Goal: Task Accomplishment & Management: Manage account settings

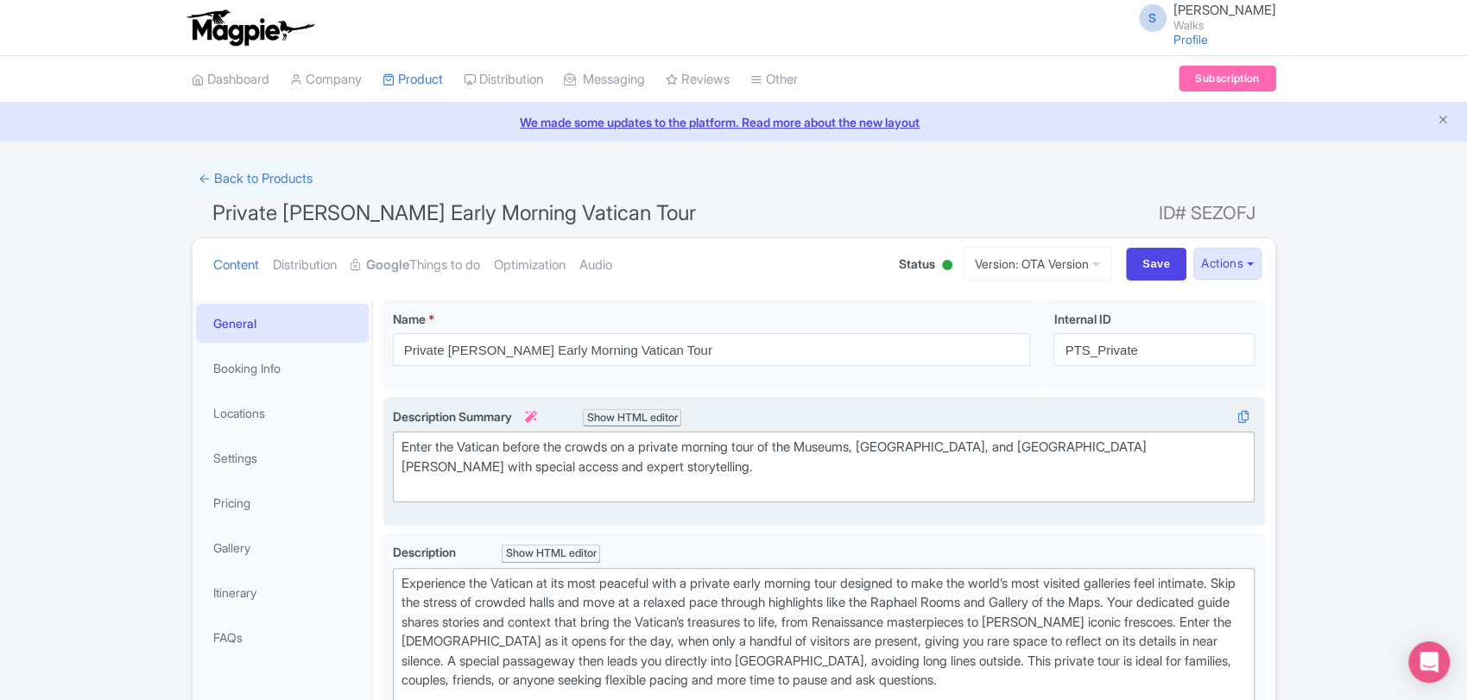
click at [624, 461] on div "Enter the Vatican before the crowds on a private morning tour of the Museums, S…" at bounding box center [825, 467] width 846 height 59
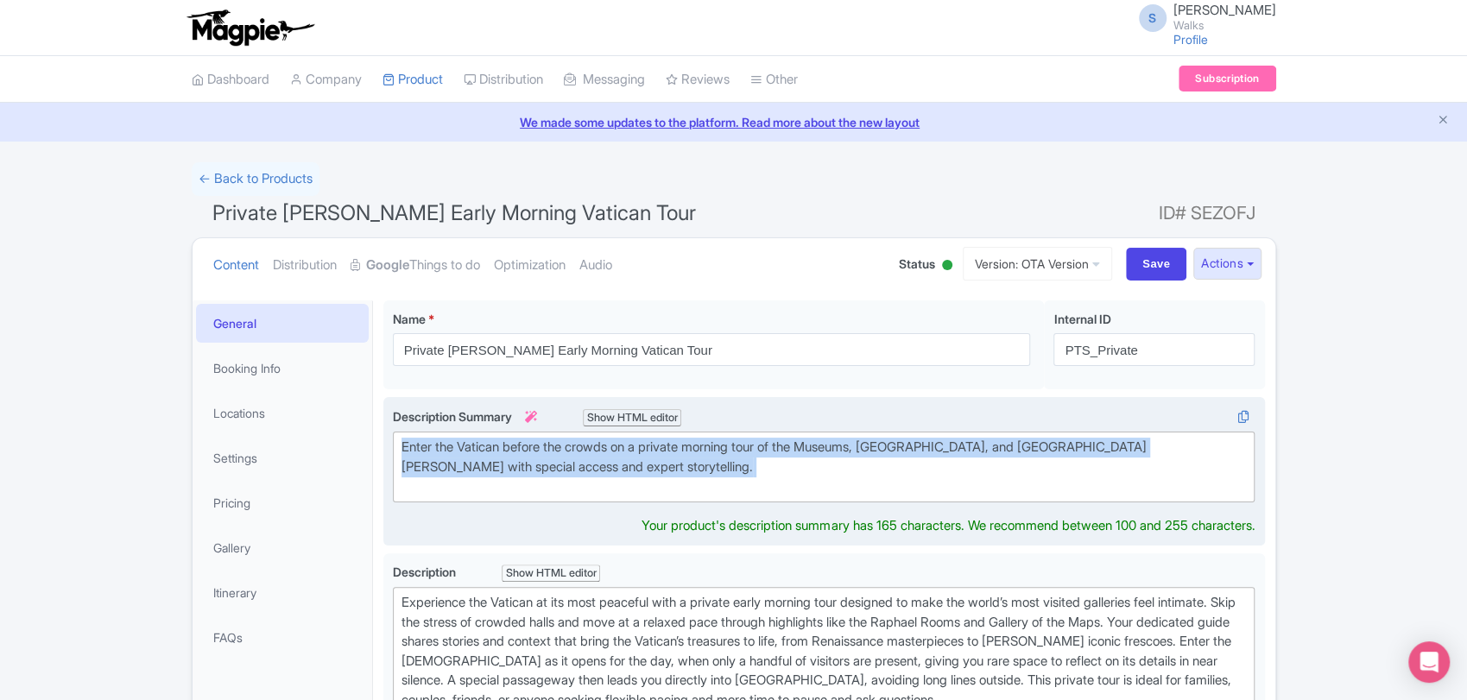
click at [624, 461] on div "Enter the Vatican before the crowds on a private morning tour of the Museums, S…" at bounding box center [825, 467] width 846 height 59
type trix-editor "<div>&nbsp;Enter the Vatican before the crowds on a private morning tour of the…"
copy div "Enter the Vatican before the crowds on a private morning tour of the Museums, […"
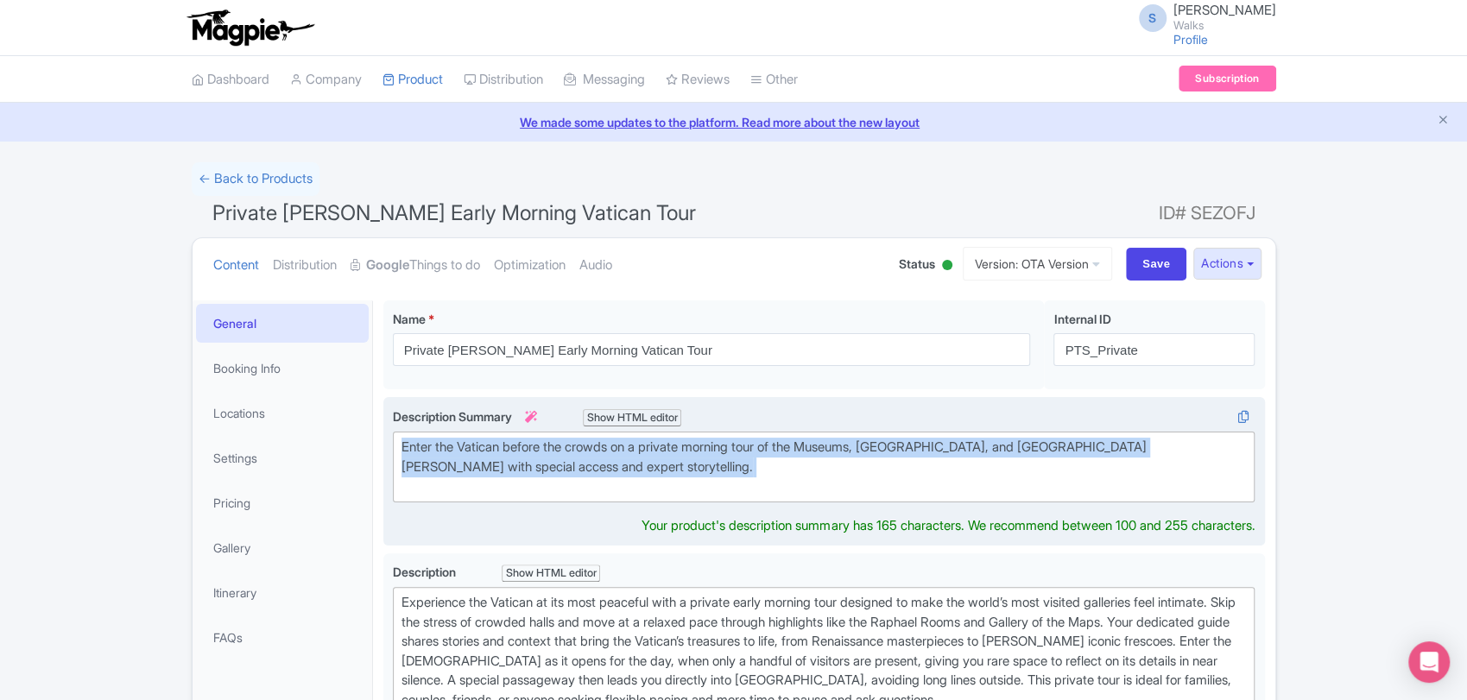
copy div "Enter the Vatican before the crowds on a private morning tour of the Museums, […"
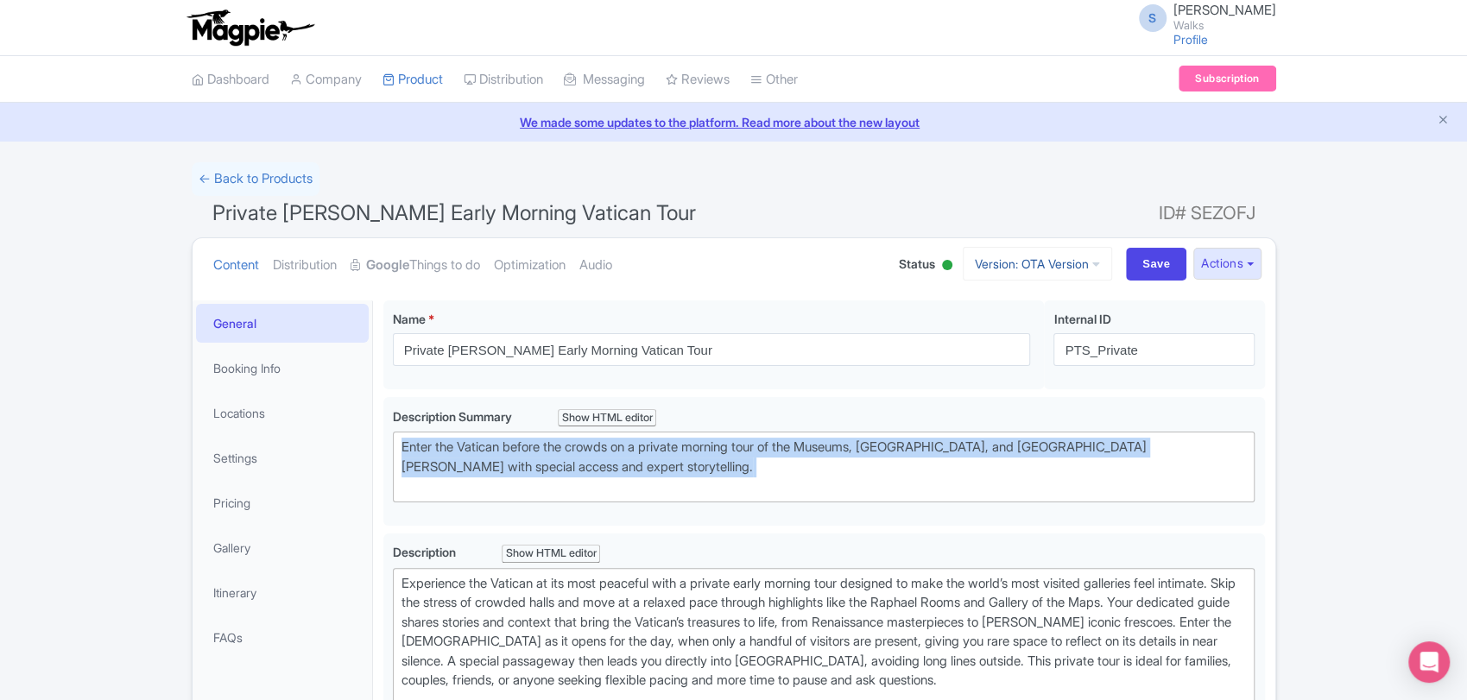
click at [1076, 268] on link "Version: OTA Version" at bounding box center [1037, 264] width 149 height 34
click at [1036, 353] on link "Viator Version" at bounding box center [1040, 358] width 164 height 27
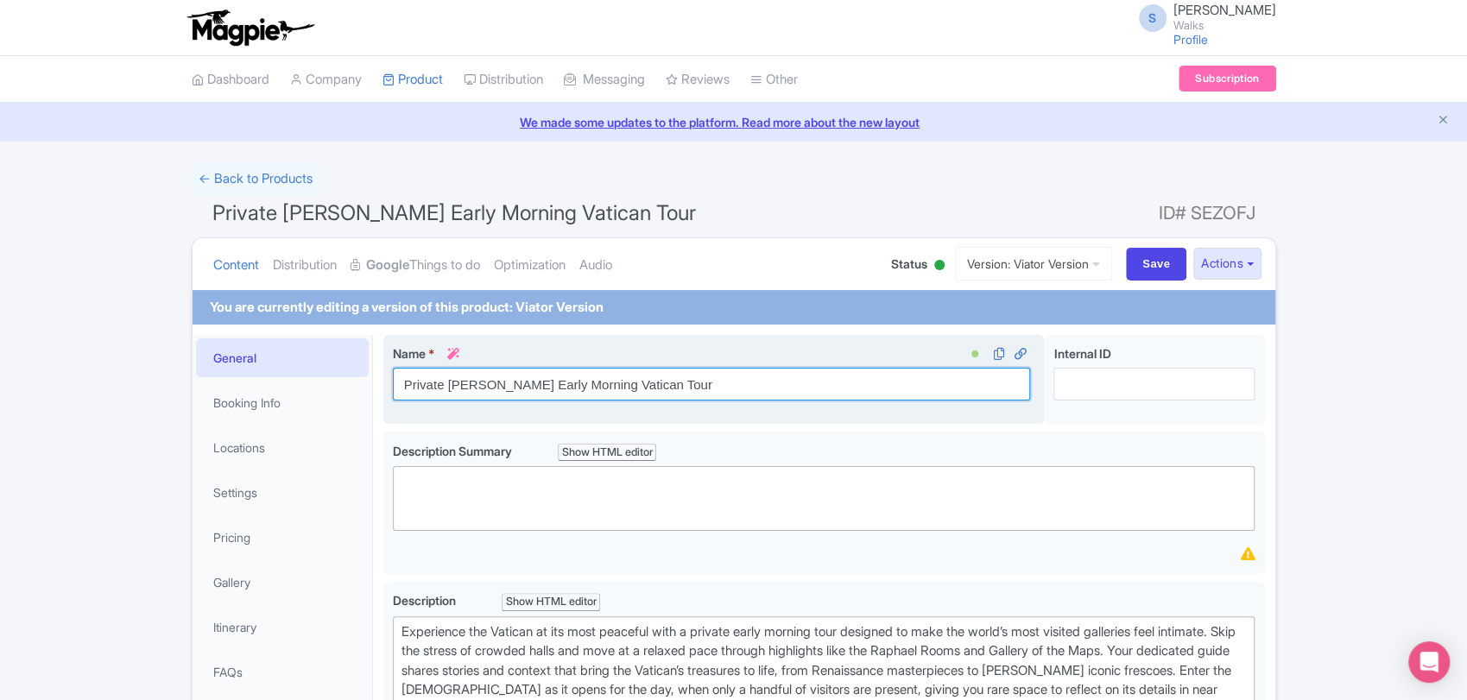
click at [719, 382] on input "Private [PERSON_NAME] Early Morning Vatican Tour" at bounding box center [712, 384] width 638 height 33
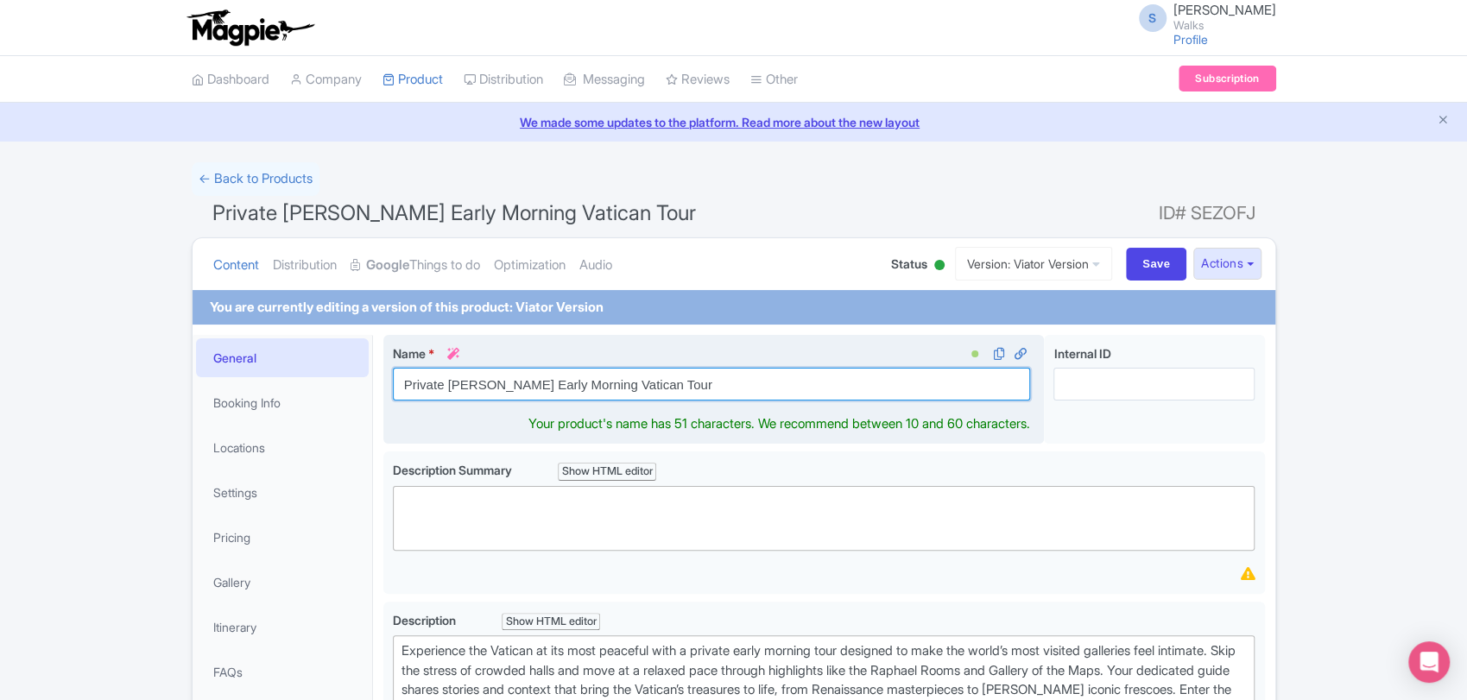
click at [719, 382] on input "Private [PERSON_NAME] Early Morning Vatican Tour" at bounding box center [712, 384] width 638 height 33
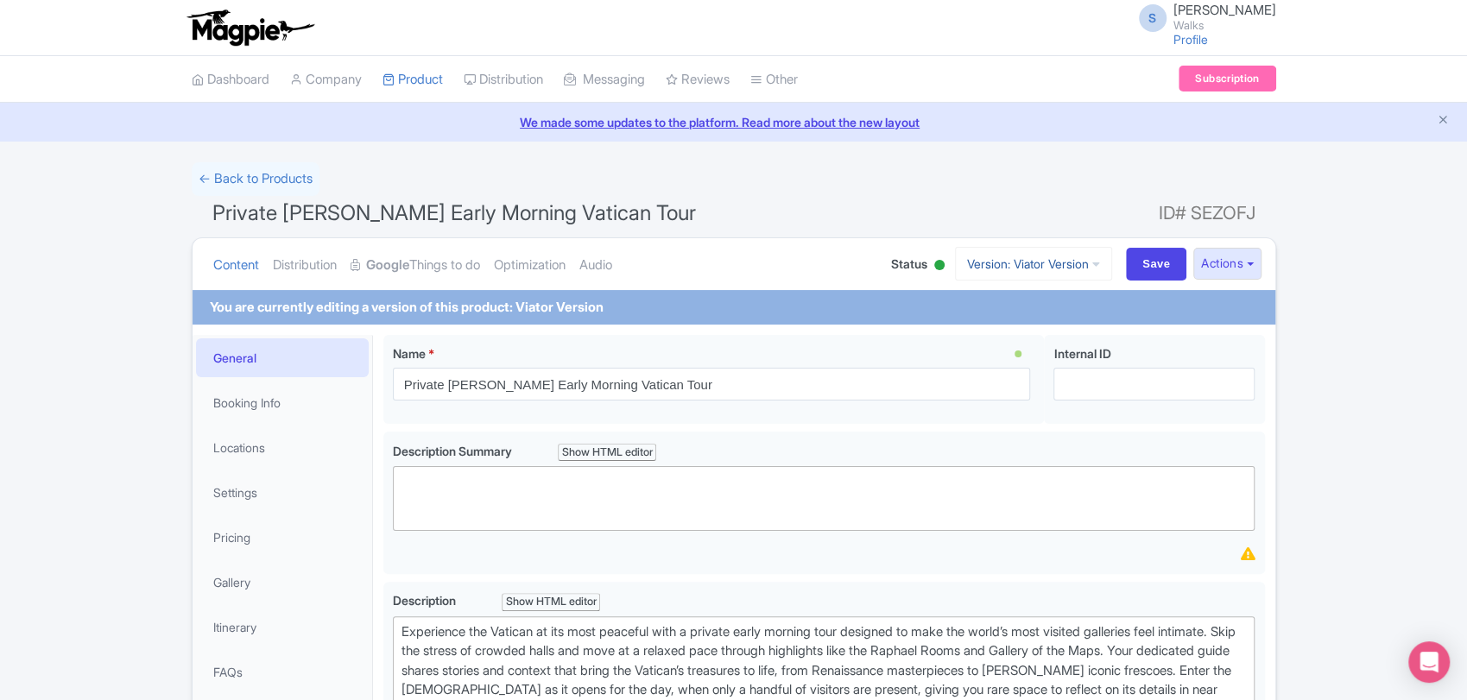
click at [1055, 260] on link "Version: Viator Version" at bounding box center [1033, 264] width 157 height 34
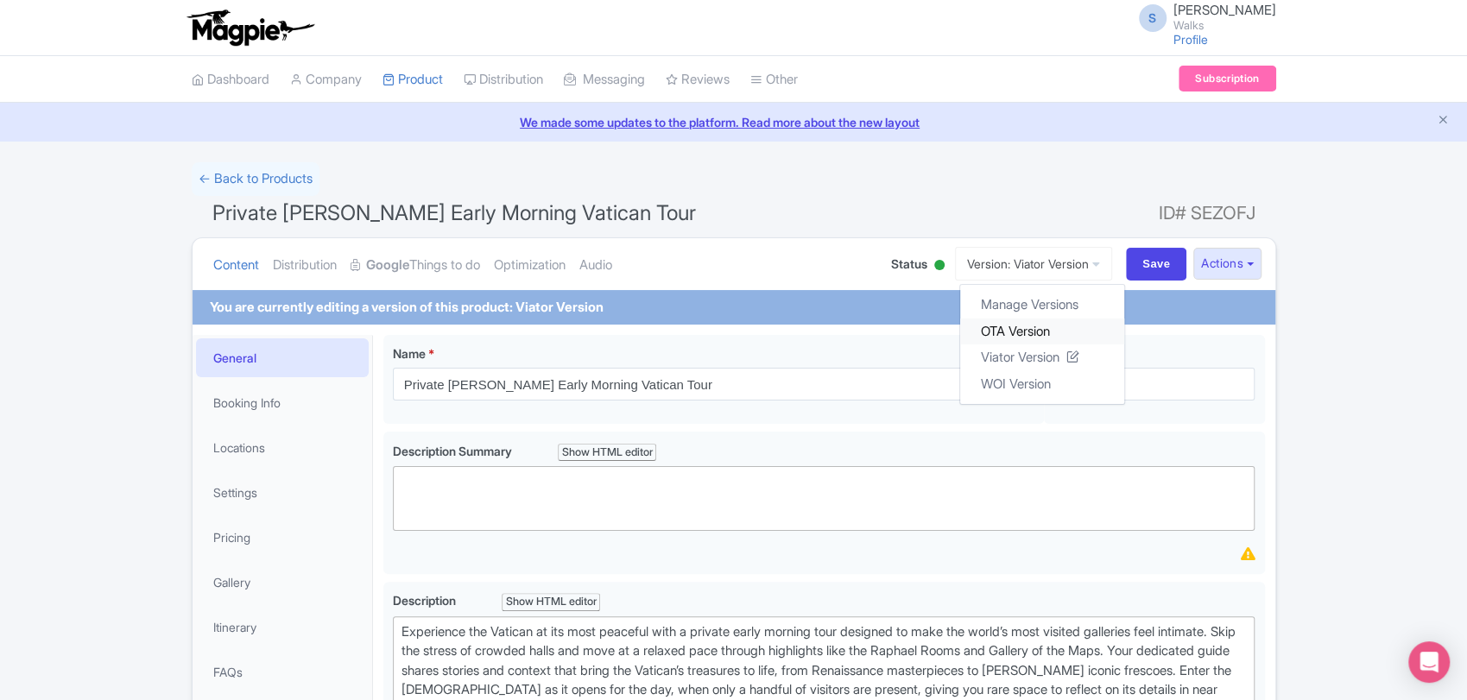
click at [1005, 328] on link "OTA Version" at bounding box center [1042, 331] width 164 height 27
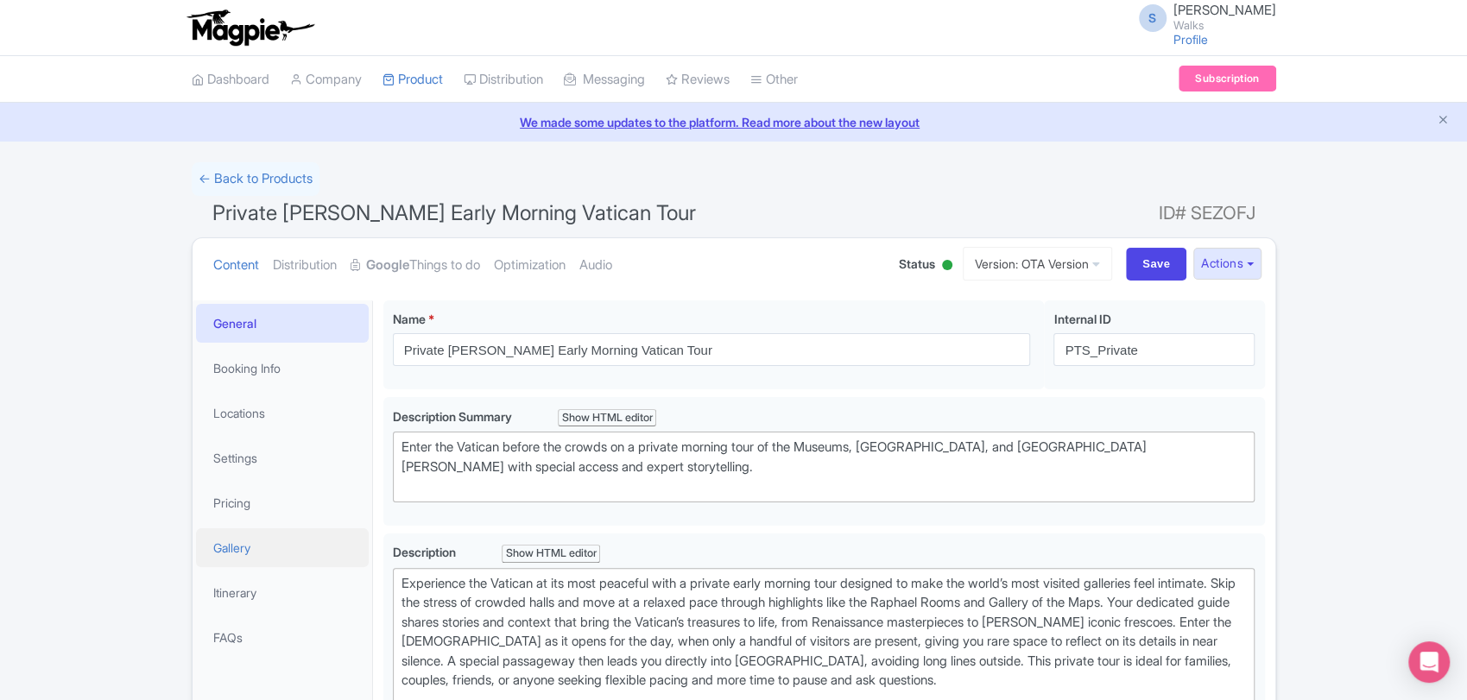
click at [276, 556] on link "Gallery" at bounding box center [282, 548] width 173 height 39
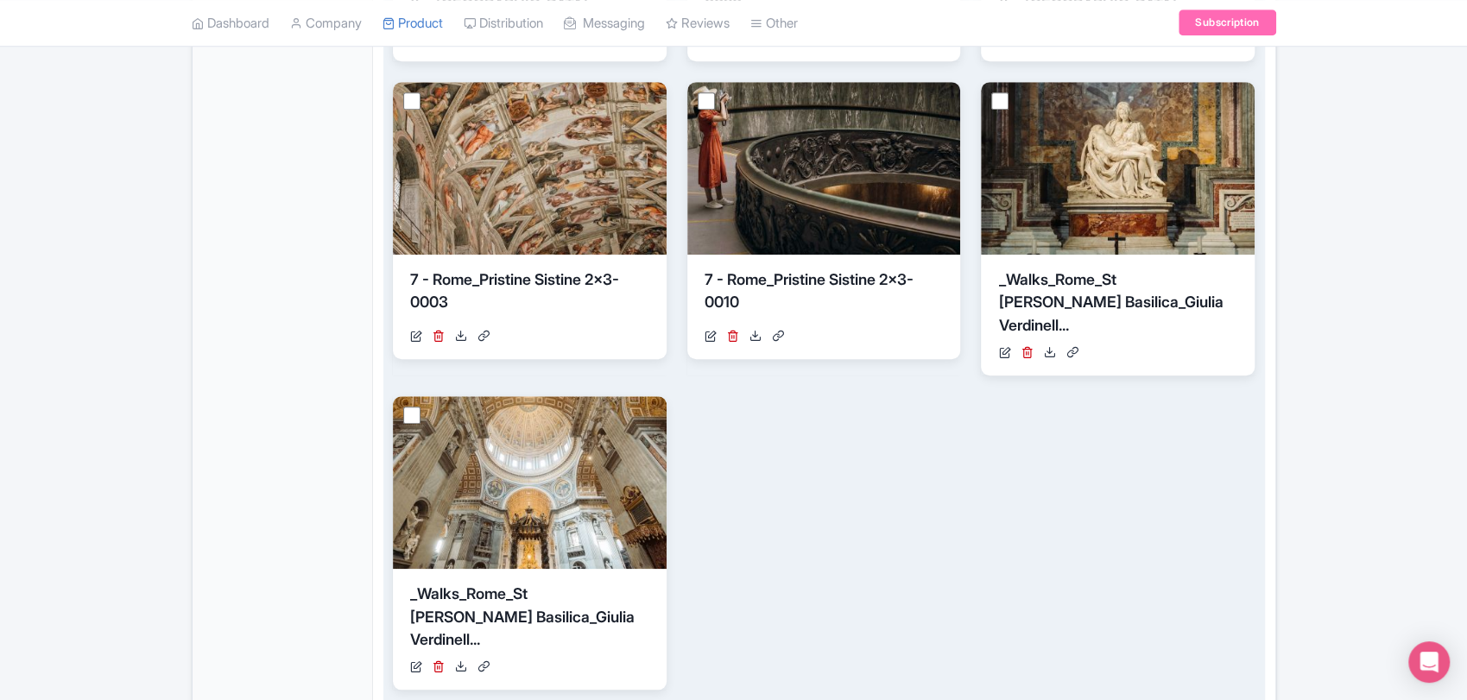
scroll to position [908, 0]
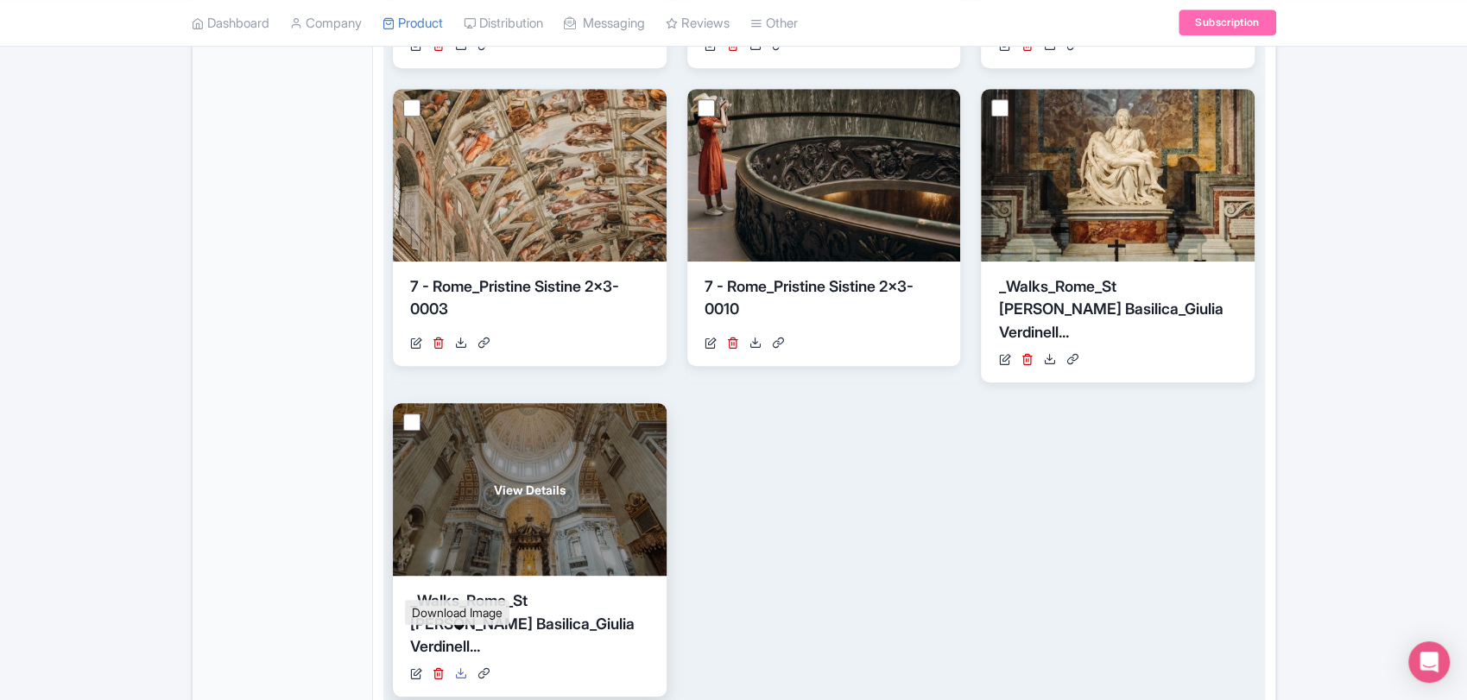
click at [463, 668] on icon at bounding box center [461, 674] width 12 height 12
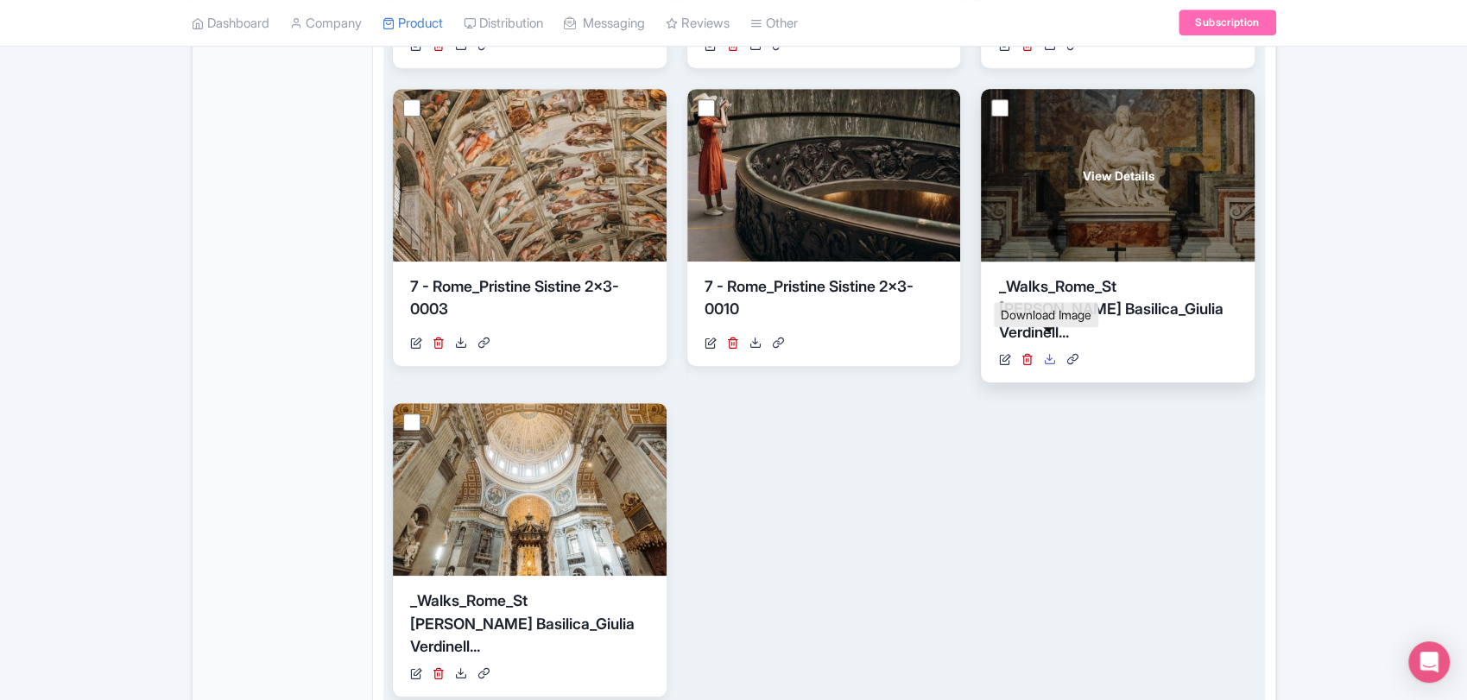
click at [1052, 353] on icon at bounding box center [1049, 359] width 12 height 12
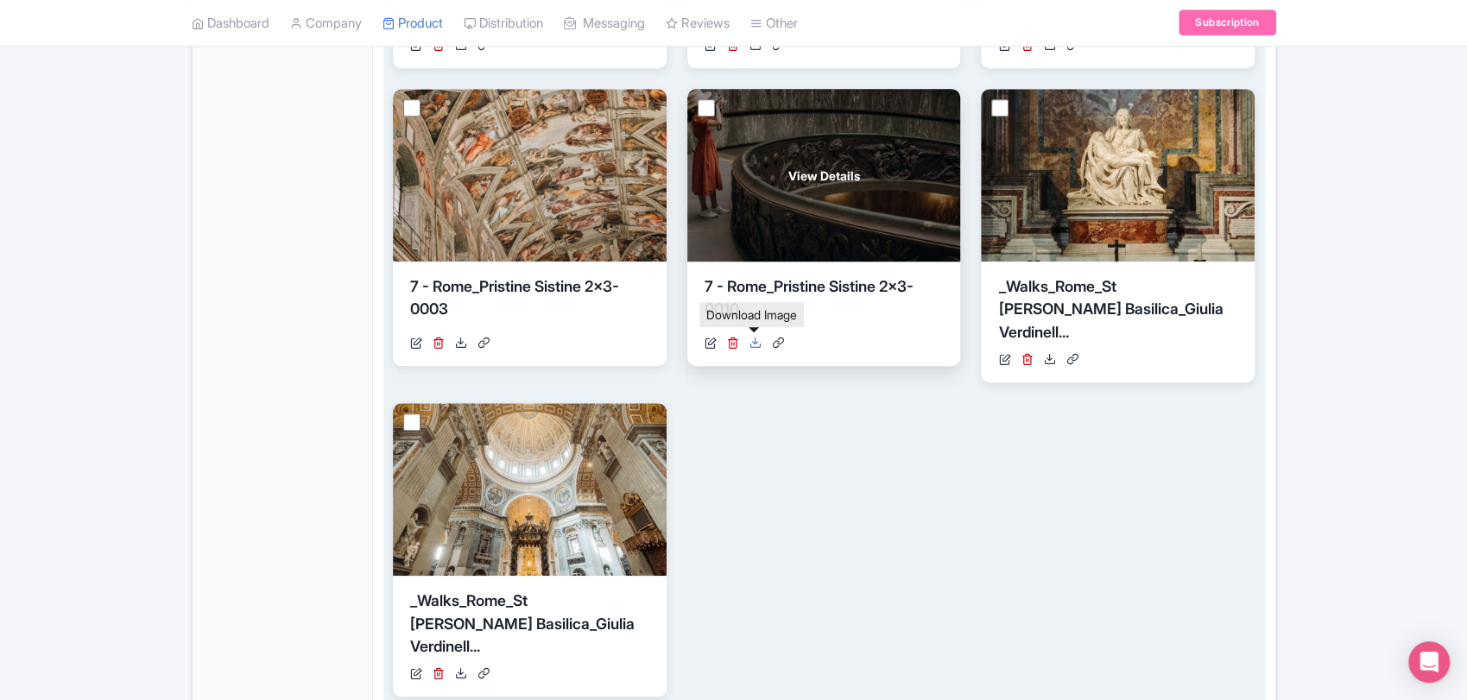
click at [757, 346] on icon at bounding box center [756, 343] width 12 height 12
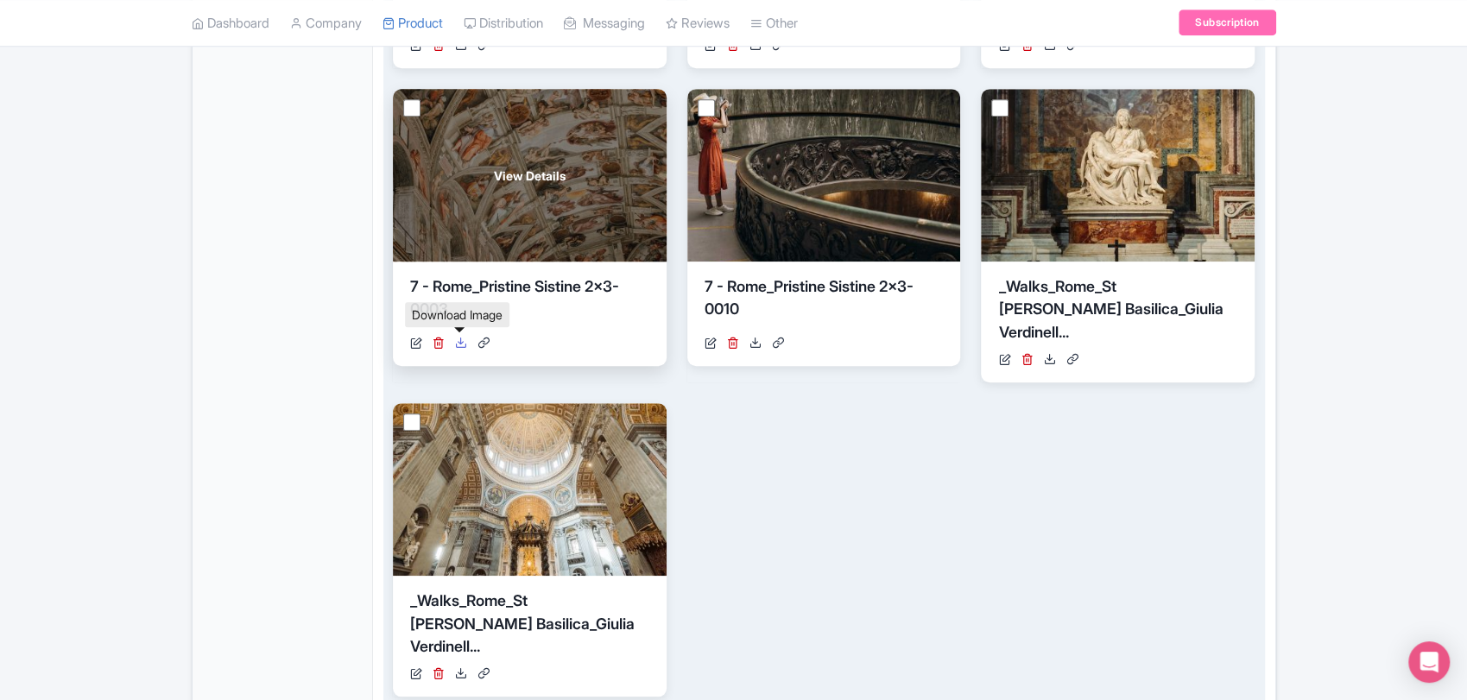
click at [456, 348] on link at bounding box center [461, 343] width 12 height 18
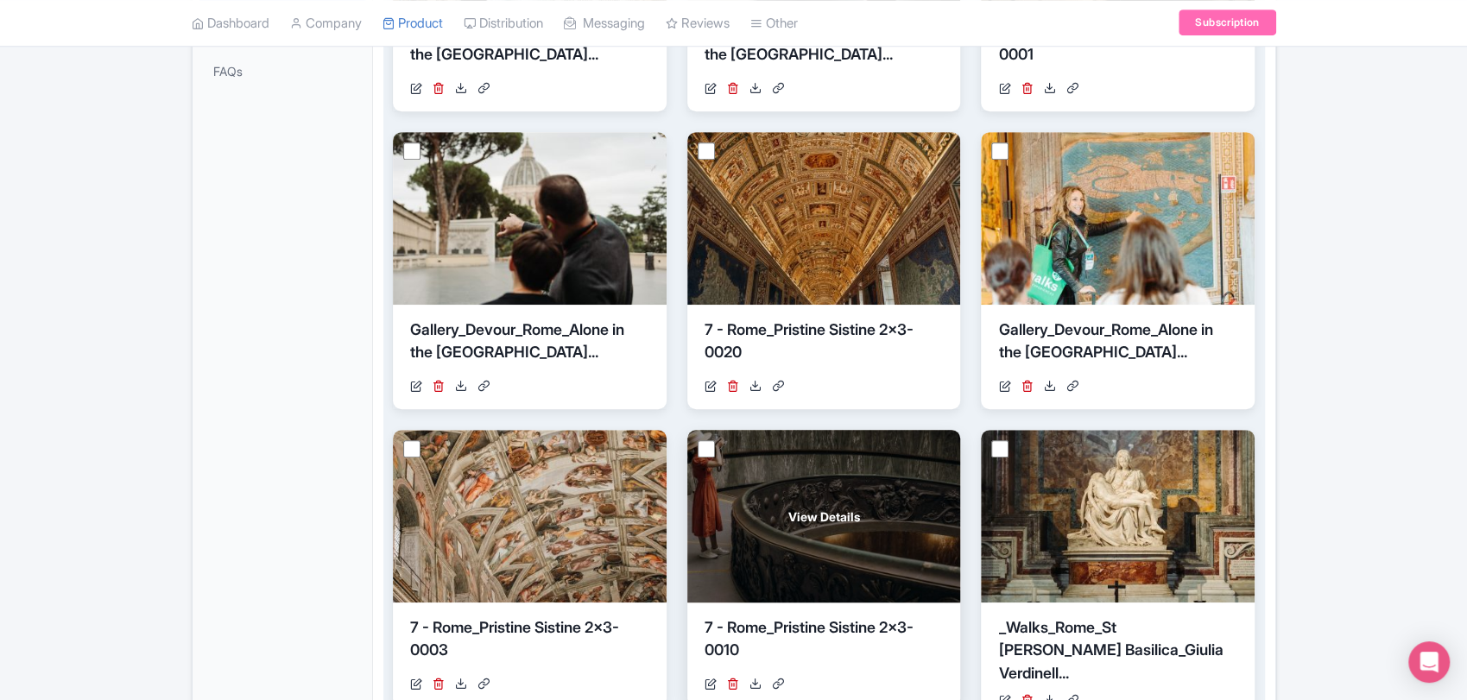
scroll to position [547, 0]
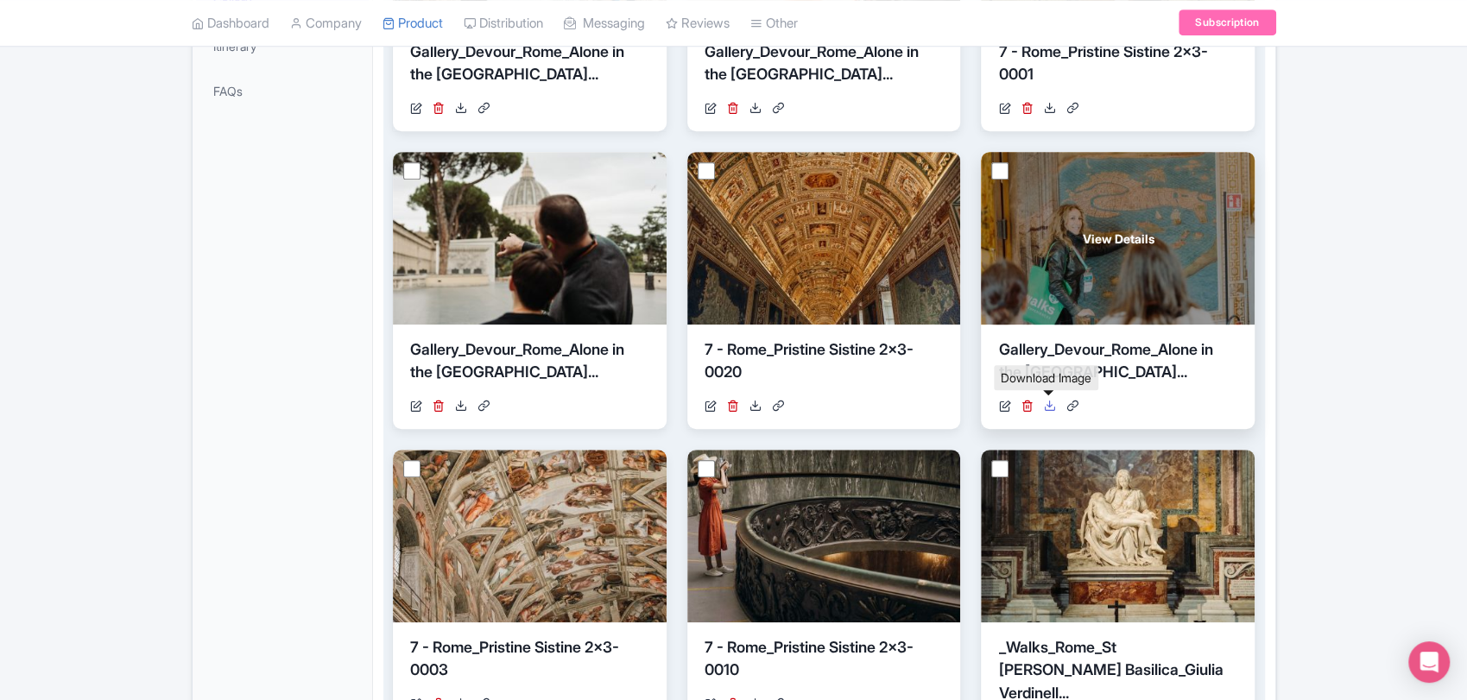
click at [1052, 400] on icon at bounding box center [1049, 406] width 12 height 12
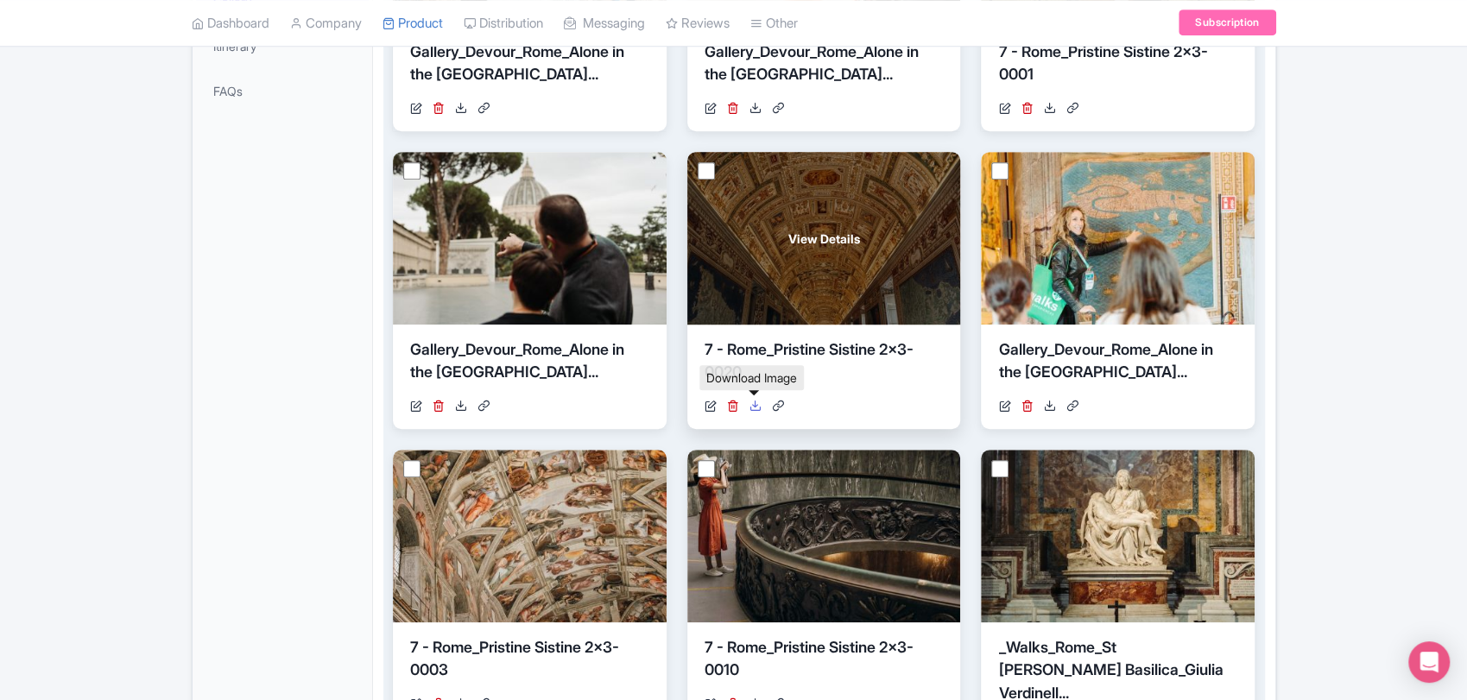
click at [753, 409] on icon at bounding box center [756, 406] width 12 height 12
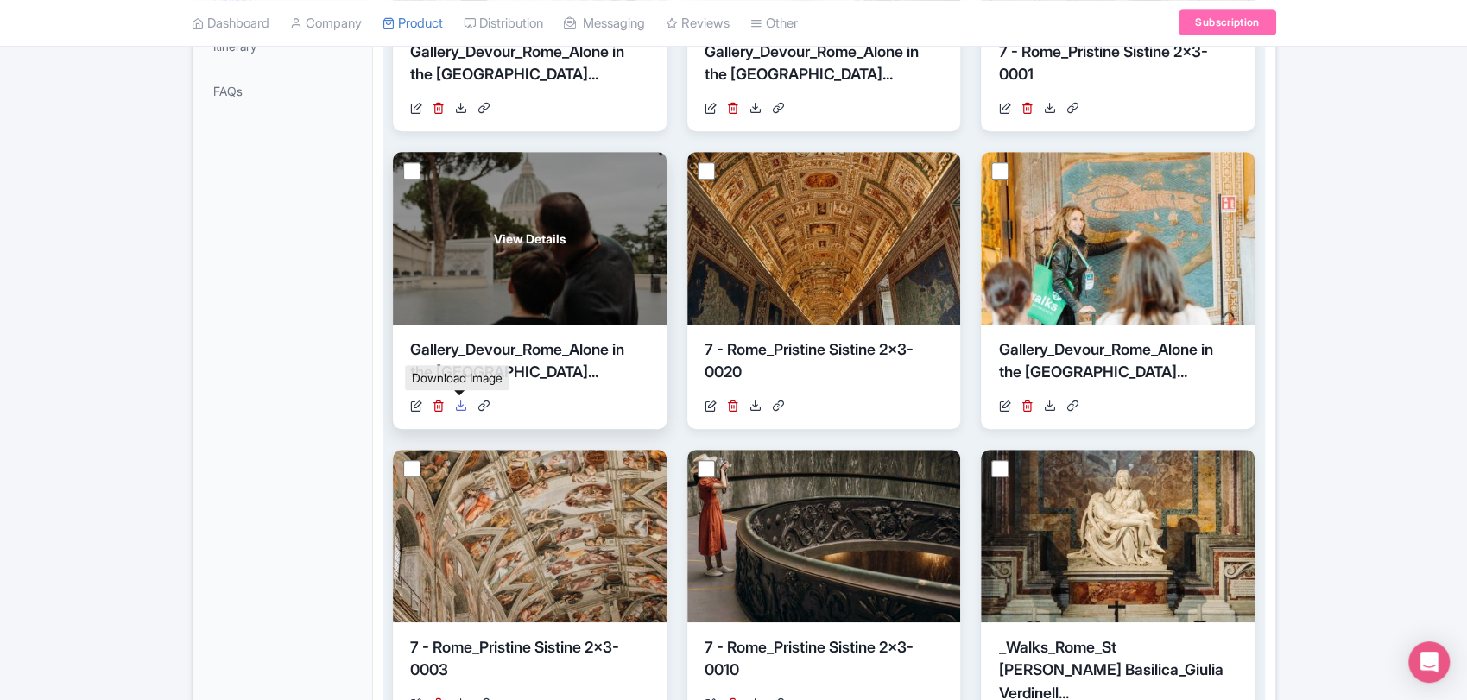
click at [463, 409] on icon at bounding box center [461, 406] width 12 height 12
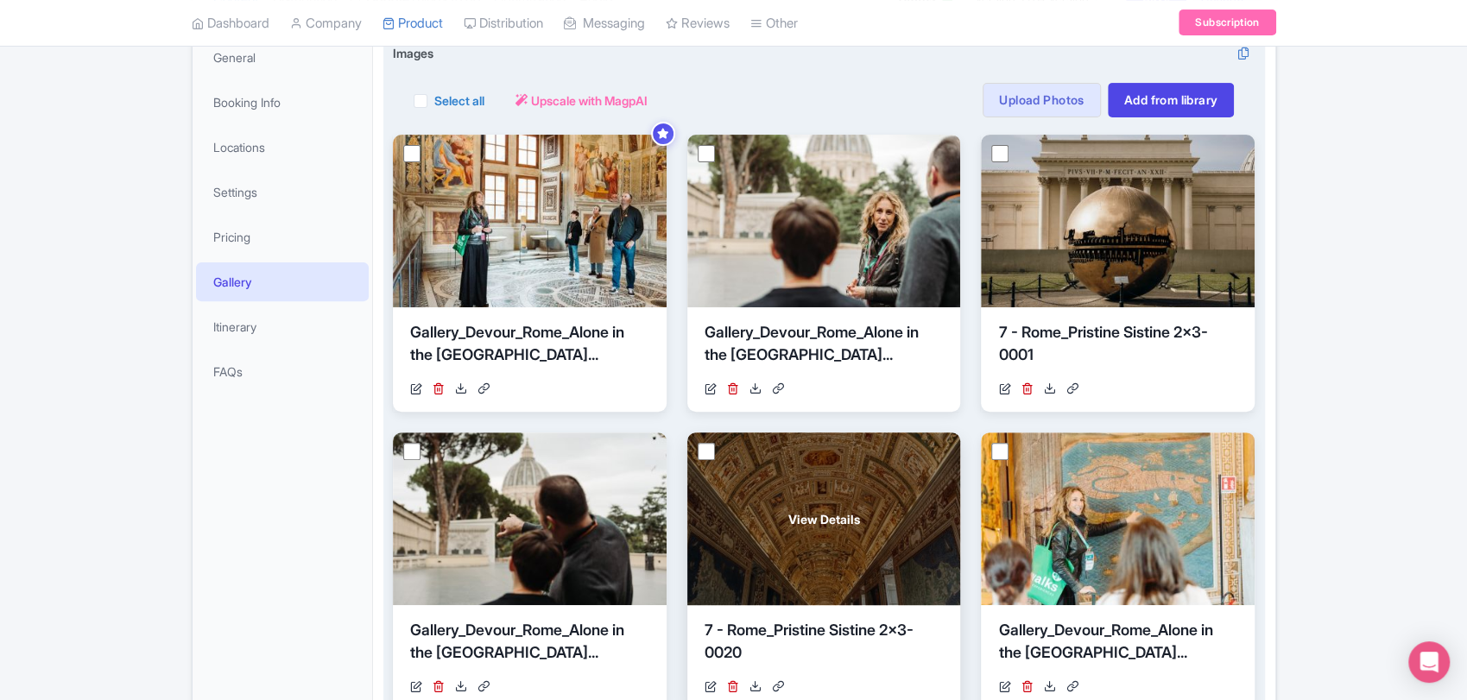
scroll to position [199, 0]
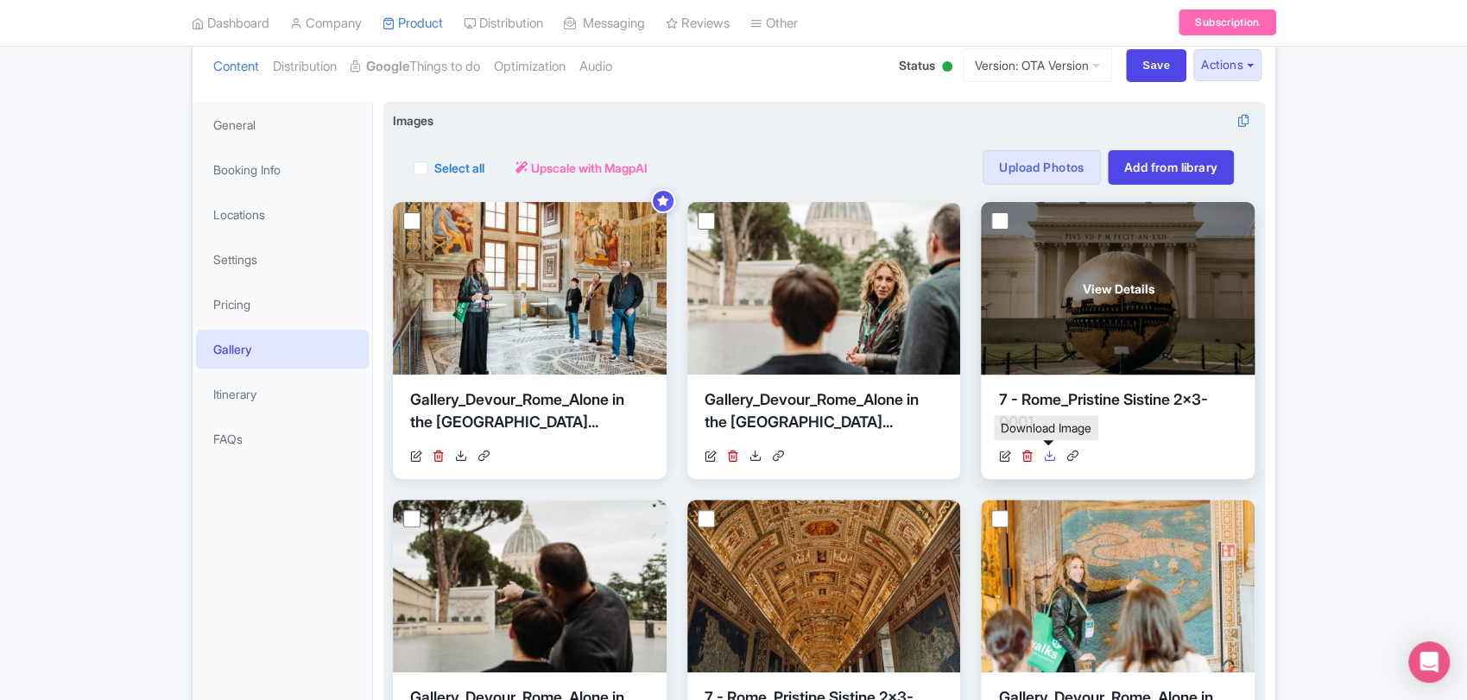
click at [1049, 459] on icon at bounding box center [1049, 456] width 12 height 12
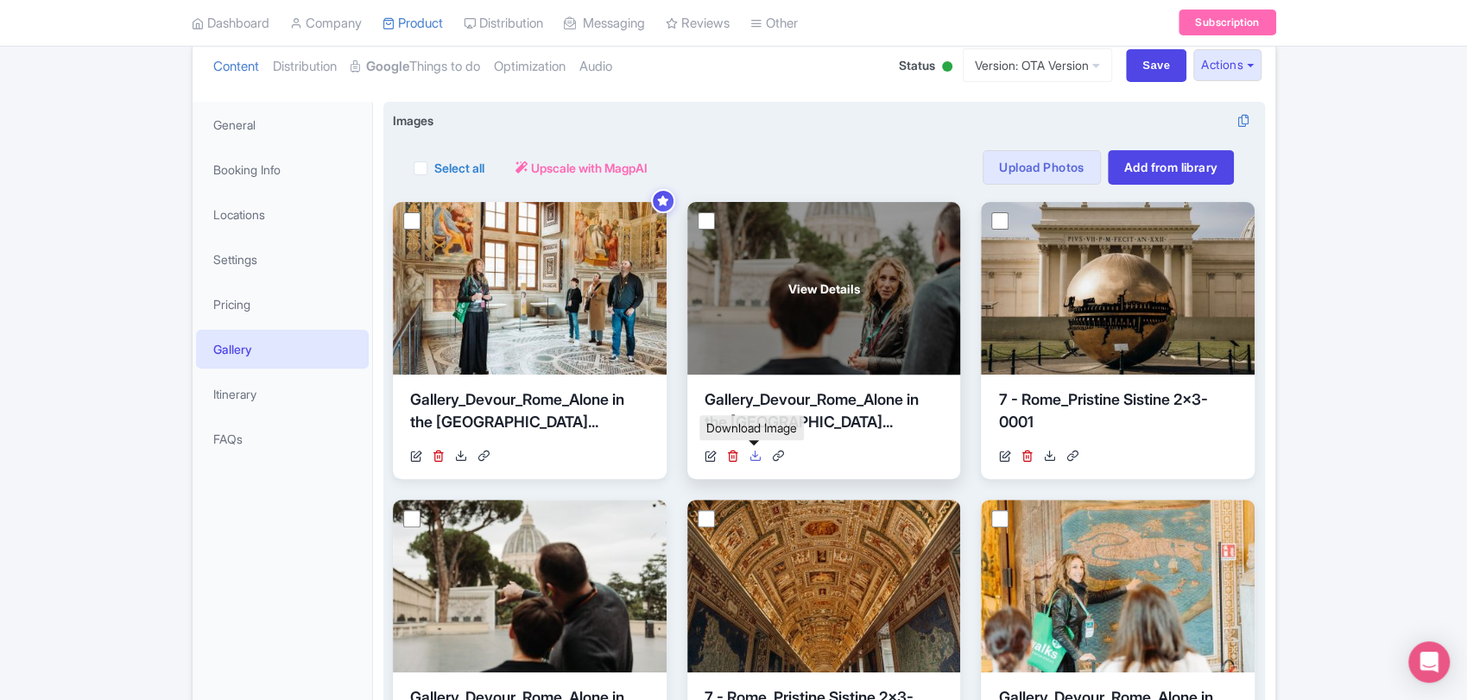
click at [760, 451] on icon at bounding box center [756, 456] width 12 height 12
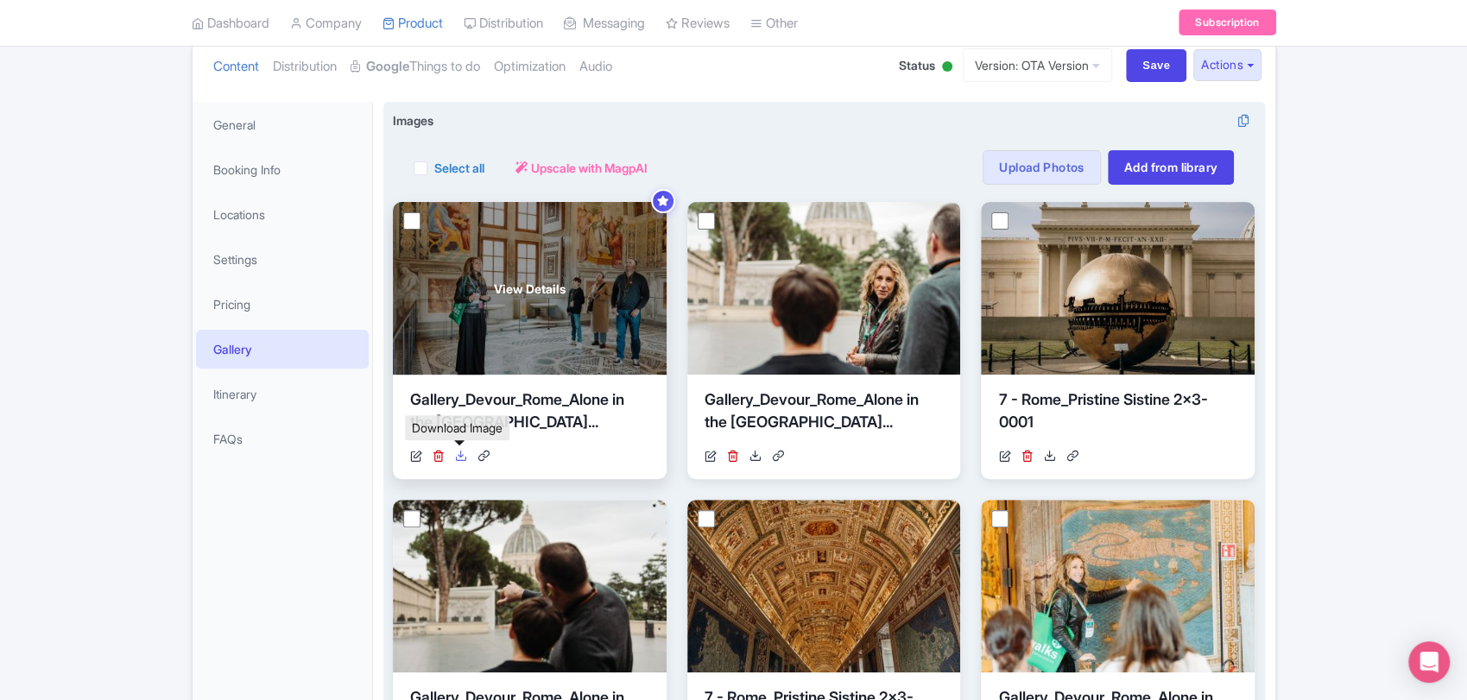
click at [465, 458] on icon at bounding box center [461, 456] width 12 height 12
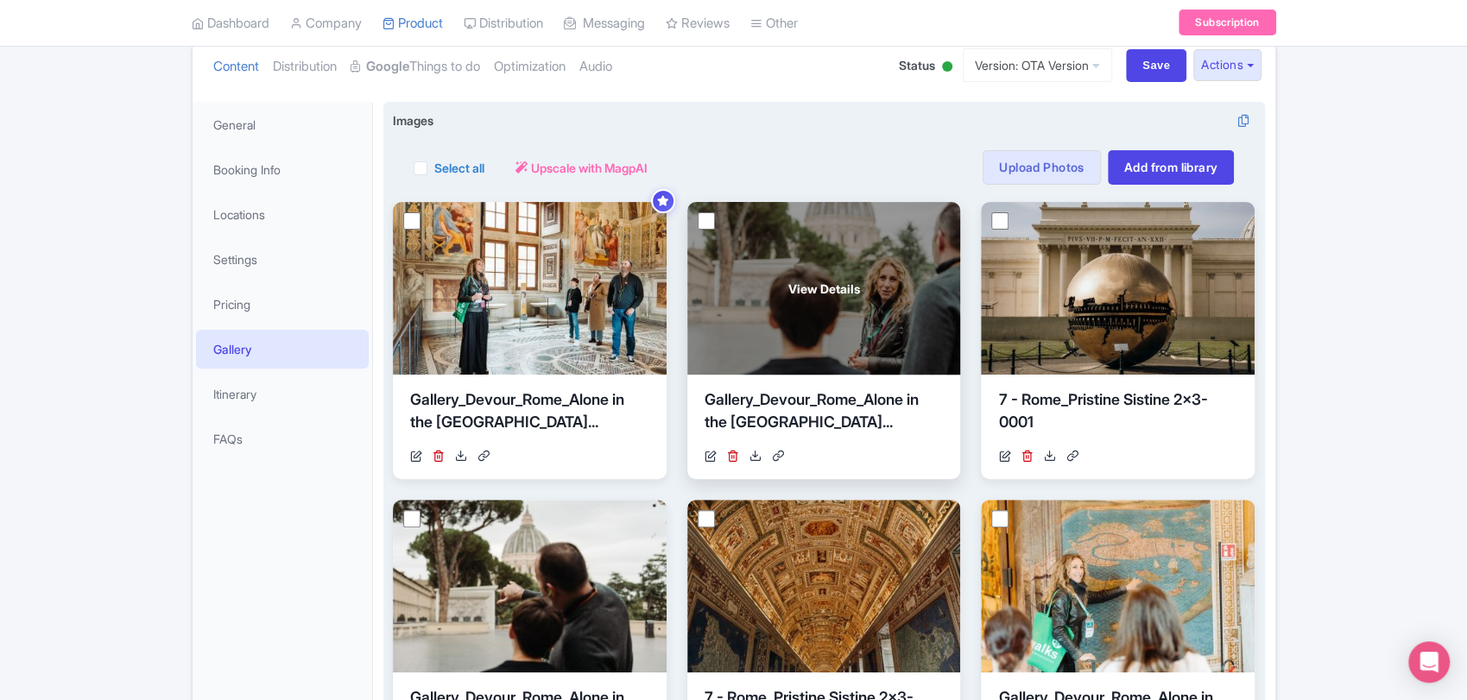
scroll to position [0, 0]
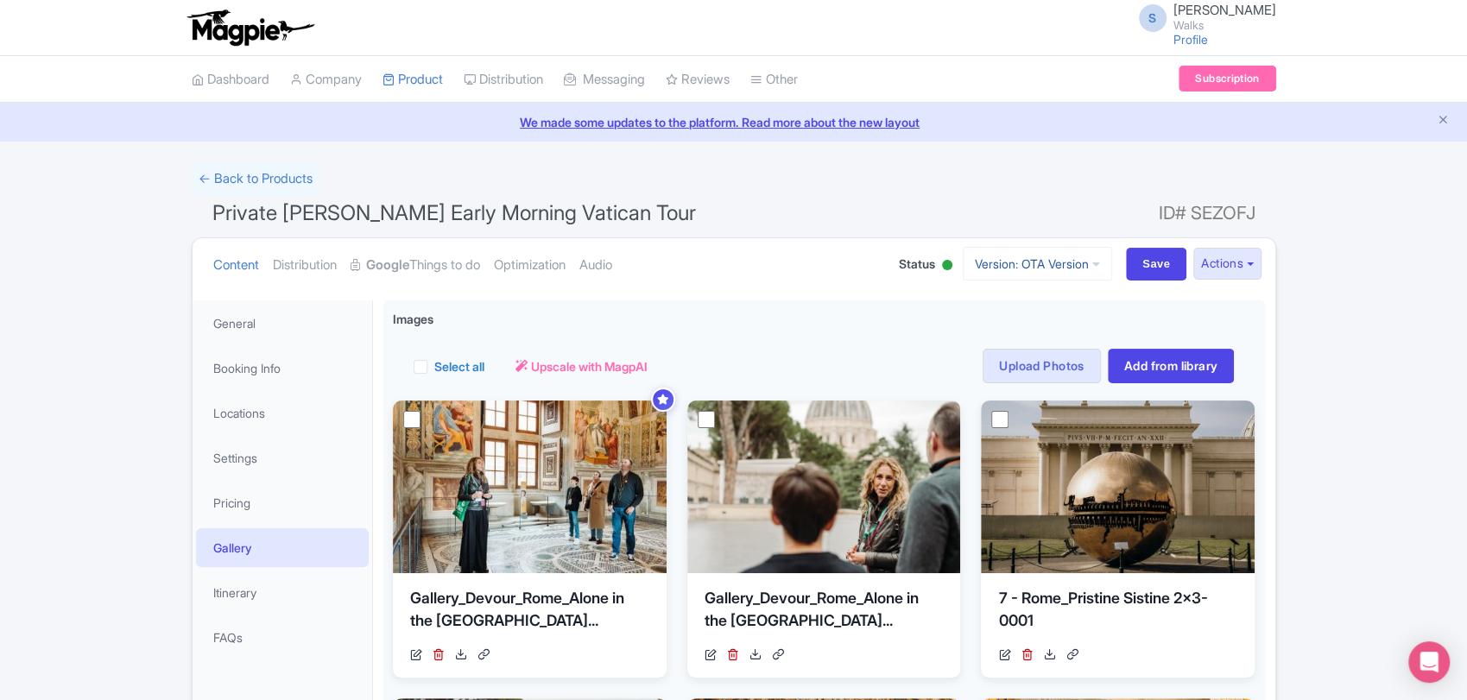
click at [1047, 268] on link "Version: OTA Version" at bounding box center [1037, 264] width 149 height 34
click at [1015, 353] on link "Viator Version" at bounding box center [1040, 358] width 164 height 27
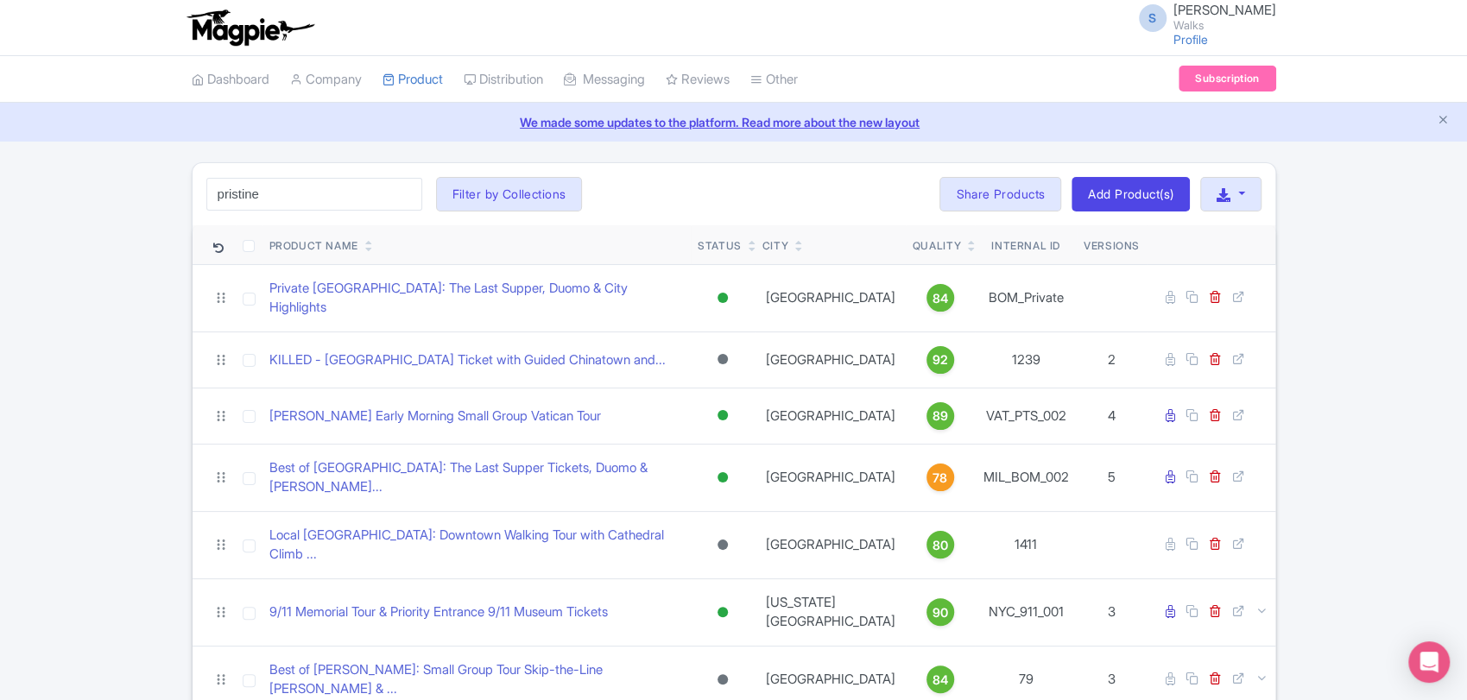
type input "pristine"
click button "Search" at bounding box center [0, 0] width 0 height 0
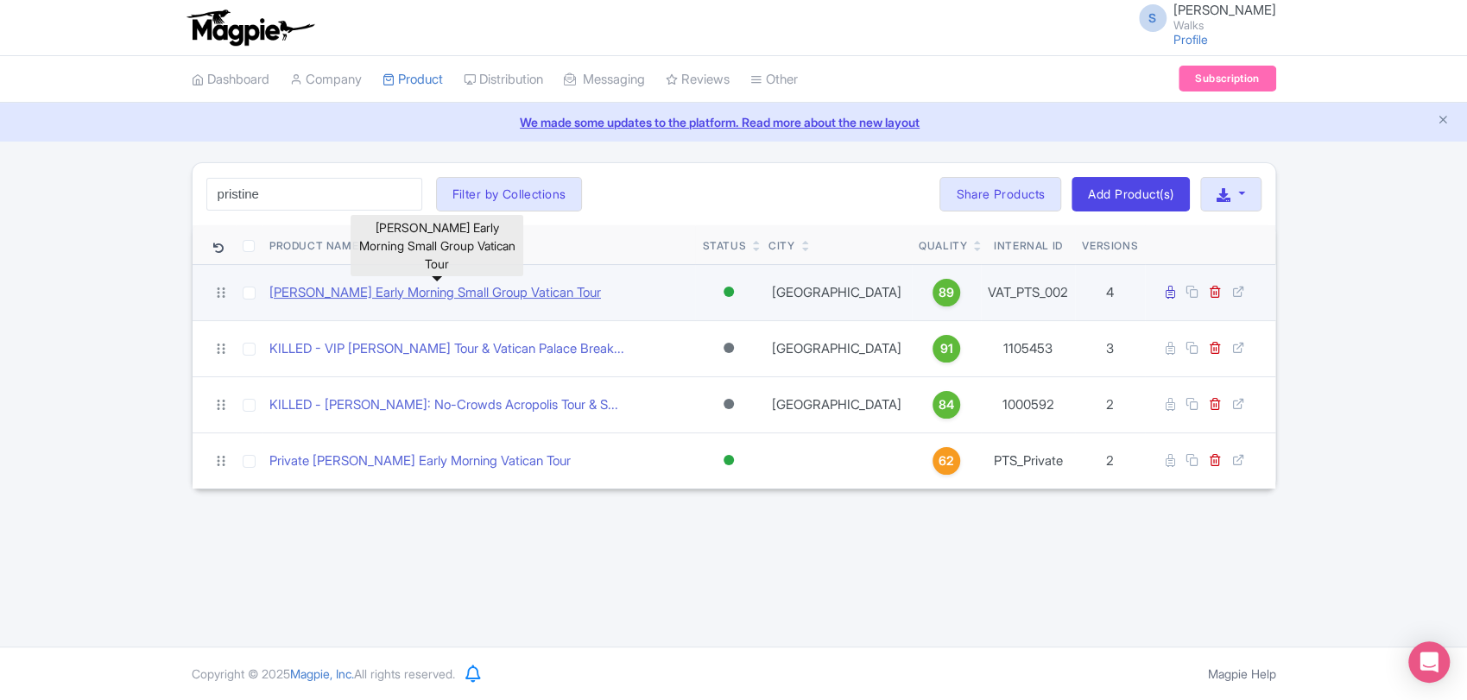
click at [537, 292] on link "Pristine Sistine Early Morning Small Group Vatican Tour" at bounding box center [435, 293] width 332 height 20
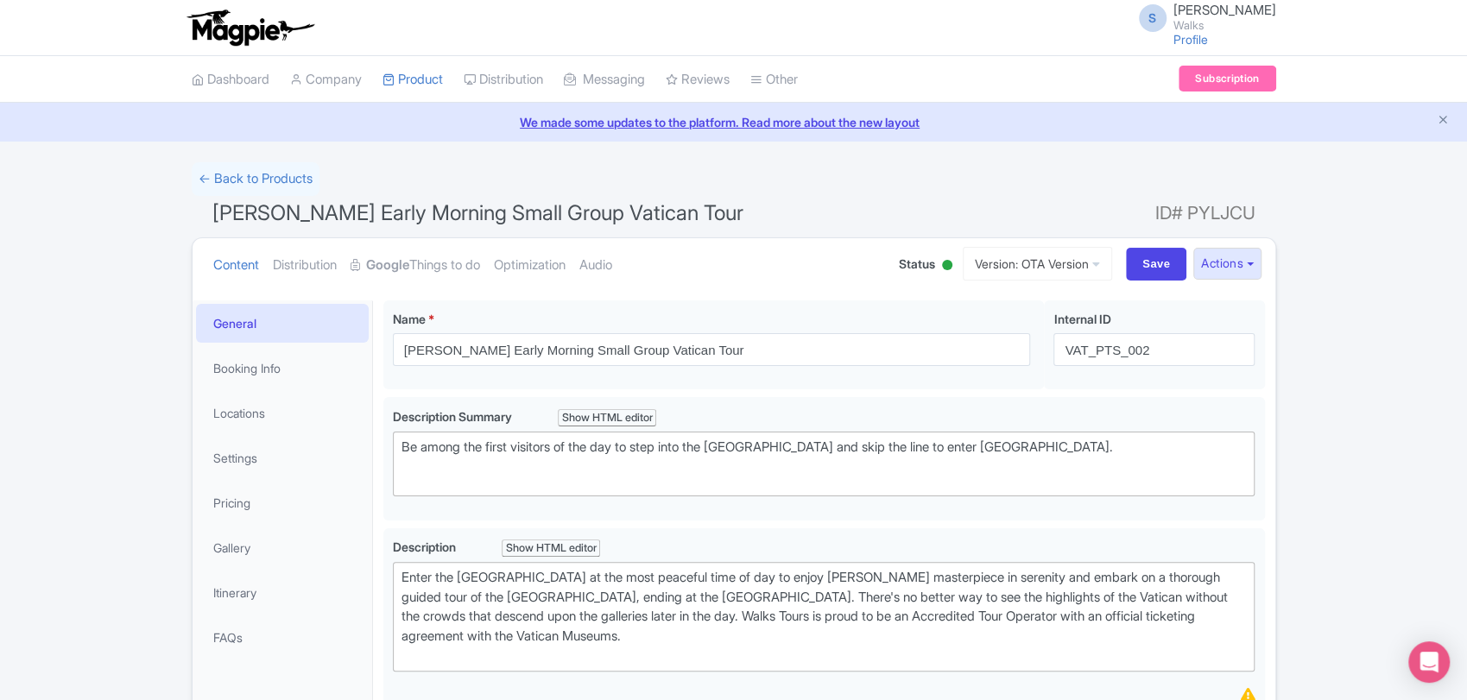
click at [276, 420] on link "Locations" at bounding box center [282, 413] width 173 height 39
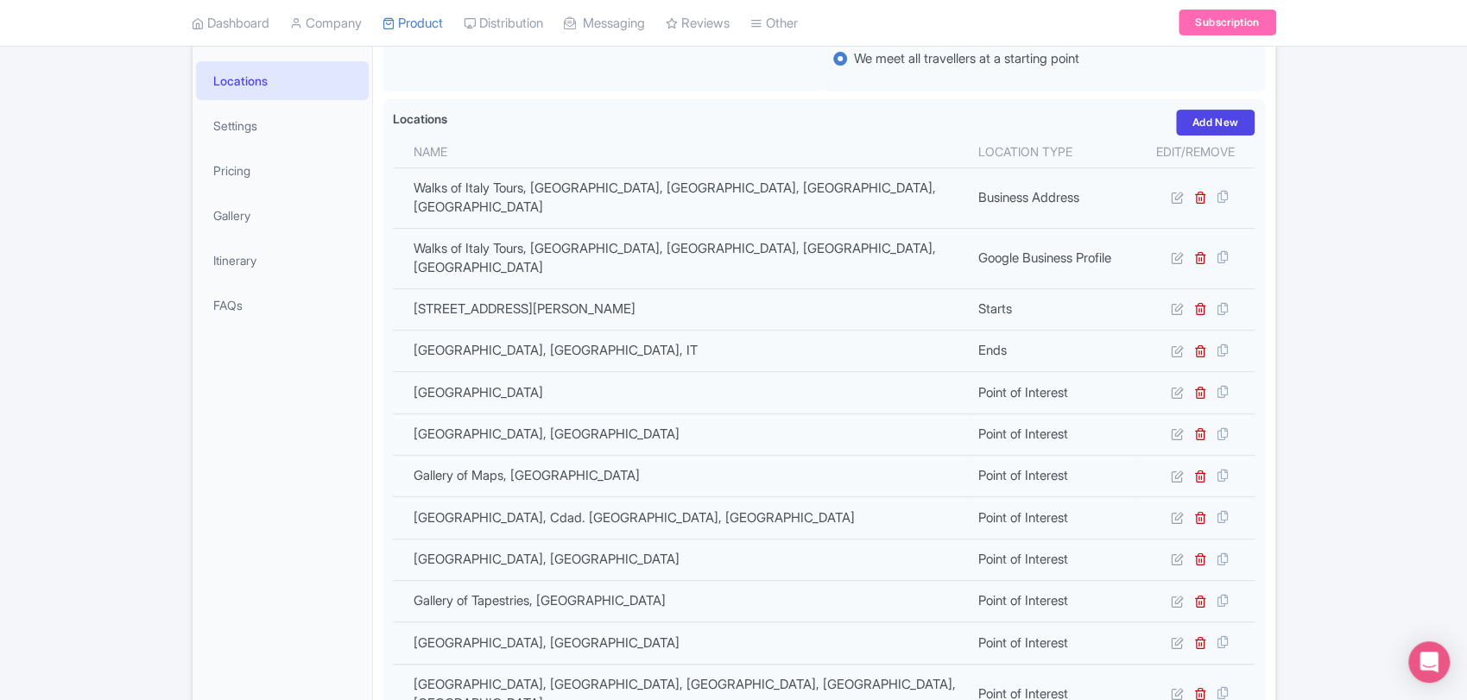
scroll to position [334, 0]
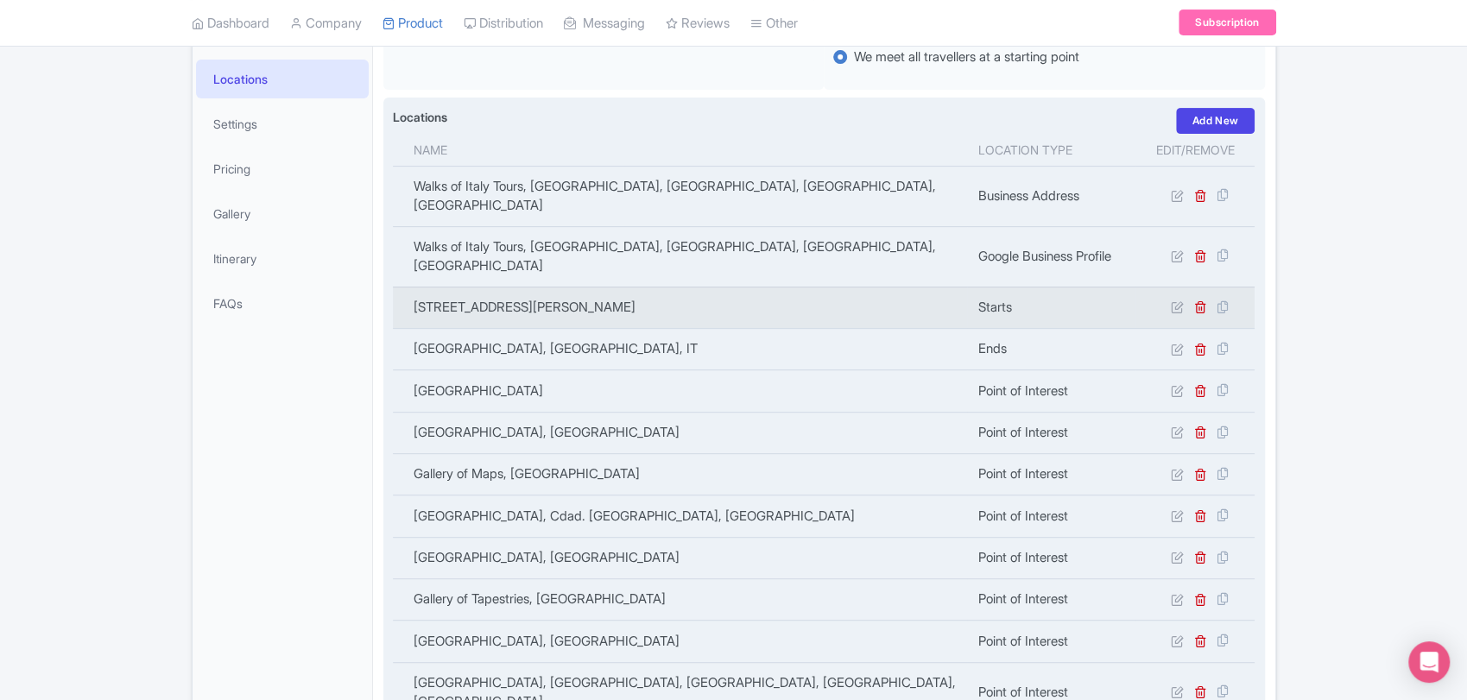
click at [566, 287] on td "[STREET_ADDRESS][PERSON_NAME]" at bounding box center [680, 307] width 575 height 41
click at [566, 287] on td "153 Via Candia, Antico Caffè Candia, Roma, IT" at bounding box center [680, 307] width 575 height 41
copy tr "153 Via Candia, Antico Caffè Candia, Roma, IT"
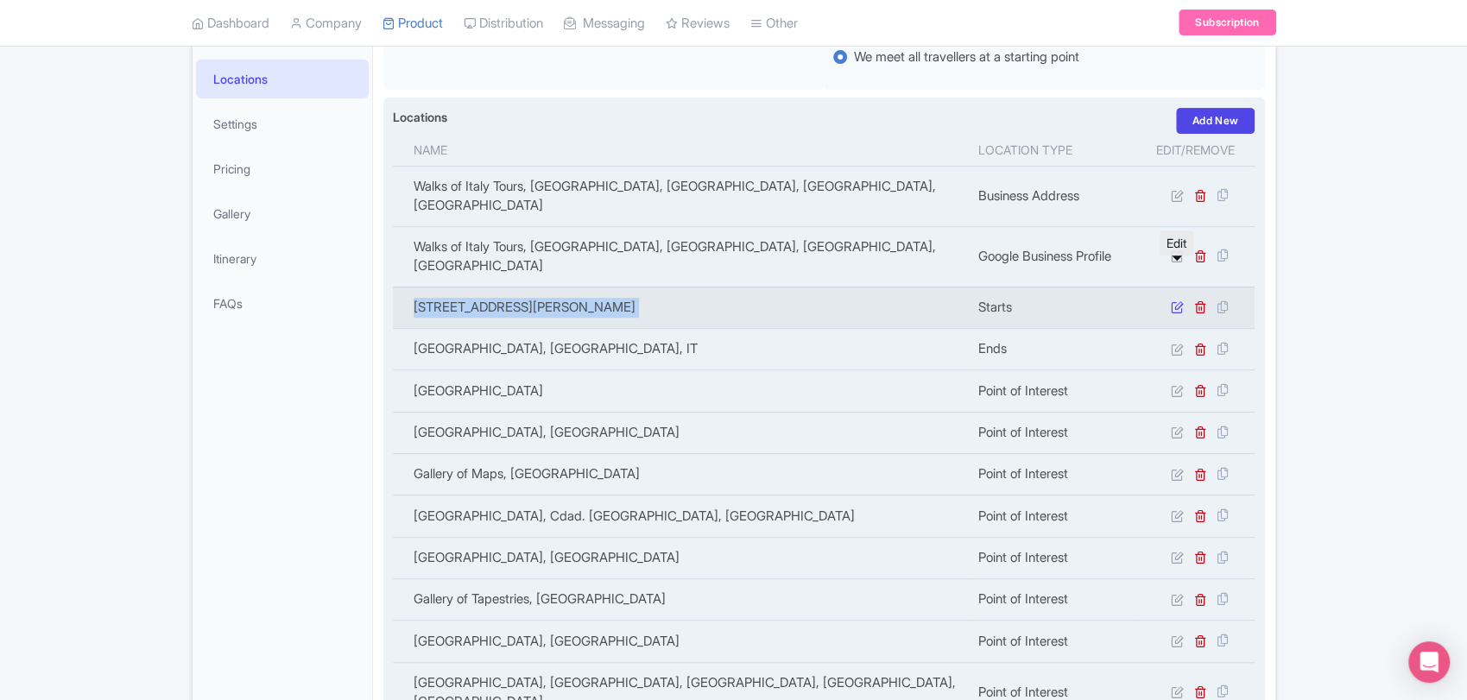
click at [1177, 301] on icon at bounding box center [1176, 307] width 13 height 13
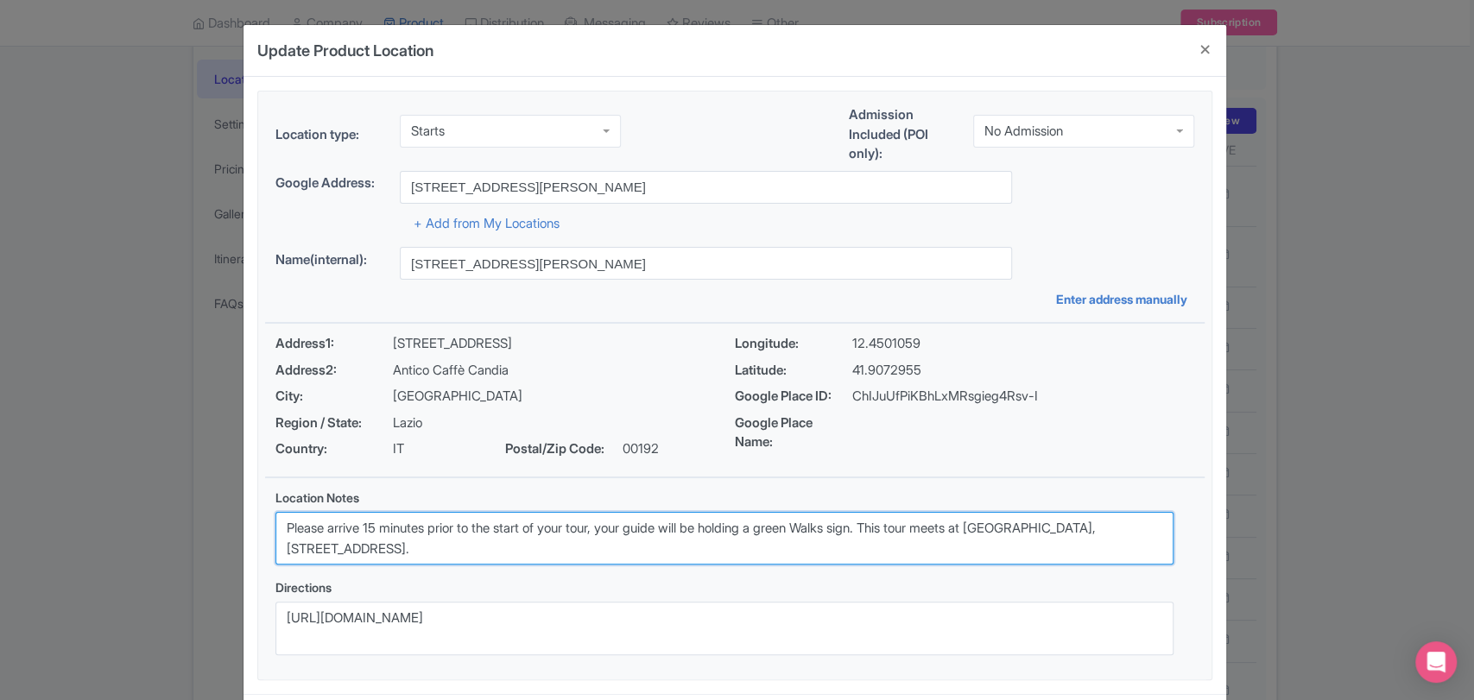
click at [513, 545] on textarea "Please arrive 15 minutes prior to the start of your tour, your guide will be ho…" at bounding box center [725, 539] width 898 height 54
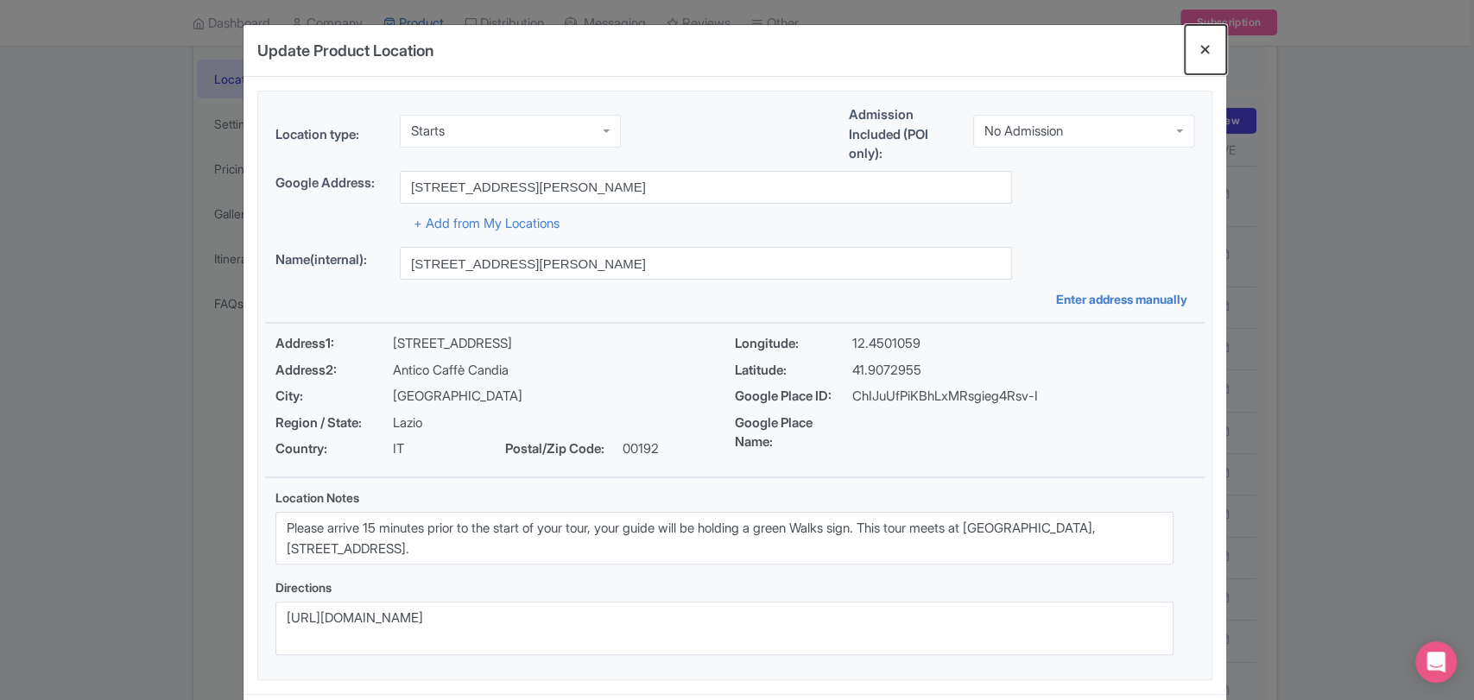
click at [1206, 53] on button "Close" at bounding box center [1205, 49] width 41 height 49
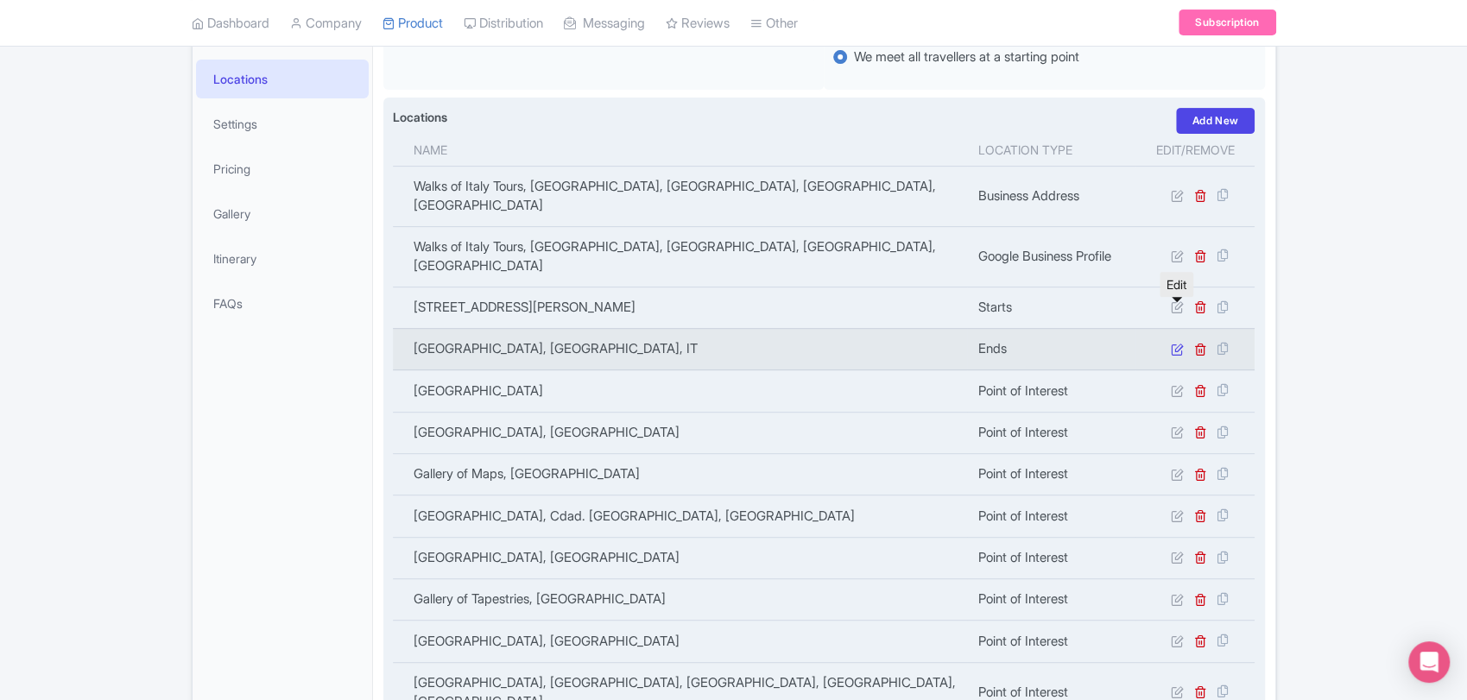
click at [1175, 343] on icon at bounding box center [1176, 349] width 13 height 13
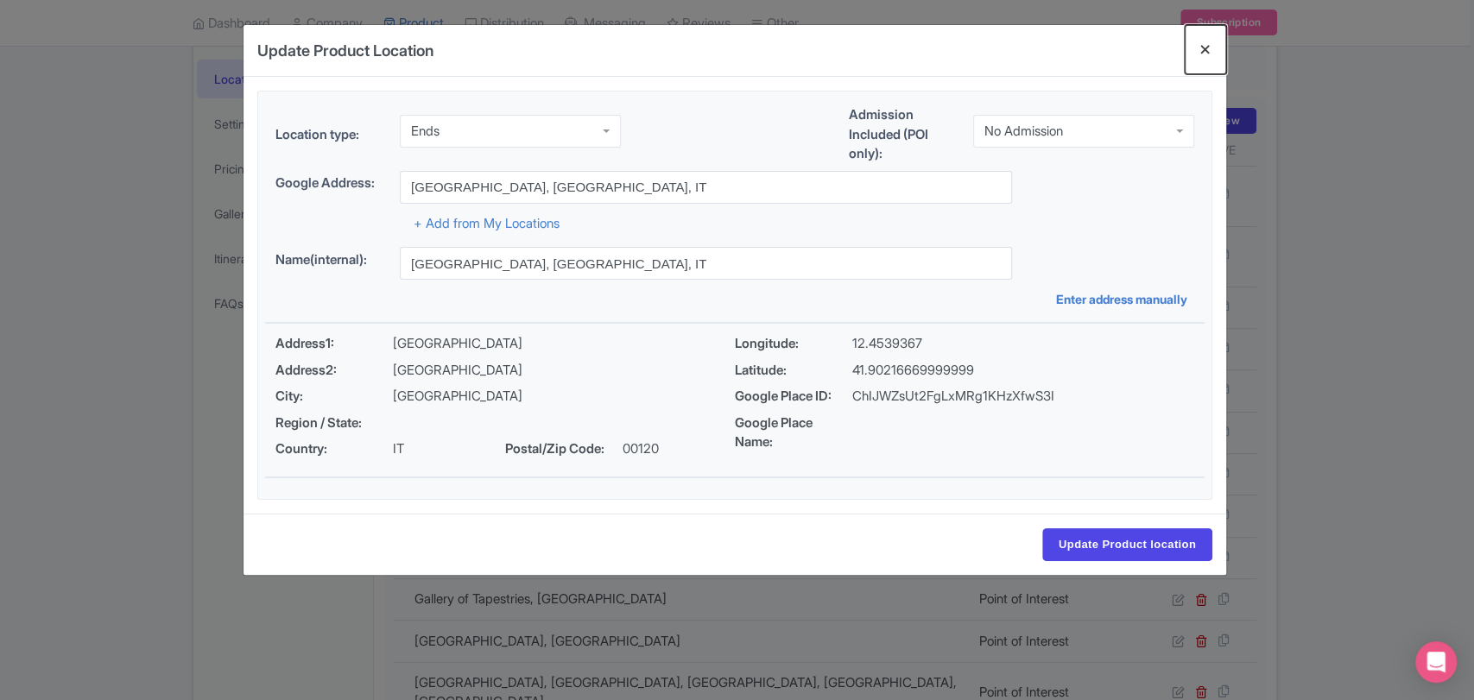
click at [1194, 55] on button "Close" at bounding box center [1205, 49] width 41 height 49
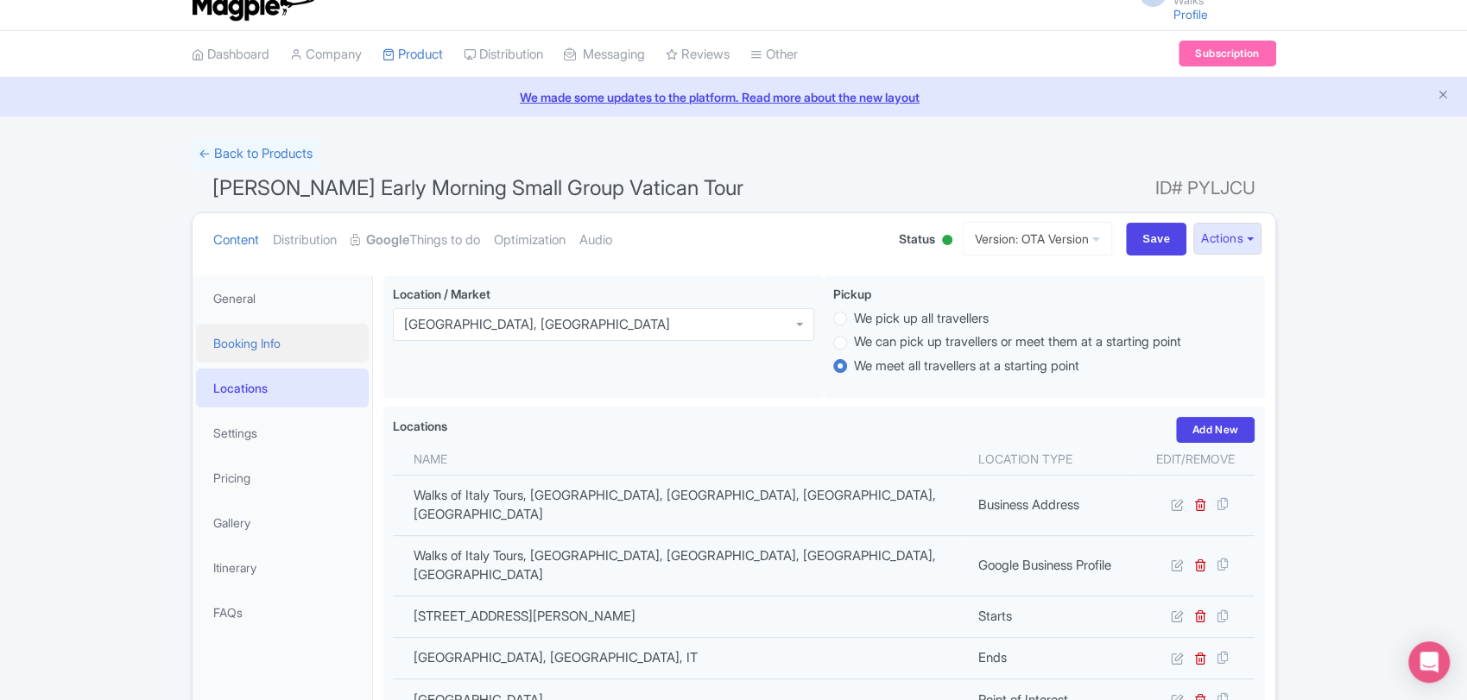
scroll to position [19, 0]
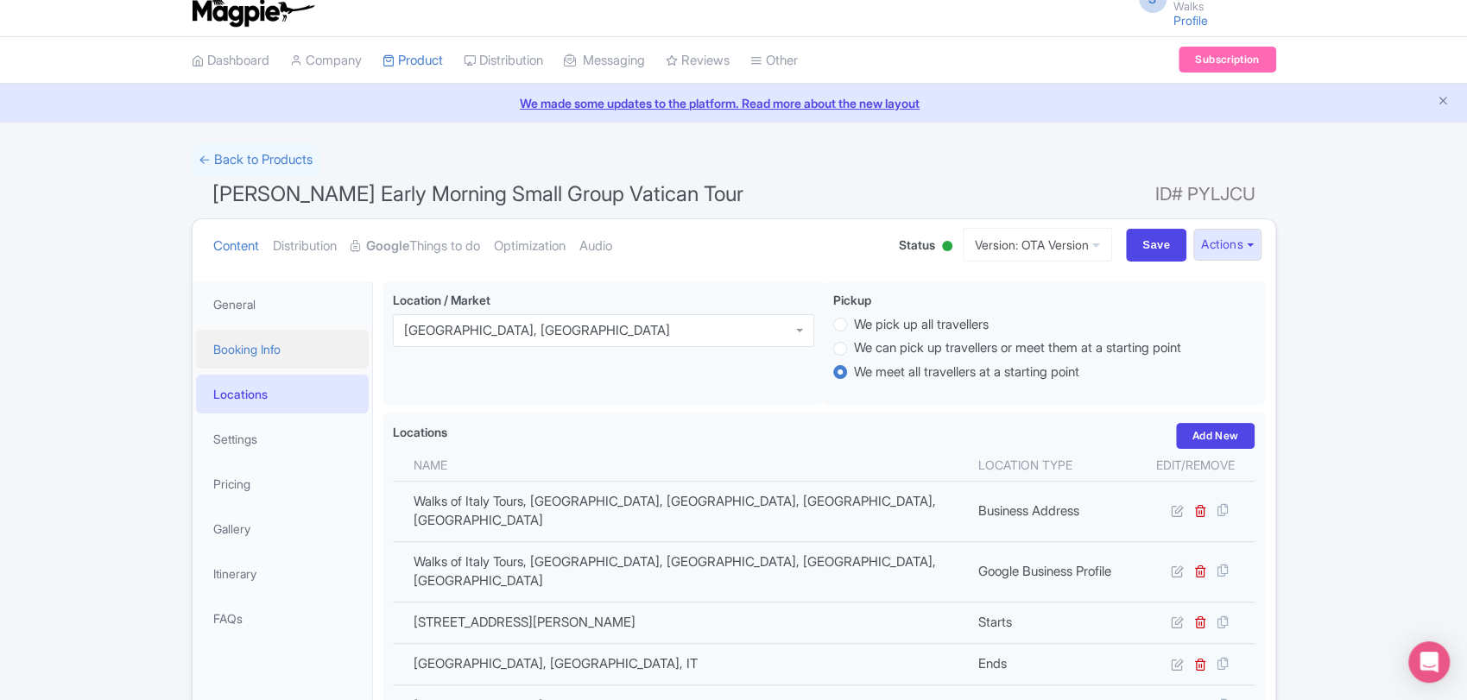
click at [243, 340] on link "Booking Info" at bounding box center [282, 349] width 173 height 39
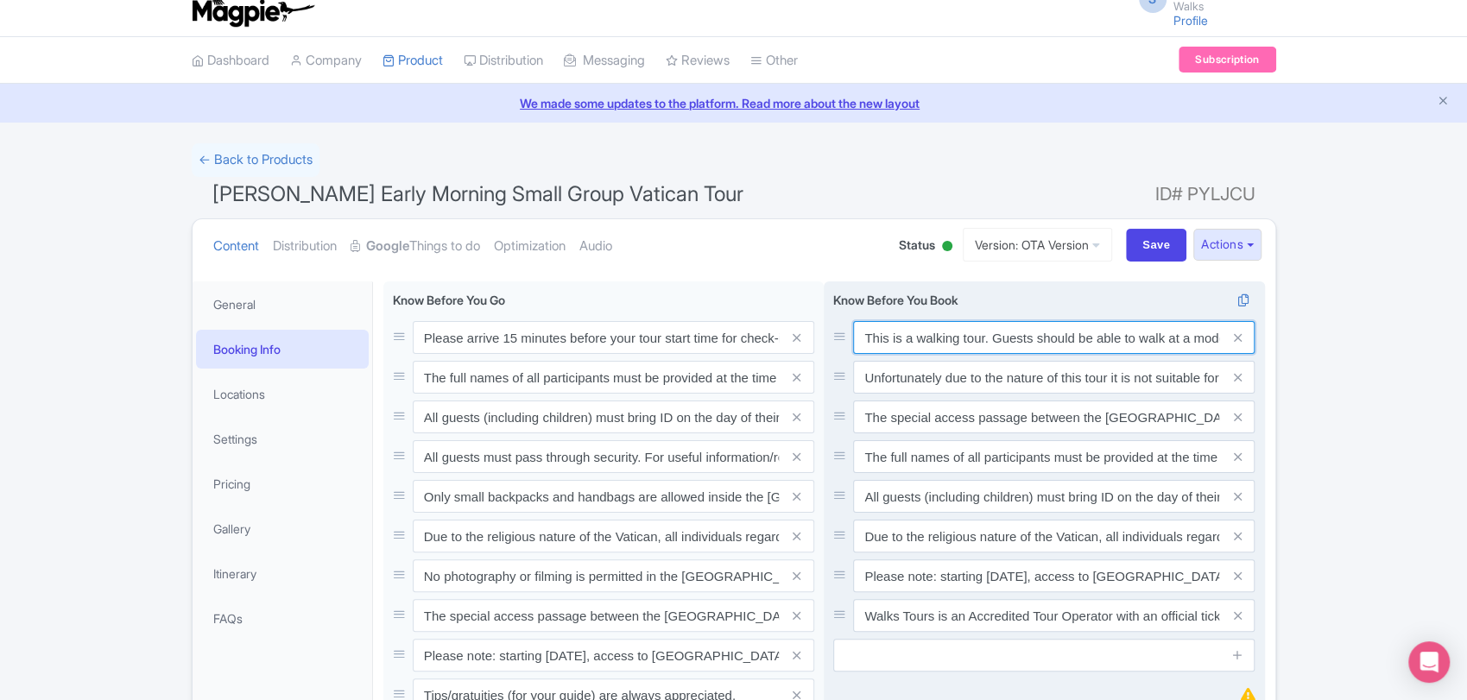
click at [916, 344] on input "This is a walking tour. Guests should be able to walk at a moderate pace withou…" at bounding box center [1054, 337] width 402 height 33
click at [990, 517] on div "This is a walking tour. Guests should be able to walk at a moderate pace withou…" at bounding box center [1043, 476] width 421 height 311
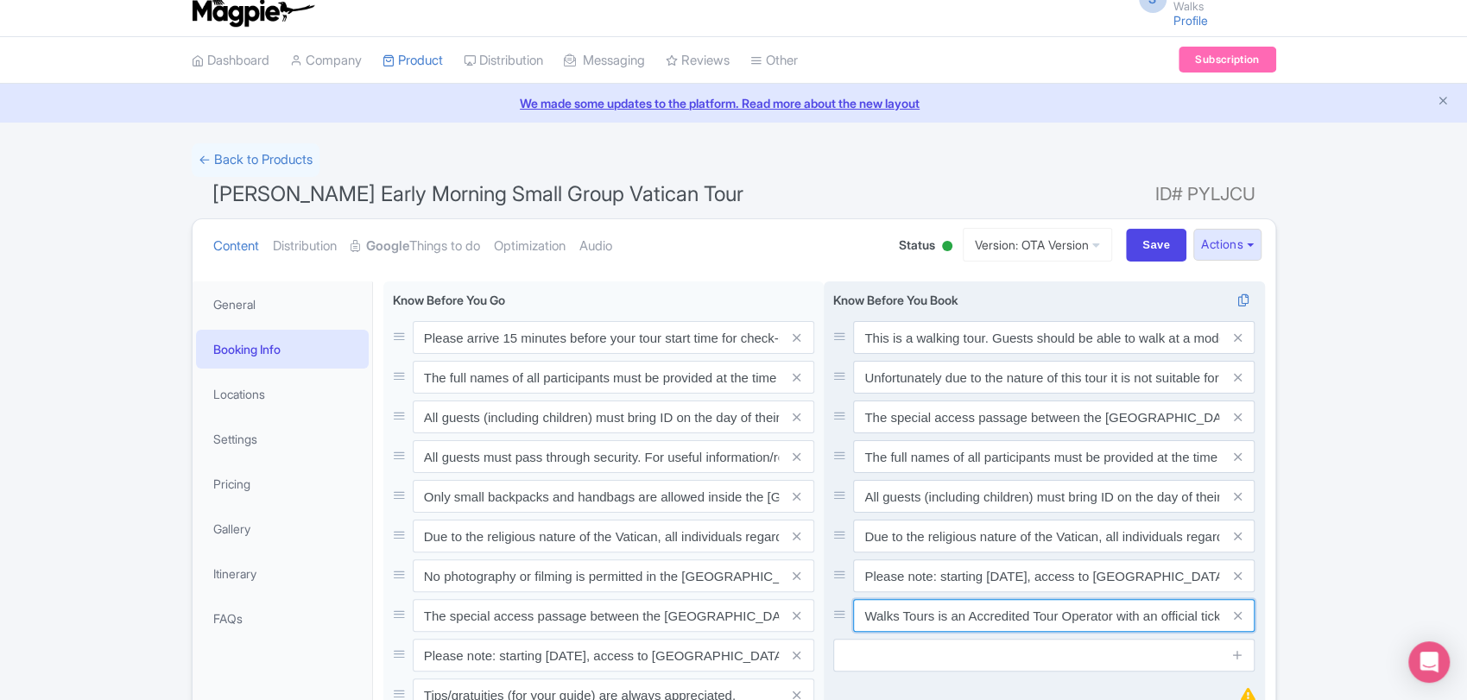
click at [957, 620] on input "Walks Tours is an Accredited Tour Operator with an official ticketing agreement…" at bounding box center [1054, 615] width 402 height 33
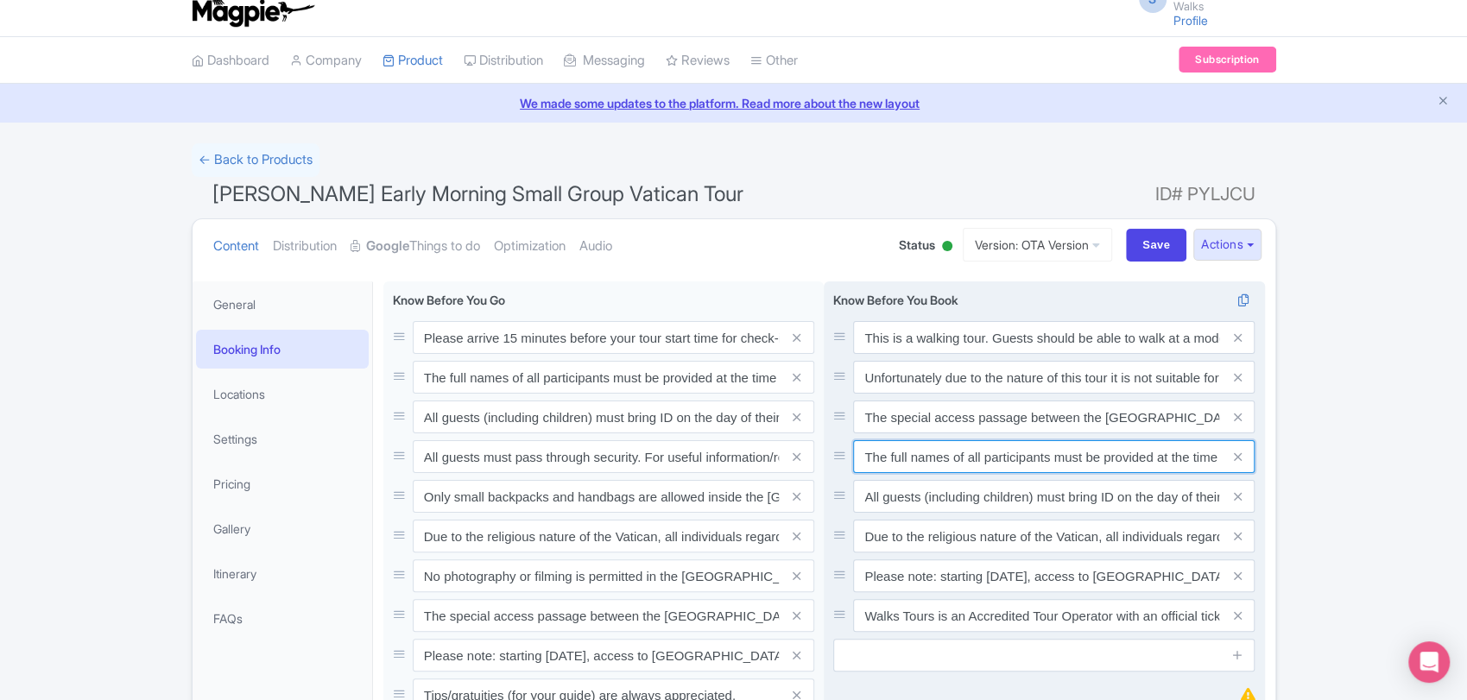
click at [1104, 458] on input "The full names of all participants must be provided at the time of booking and …" at bounding box center [1054, 456] width 402 height 33
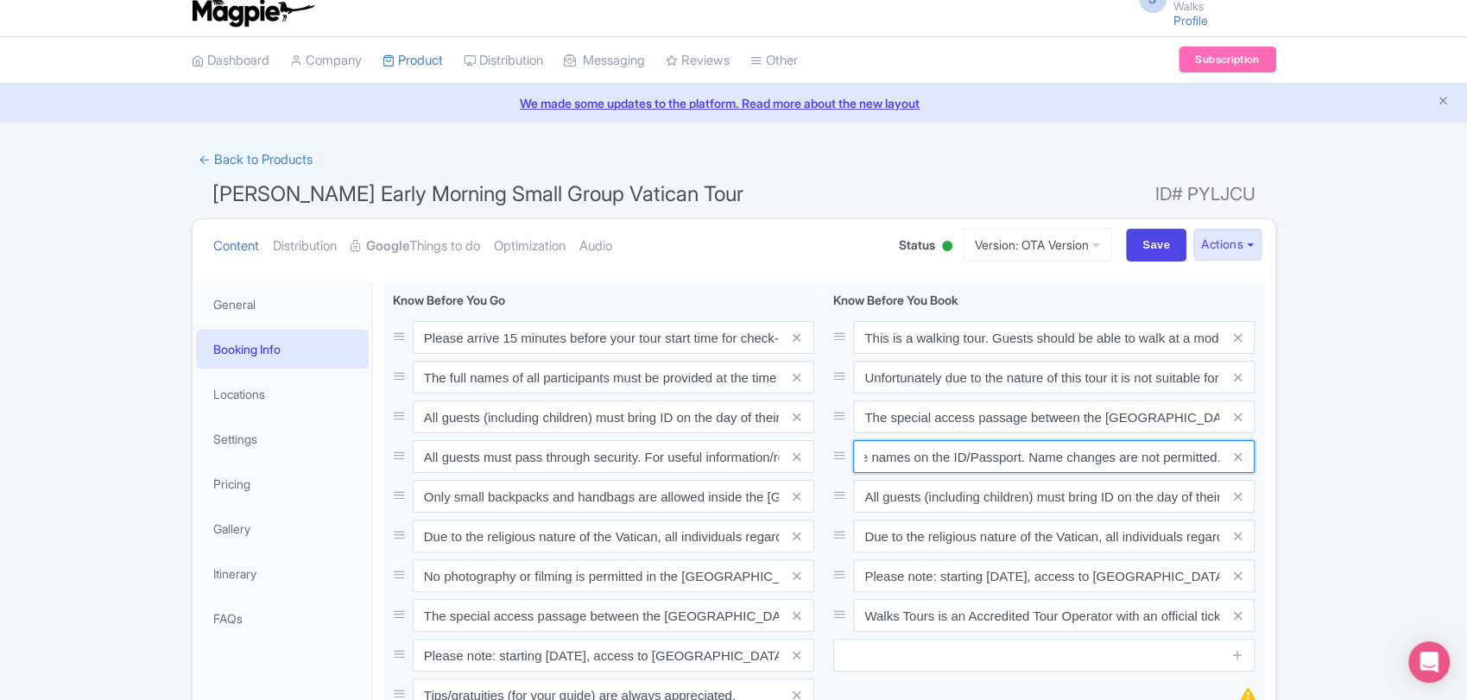
scroll to position [0, 0]
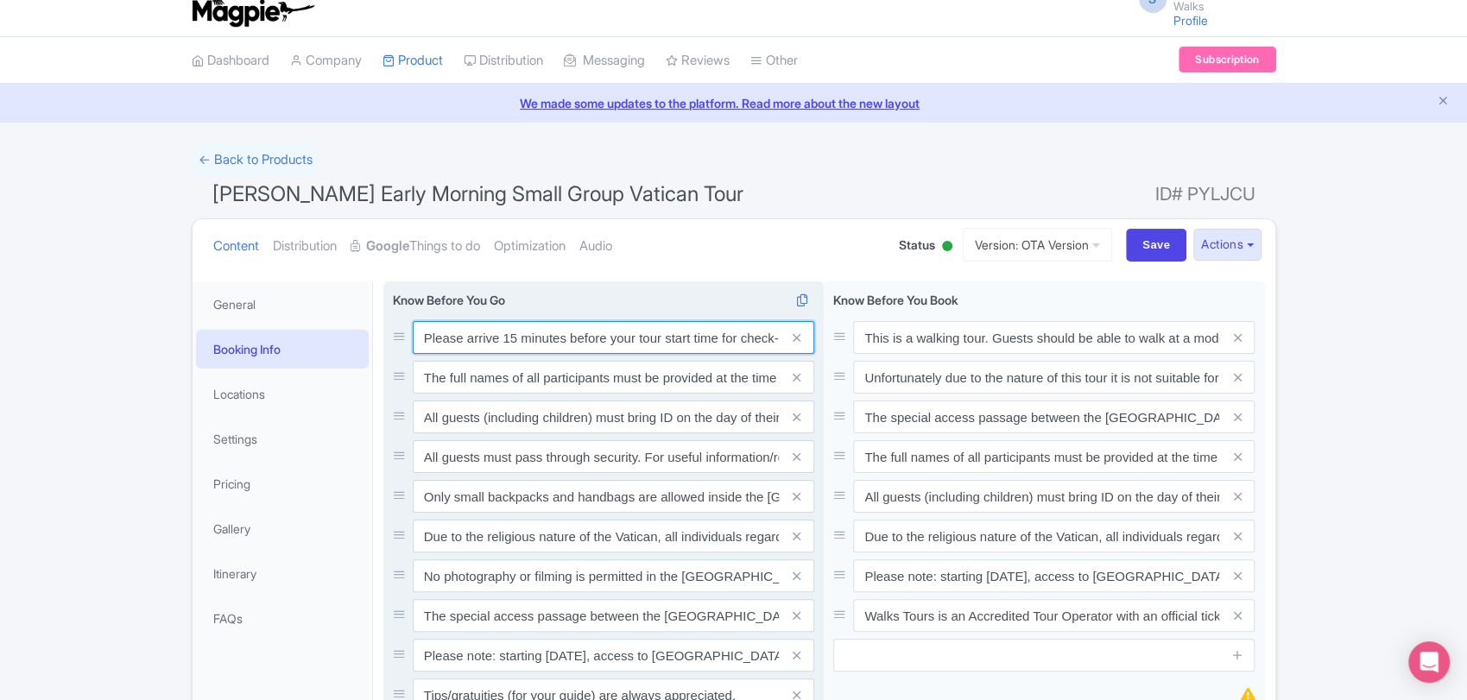
click at [552, 342] on input "Please arrive 15 minutes before your tour start time for check-in. Out of court…" at bounding box center [614, 337] width 402 height 33
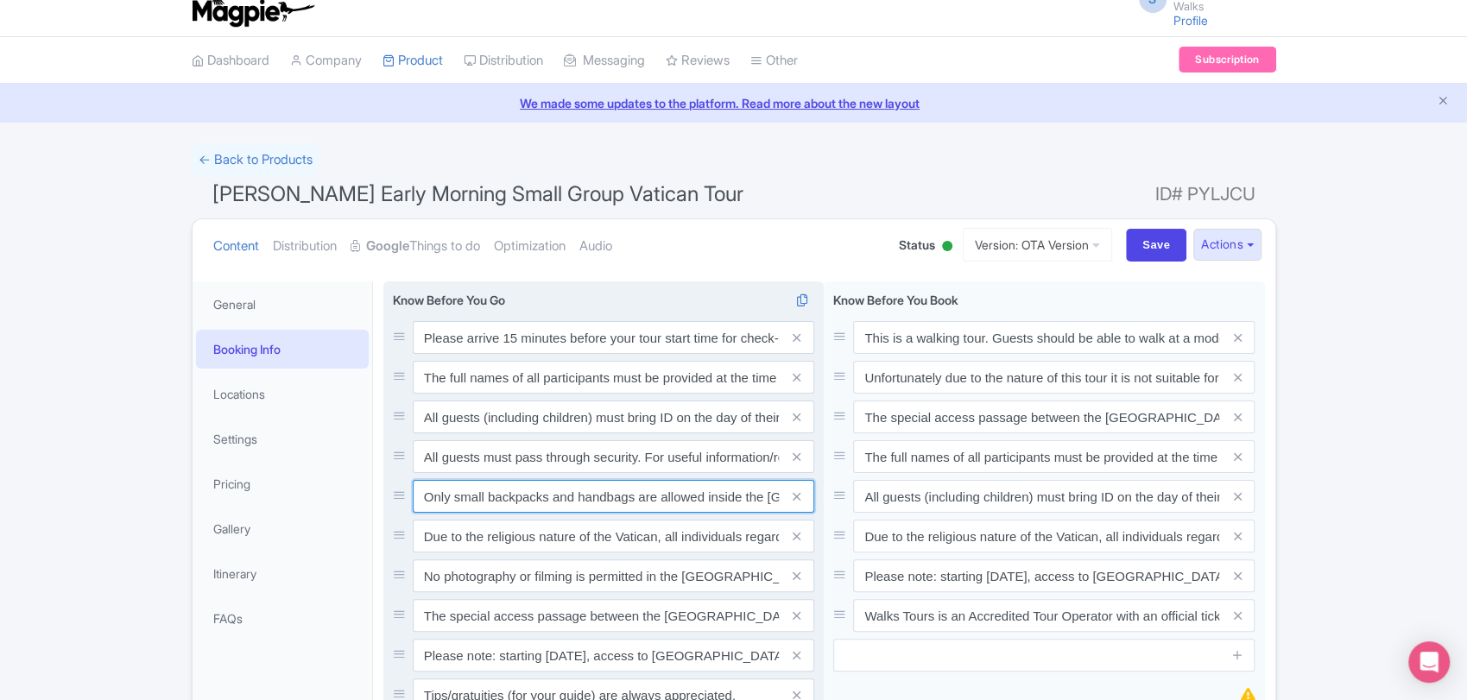
click at [629, 497] on input "Only small backpacks and handbags are allowed inside the [GEOGRAPHIC_DATA]. Sto…" at bounding box center [614, 496] width 402 height 33
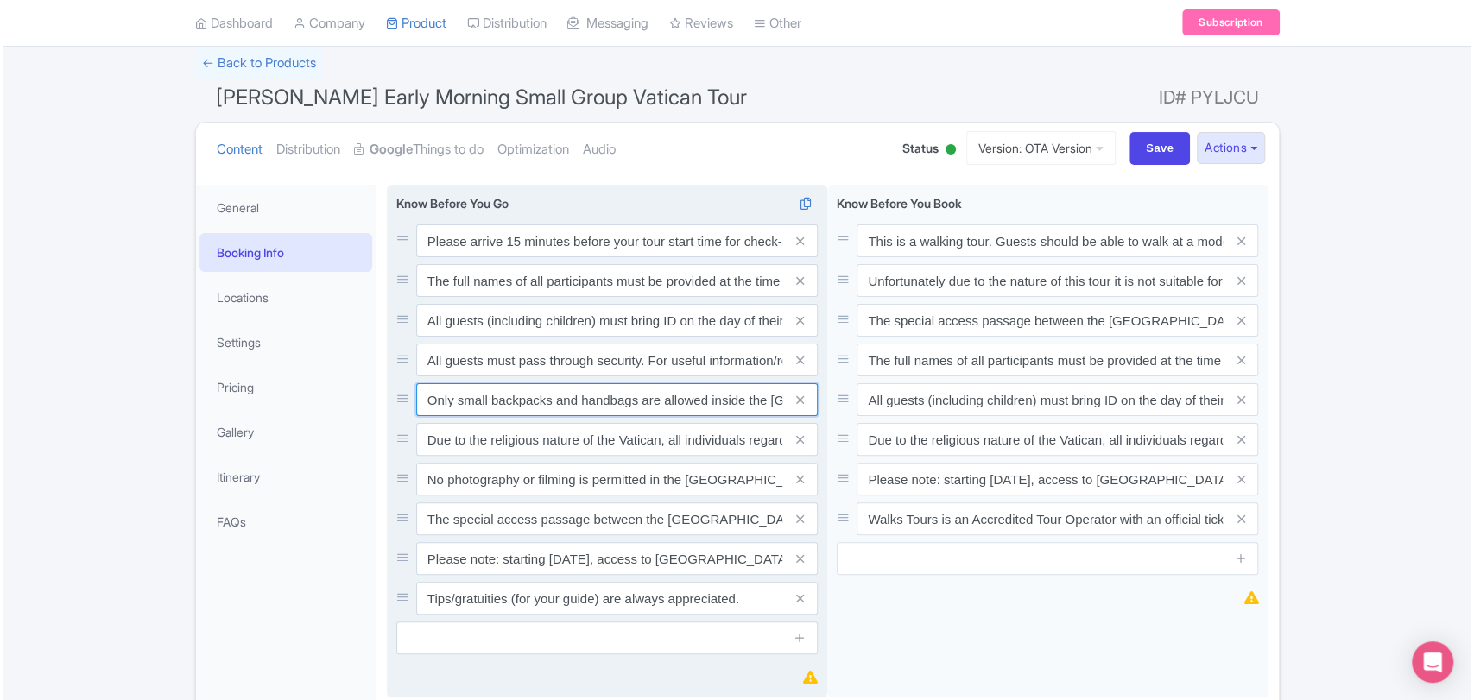
scroll to position [117, 0]
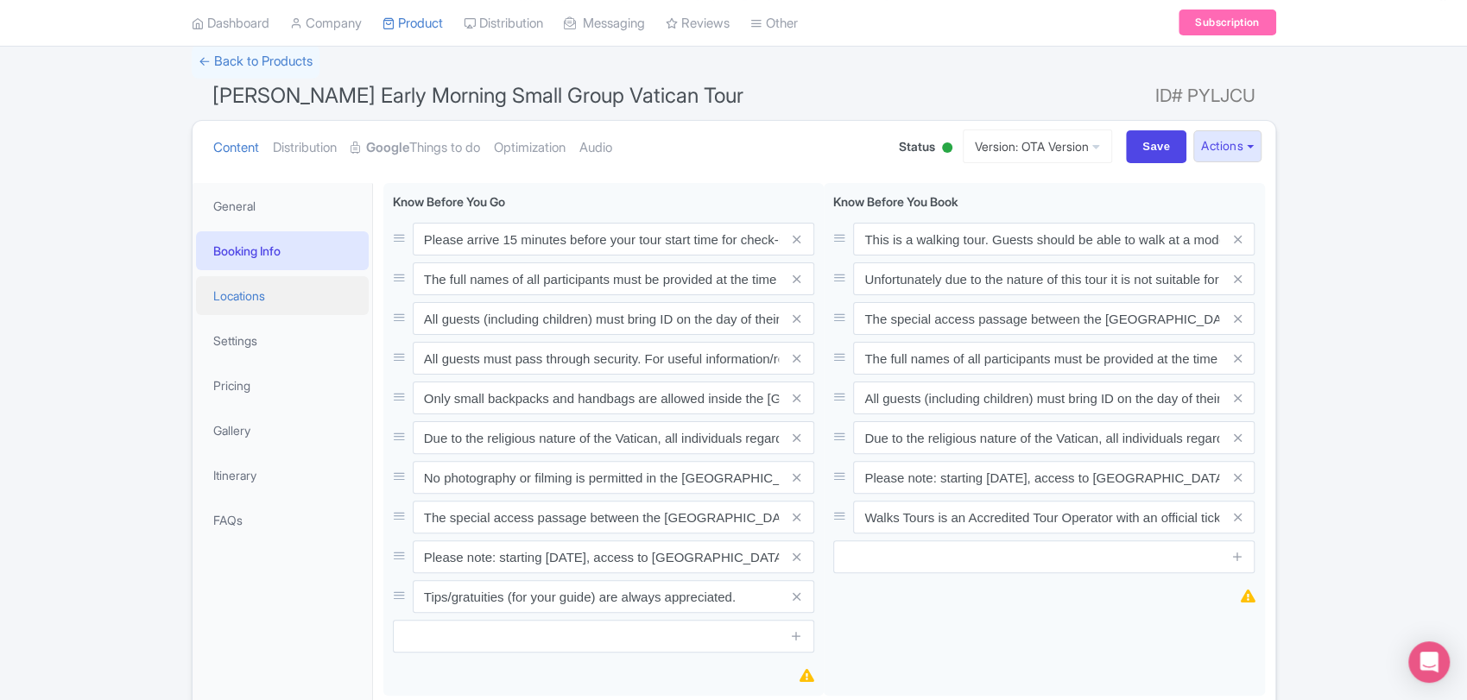
click at [301, 277] on link "Locations" at bounding box center [282, 295] width 173 height 39
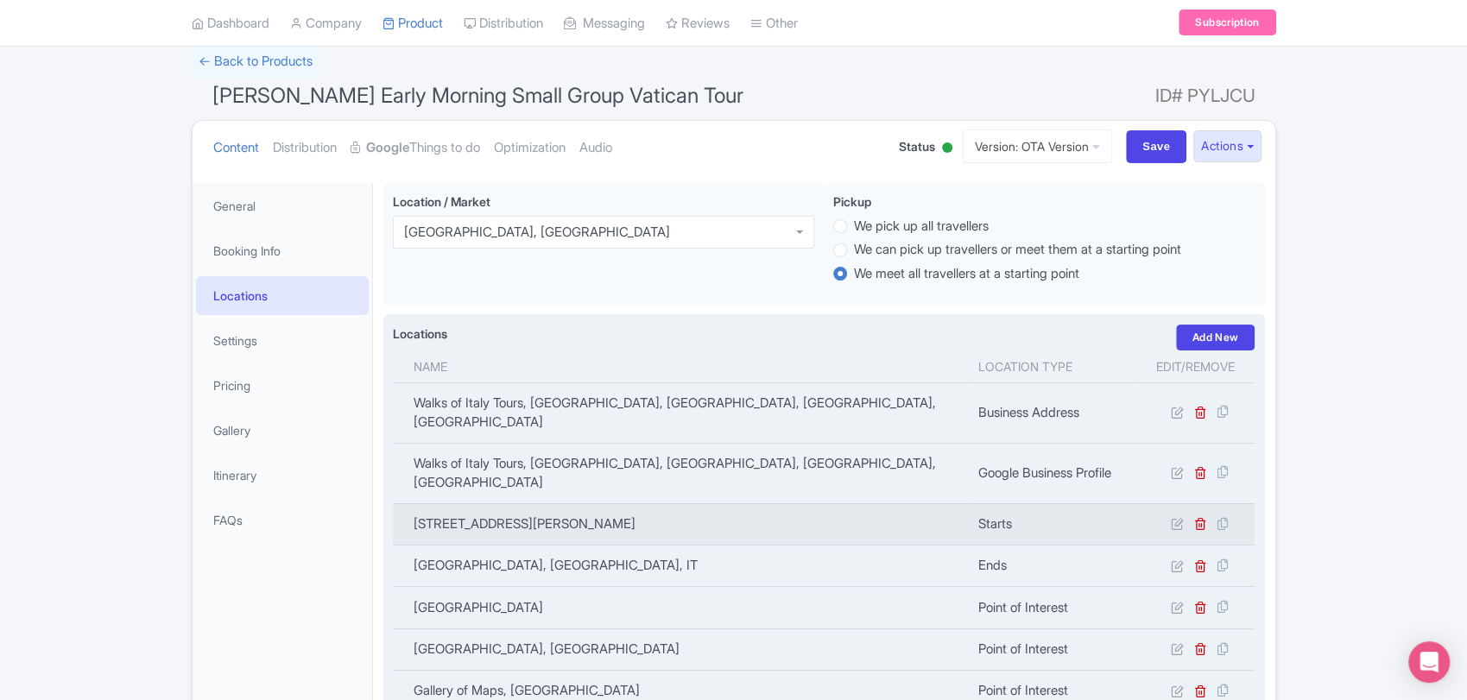
click at [546, 504] on td "153 Via Candia, Antico Caffè Candia, Roma, IT" at bounding box center [680, 524] width 575 height 41
copy tr "153 Via Candia, Antico Caffè Candia, Roma, IT"
click at [1181, 517] on icon at bounding box center [1176, 523] width 13 height 13
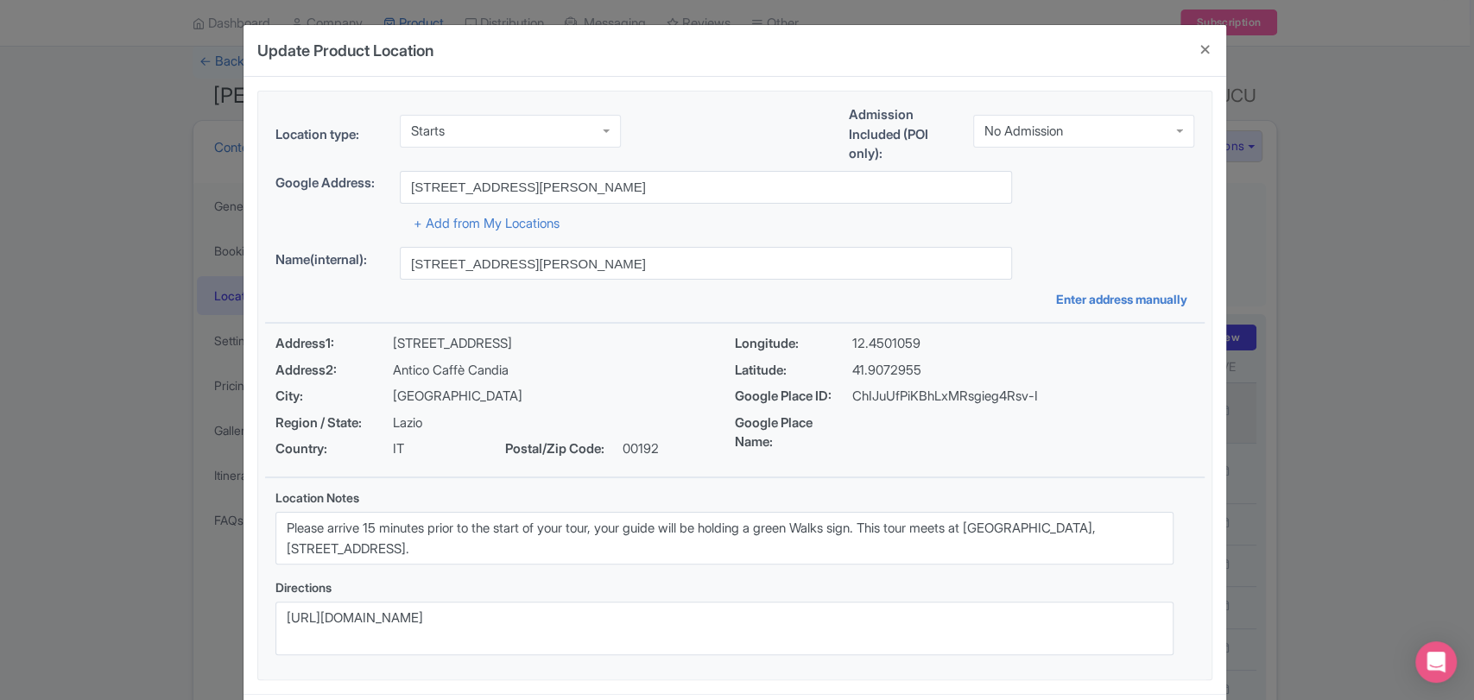
scroll to position [81, 0]
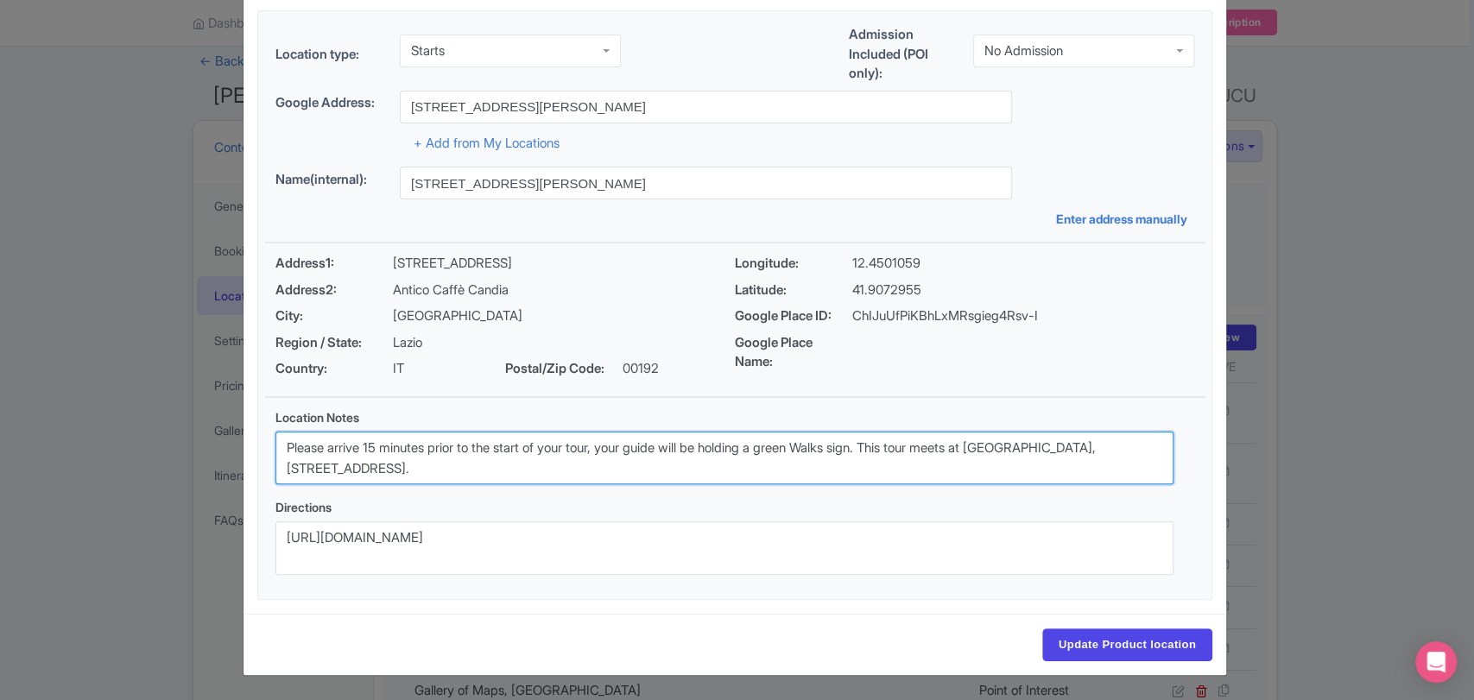
click at [691, 453] on textarea "Please arrive 15 minutes prior to the start of your tour, your guide will be ho…" at bounding box center [725, 459] width 898 height 54
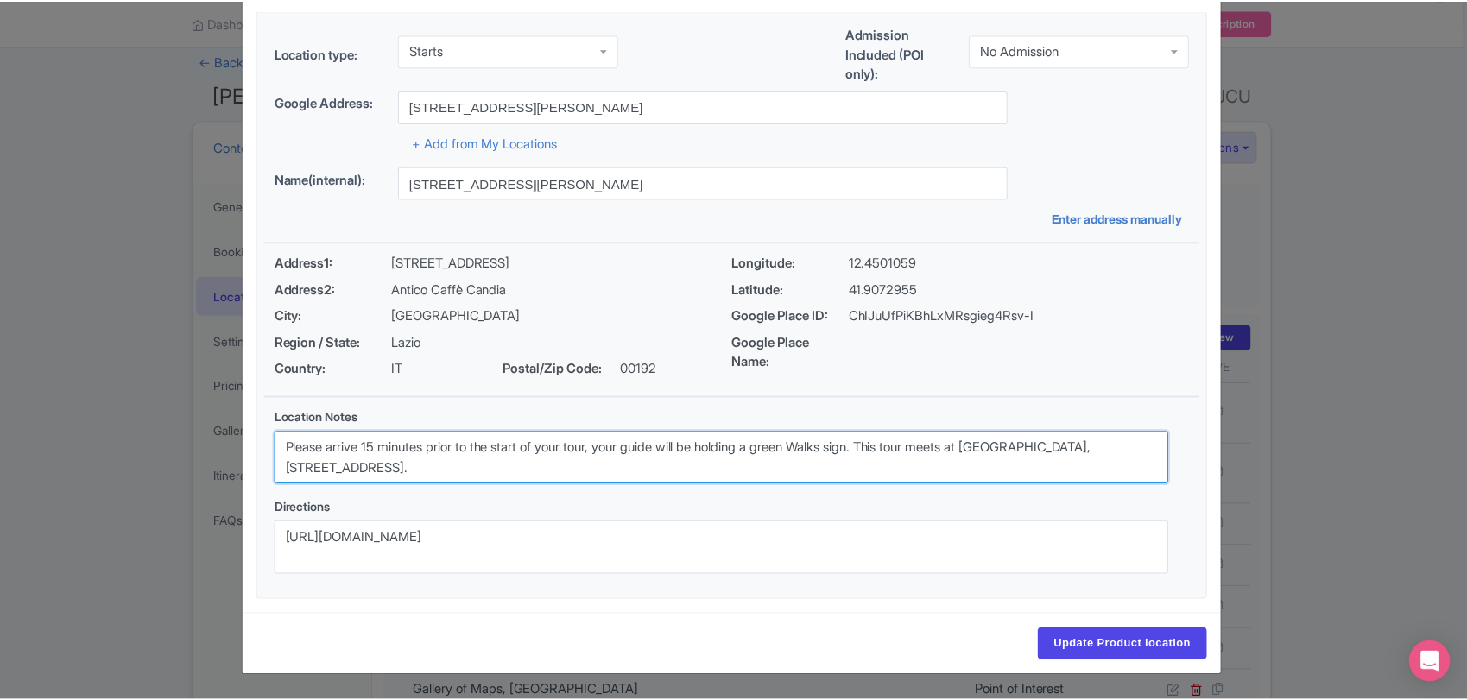
scroll to position [0, 0]
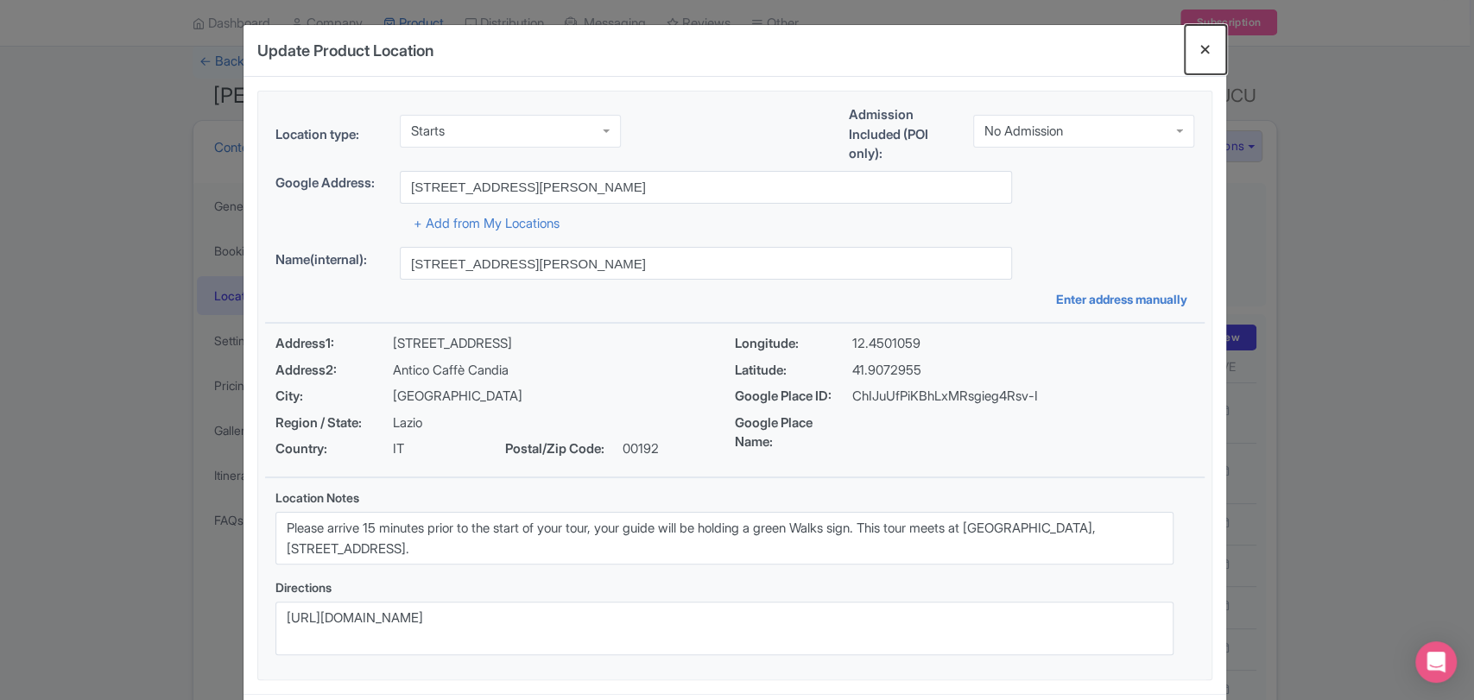
click at [1194, 53] on button "Close" at bounding box center [1205, 49] width 41 height 49
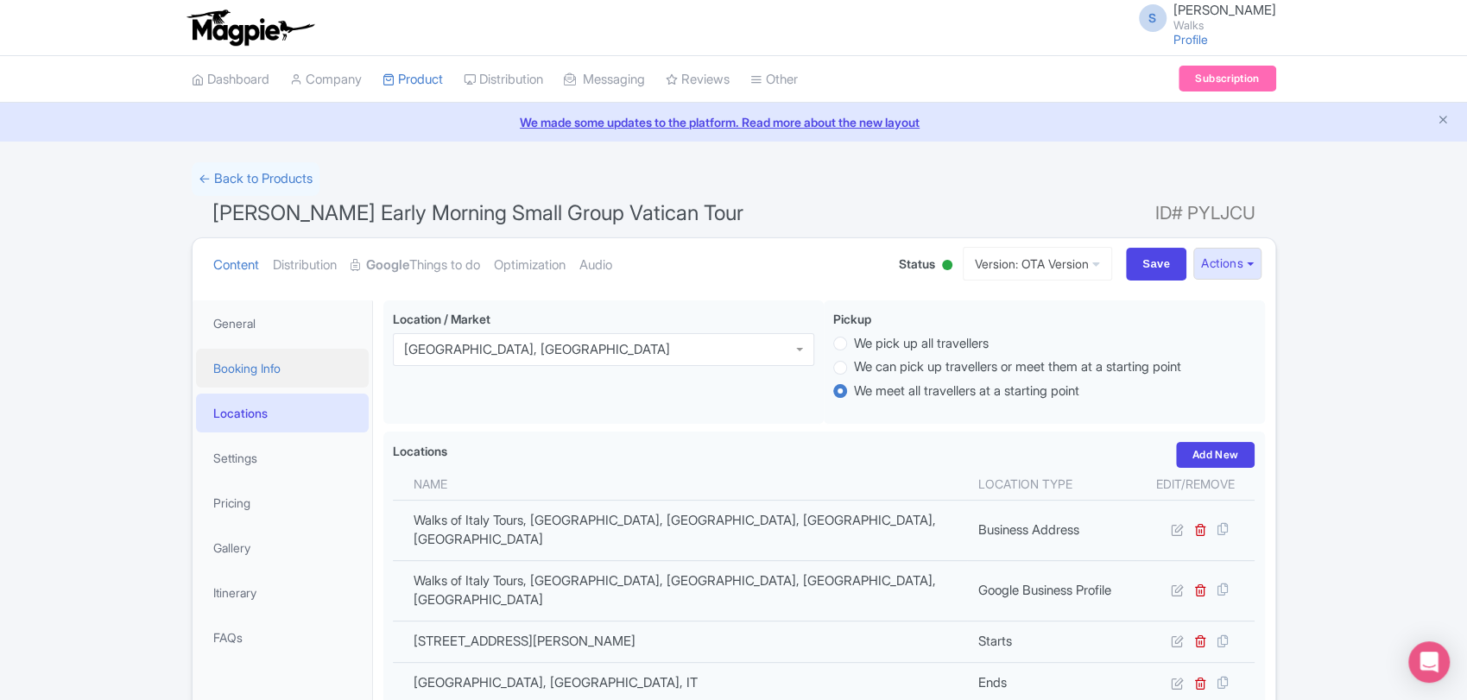
click at [288, 362] on link "Booking Info" at bounding box center [282, 368] width 173 height 39
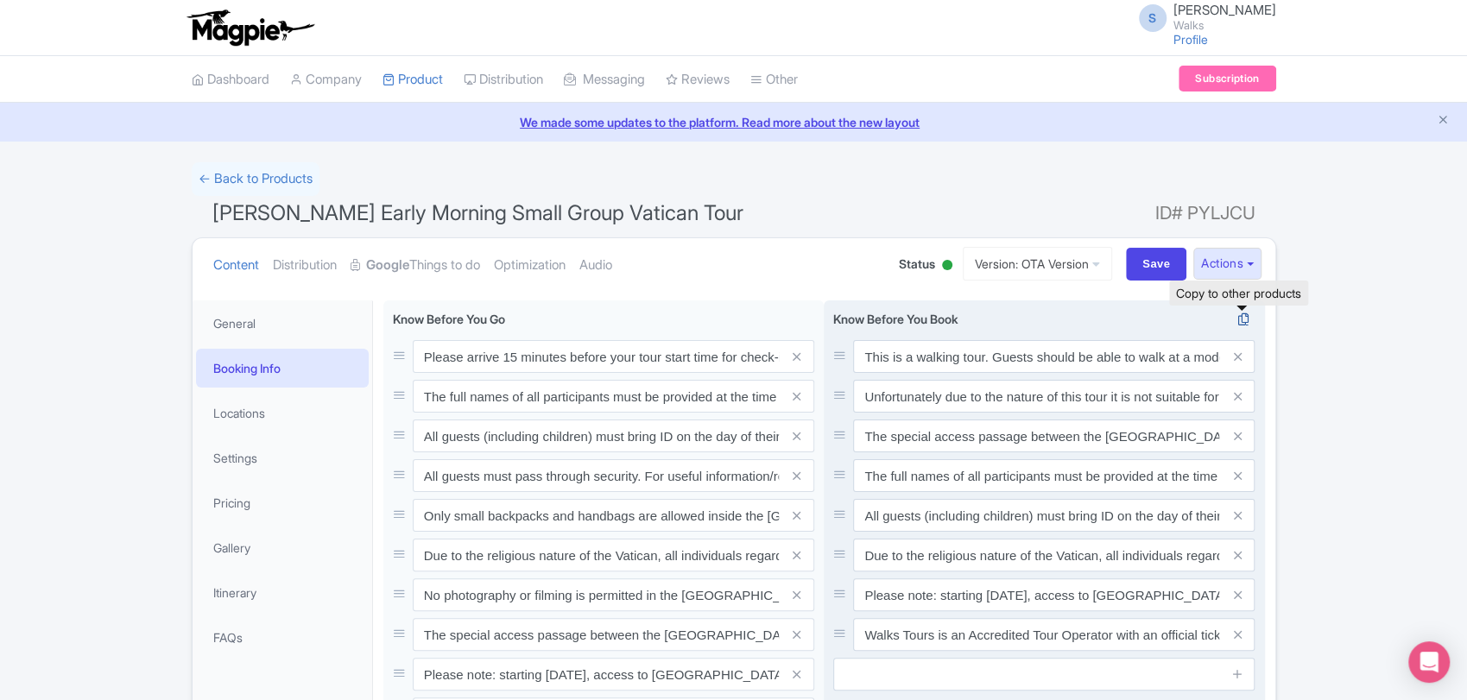
click at [1237, 320] on icon at bounding box center [1243, 320] width 24 height 16
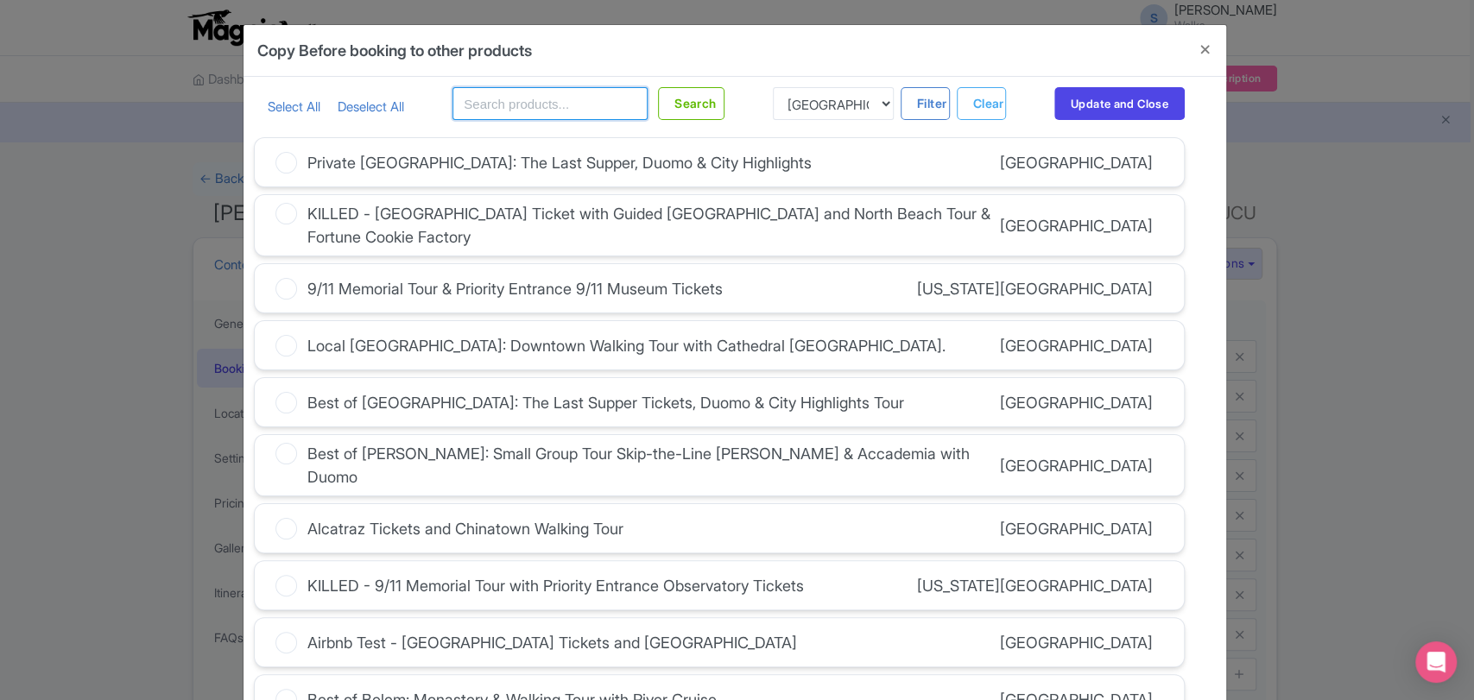
click at [570, 105] on input "text" at bounding box center [550, 103] width 195 height 33
type input "pristine"
click at [706, 107] on button "Search" at bounding box center [691, 103] width 67 height 33
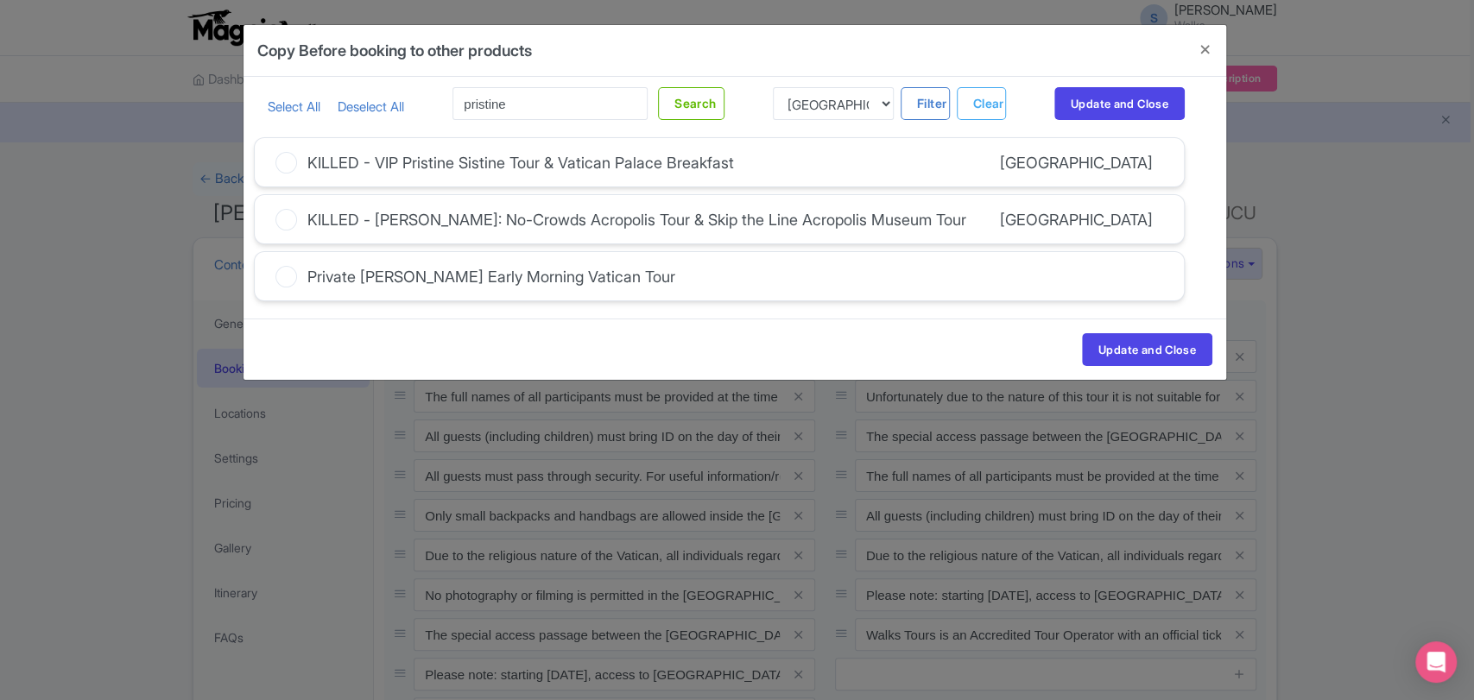
click at [518, 278] on div "Private [PERSON_NAME] Early Morning Vatican Tour" at bounding box center [491, 276] width 368 height 23
click at [0, 0] on input "Private [PERSON_NAME] Early Morning Vatican Tour" at bounding box center [0, 0] width 0 height 0
click at [1131, 334] on button "Update and Close" at bounding box center [1147, 349] width 130 height 33
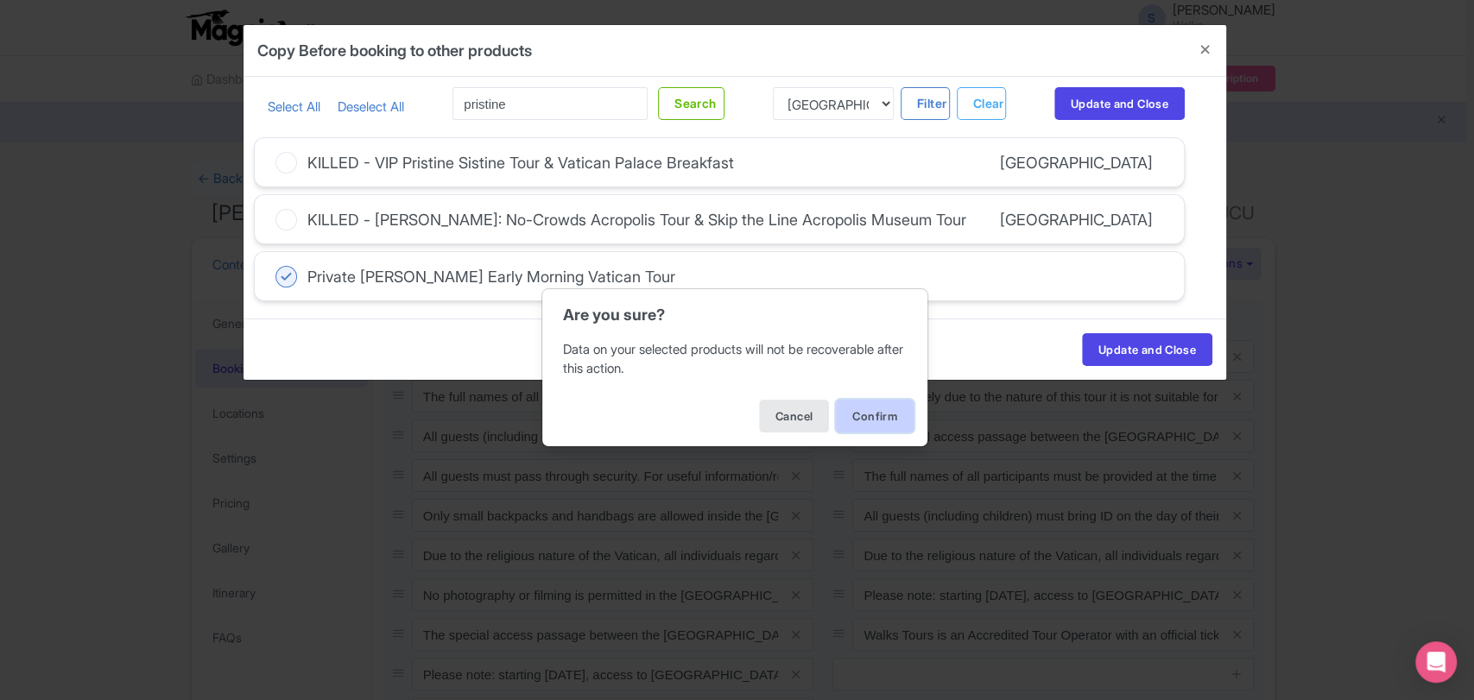
click at [876, 405] on button "Confirm" at bounding box center [875, 416] width 78 height 33
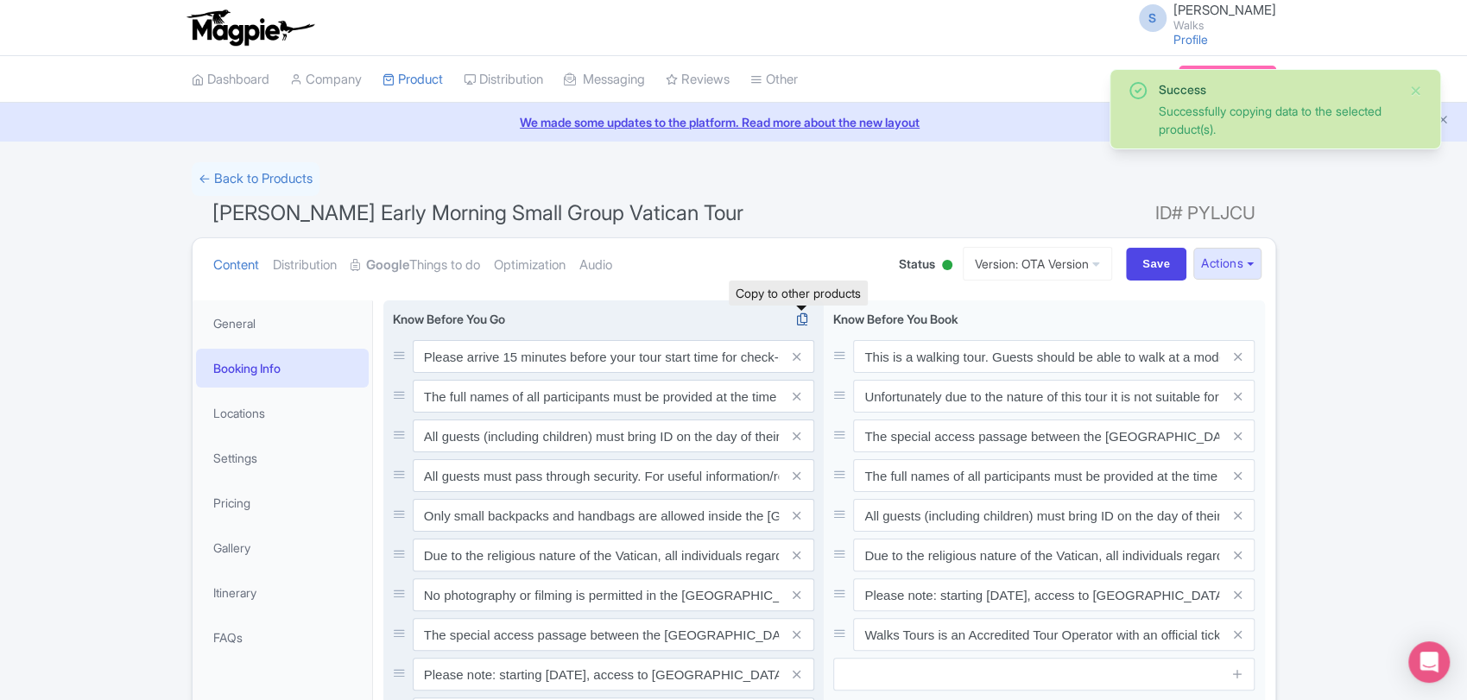
click at [801, 320] on icon at bounding box center [802, 320] width 24 height 16
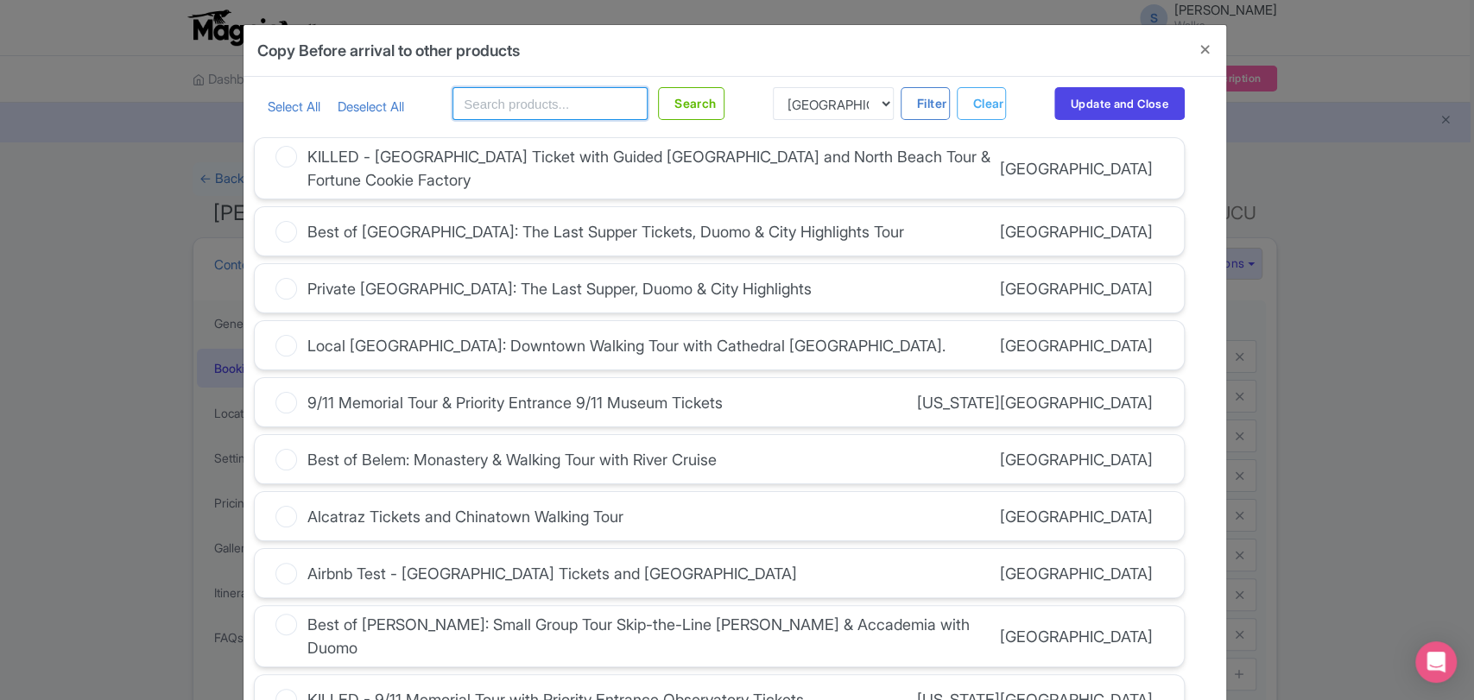
click at [610, 104] on input "text" at bounding box center [550, 103] width 195 height 33
type input "pristine"
click at [699, 107] on button "Search" at bounding box center [691, 103] width 67 height 33
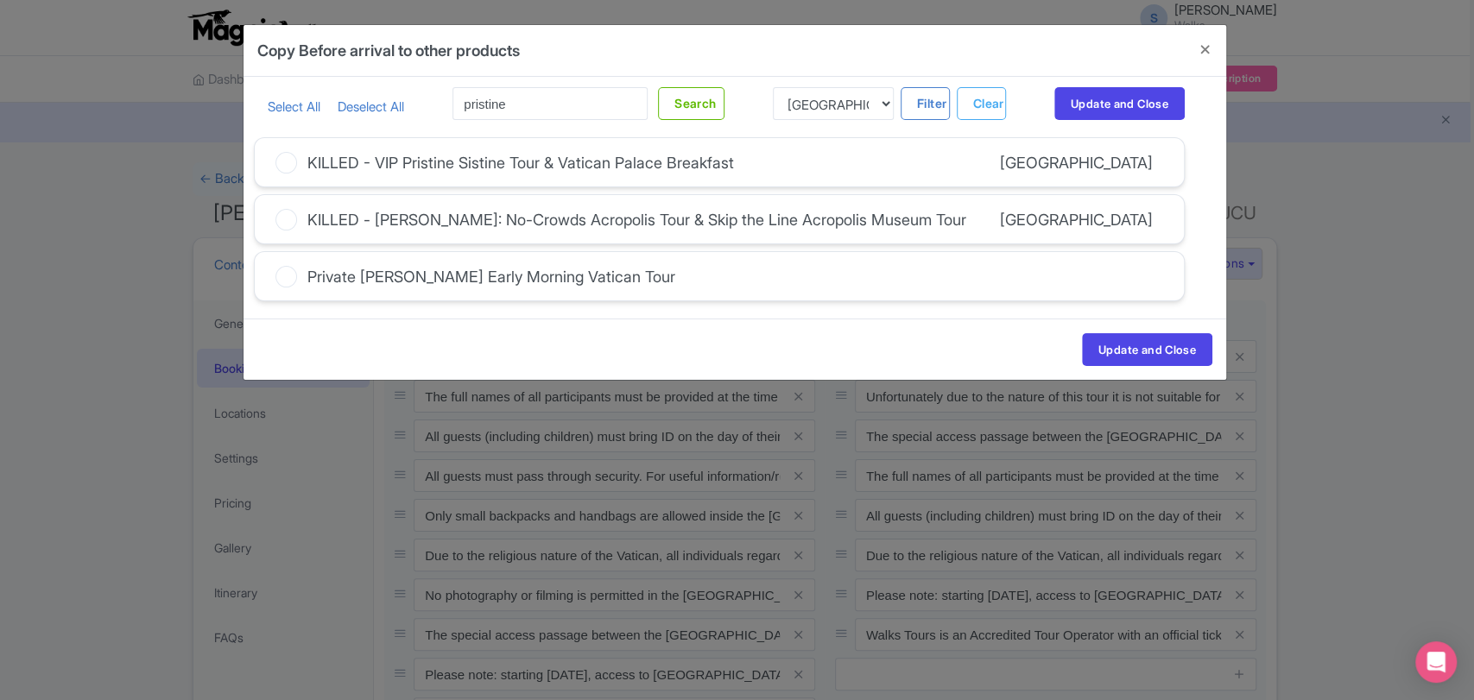
click at [371, 285] on div "Private [PERSON_NAME] Early Morning Vatican Tour" at bounding box center [491, 276] width 368 height 23
click at [0, 0] on input "Private [PERSON_NAME] Early Morning Vatican Tour" at bounding box center [0, 0] width 0 height 0
click at [1095, 333] on button "Update and Close" at bounding box center [1147, 349] width 130 height 33
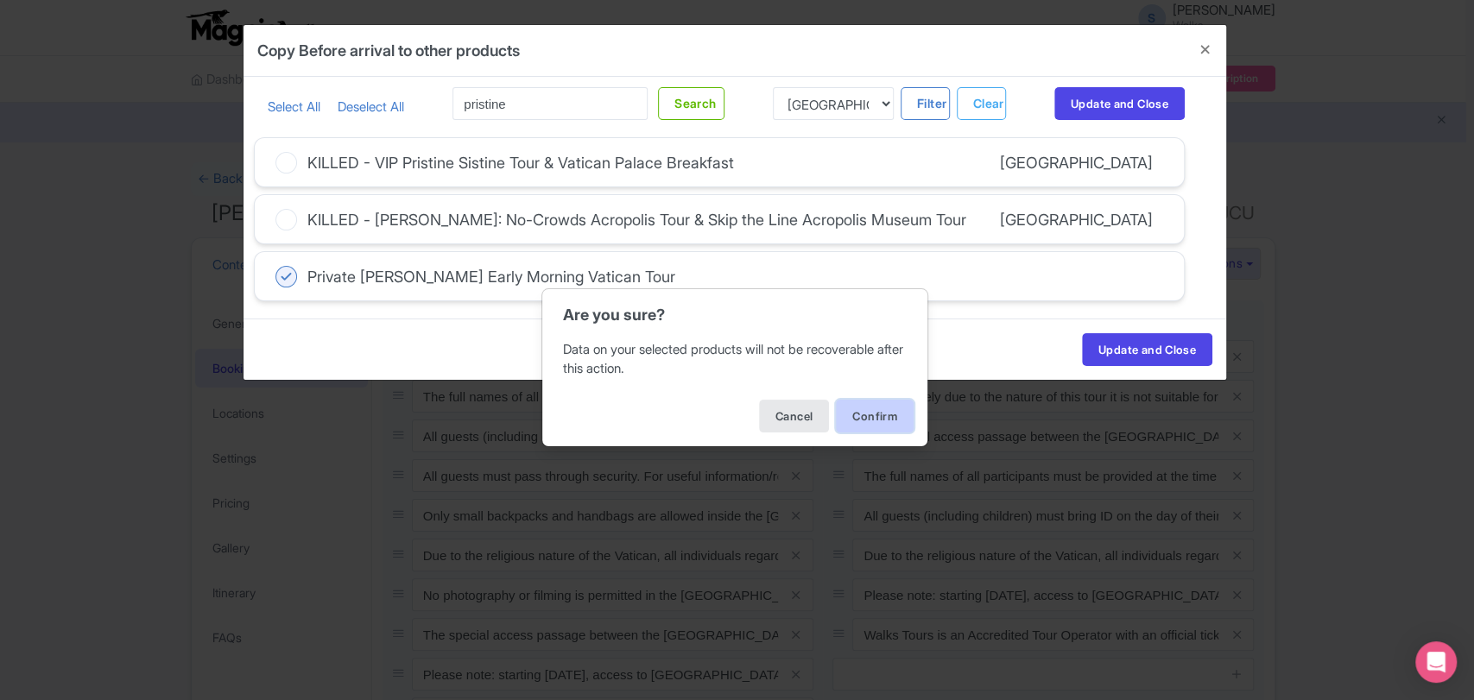
click at [877, 422] on button "Confirm" at bounding box center [875, 416] width 78 height 33
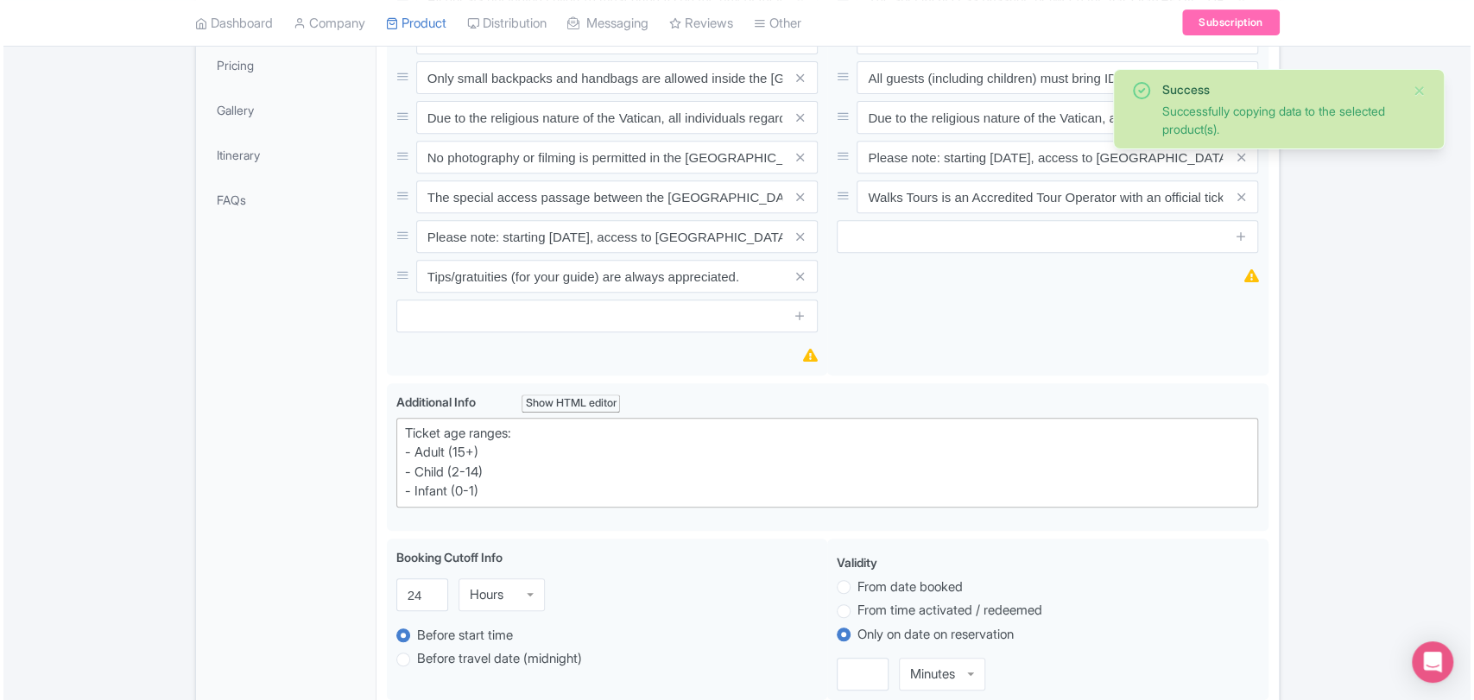
scroll to position [444, 0]
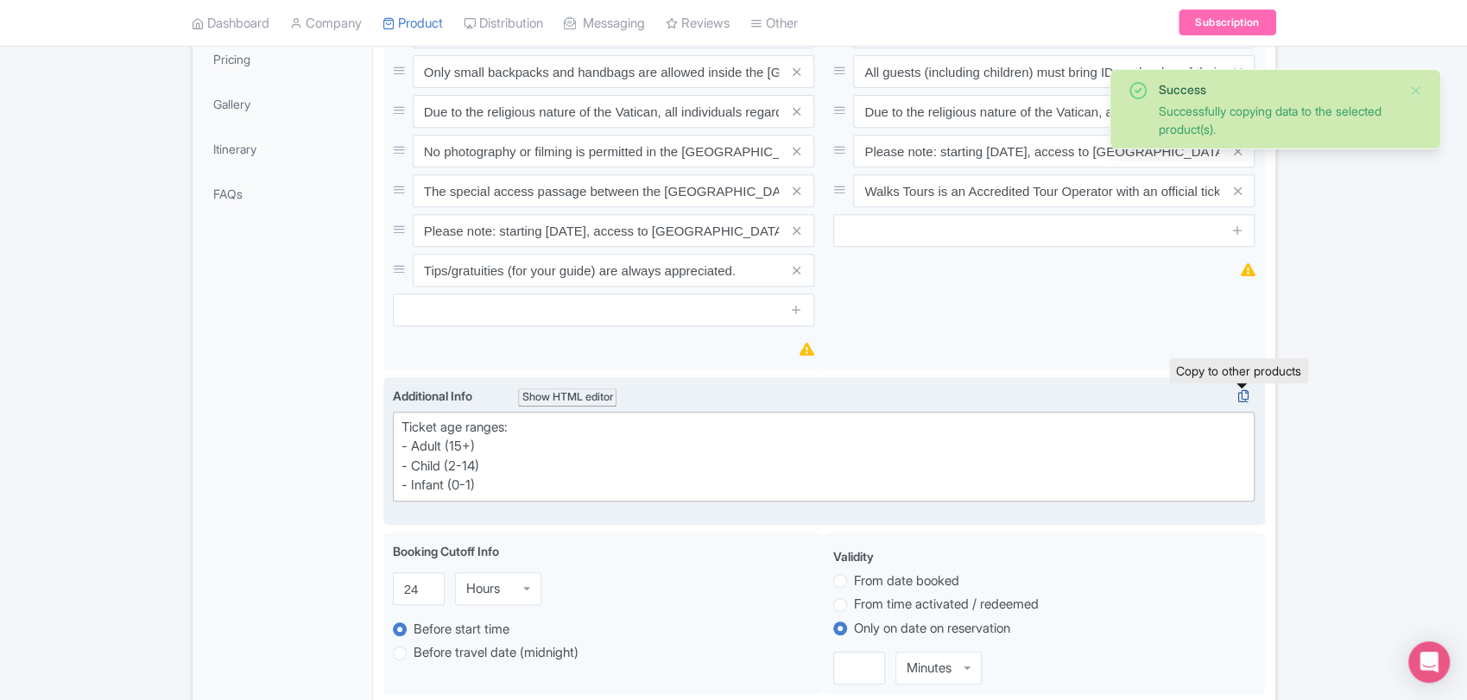
click at [1243, 401] on icon at bounding box center [1243, 397] width 24 height 16
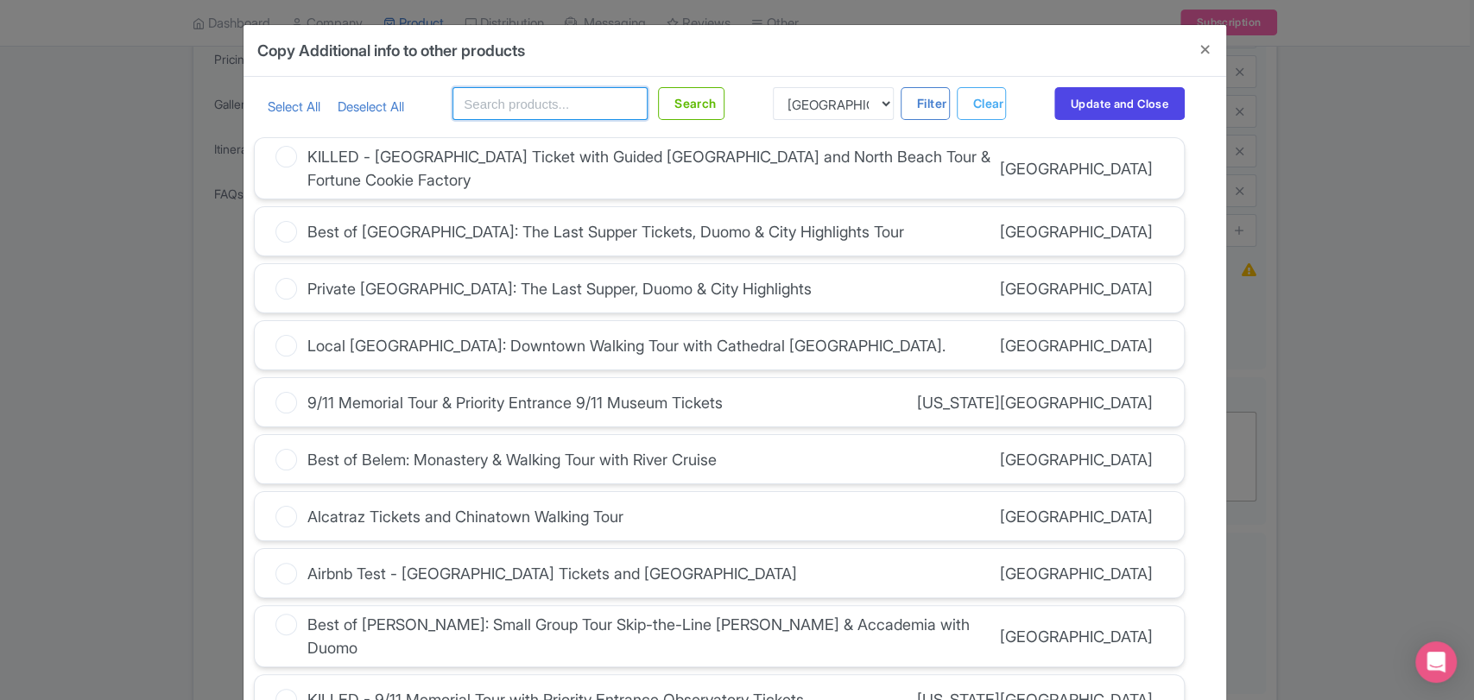
click at [622, 98] on input "text" at bounding box center [550, 103] width 195 height 33
type input "pristine"
click at [699, 105] on button "Search" at bounding box center [691, 103] width 67 height 33
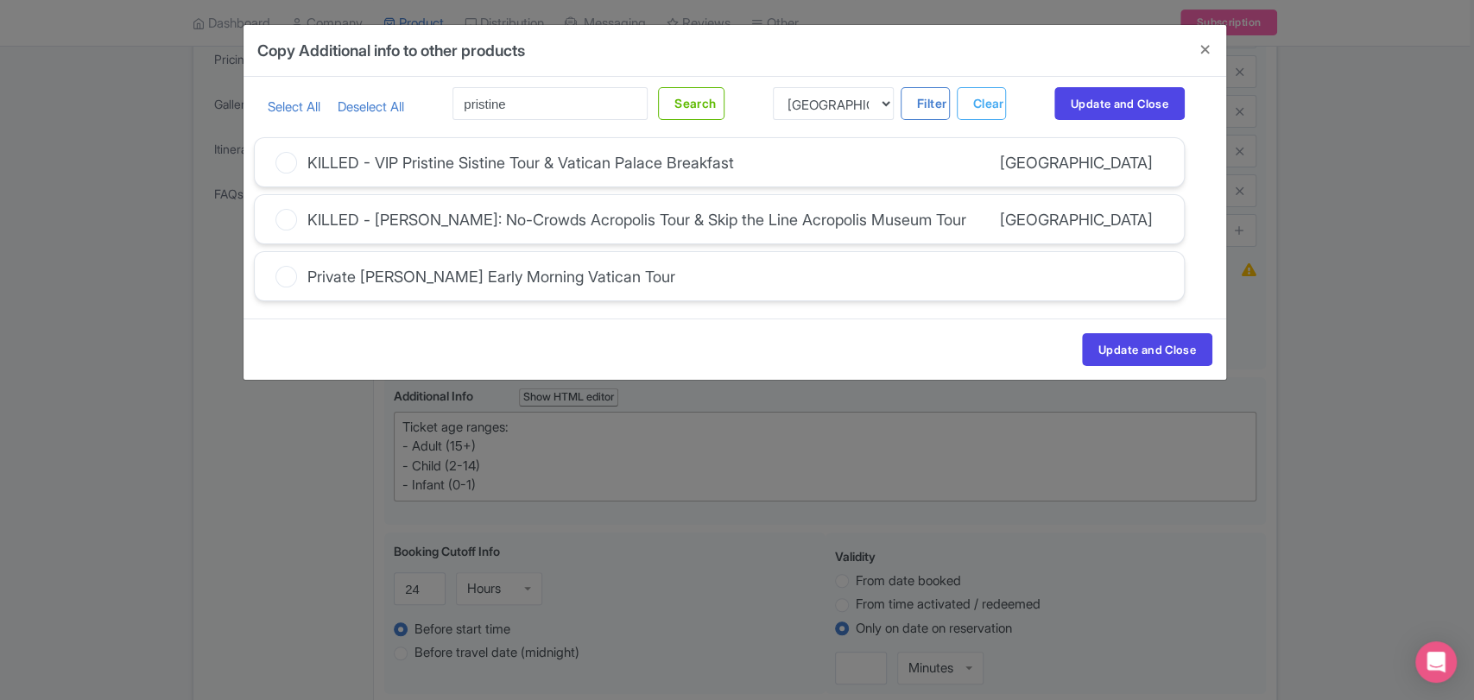
click at [478, 280] on div "Private [PERSON_NAME] Early Morning Vatican Tour" at bounding box center [491, 276] width 368 height 23
click at [0, 0] on input "Private [PERSON_NAME] Early Morning Vatican Tour" at bounding box center [0, 0] width 0 height 0
click at [1126, 351] on button "Update and Close" at bounding box center [1147, 349] width 130 height 33
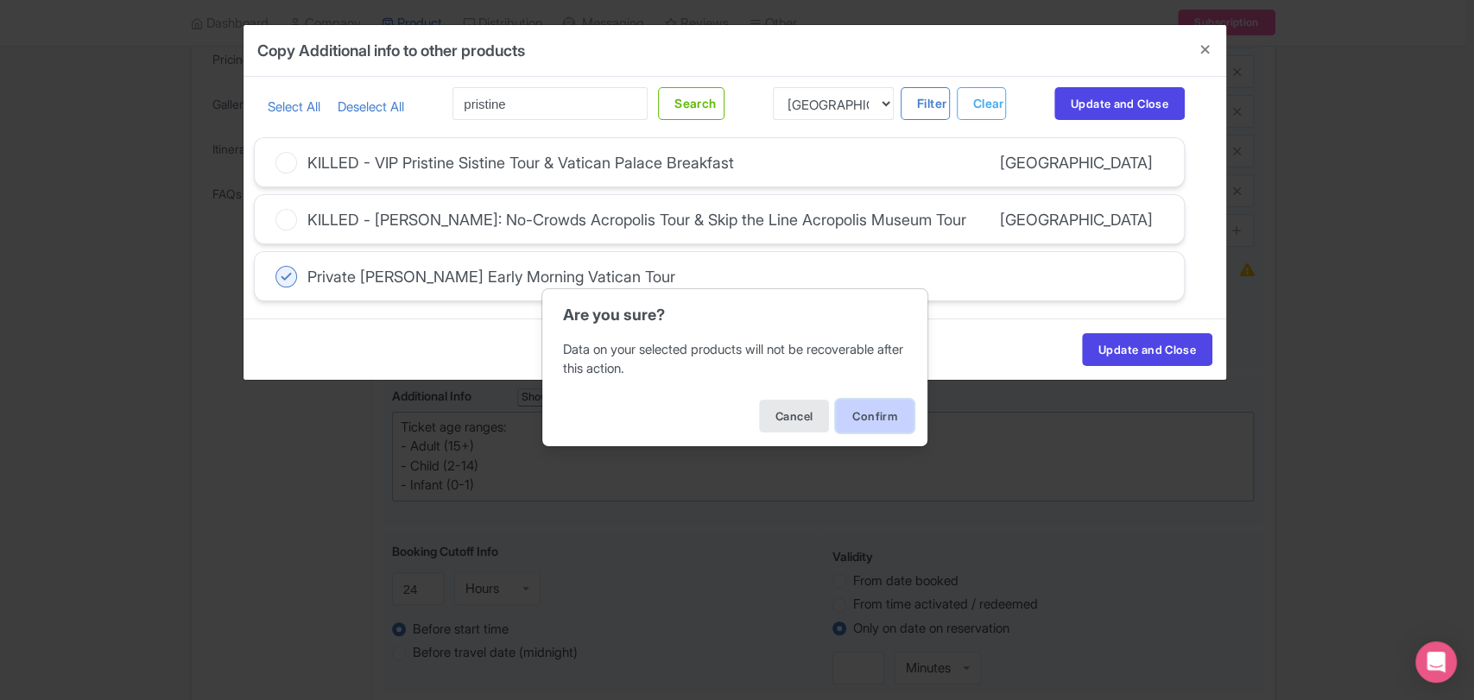
click at [893, 416] on button "Confirm" at bounding box center [875, 416] width 78 height 33
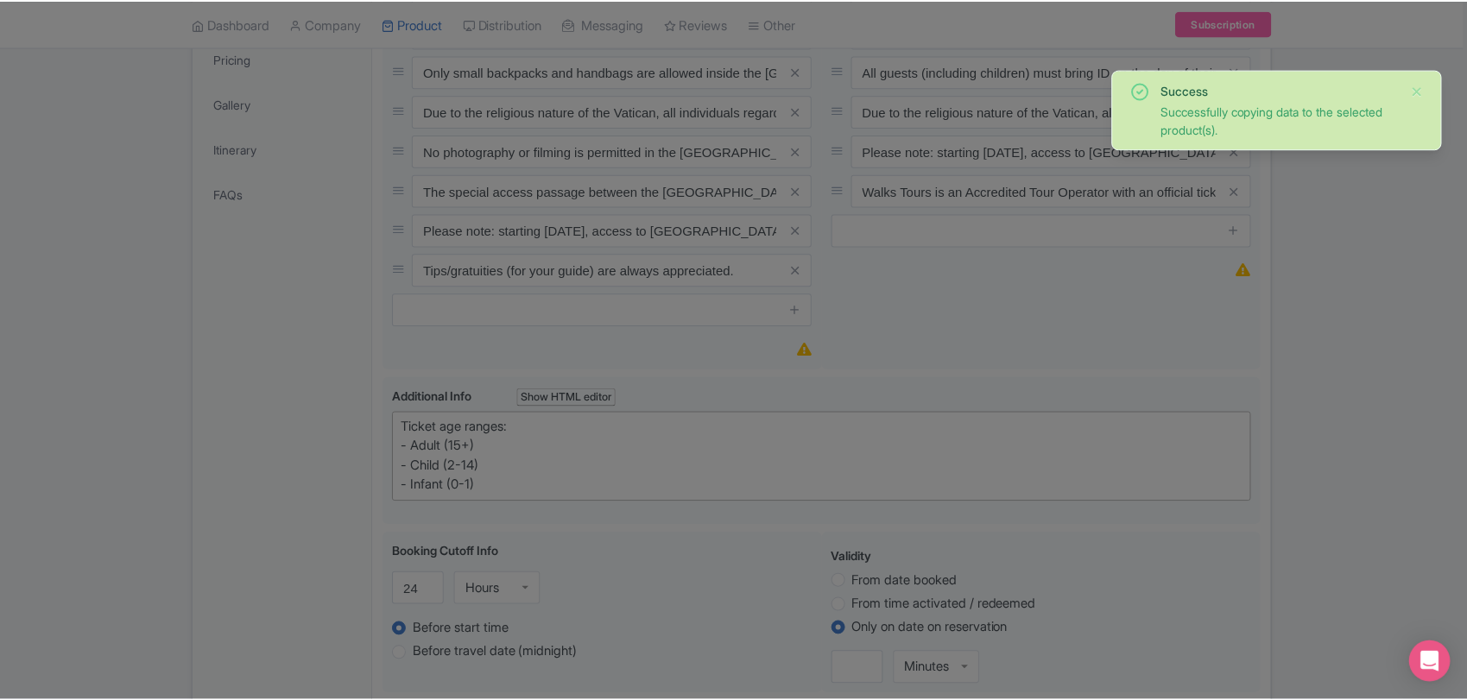
scroll to position [0, 0]
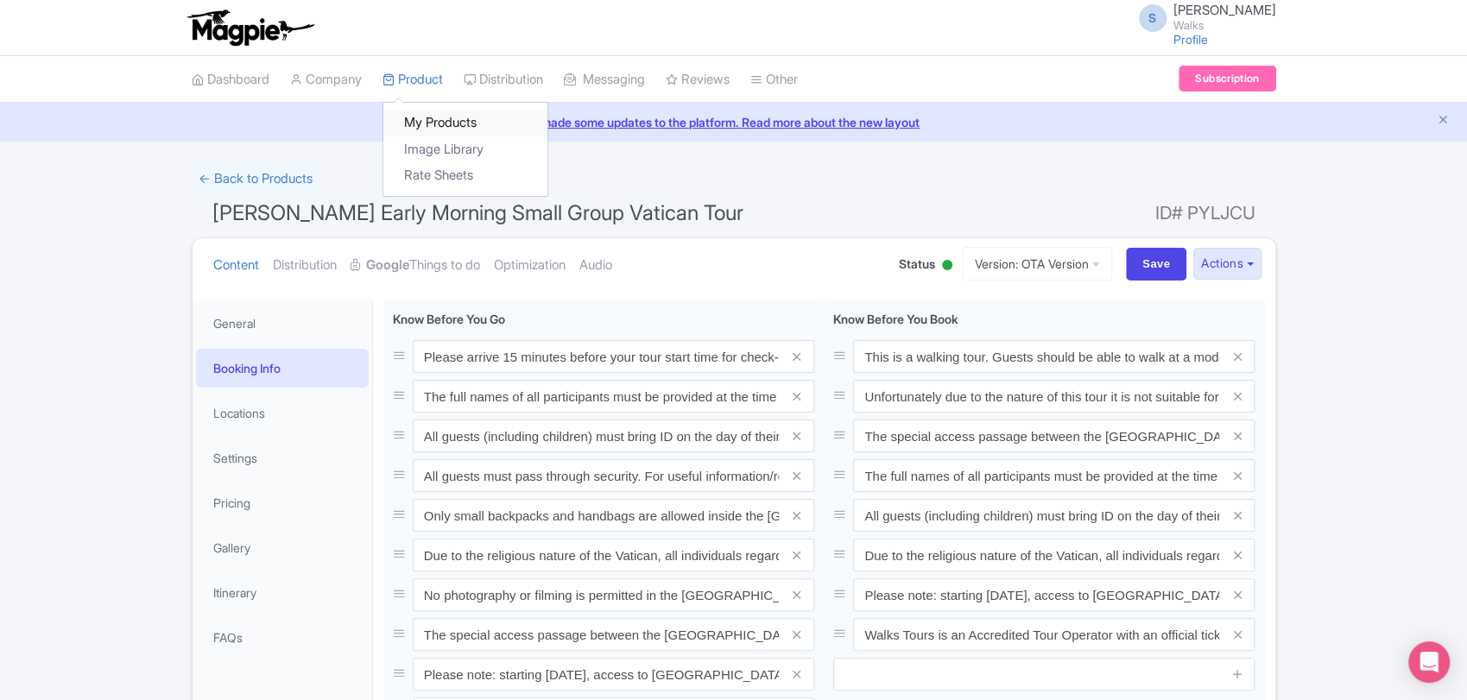
click at [428, 126] on link "My Products" at bounding box center [465, 123] width 164 height 27
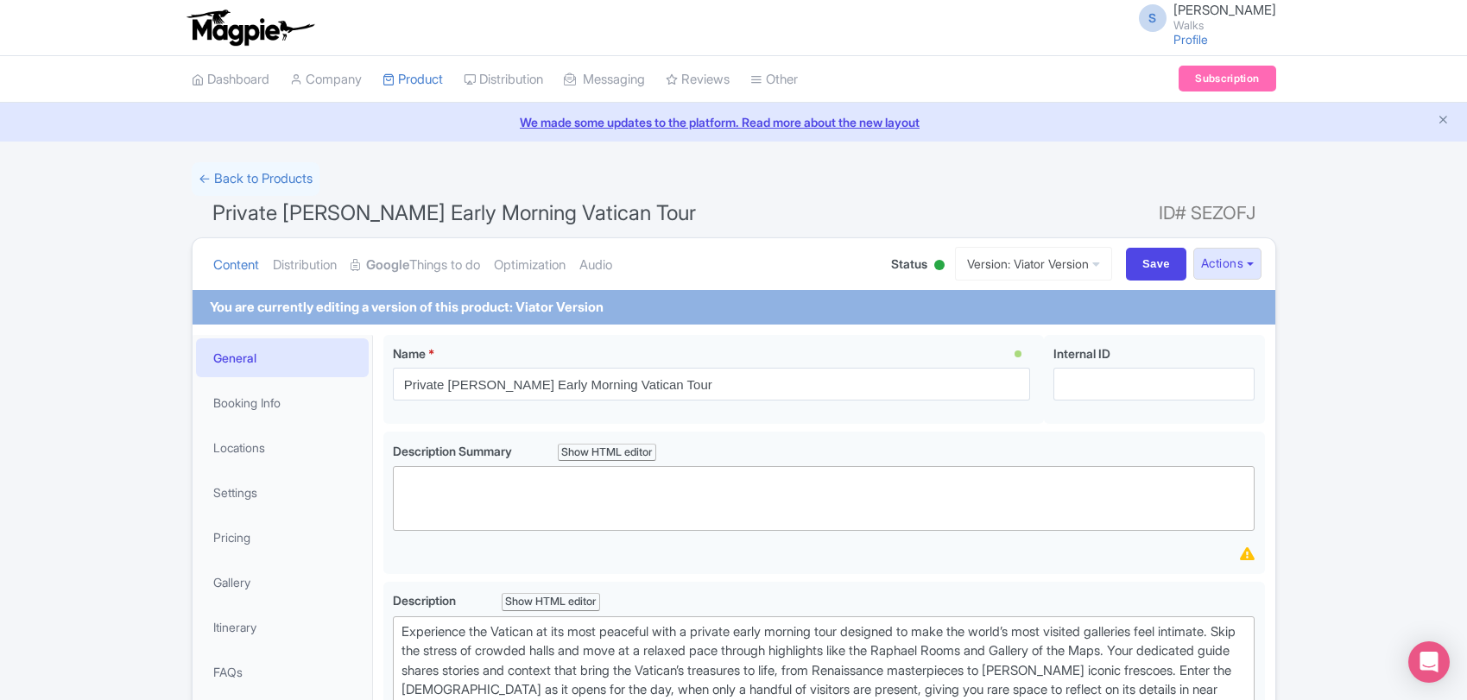
scroll to position [472, 0]
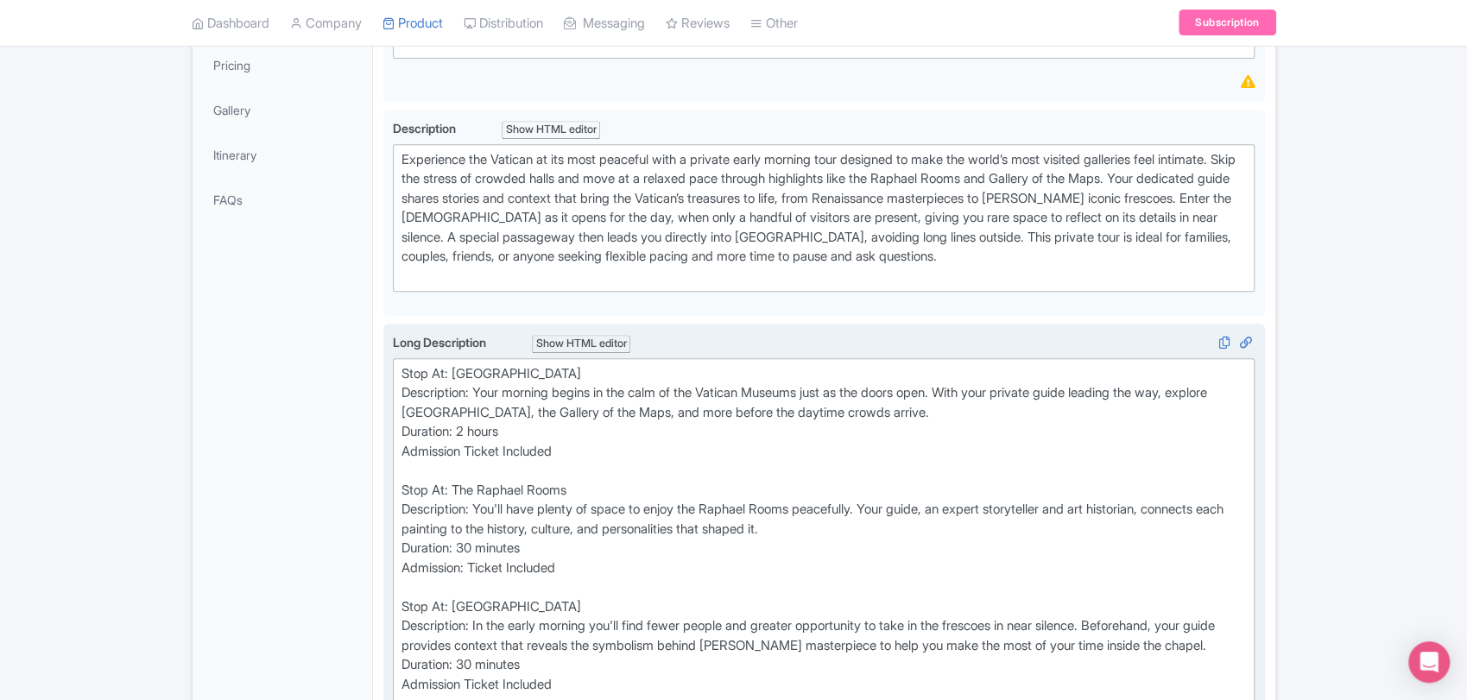
drag, startPoint x: 1015, startPoint y: 428, endPoint x: 480, endPoint y: 405, distance: 535.1
click at [480, 405] on div "Stop At: [GEOGRAPHIC_DATA] Description: Your morning begins in the calm of the …" at bounding box center [825, 607] width 846 height 486
type trix-editor "<div>Stop At: [GEOGRAPHIC_DATA]<br>Description: Your morning begins in the calm…"
copy div "Your morning begins in the calm of the [GEOGRAPHIC_DATA] just as the doors open…"
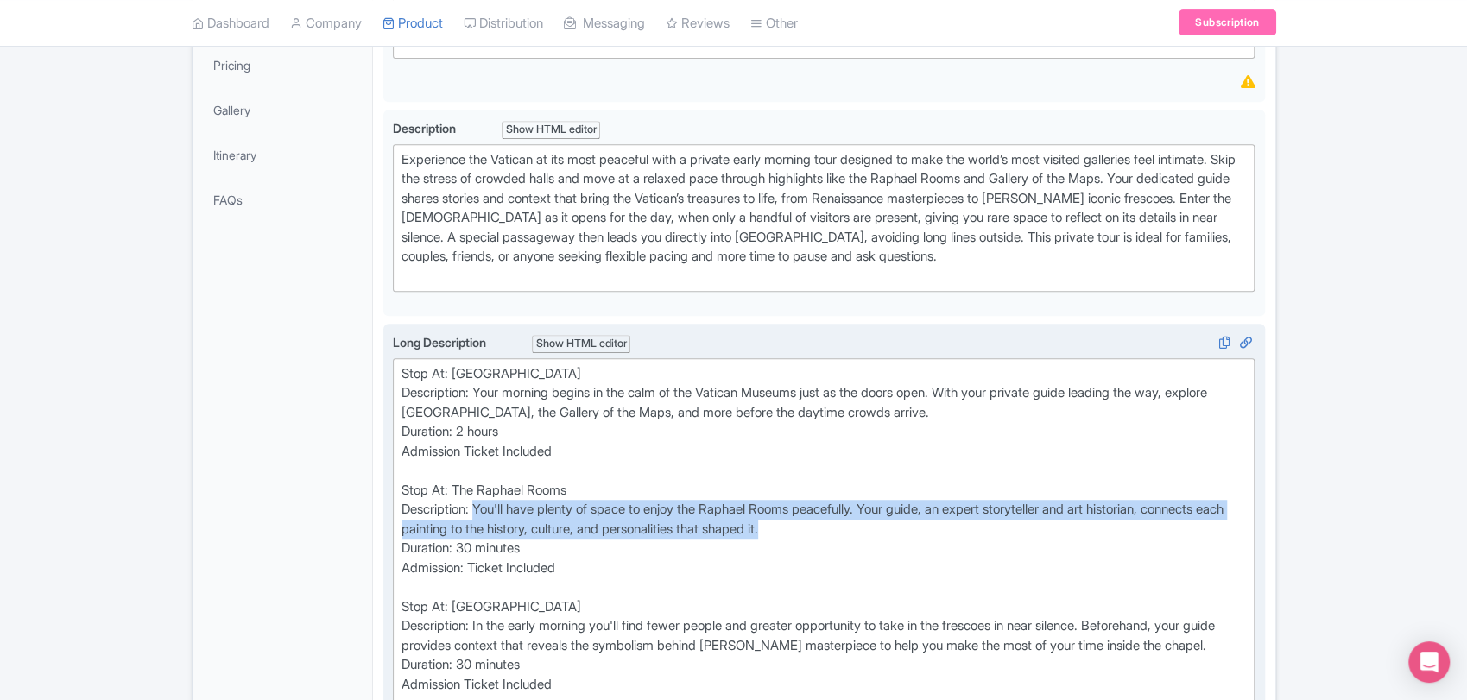
drag, startPoint x: 481, startPoint y: 523, endPoint x: 891, endPoint y: 542, distance: 410.7
click at [891, 542] on div "Stop At: [GEOGRAPHIC_DATA] Description: Your morning begins in the calm of the …" at bounding box center [825, 607] width 846 height 486
copy div "You'll have plenty of space to enjoy the Raphael Rooms peacefully. Your guide, …"
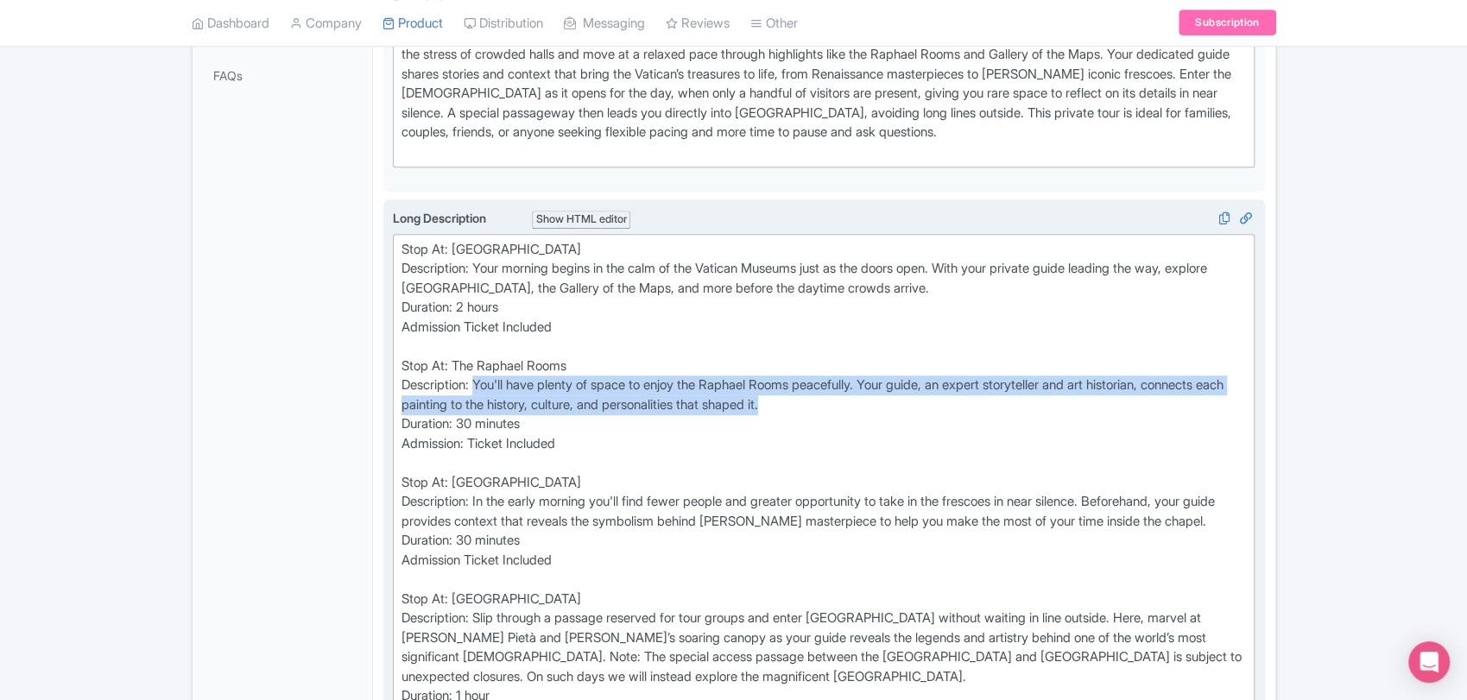
scroll to position [603, 0]
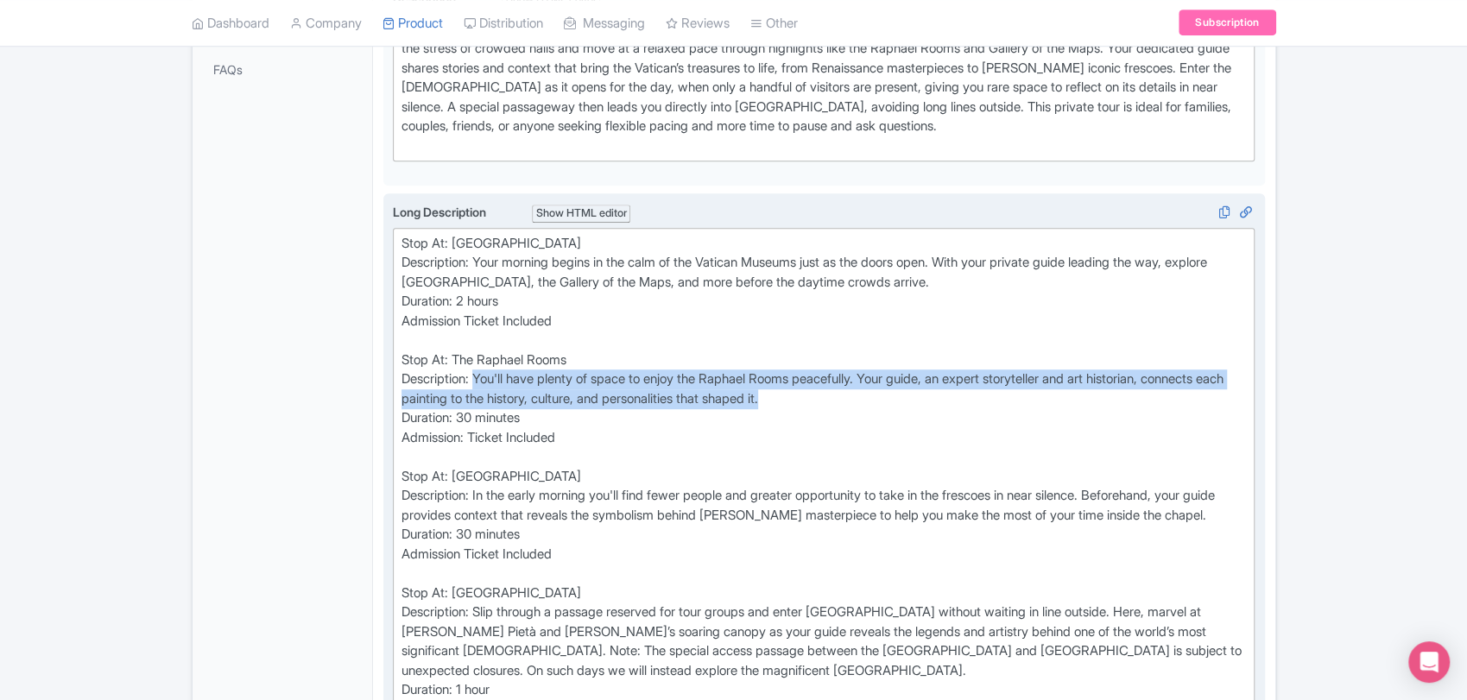
drag, startPoint x: 476, startPoint y: 510, endPoint x: 597, endPoint y: 542, distance: 125.3
click at [597, 542] on div "Stop At: Vatican Museums Description: Your morning begins in the calm of the Va…" at bounding box center [825, 477] width 846 height 486
copy div "In the early morning you'll find fewer people and greater opportunity to take i…"
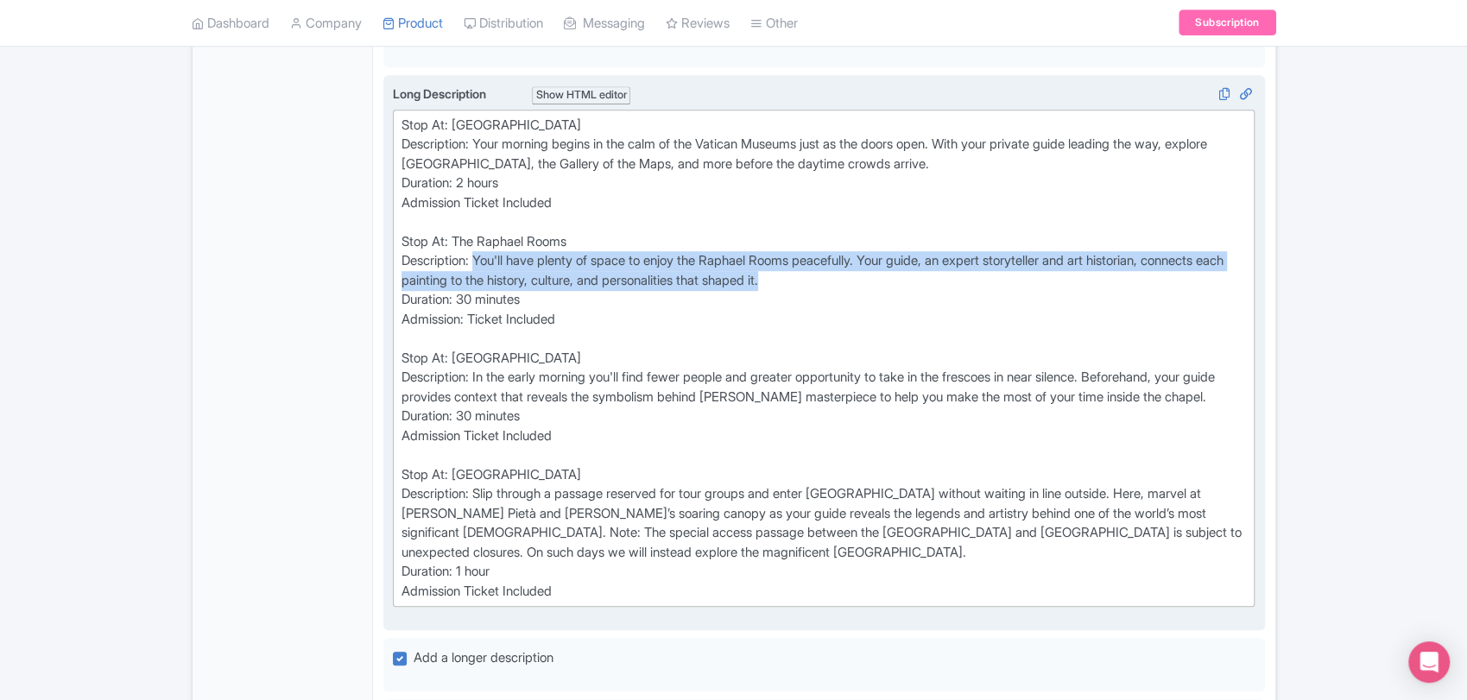
scroll to position [722, 0]
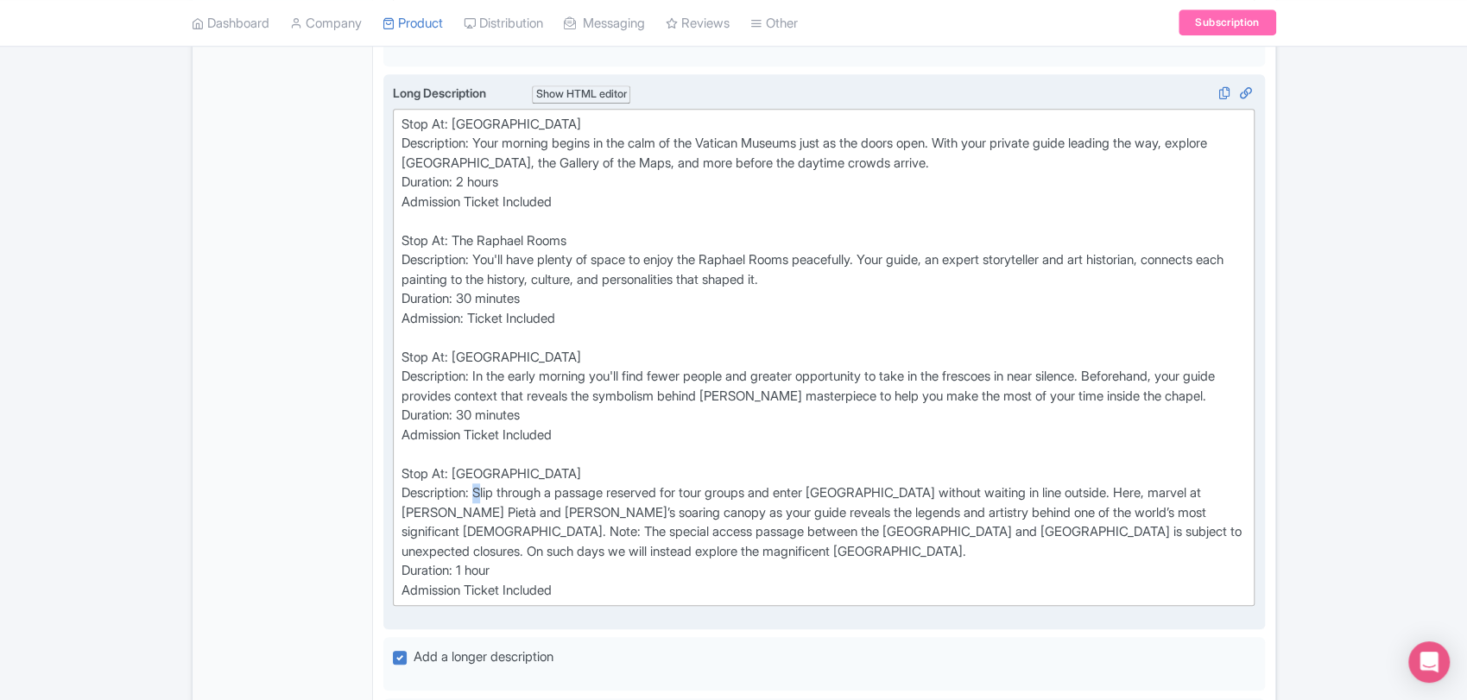
click at [477, 524] on div "Stop At: Vatican Museums Description: Your morning begins in the calm of the Va…" at bounding box center [825, 358] width 846 height 486
click at [478, 524] on div "Stop At: Vatican Museums Description: Your morning begins in the calm of the Va…" at bounding box center [825, 358] width 846 height 486
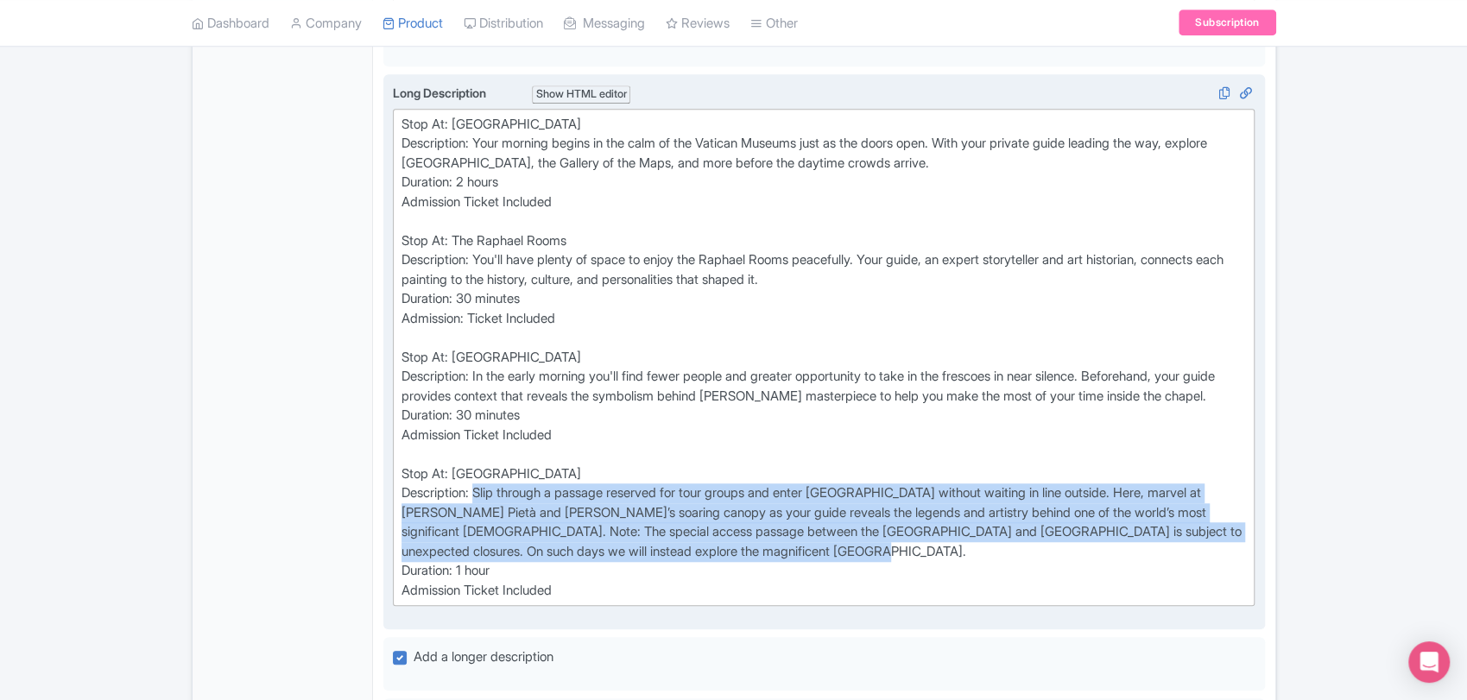
drag, startPoint x: 478, startPoint y: 524, endPoint x: 862, endPoint y: 585, distance: 389.1
click at [862, 585] on div "Stop At: Vatican Museums Description: Your morning begins in the calm of the Va…" at bounding box center [825, 358] width 846 height 486
copy div "Slip through a passage reserved for tour groups and enter St. Peter’s Basilica …"
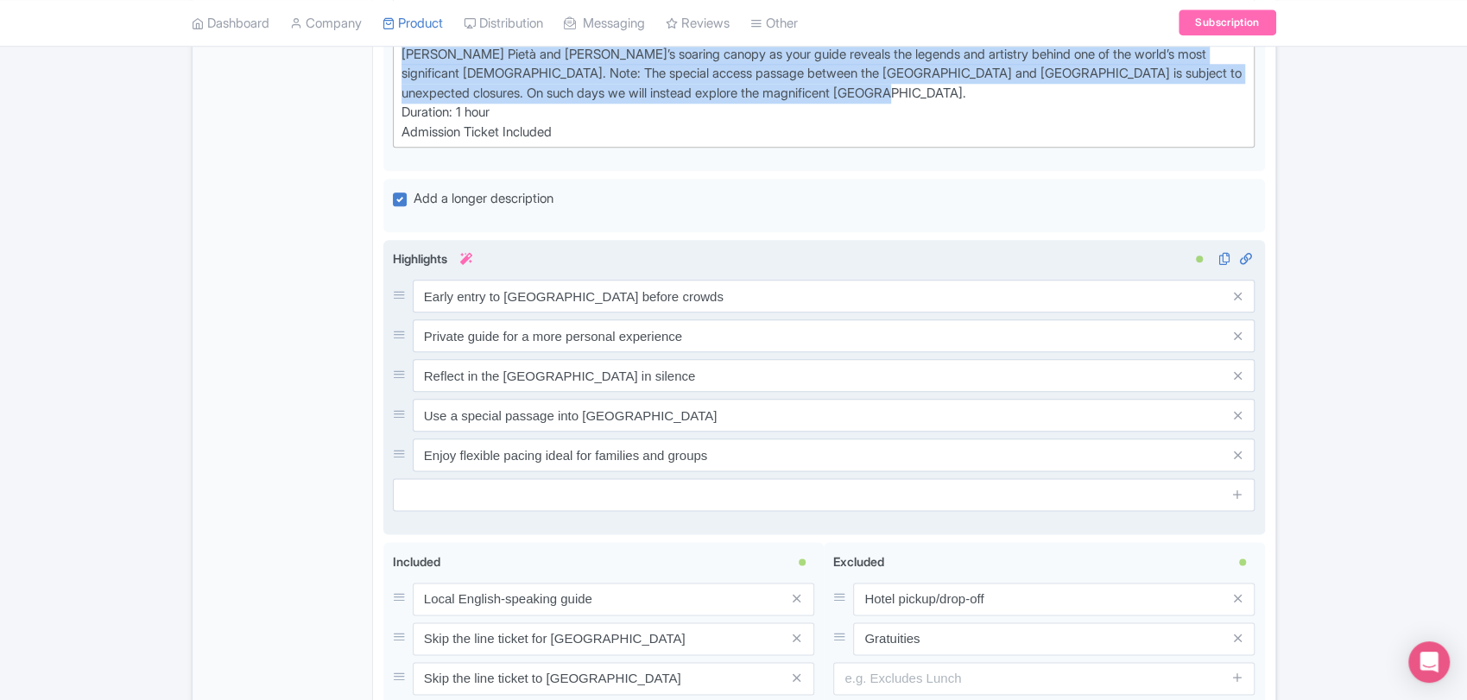
scroll to position [1459, 0]
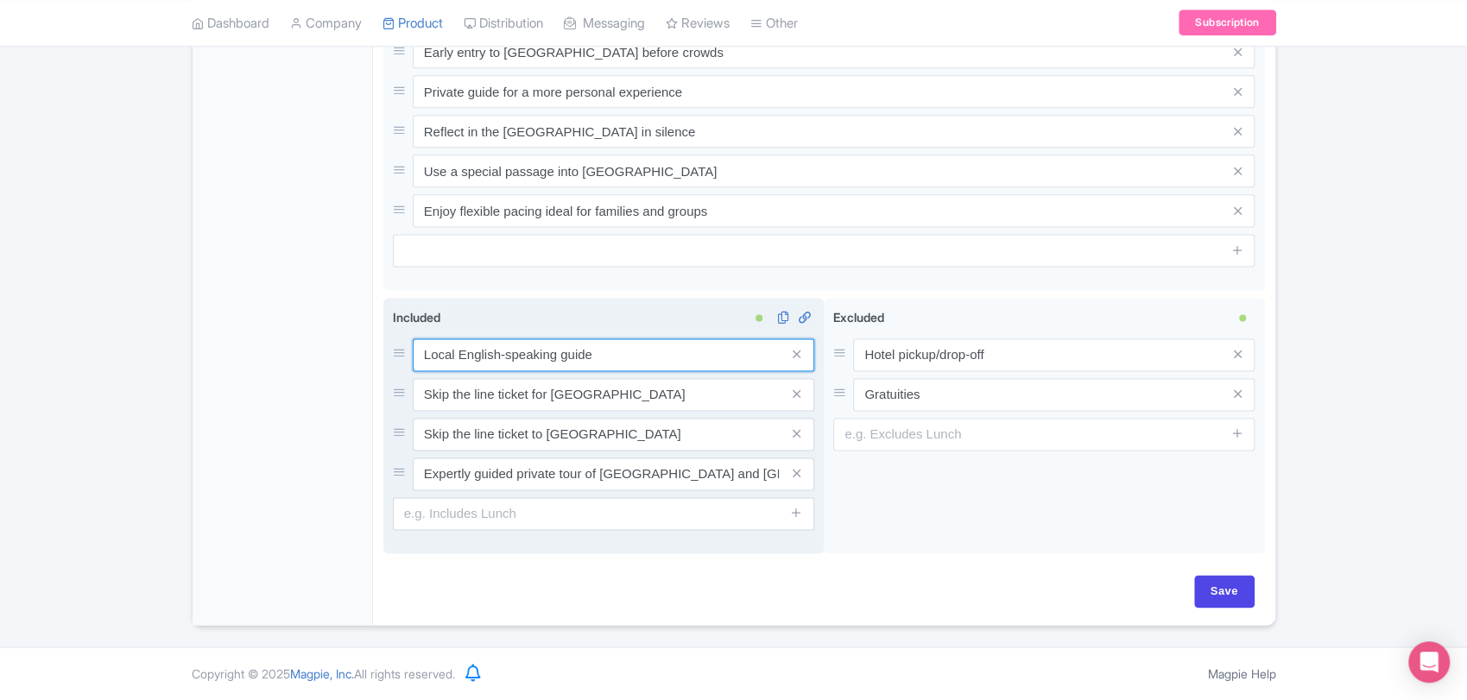
click at [660, 351] on input "Local English-speaking guide" at bounding box center [614, 355] width 402 height 33
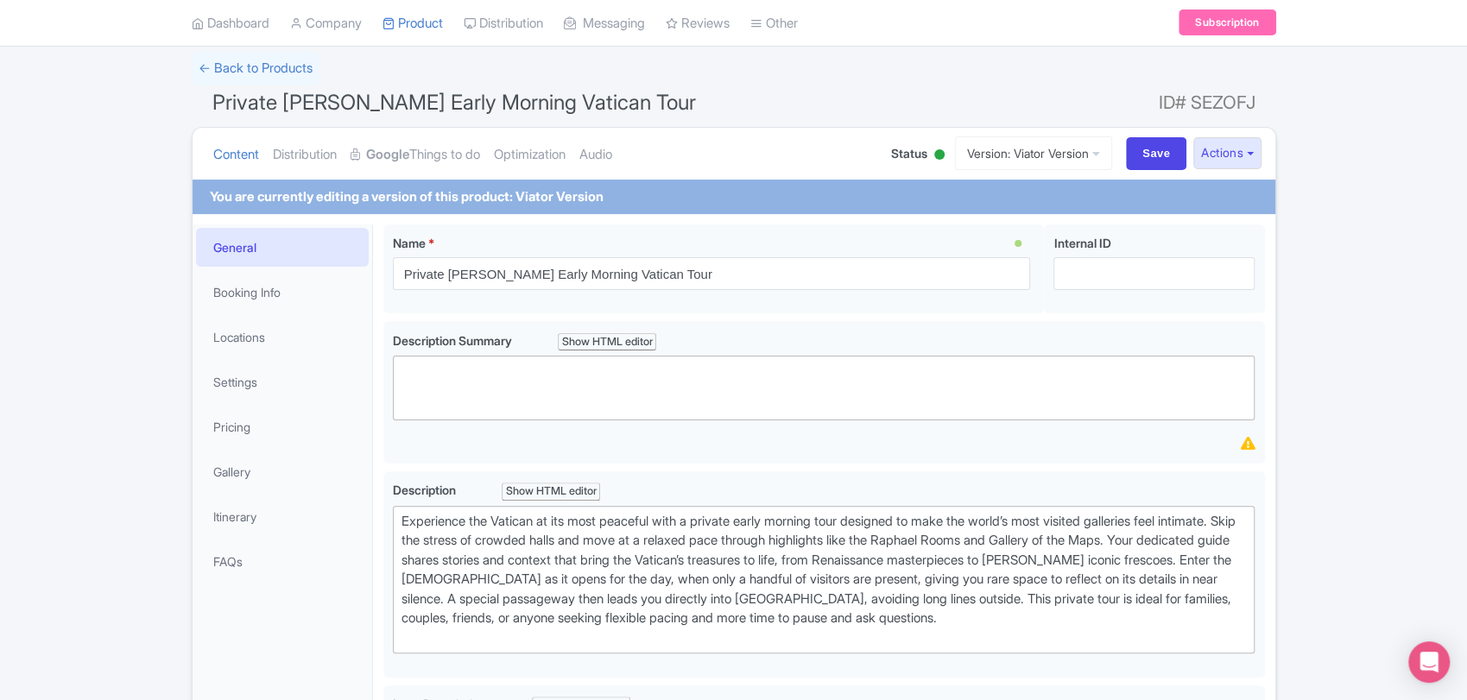
scroll to position [0, 0]
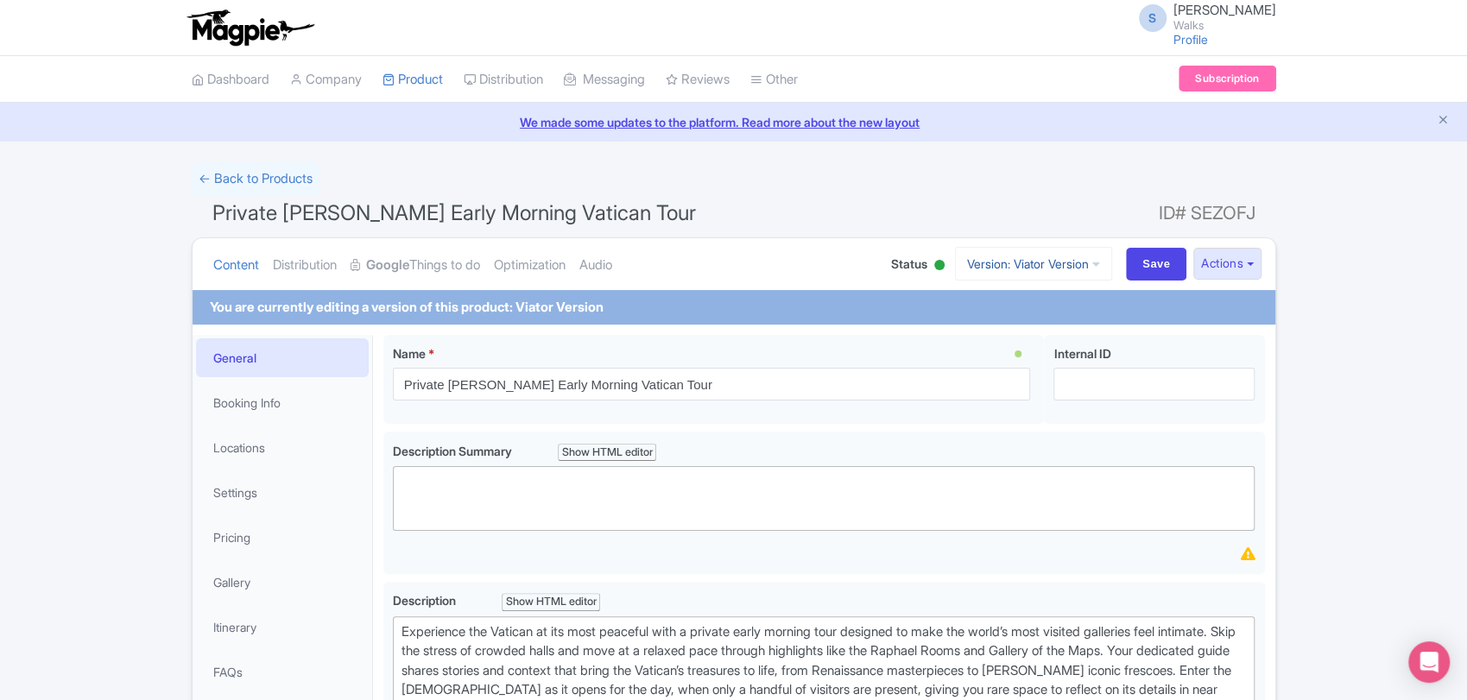
click at [1041, 266] on link "Version: Viator Version" at bounding box center [1033, 264] width 157 height 34
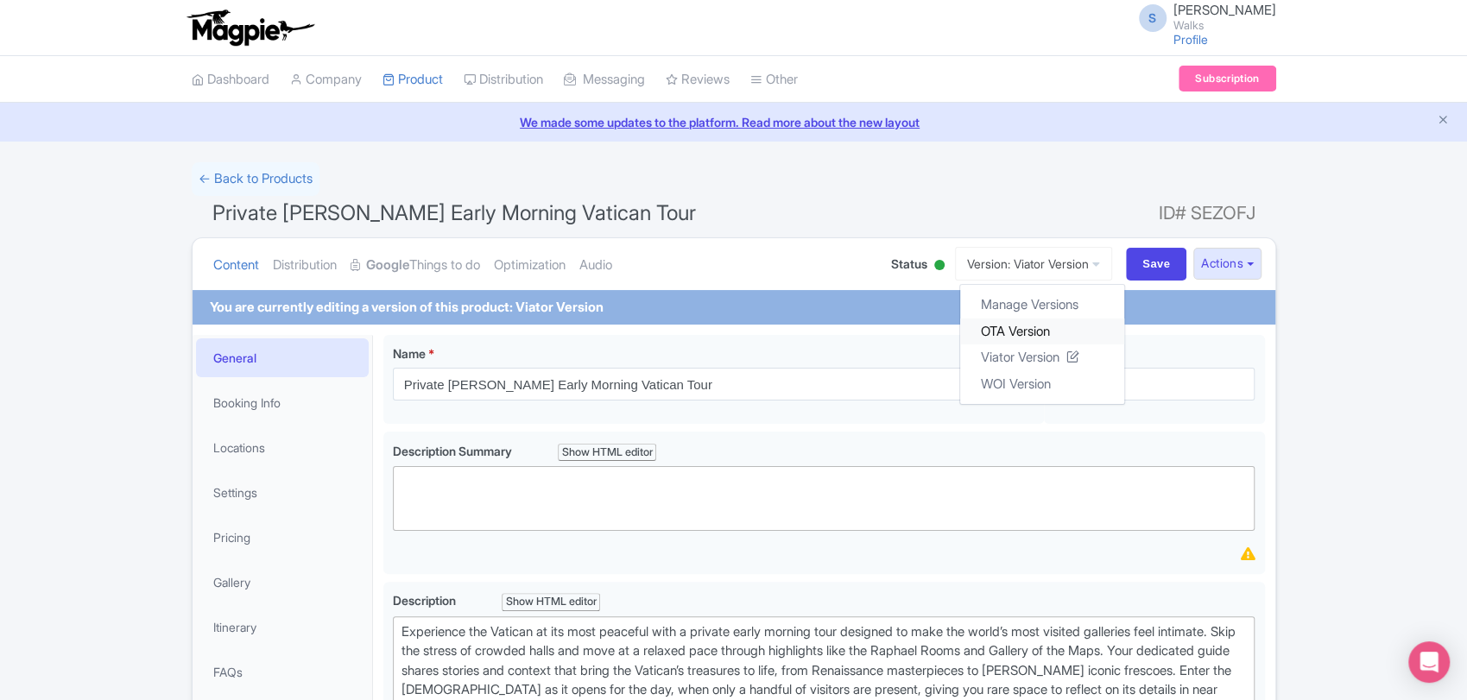
click at [1008, 327] on link "OTA Version" at bounding box center [1042, 331] width 164 height 27
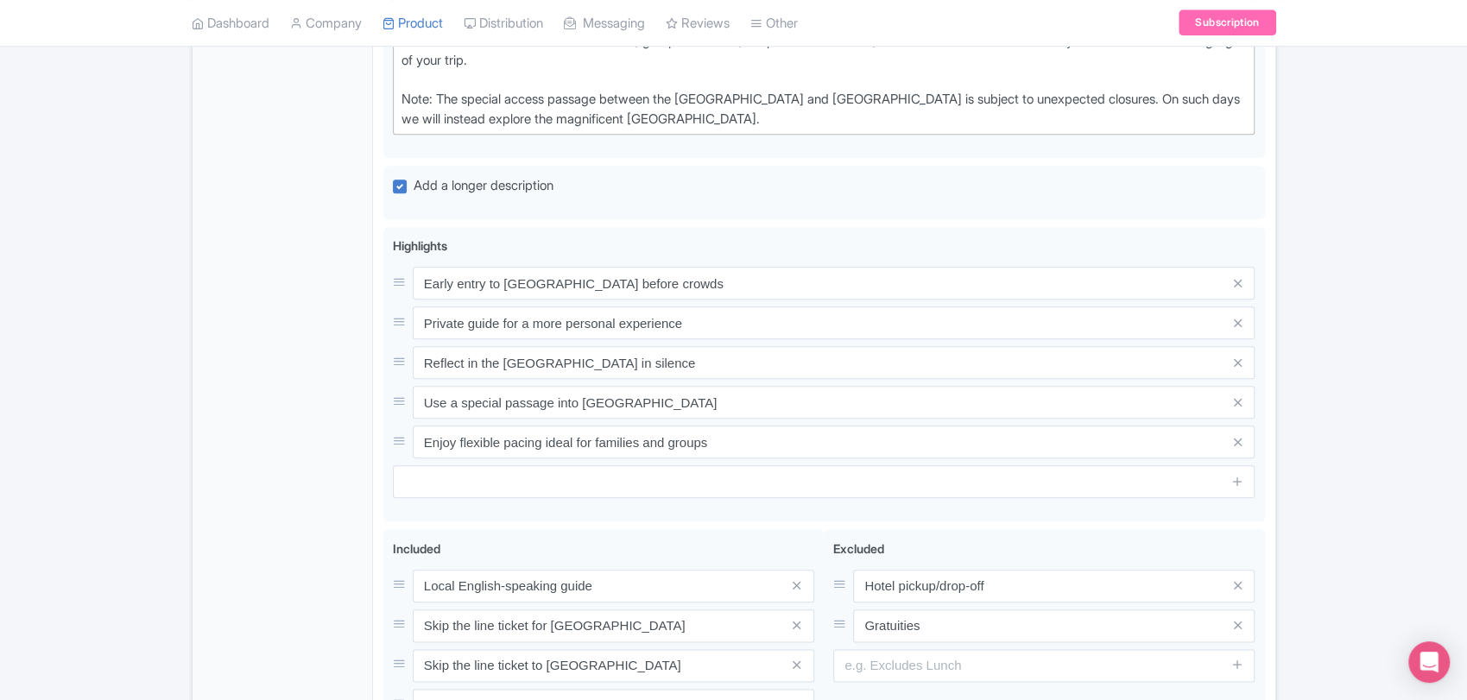
scroll to position [1262, 0]
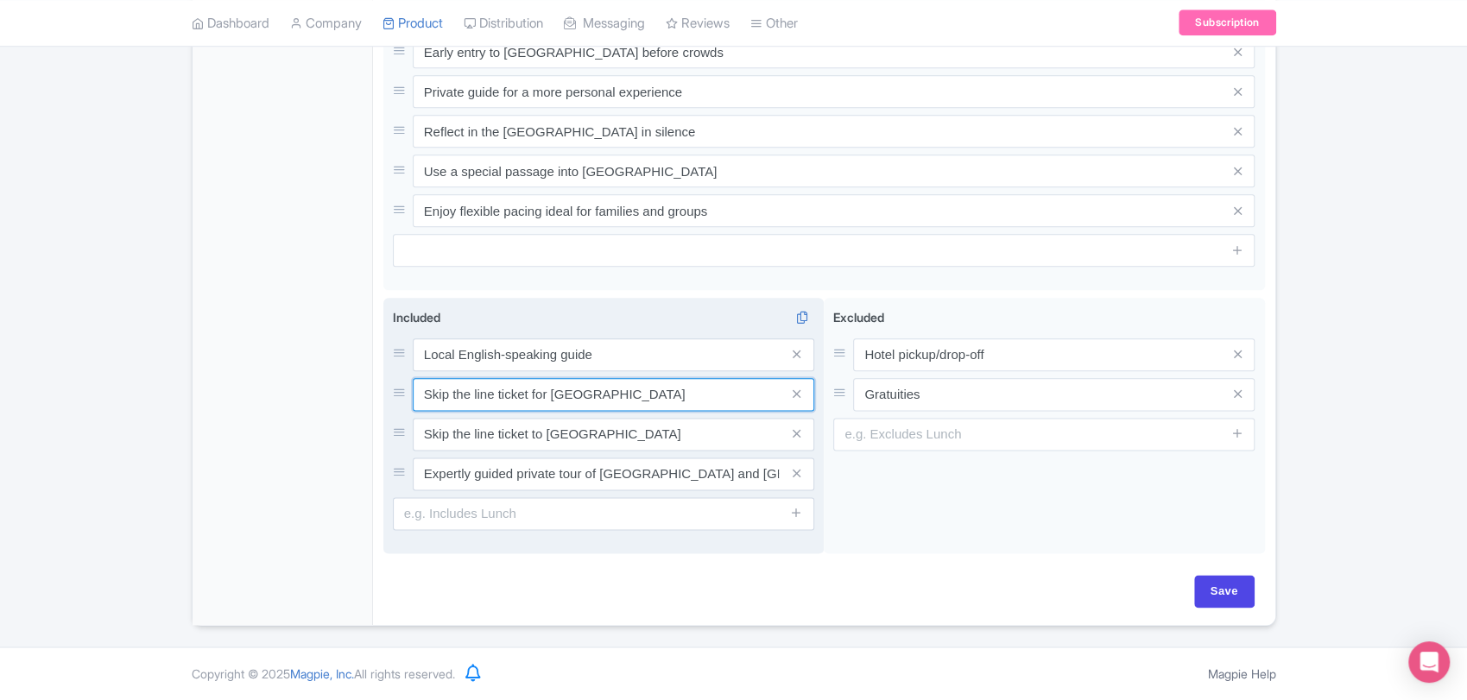
click at [683, 411] on input "Skip the line ticket for [GEOGRAPHIC_DATA]" at bounding box center [614, 394] width 402 height 33
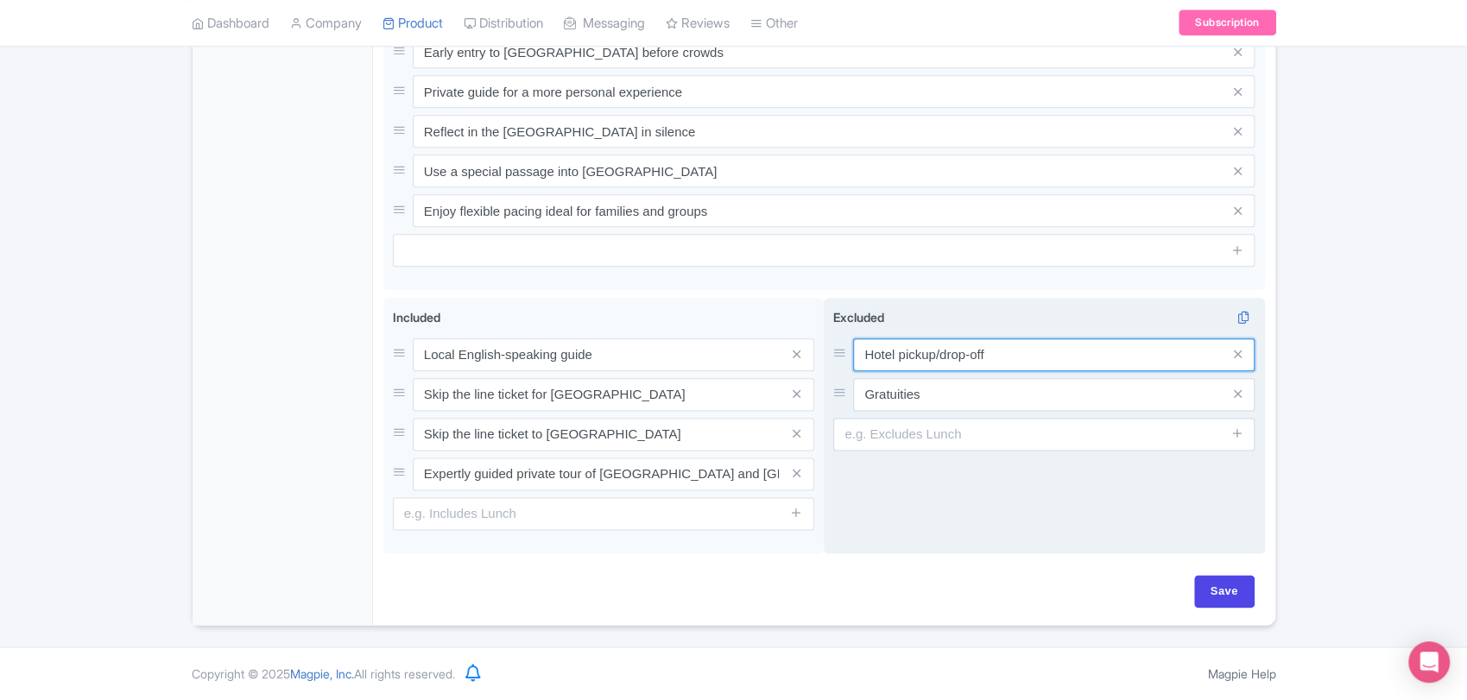
click at [1006, 371] on input "Hotel pickup/drop-off" at bounding box center [1054, 355] width 402 height 33
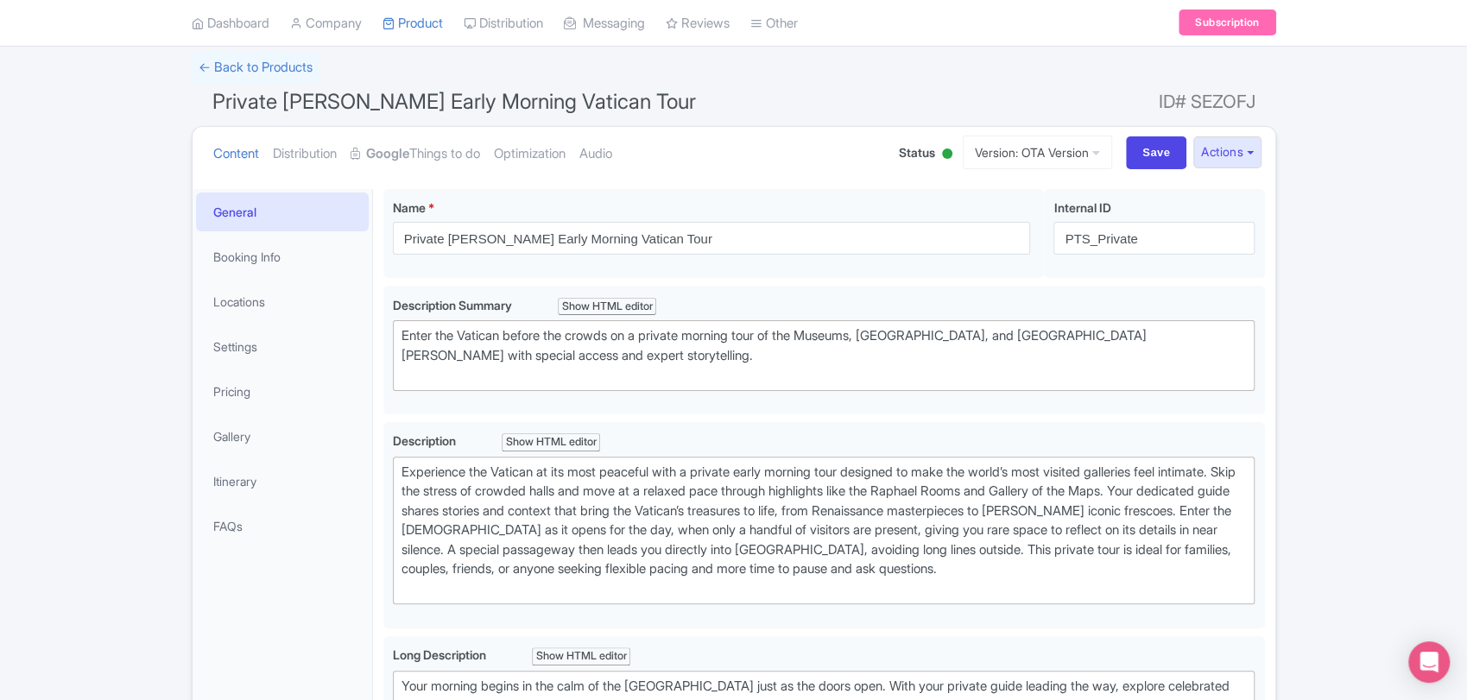
scroll to position [111, 0]
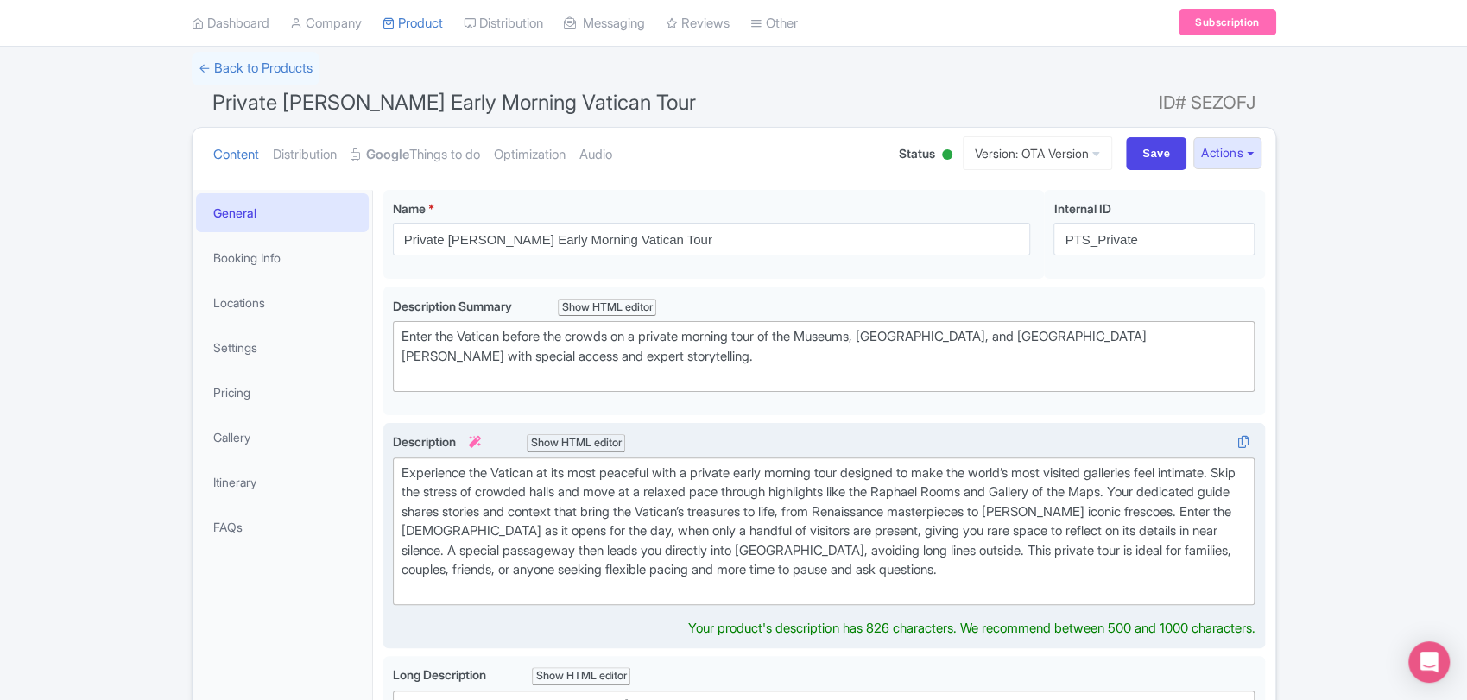
click at [599, 548] on div "Experience the Vatican at its most peaceful with a private early morning tour d…" at bounding box center [825, 532] width 846 height 136
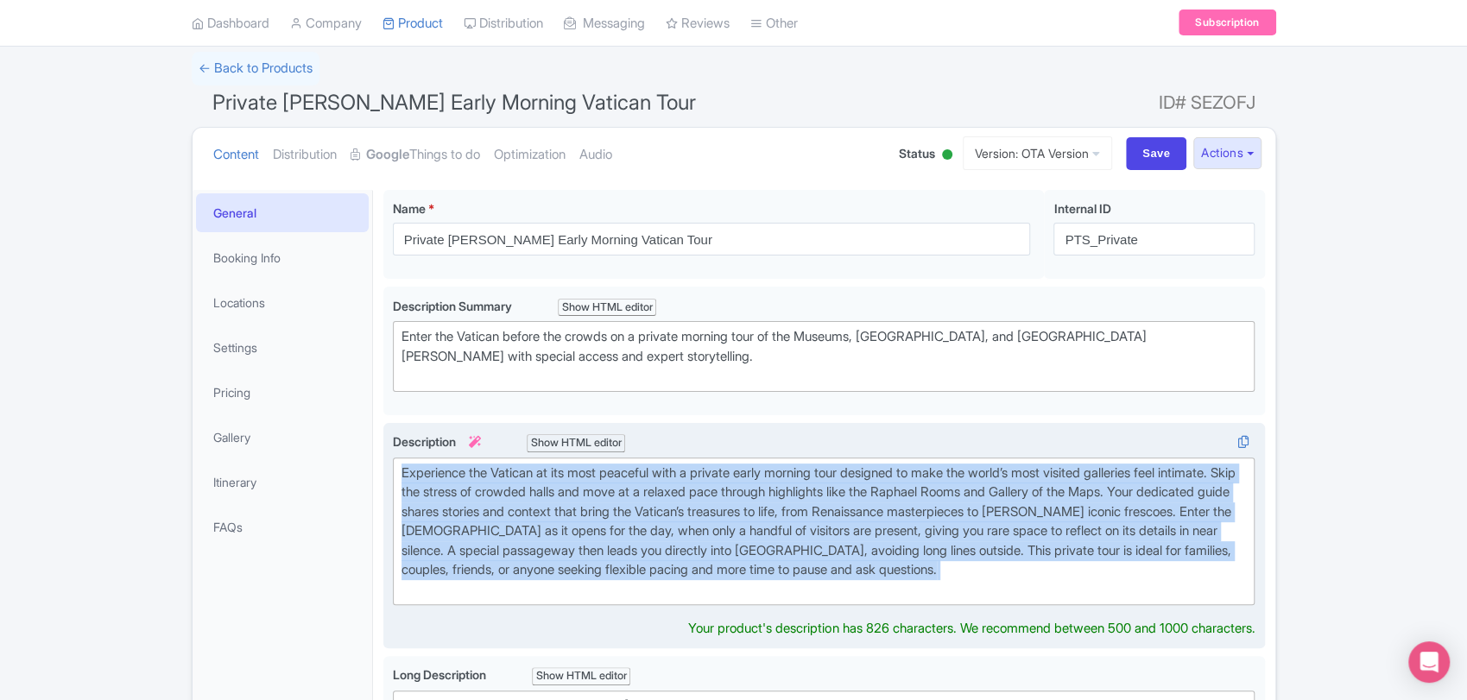
click at [599, 548] on div "Experience the Vatican at its most peaceful with a private early morning tour d…" at bounding box center [825, 532] width 846 height 136
type trix-editor "<div>&nbsp;Experience the Vatican at its most peaceful with a private early mor…"
copy div "Experience the Vatican at its most peaceful with a private early morning tour d…"
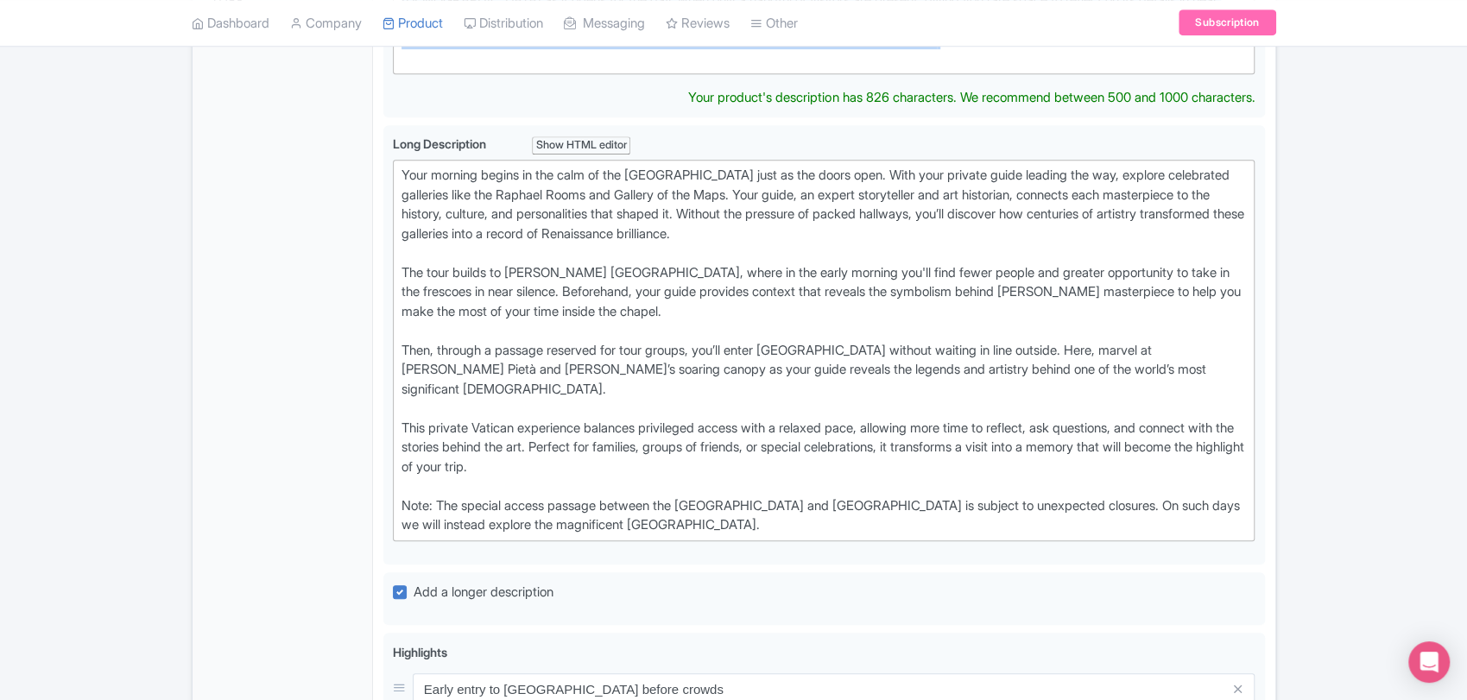
scroll to position [649, 0]
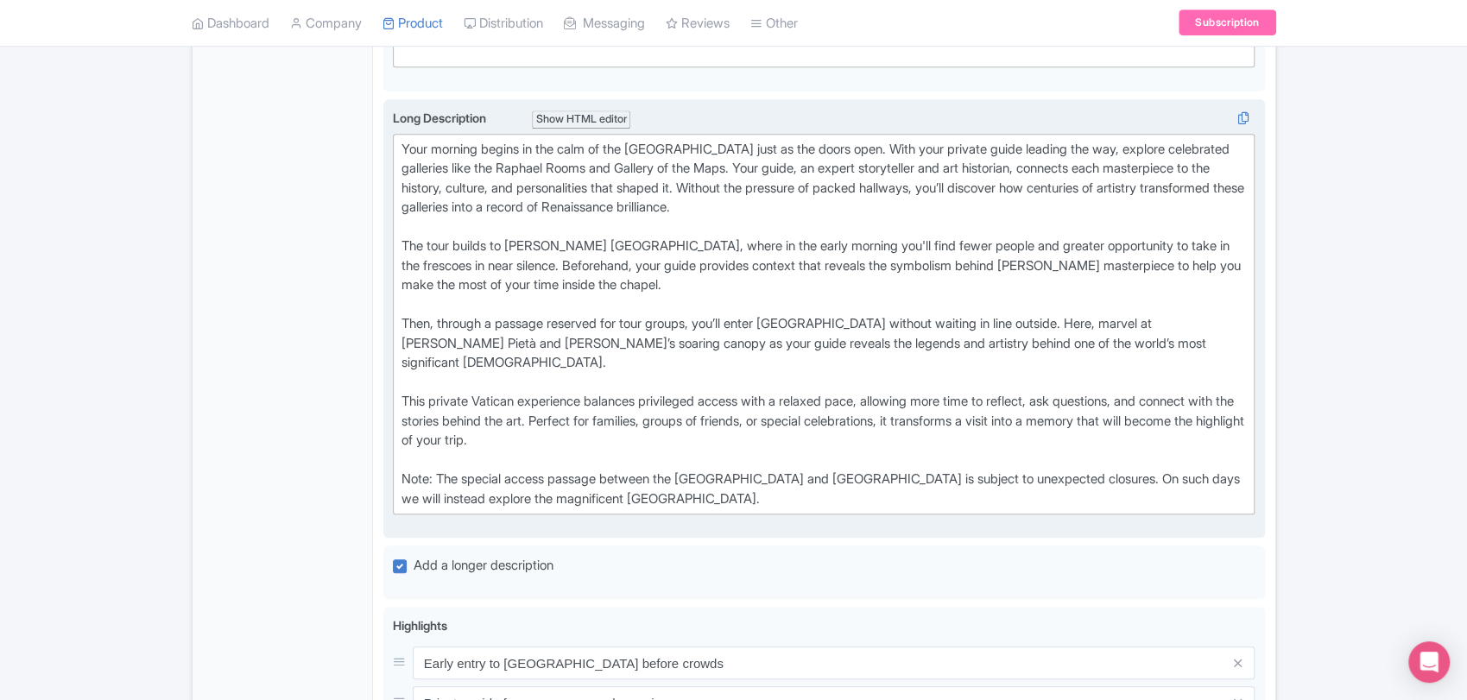
click at [621, 510] on div "Your morning begins in the calm of the [GEOGRAPHIC_DATA] just as the doors open…" at bounding box center [825, 325] width 846 height 370
type trix-editor "<lor>Ipsu dolorsi ametco ad eli sedd ei tem Incidid Utlabor etdo ma ali enima m…"
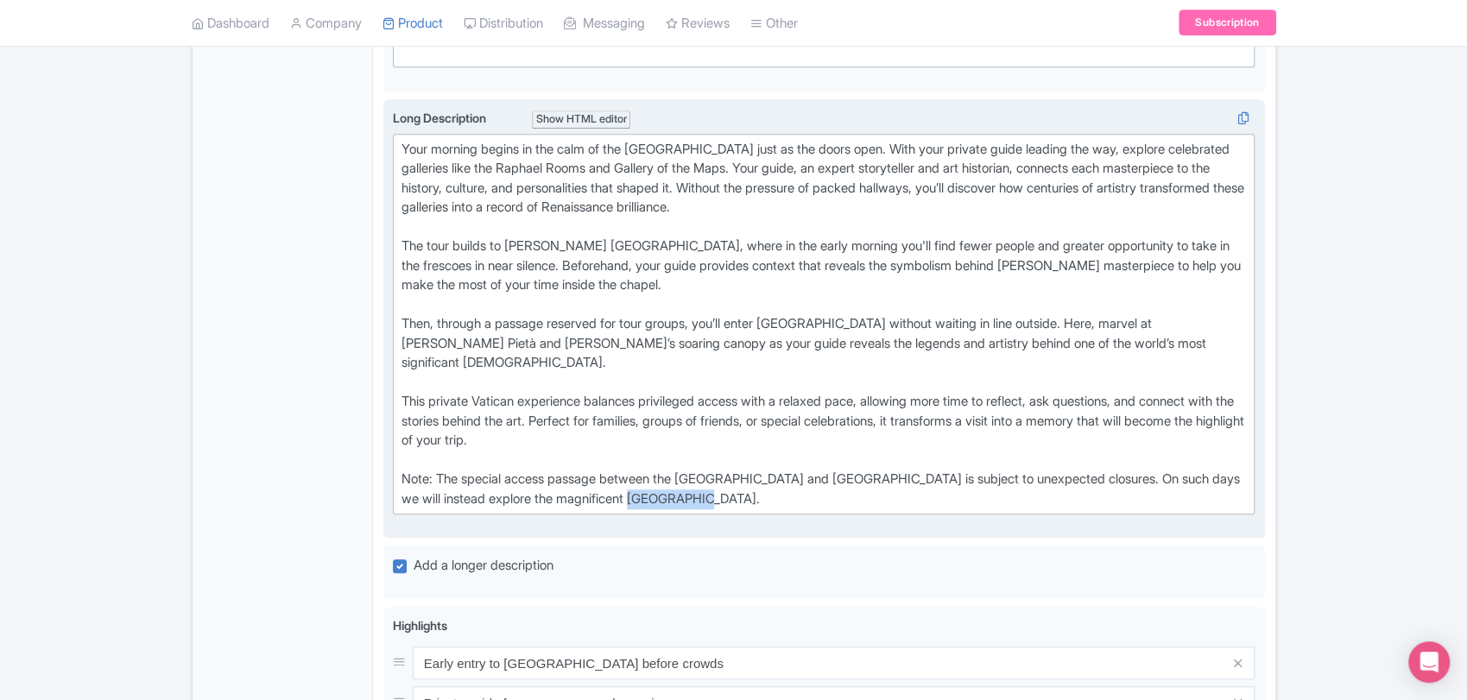
copy div "Note: The special access passage between the [GEOGRAPHIC_DATA] and [GEOGRAPHIC_…"
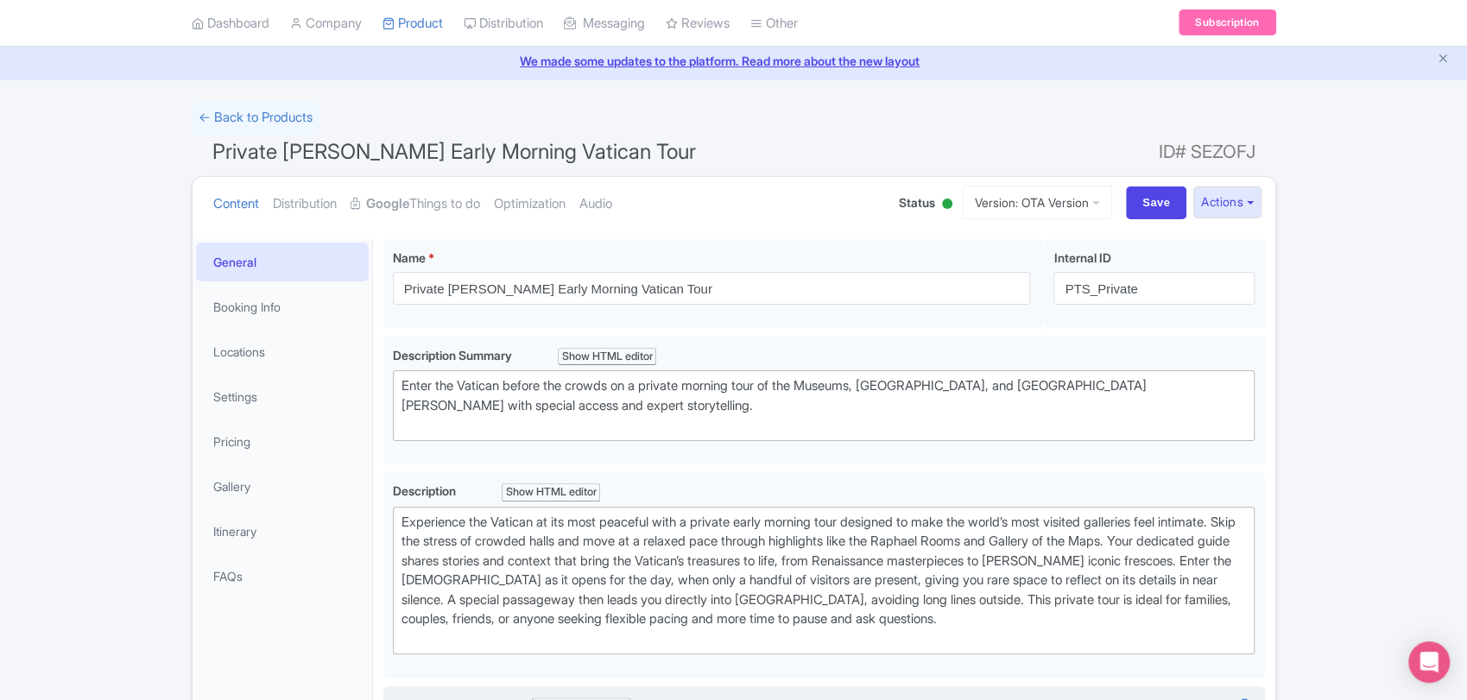
scroll to position [0, 0]
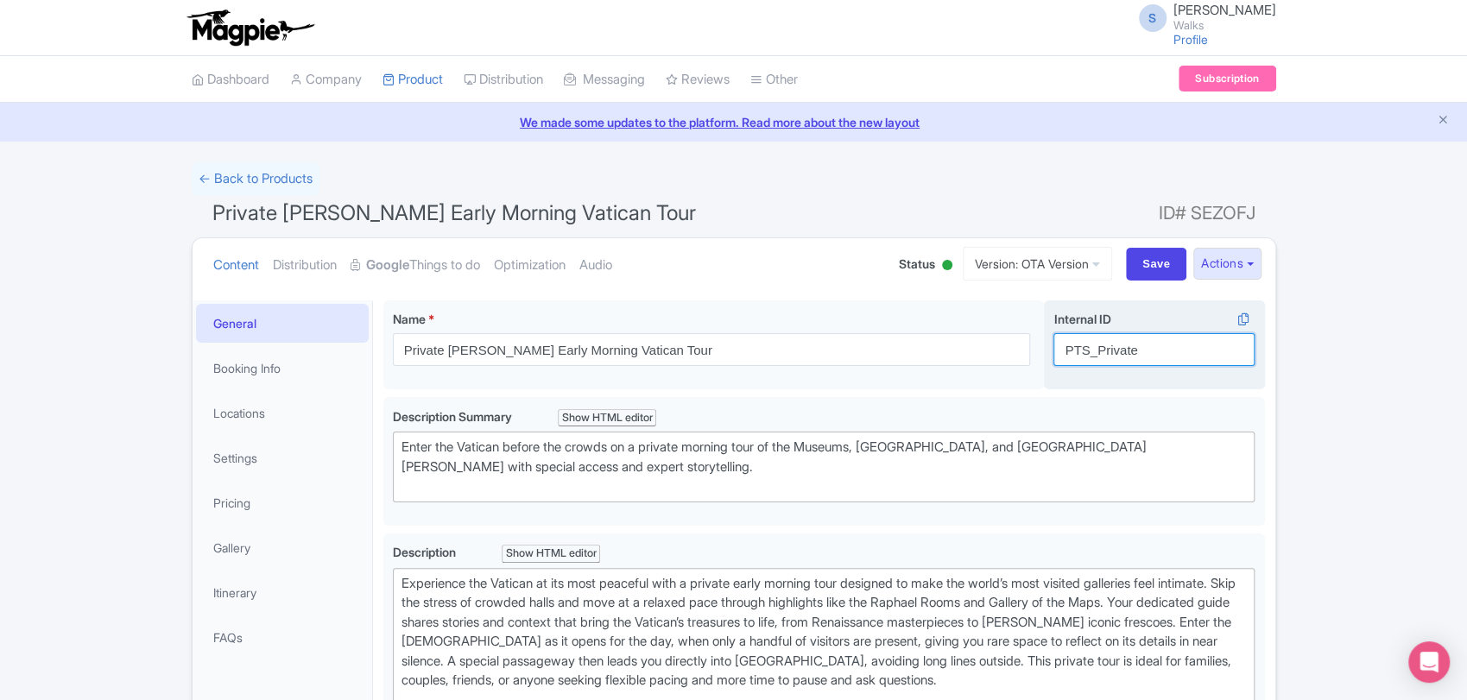
click at [1102, 345] on input "PTS_Private" at bounding box center [1154, 349] width 201 height 33
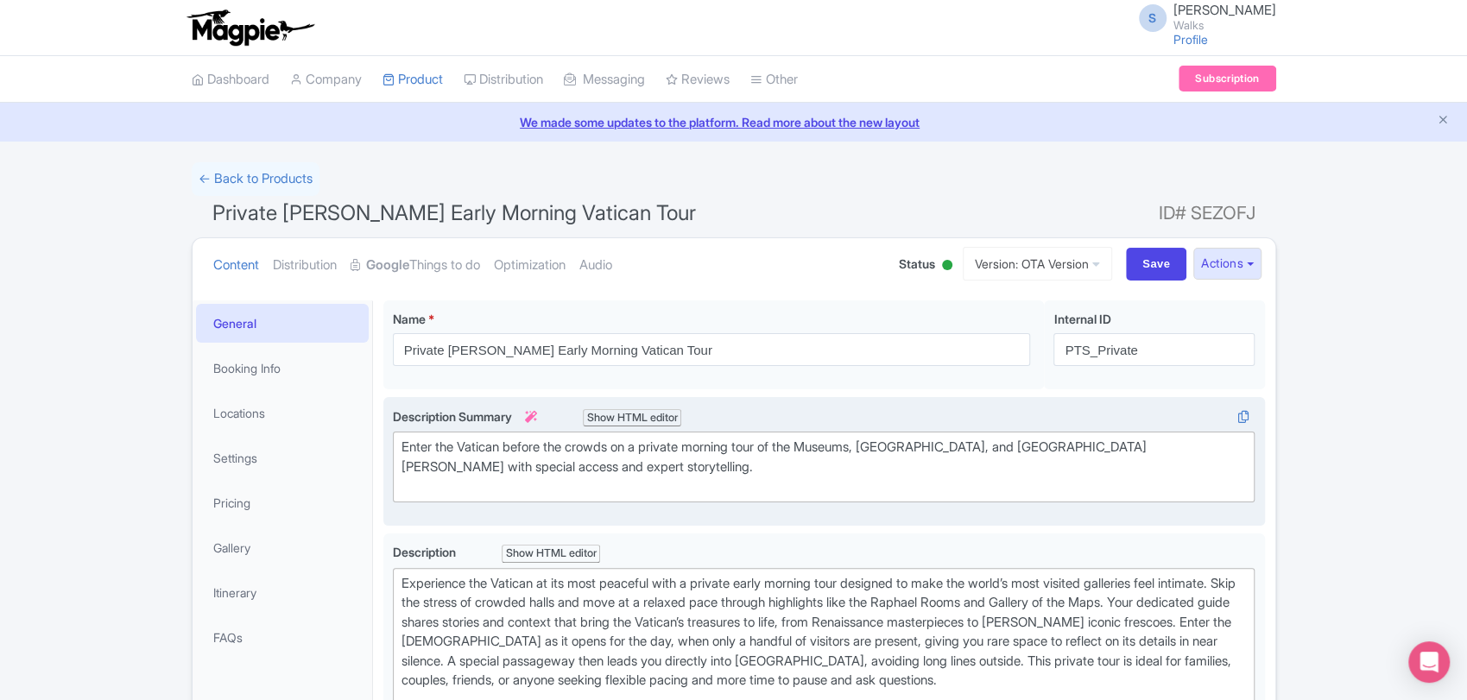
click at [603, 459] on div "Enter the Vatican before the crowds on a private morning tour of the Museums, S…" at bounding box center [825, 467] width 846 height 59
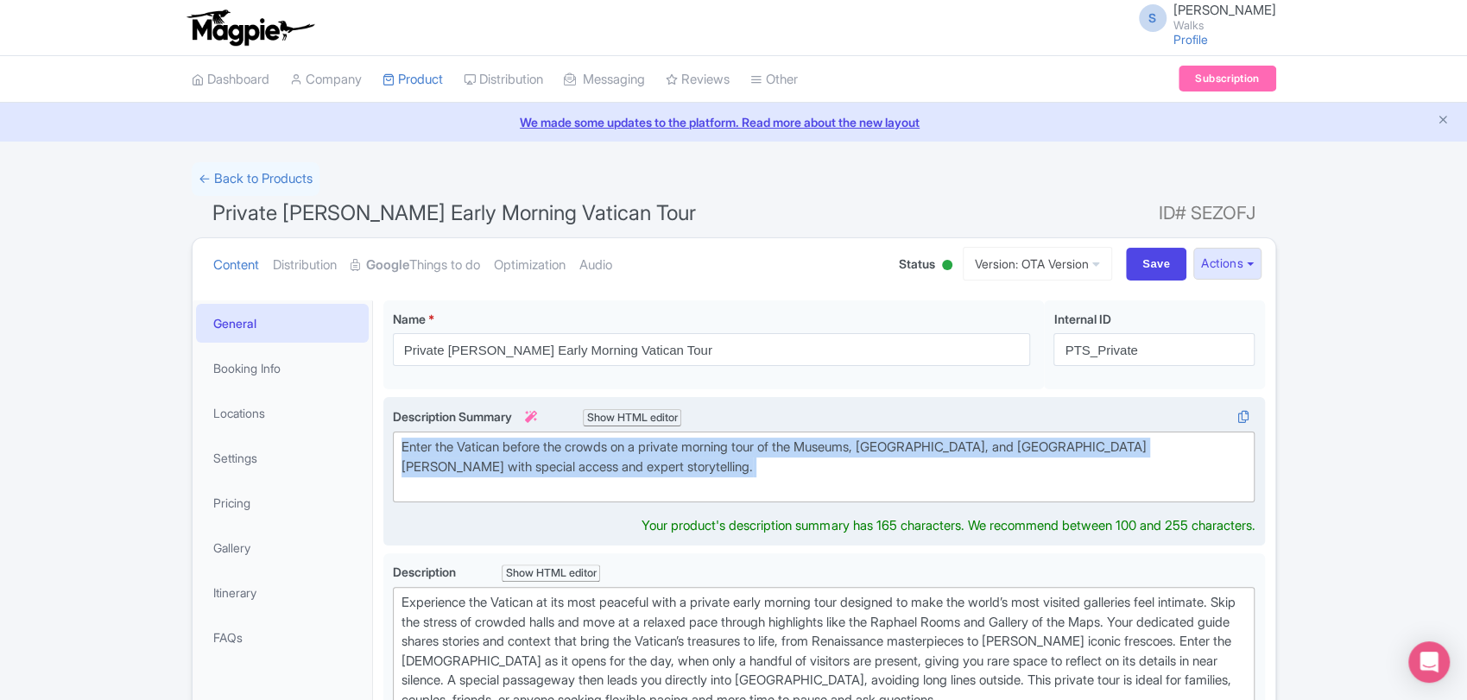
click at [603, 459] on div "Enter the Vatican before the crowds on a private morning tour of the Museums, S…" at bounding box center [825, 467] width 846 height 59
type trix-editor "<div>&nbsp;Enter the Vatican before the crowds on a private morning tour of the…"
click at [603, 459] on div "Enter the Vatican before the crowds on a private morning tour of the Museums, S…" at bounding box center [825, 467] width 846 height 59
copy div "Enter the Vatican before the crowds on a private morning tour of the Museums, S…"
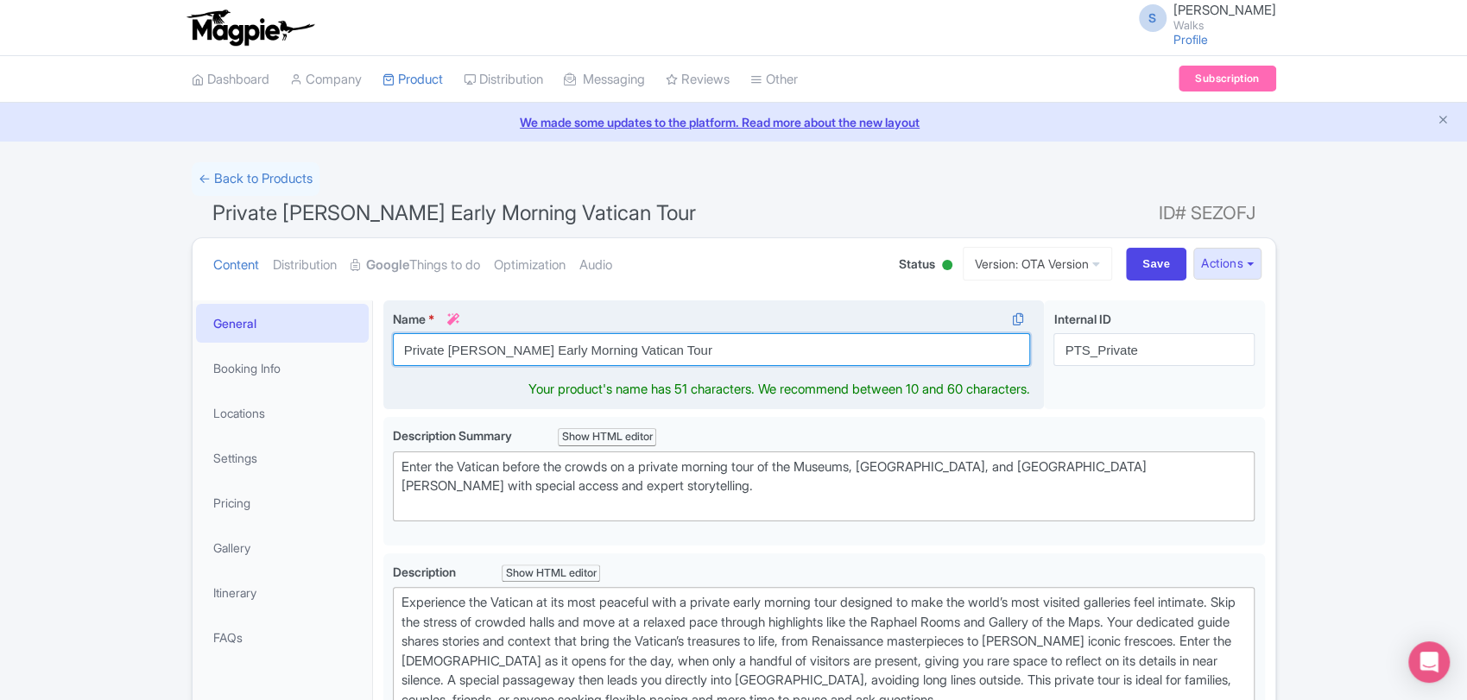
click at [523, 349] on input "Private [PERSON_NAME] Early Morning Vatican Tour" at bounding box center [712, 349] width 638 height 33
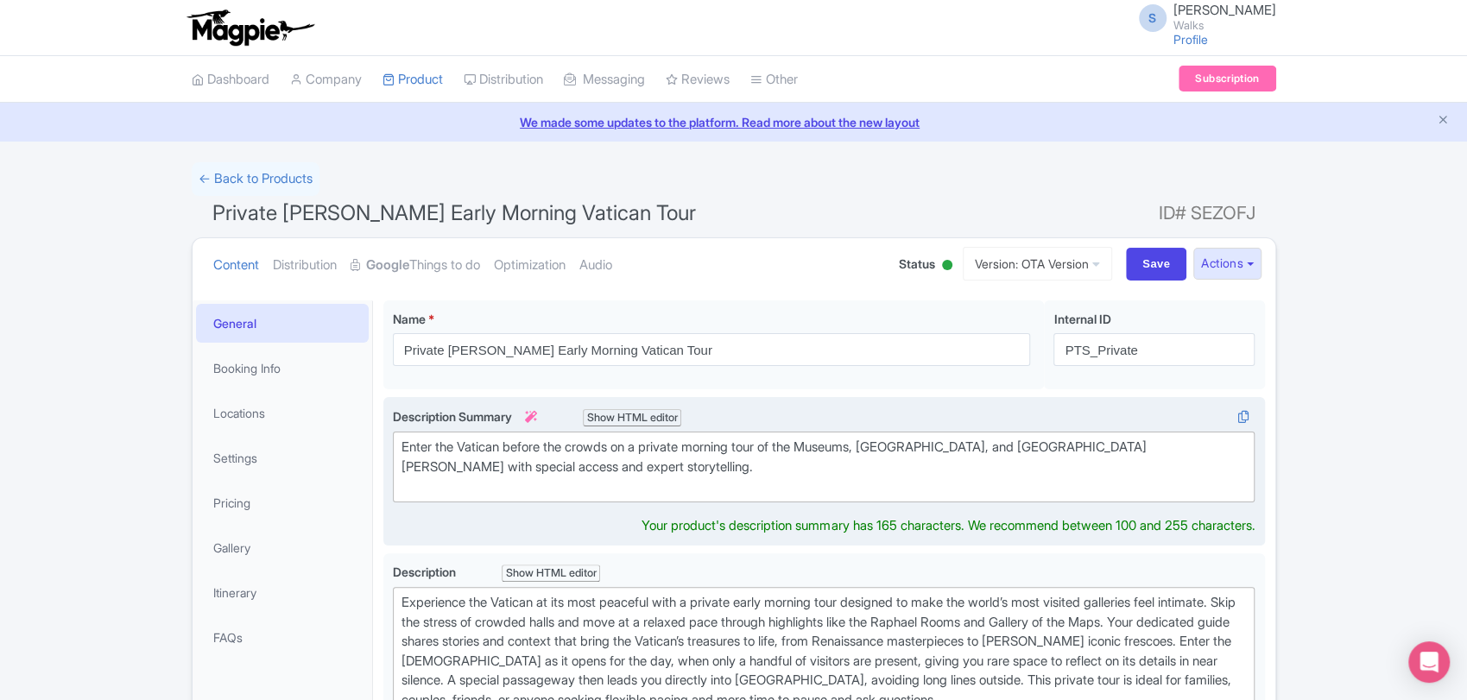
click at [675, 481] on div "Enter the Vatican before the crowds on a private morning tour of the Museums, S…" at bounding box center [825, 467] width 846 height 59
click at [630, 449] on div "Enter the Vatican before the crowds on a private morning tour of the Museums, S…" at bounding box center [825, 467] width 846 height 59
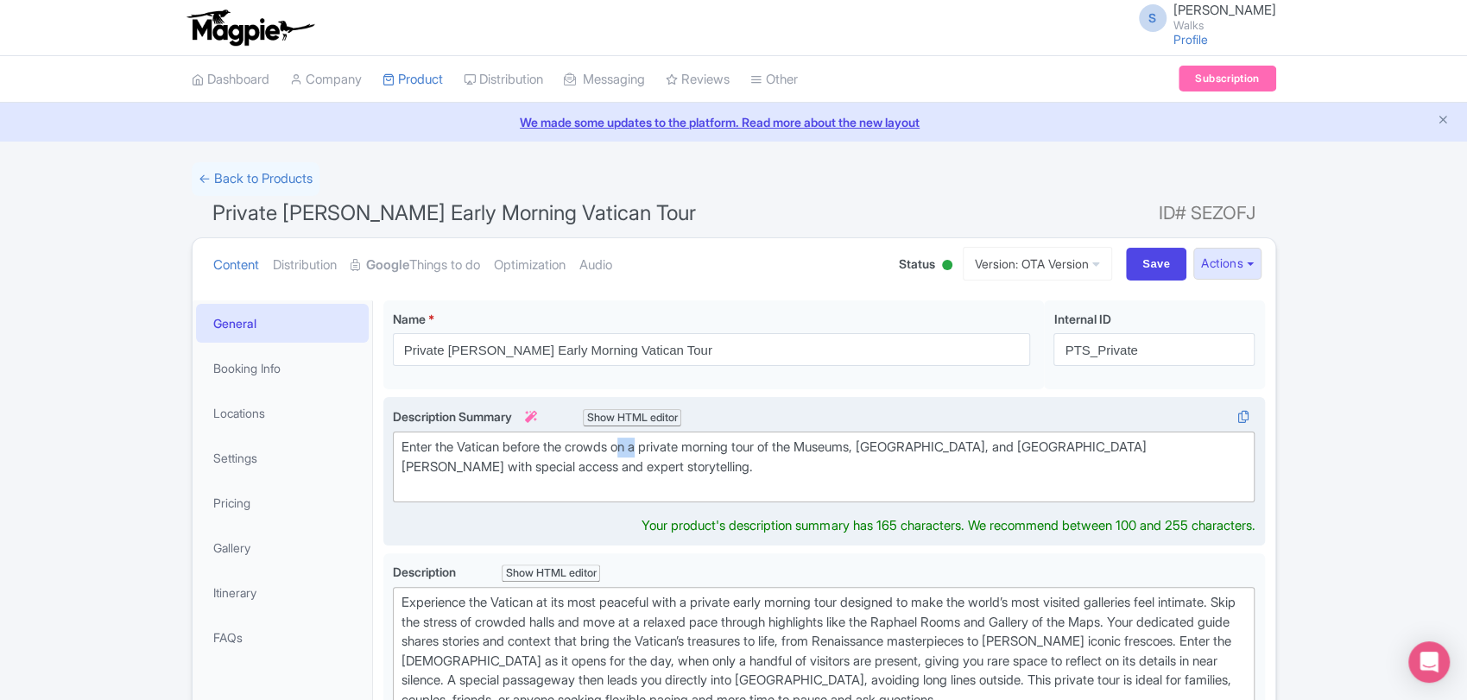
click at [630, 449] on div "Enter the Vatican before the crowds on a private morning tour of the Museums, S…" at bounding box center [825, 467] width 846 height 59
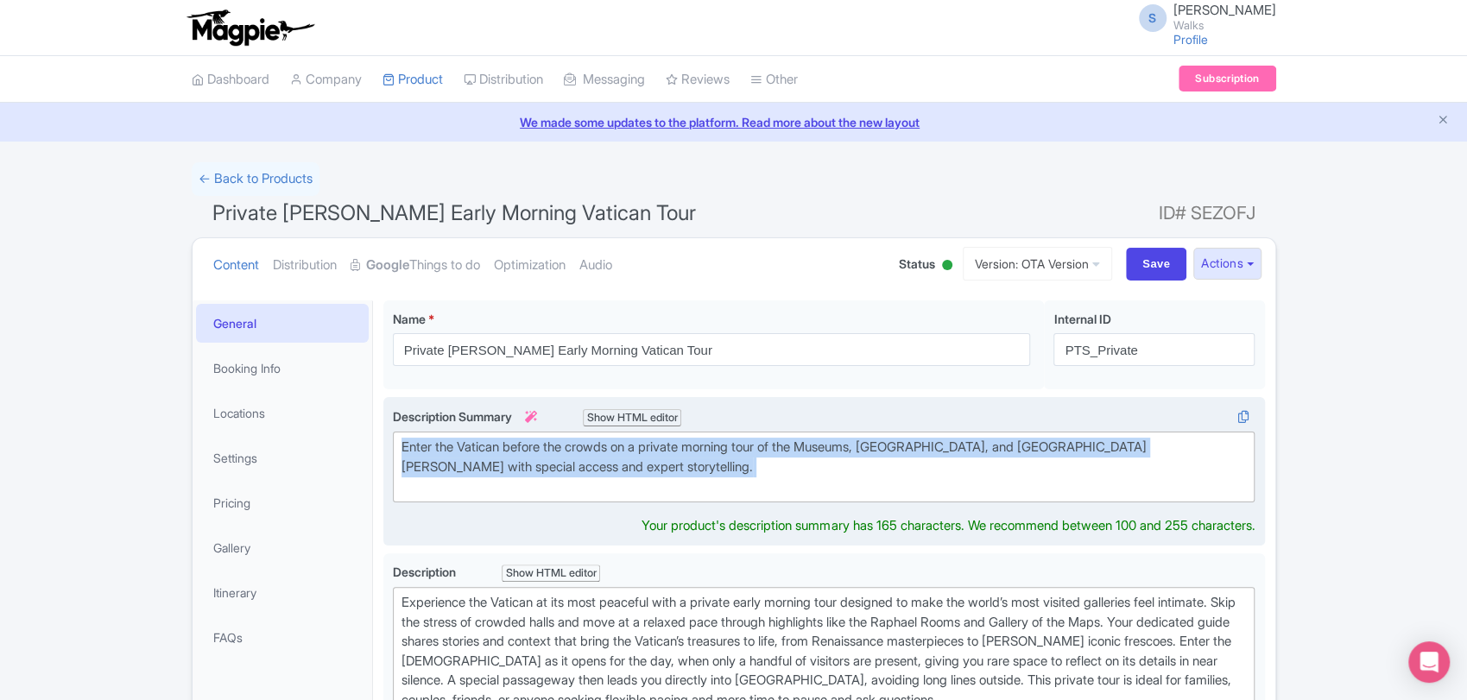
click at [630, 449] on div "Enter the Vatican before the crowds on a private morning tour of the Museums, S…" at bounding box center [825, 467] width 846 height 59
copy div "Enter the Vatican before the crowds on a private morning tour of the Museums, S…"
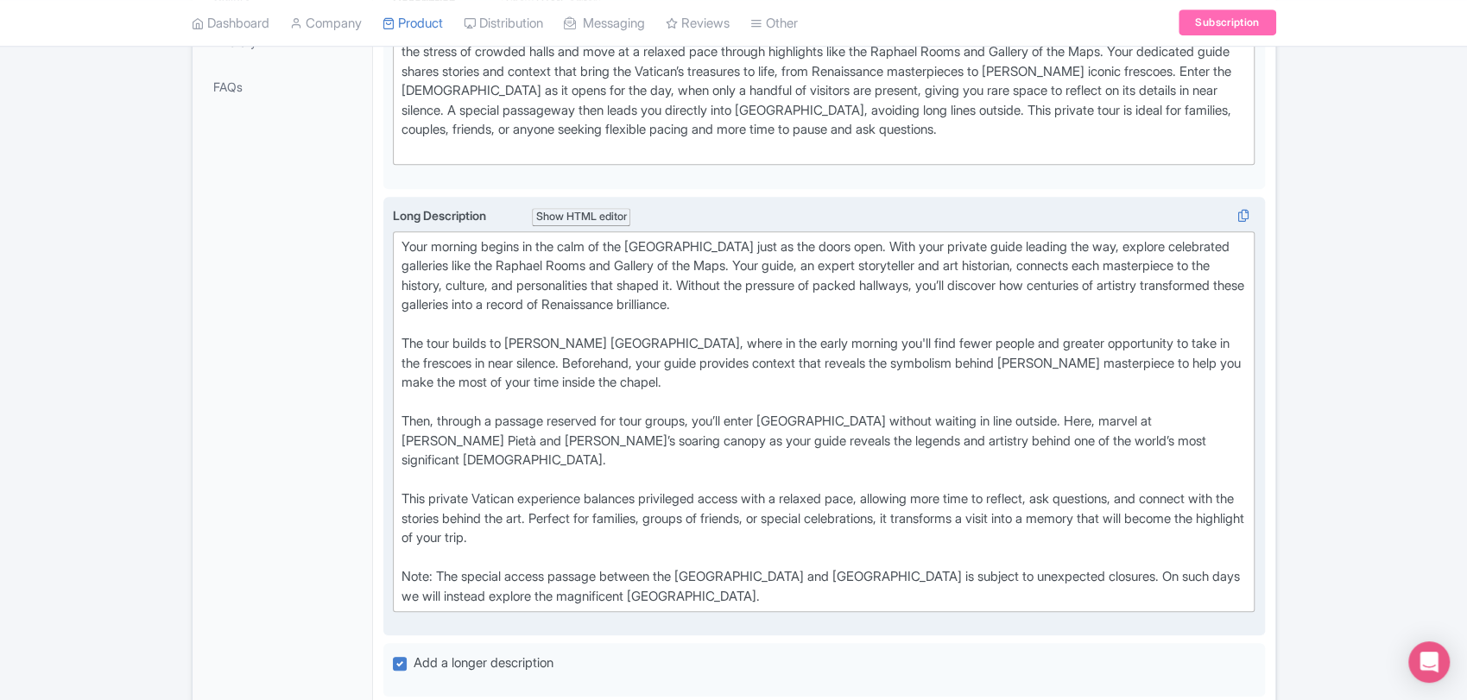
scroll to position [532, 0]
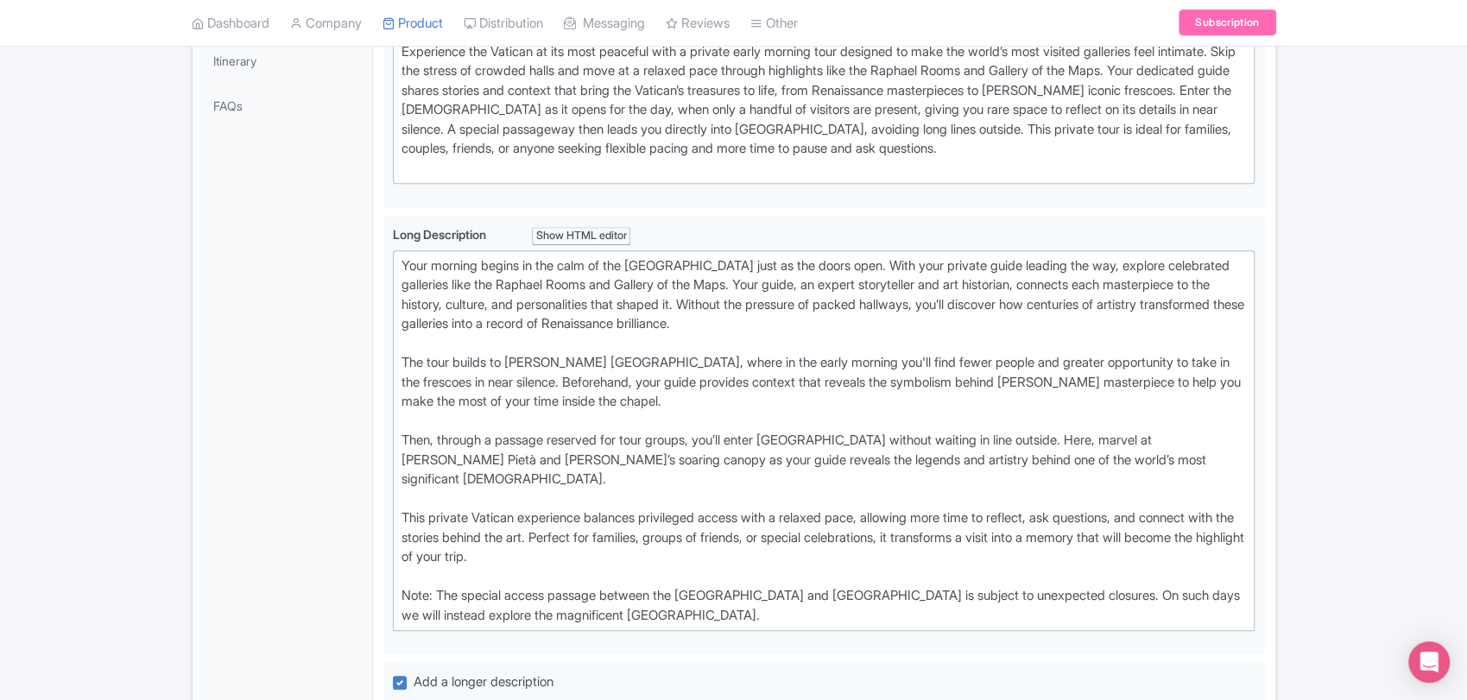
drag, startPoint x: 754, startPoint y: 633, endPoint x: 350, endPoint y: 282, distance: 535.7
click at [350, 282] on div "General Booking Info Locations Settings Pricing Gallery Itinerary FAQs Private …" at bounding box center [734, 555] width 1083 height 1595
copy div "Your morning begins in the calm of the Vatican Museums just as the doors open. …"
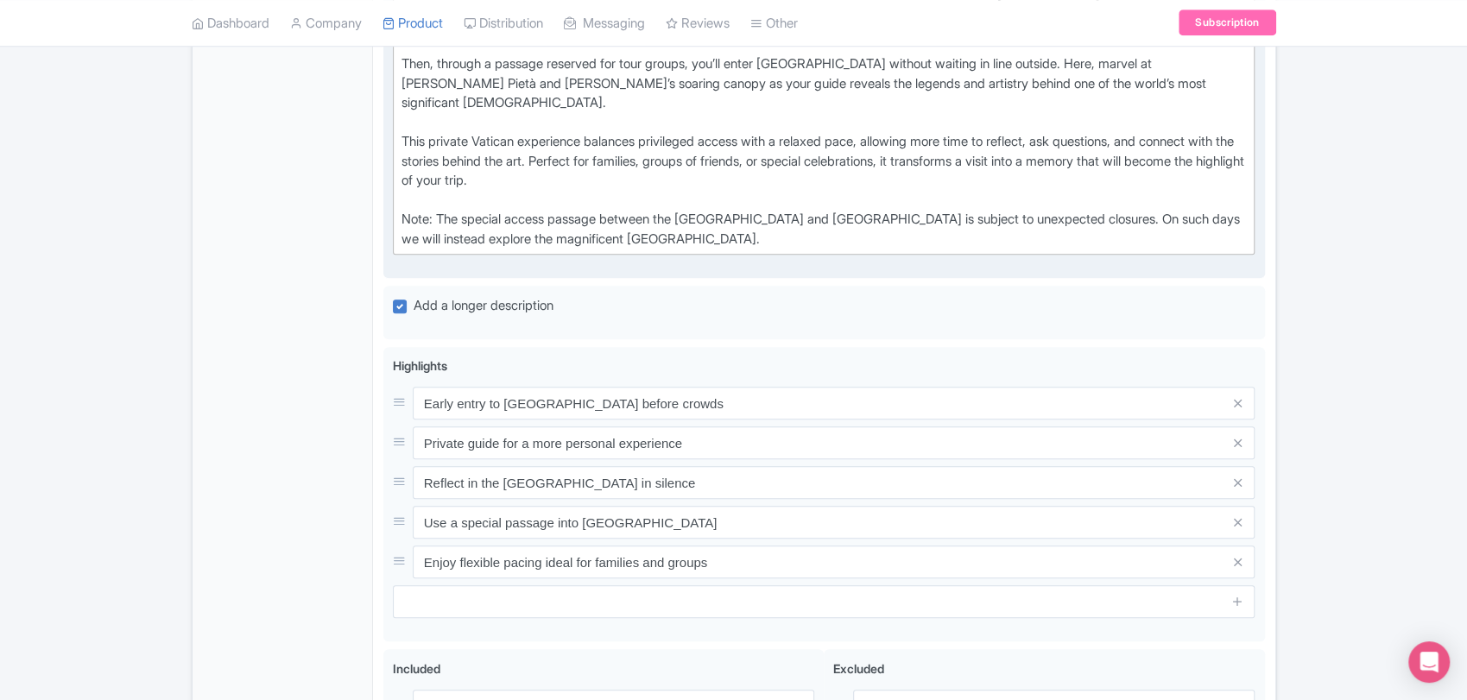
scroll to position [908, 0]
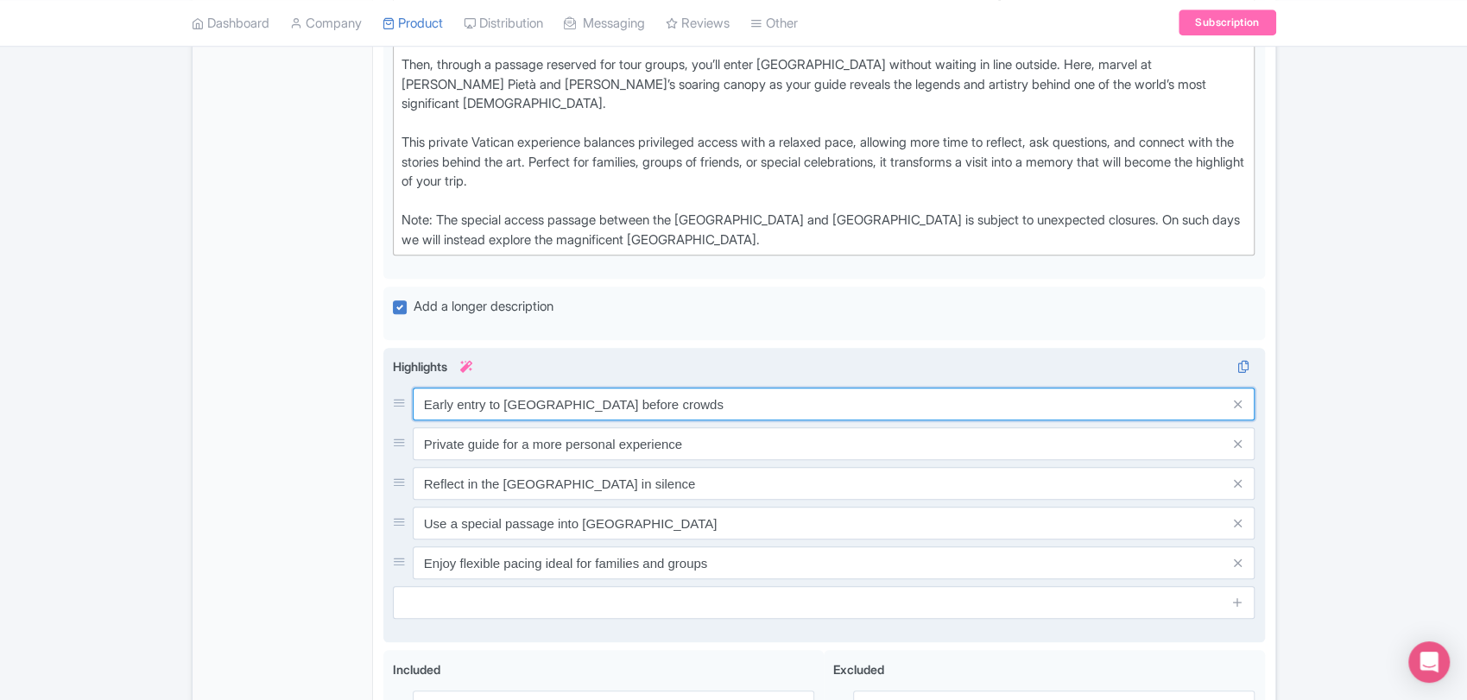
click at [751, 421] on input "Early entry to Vatican Museums before crowds" at bounding box center [834, 404] width 843 height 33
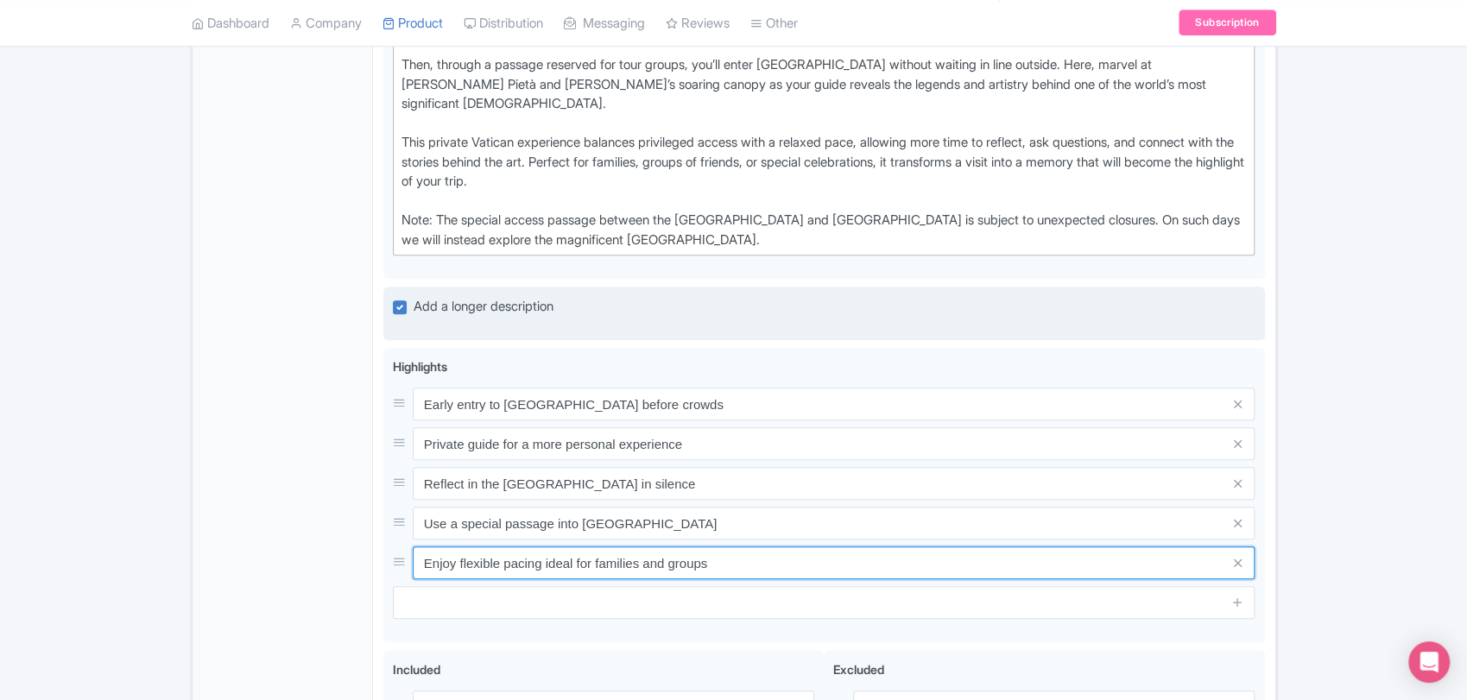
scroll to position [1274, 0]
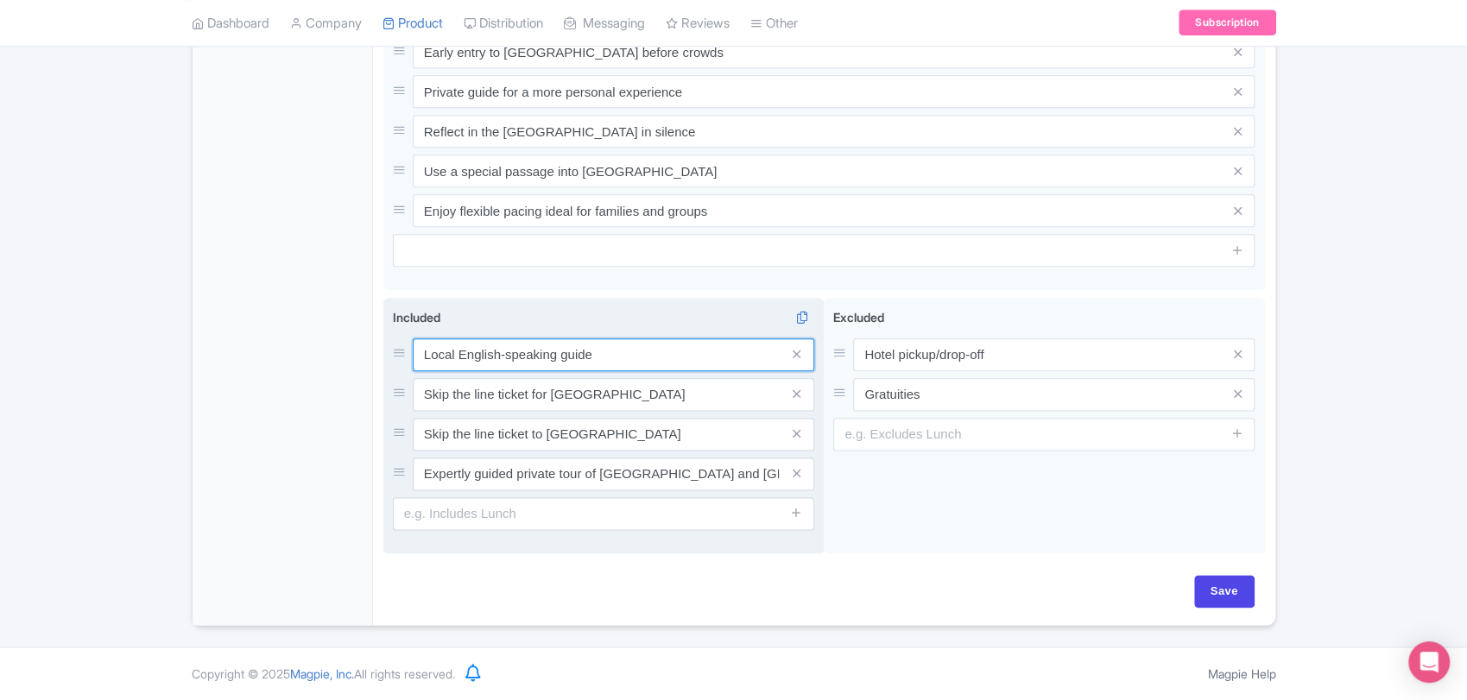
click at [657, 346] on input "Local English-speaking guide" at bounding box center [614, 355] width 402 height 33
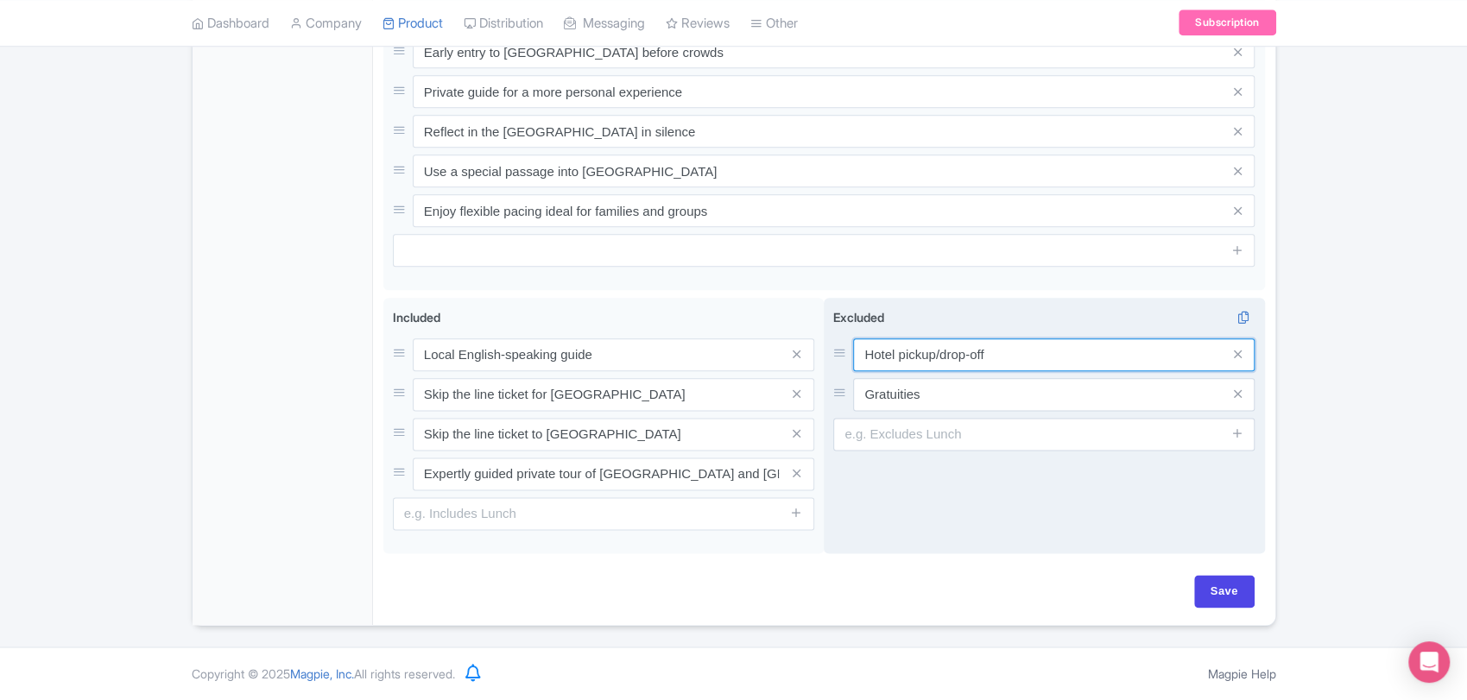
click at [978, 349] on input "Hotel pickup/drop-off" at bounding box center [1054, 355] width 402 height 33
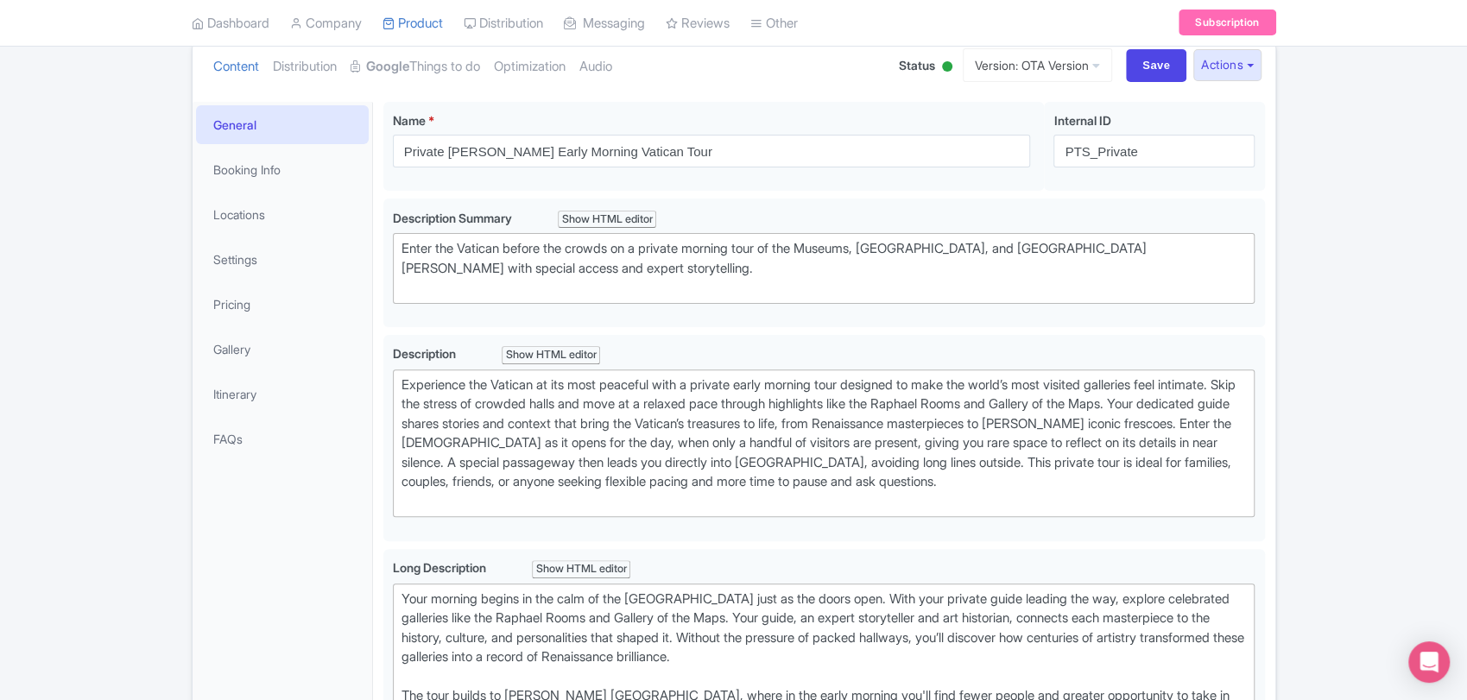
scroll to position [0, 0]
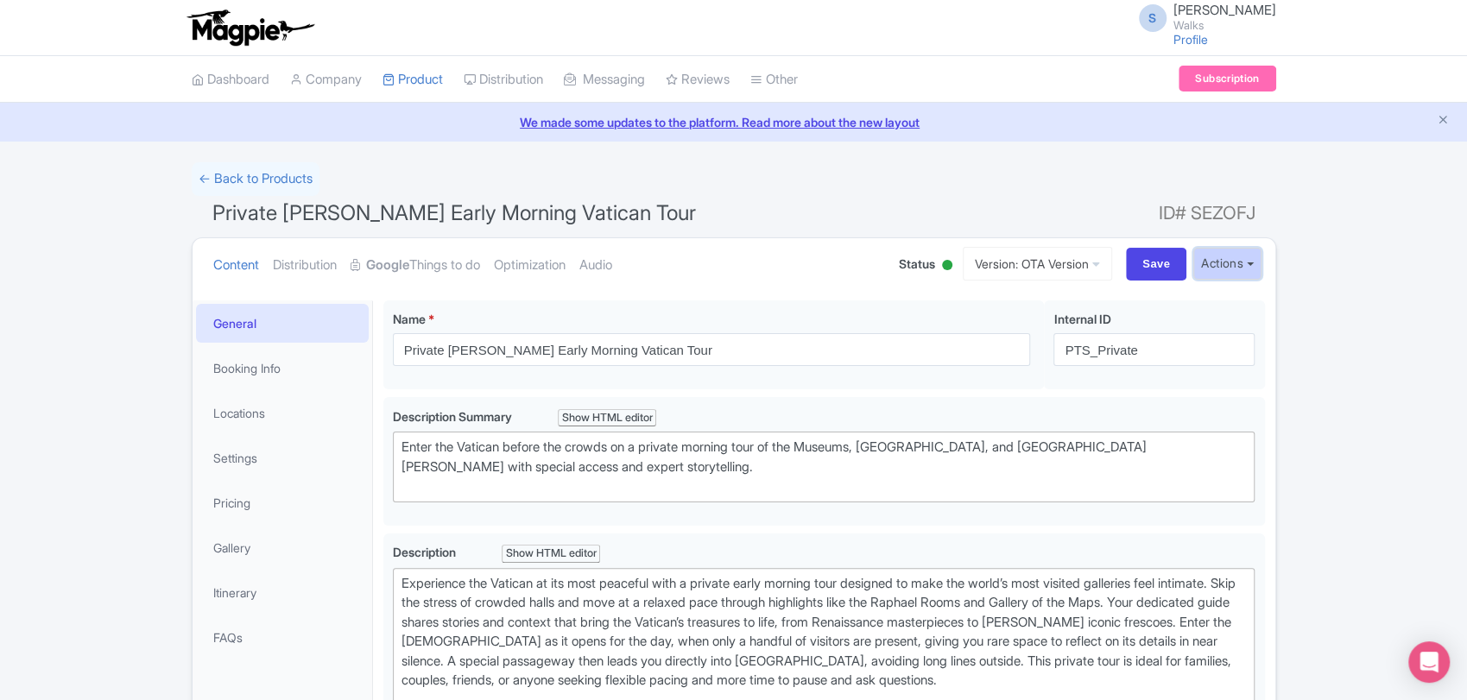
click at [1234, 261] on button "Actions" at bounding box center [1228, 264] width 68 height 32
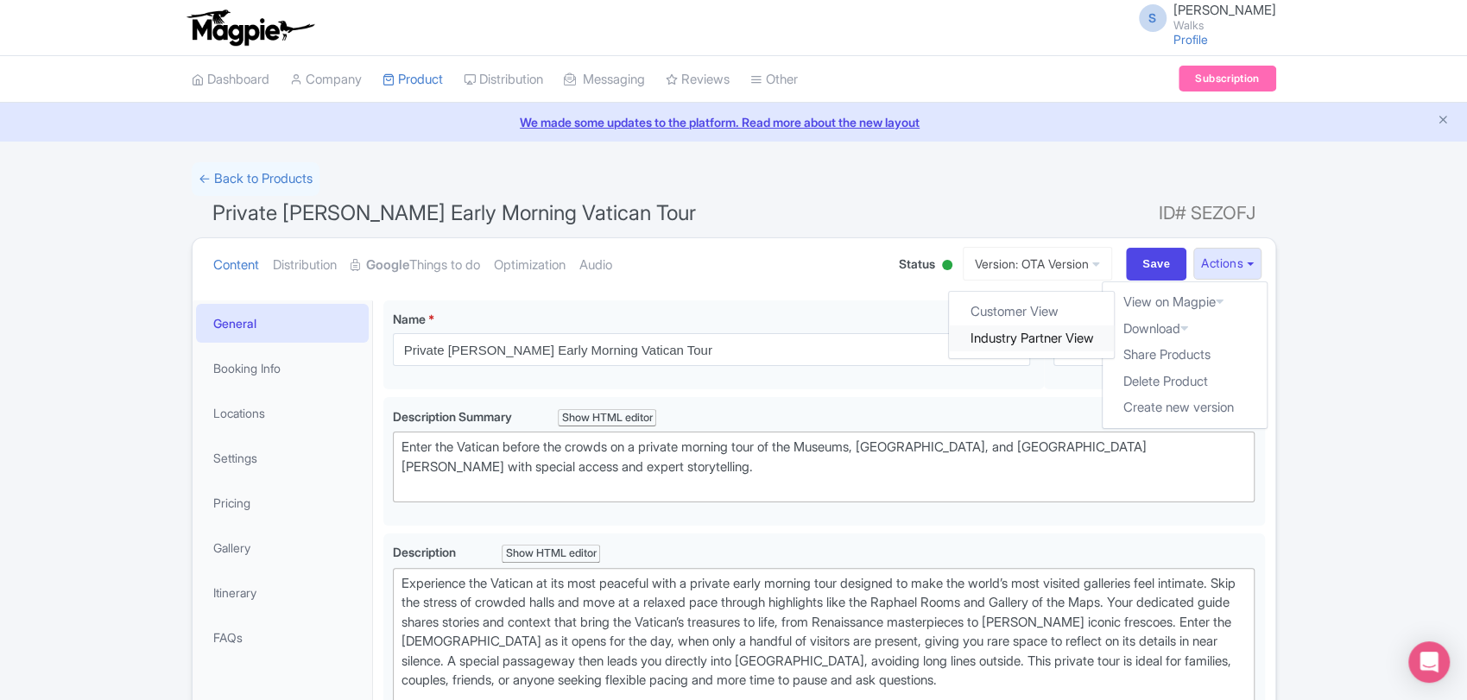
click at [1055, 333] on link "Industry Partner View" at bounding box center [1031, 339] width 165 height 27
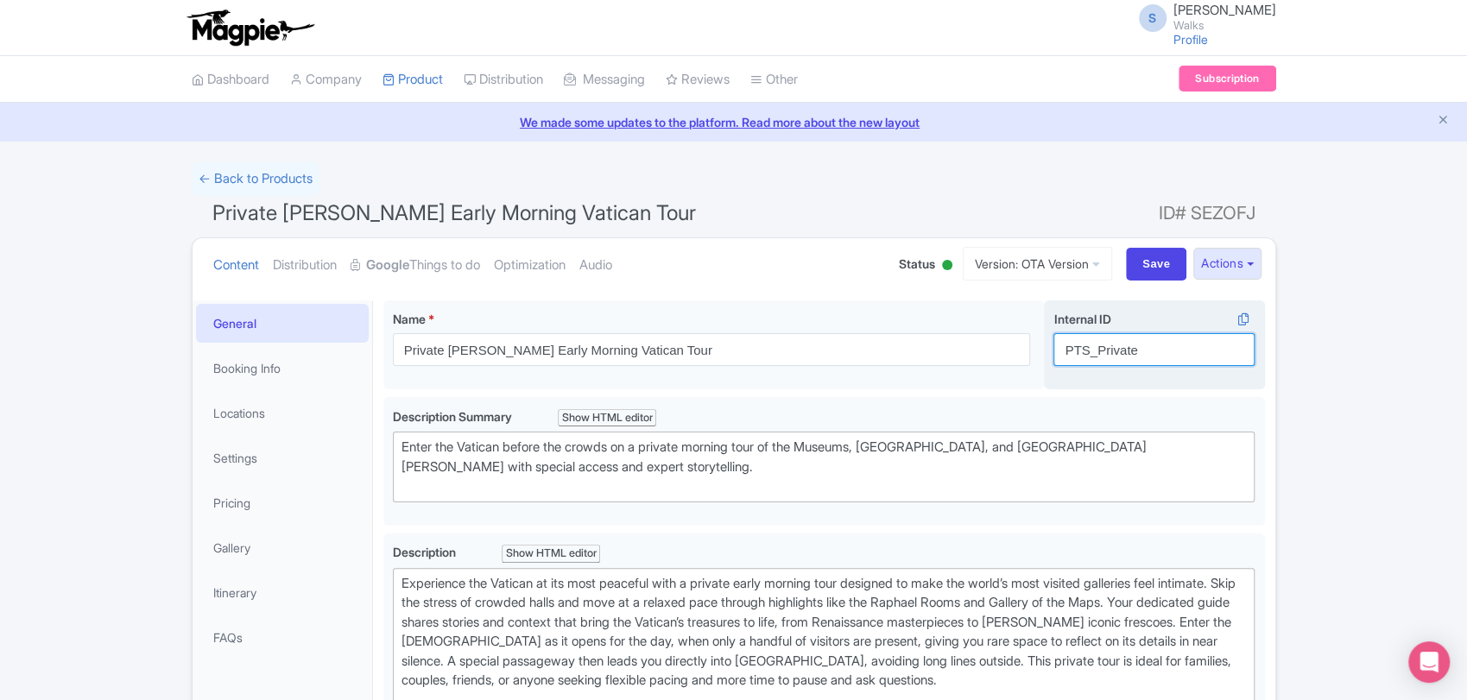
click at [1143, 360] on input "PTS_Private" at bounding box center [1154, 349] width 201 height 33
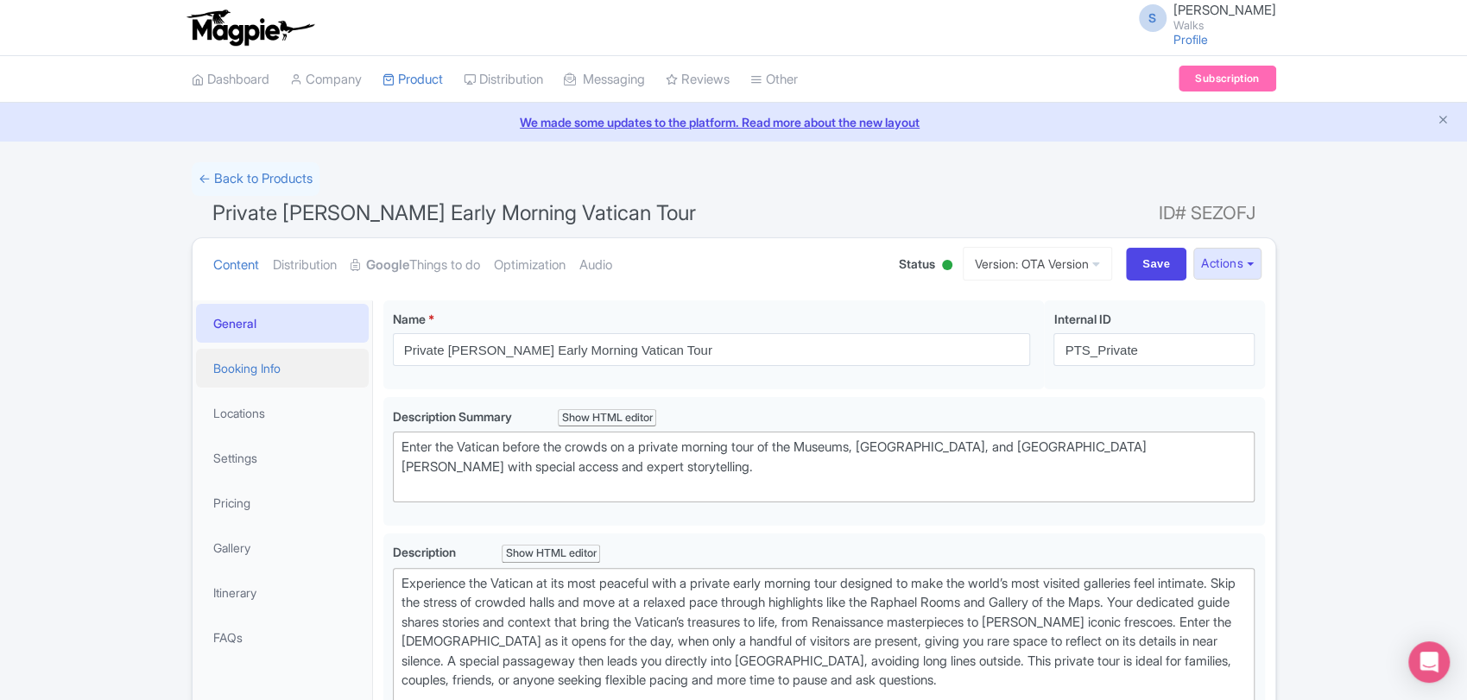
click at [264, 358] on link "Booking Info" at bounding box center [282, 368] width 173 height 39
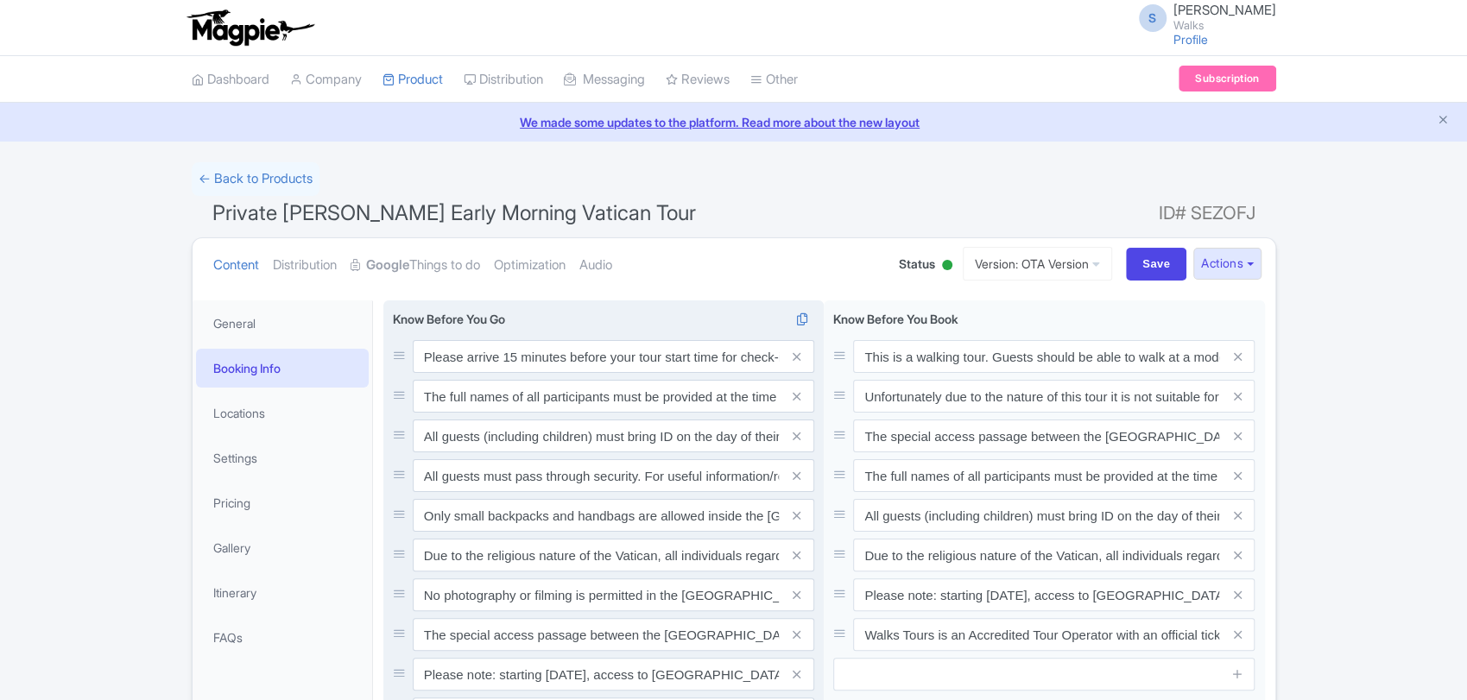
scroll to position [111, 0]
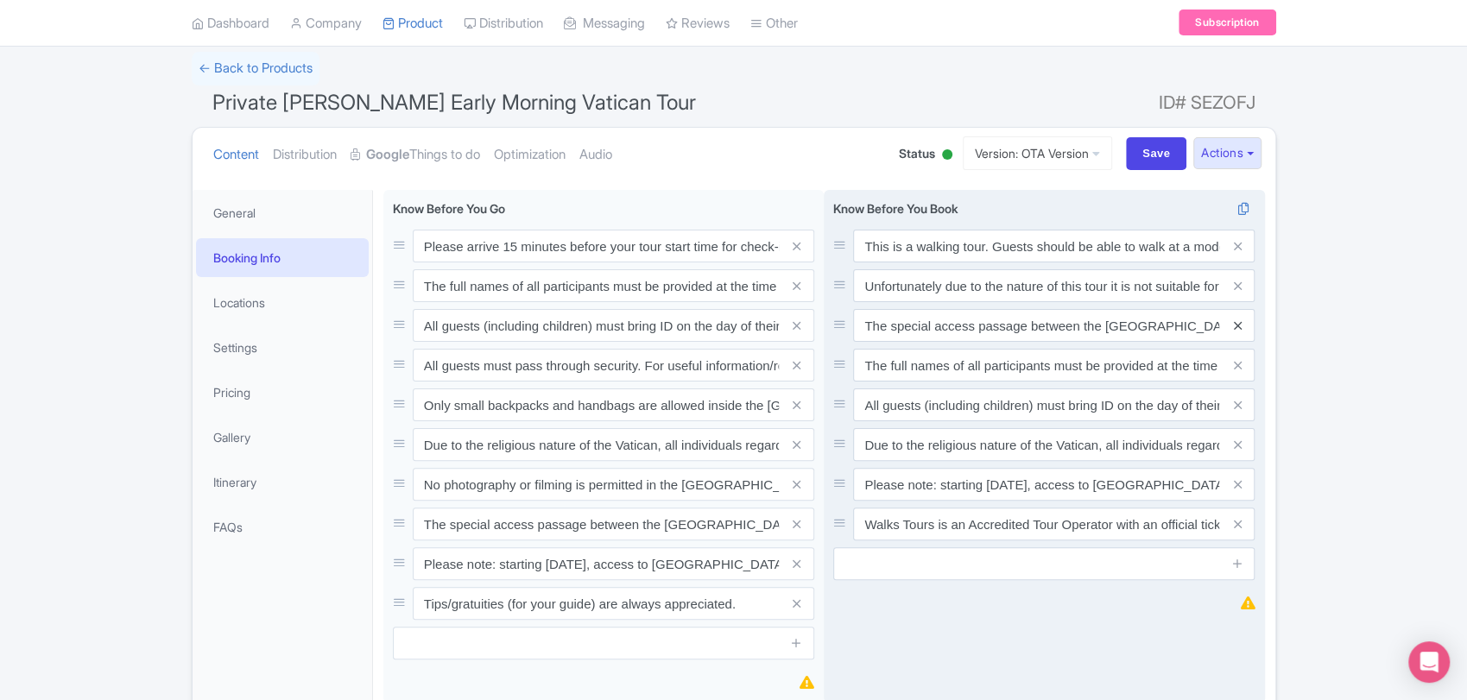
click at [1236, 327] on icon at bounding box center [1238, 326] width 8 height 13
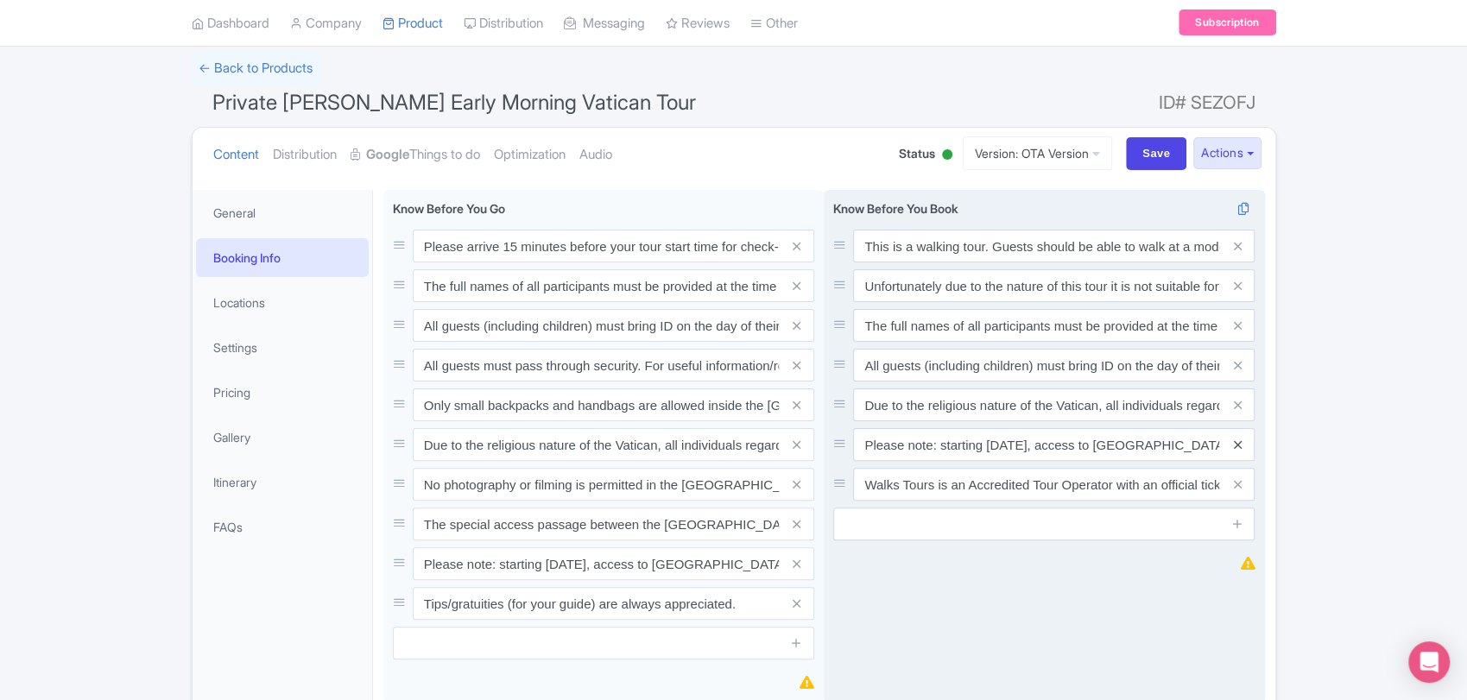
click at [1239, 441] on icon at bounding box center [1238, 445] width 8 height 13
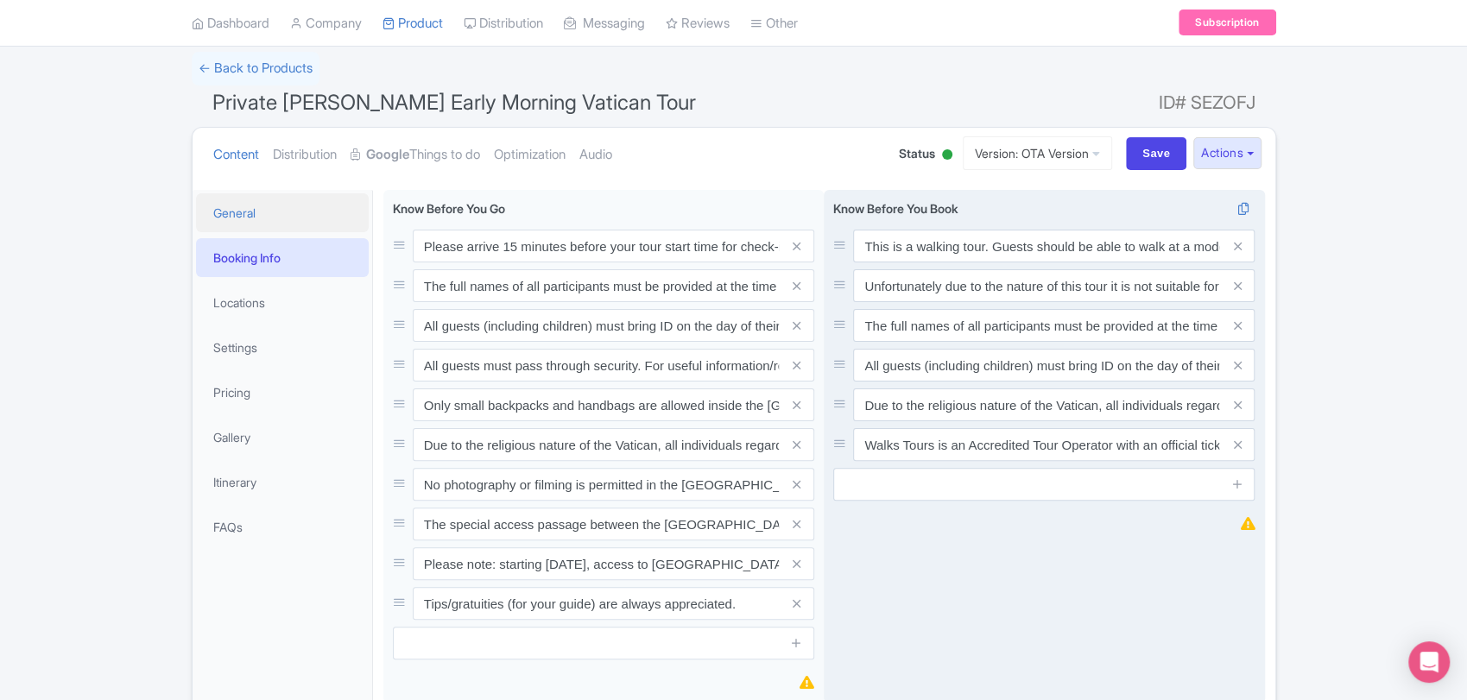
click at [276, 219] on link "General" at bounding box center [282, 212] width 173 height 39
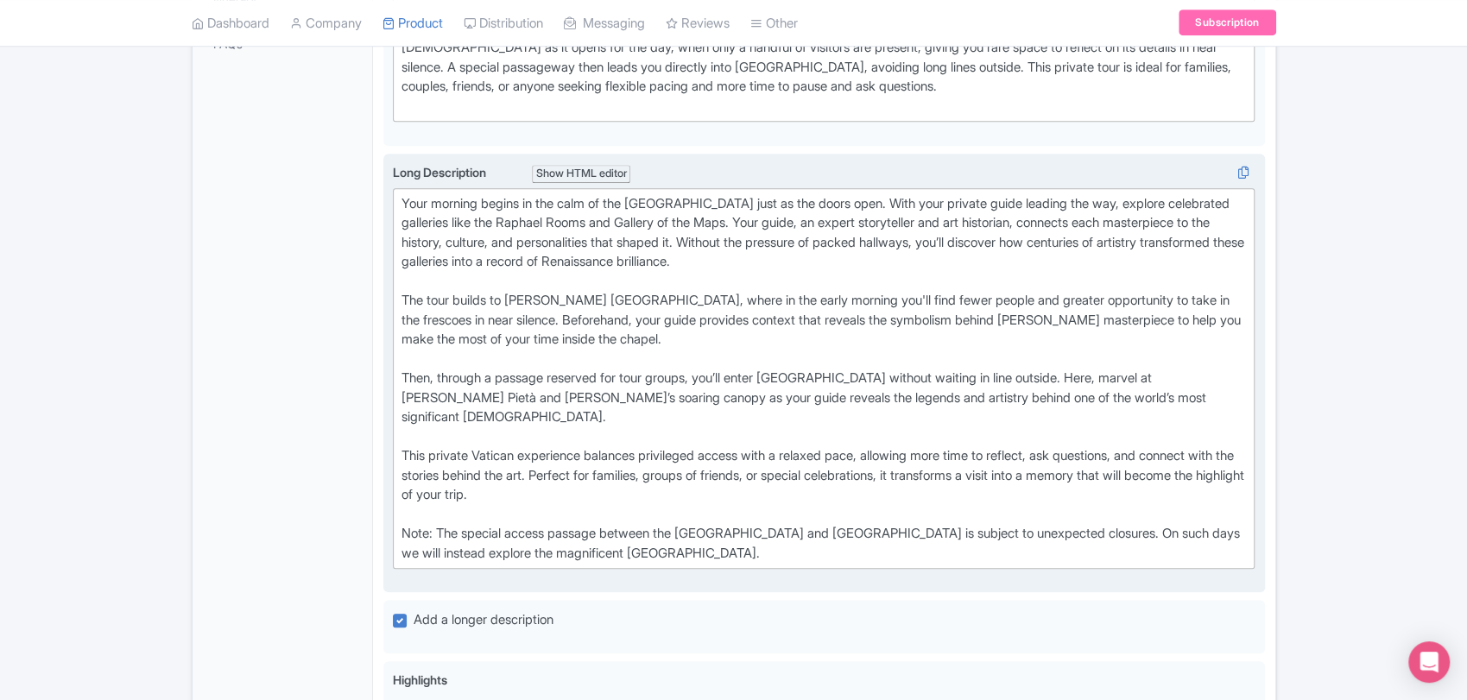
scroll to position [595, 0]
click at [570, 563] on div "Your morning begins in the calm of the Vatican Museums just as the doors open. …" at bounding box center [825, 378] width 846 height 370
type trix-editor "<div>Your morning begins in the calm of the Vatican Museums just as the doors o…"
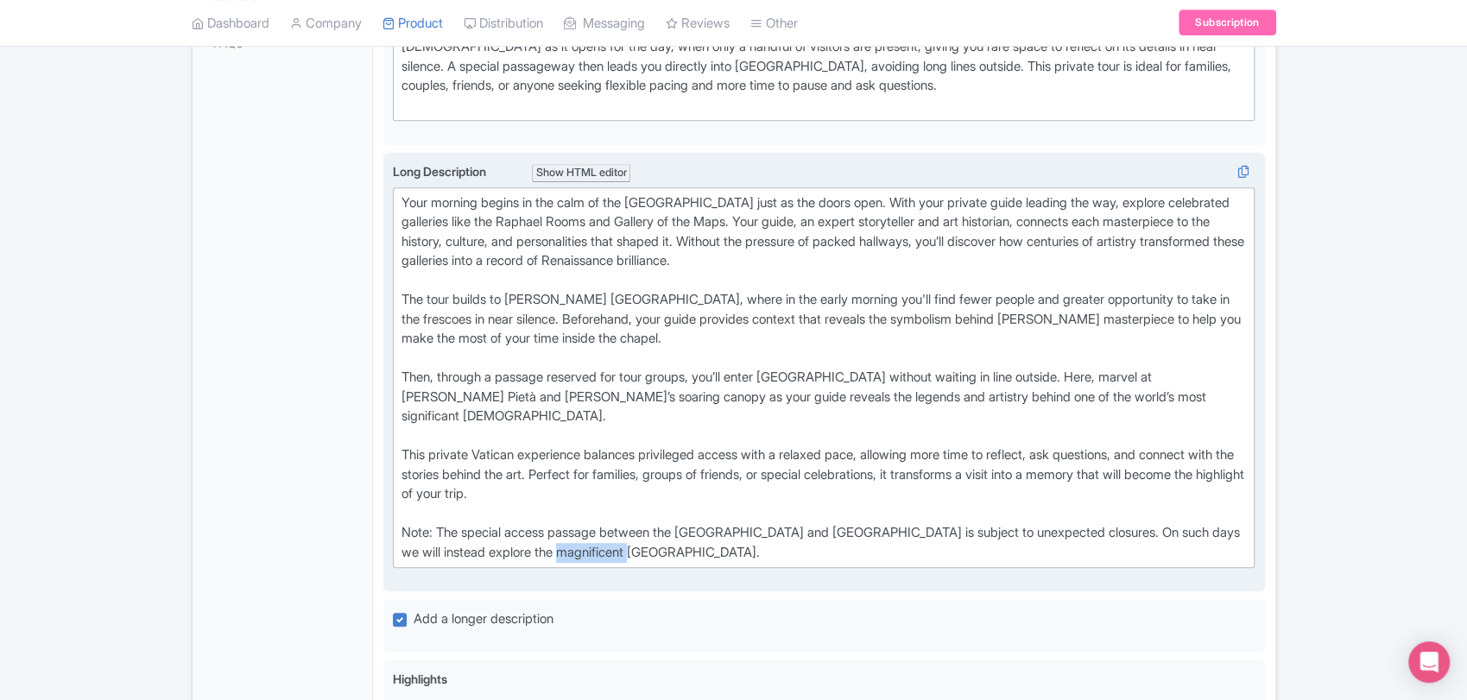
click at [570, 563] on div "Your morning begins in the calm of the Vatican Museums just as the doors open. …" at bounding box center [825, 378] width 846 height 370
copy div "Note: The special access passage between the [GEOGRAPHIC_DATA] and [GEOGRAPHIC_…"
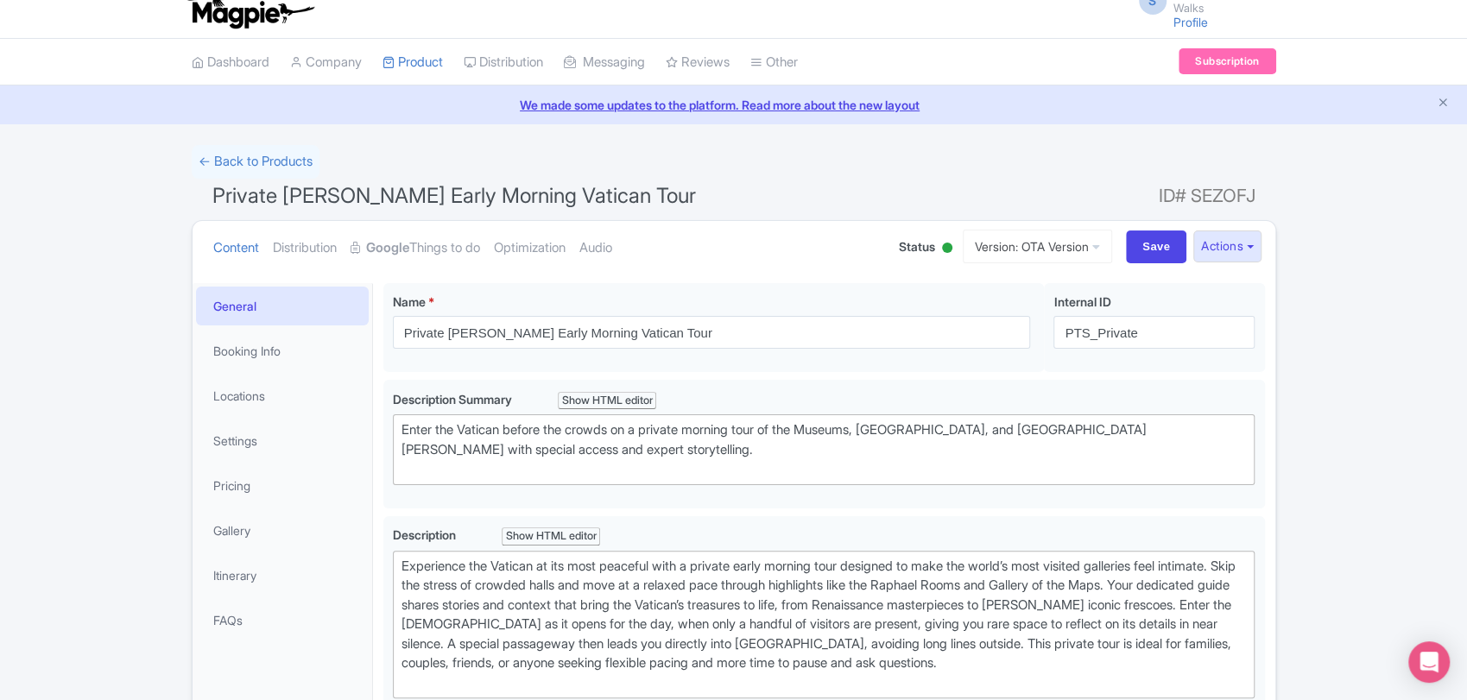
scroll to position [0, 0]
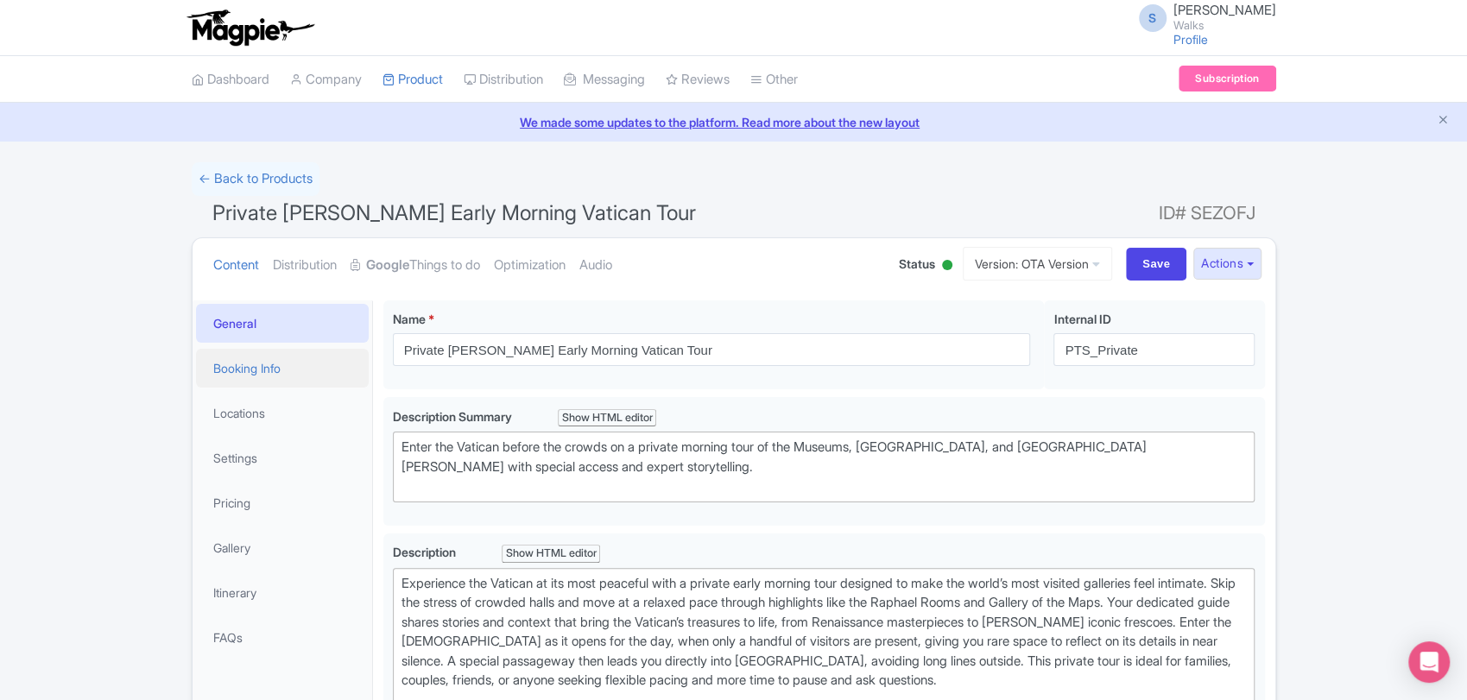
click at [235, 368] on link "Booking Info" at bounding box center [282, 368] width 173 height 39
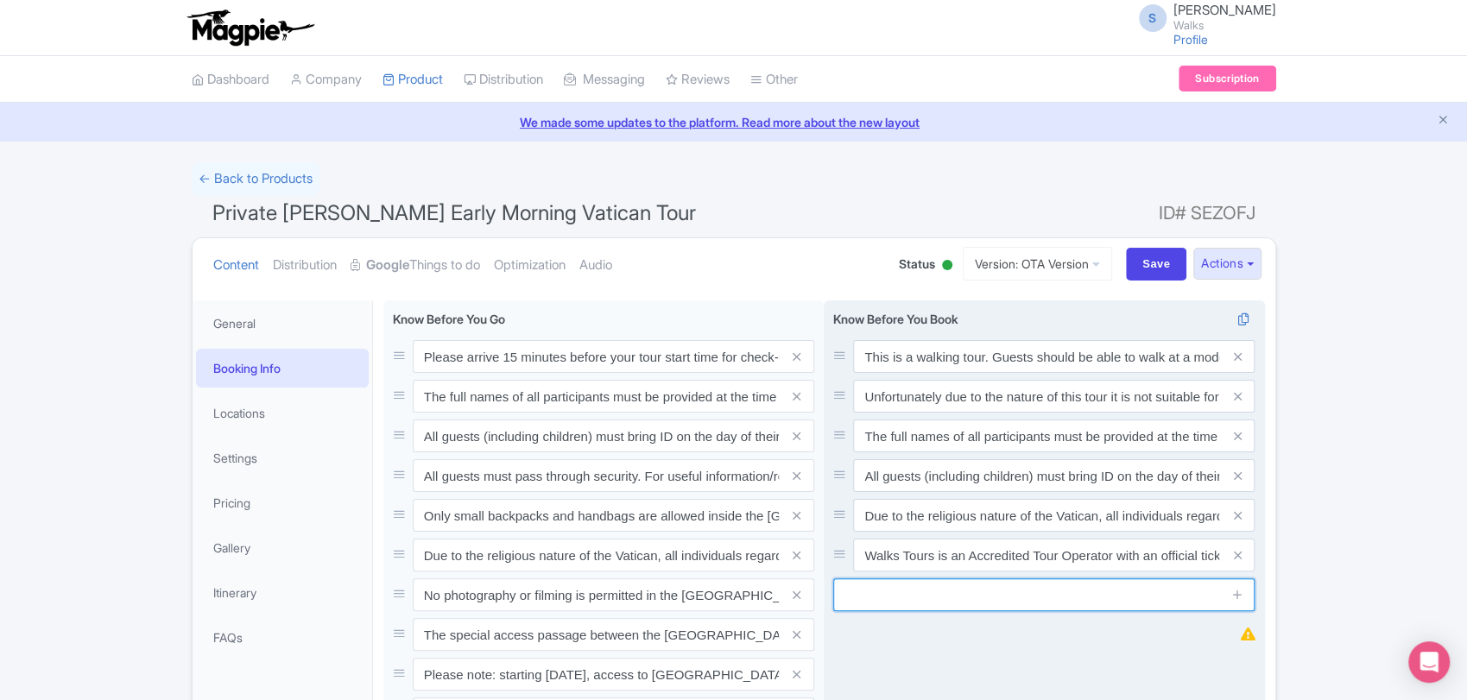
click at [974, 595] on input "text" at bounding box center [1043, 595] width 421 height 33
paste input "Note: The special access passage between the [GEOGRAPHIC_DATA] and [GEOGRAPHIC_…"
type input "Note: The special access passage between the [GEOGRAPHIC_DATA] and [GEOGRAPHIC_…"
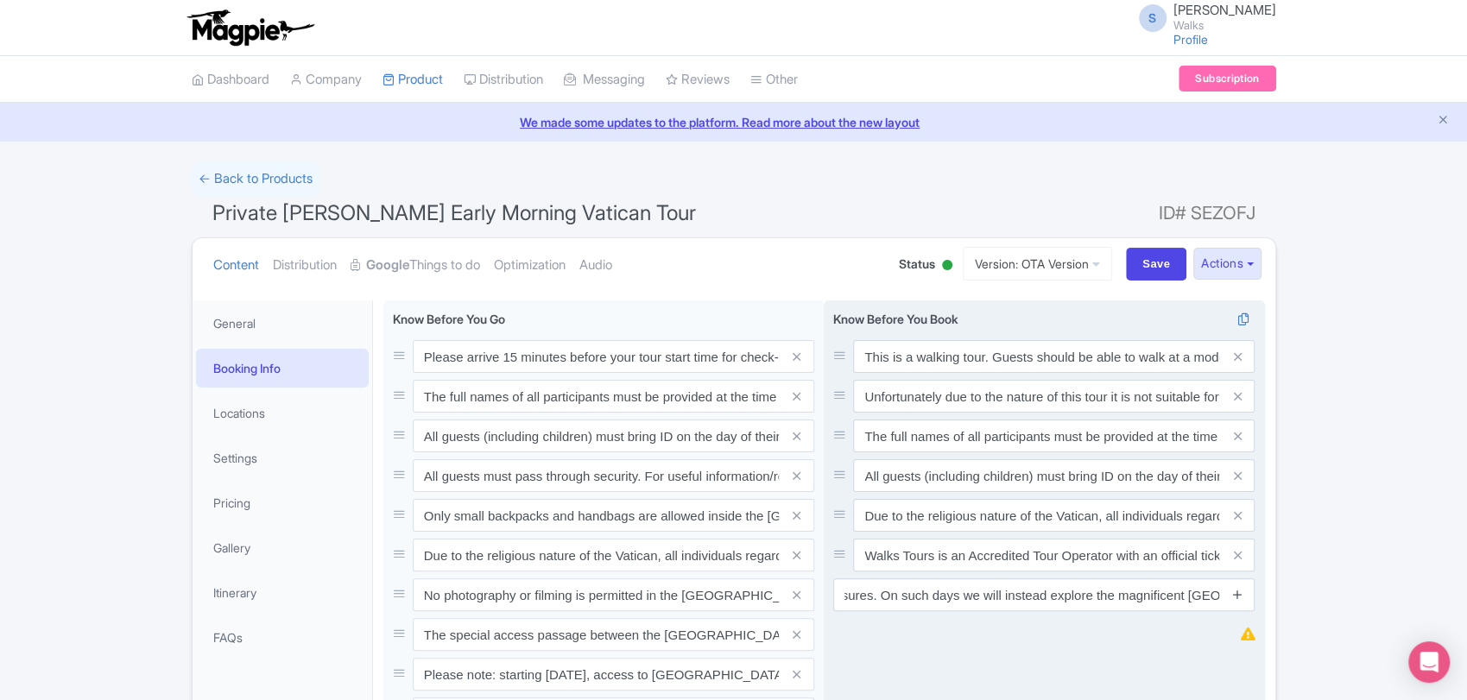
scroll to position [0, 0]
click at [1242, 596] on icon at bounding box center [1238, 594] width 13 height 13
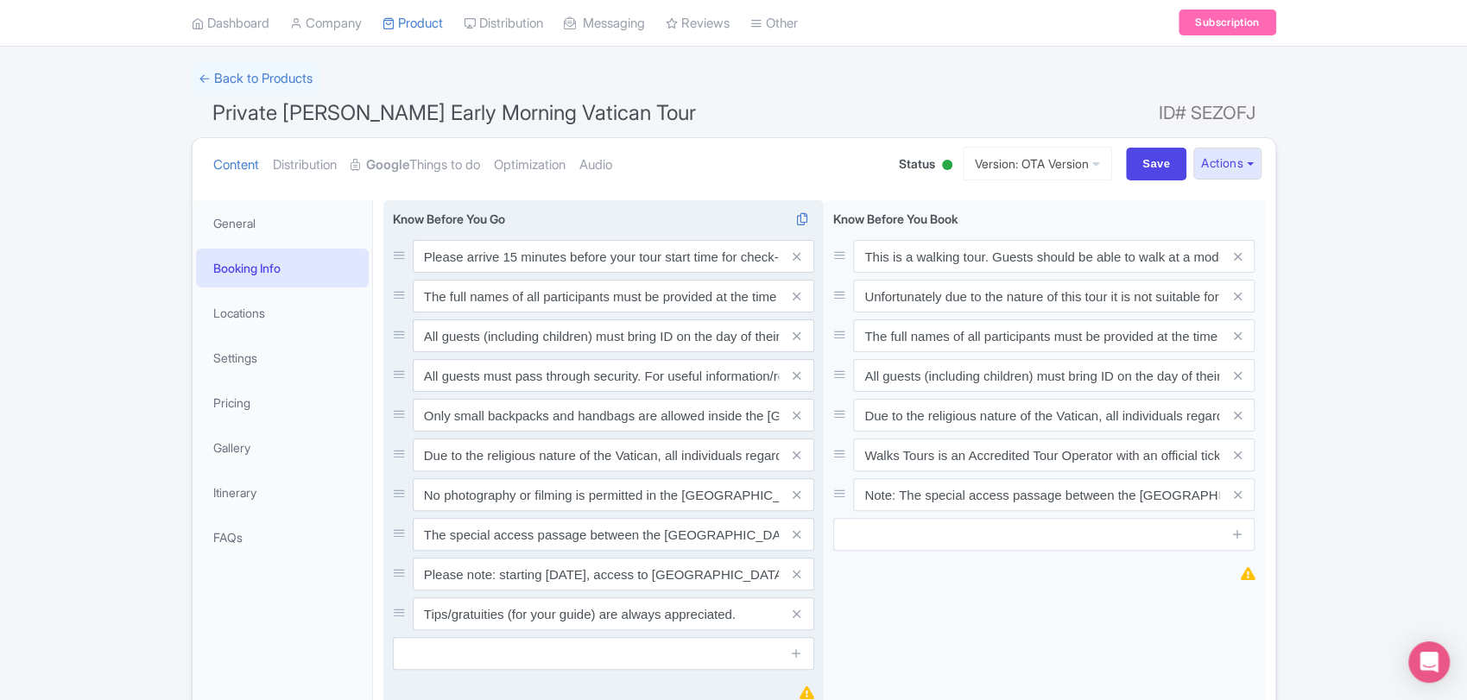
scroll to position [111, 0]
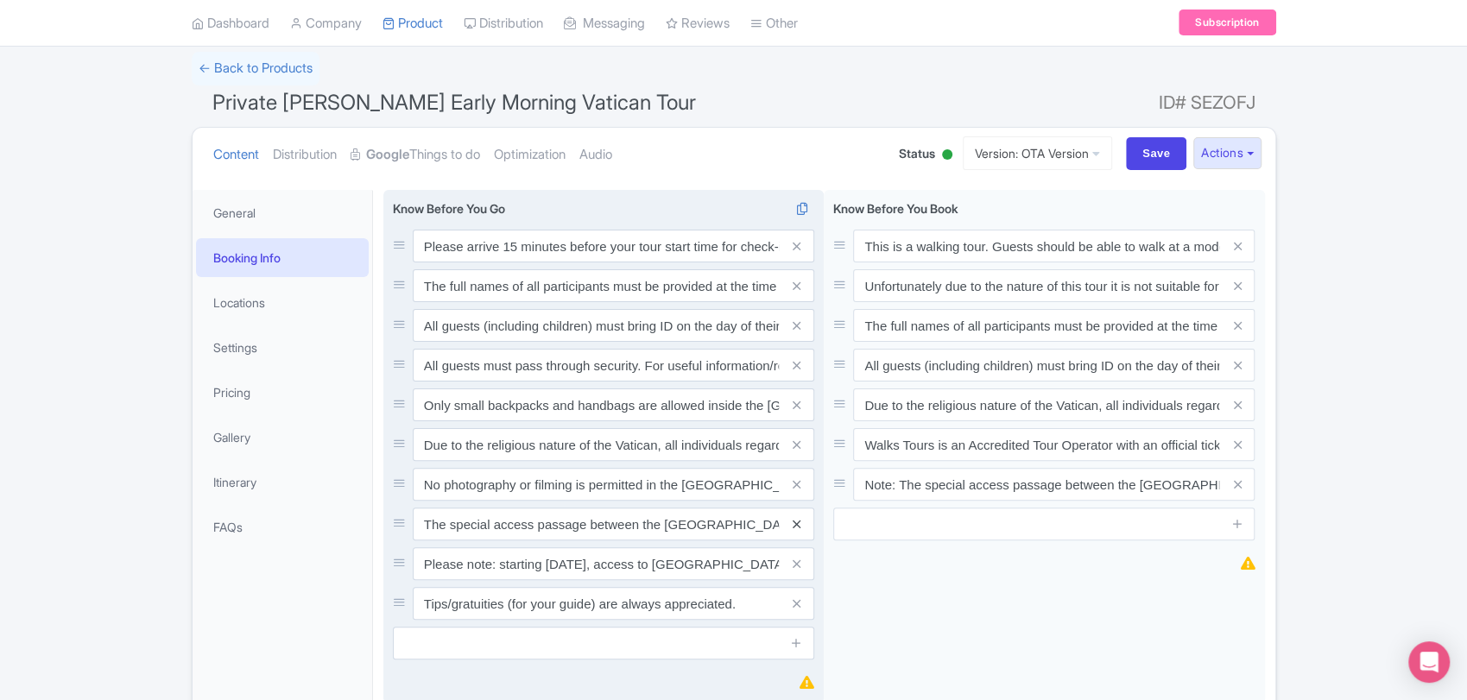
click at [795, 525] on icon at bounding box center [797, 524] width 8 height 13
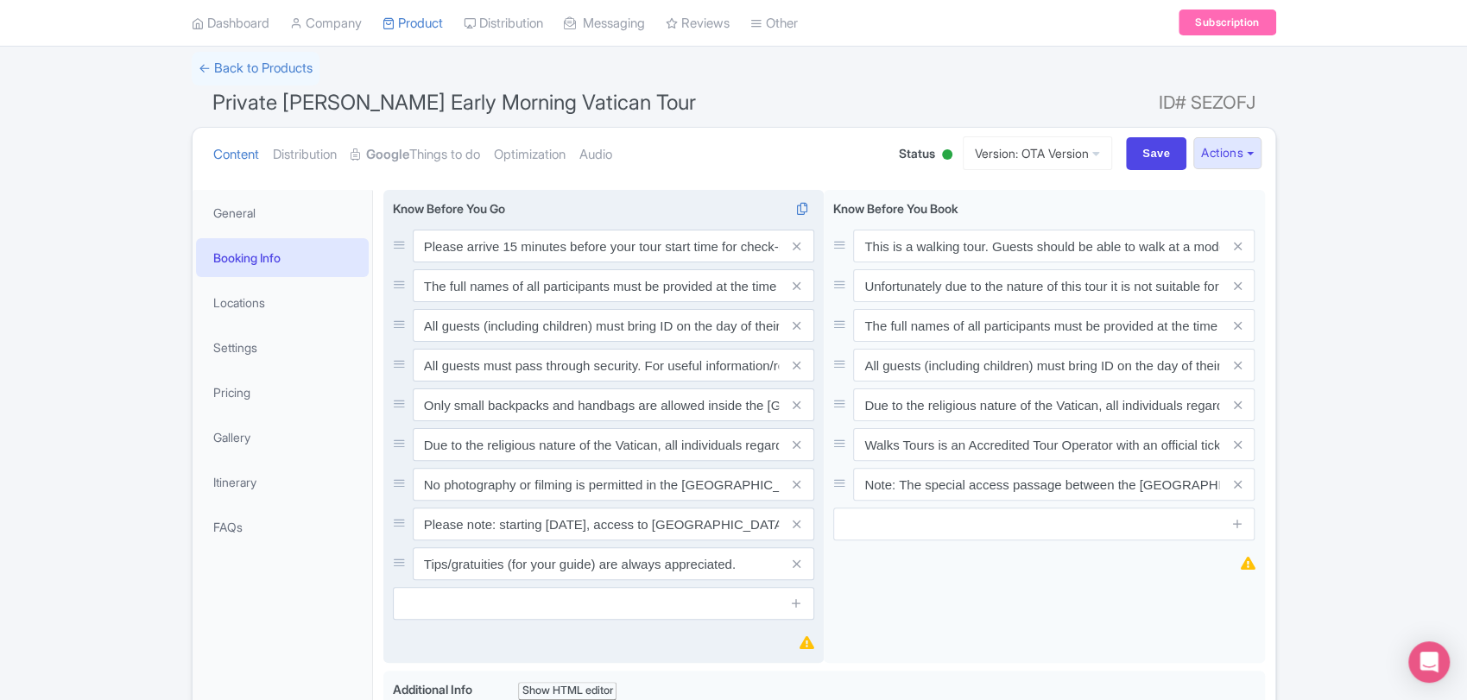
click at [795, 525] on icon at bounding box center [797, 524] width 8 height 13
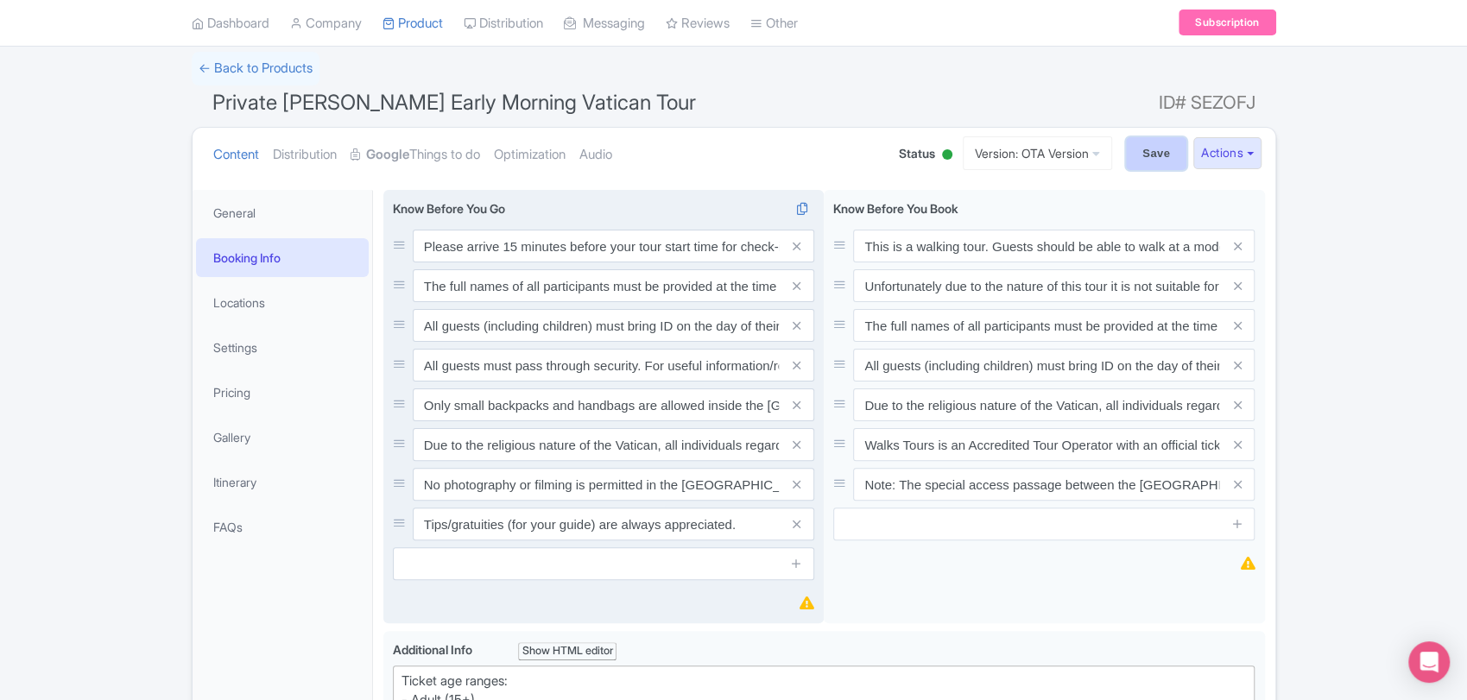
click at [1156, 156] on input "Save" at bounding box center [1156, 153] width 60 height 33
type input "Saving..."
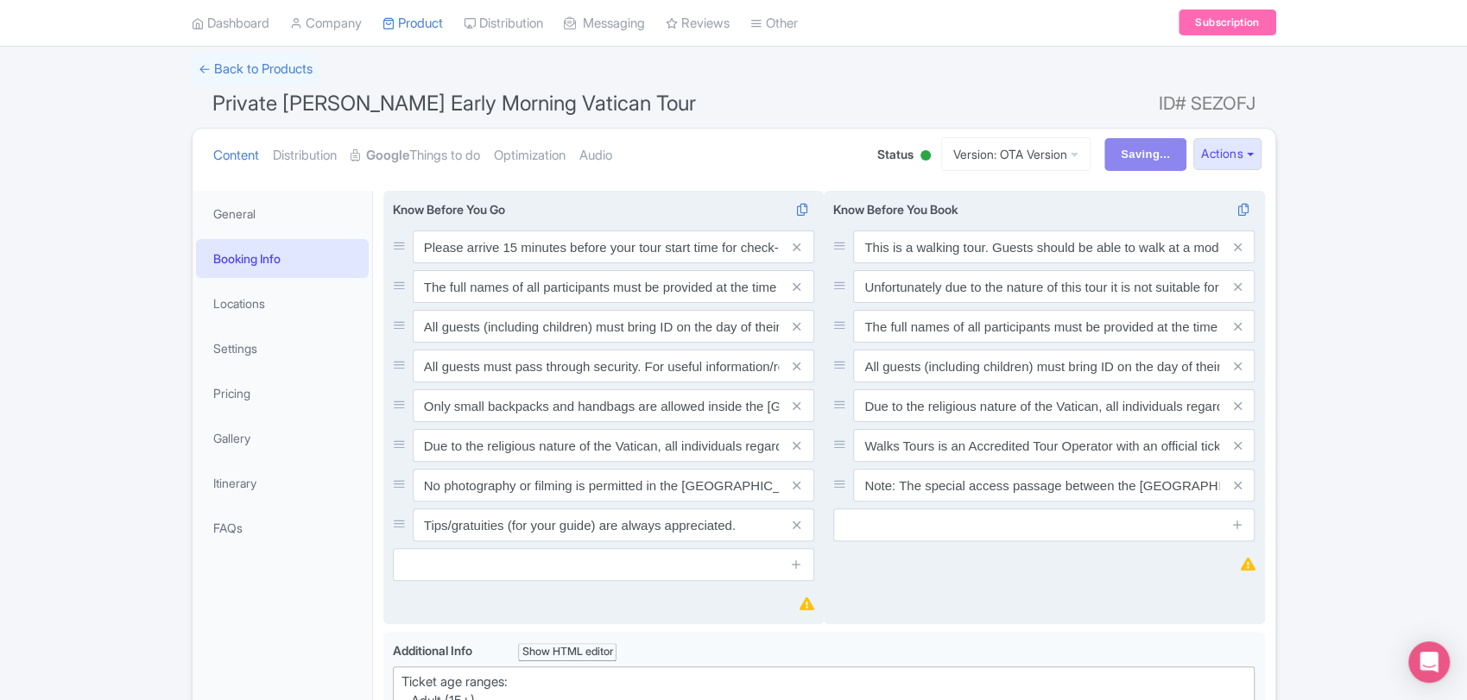
scroll to position [100, 0]
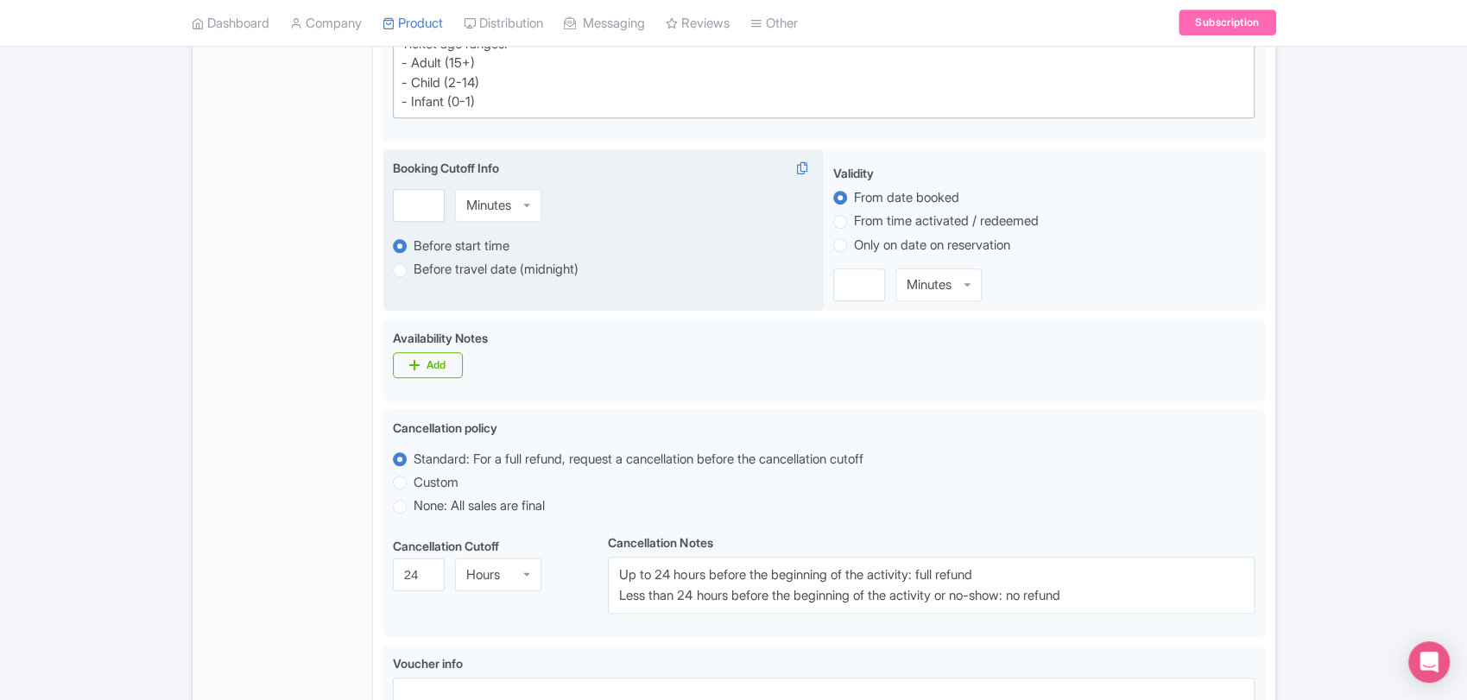
scroll to position [787, 0]
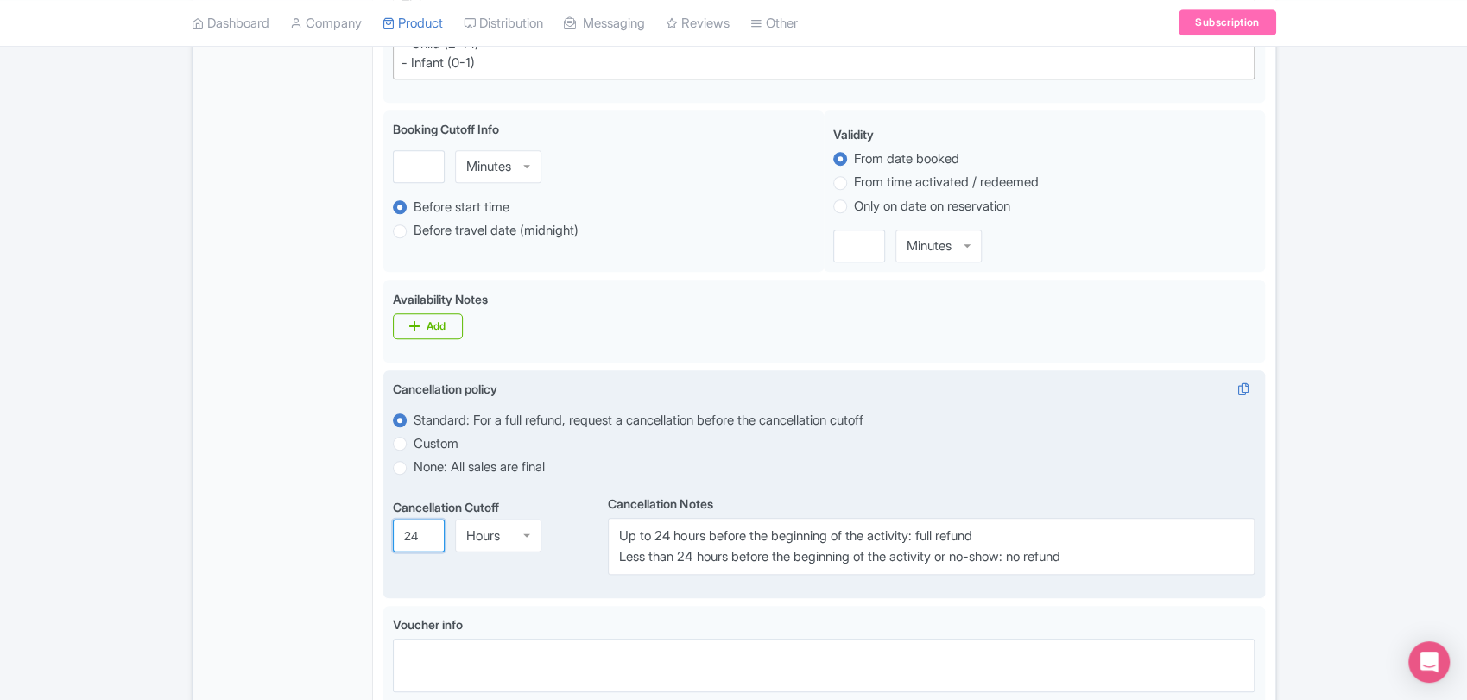
click at [417, 532] on input "24" at bounding box center [419, 535] width 52 height 33
type input "7"
click at [497, 534] on div "Hours" at bounding box center [483, 528] width 34 height 16
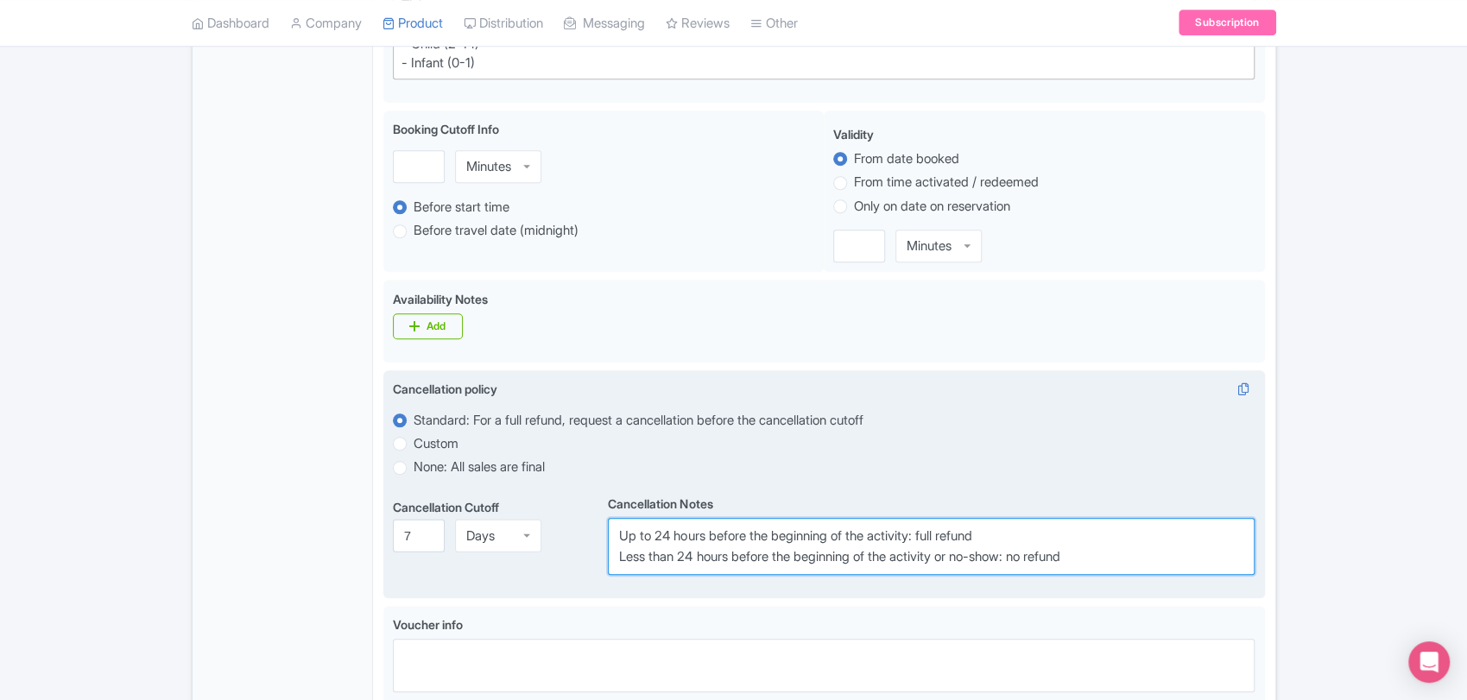
click at [688, 534] on textarea "Up to 24 hours before the beginning of the activity: full refund Less than 24 h…" at bounding box center [931, 546] width 647 height 57
click at [730, 556] on textarea "Up to 24 hours before the beginning of the activity: full refund Less than 24 h…" at bounding box center [931, 546] width 647 height 57
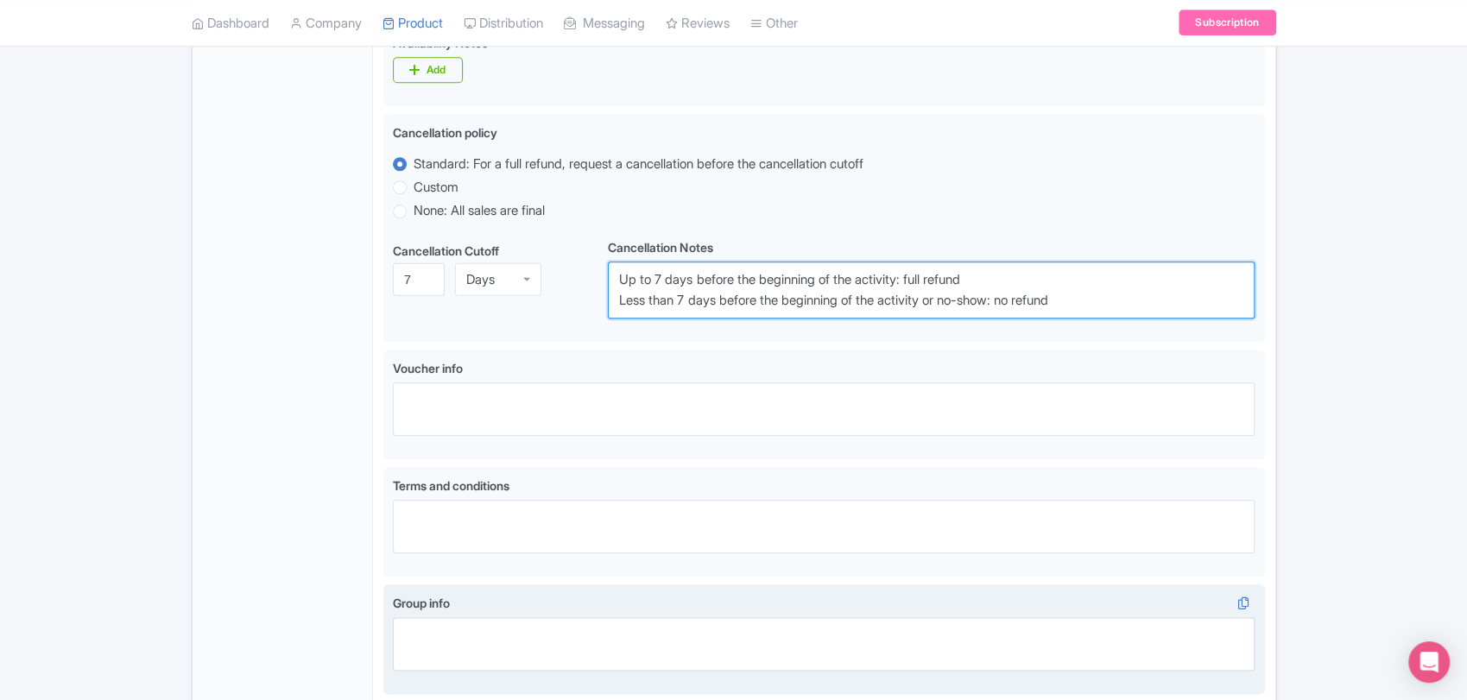
scroll to position [1182, 0]
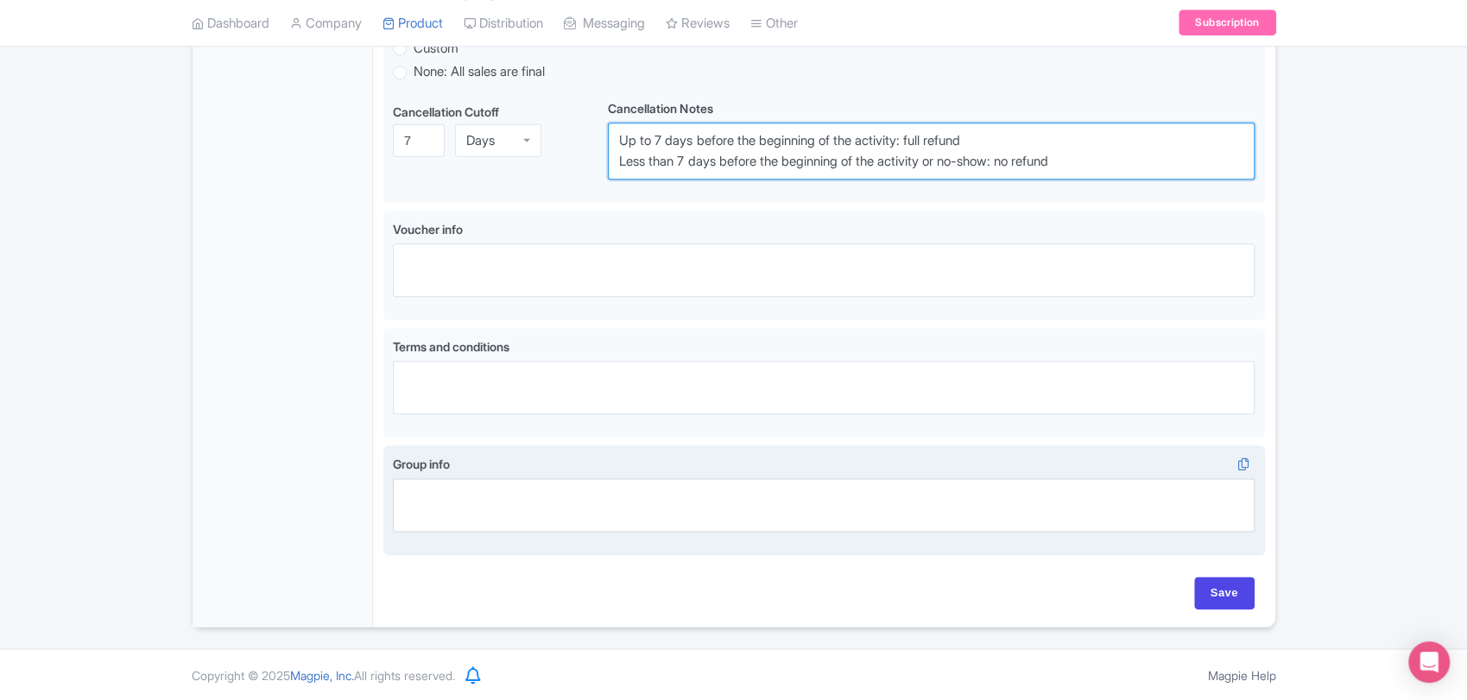
type textarea "Up to 7 days before the beginning of the activity: full refund Less than 7 days…"
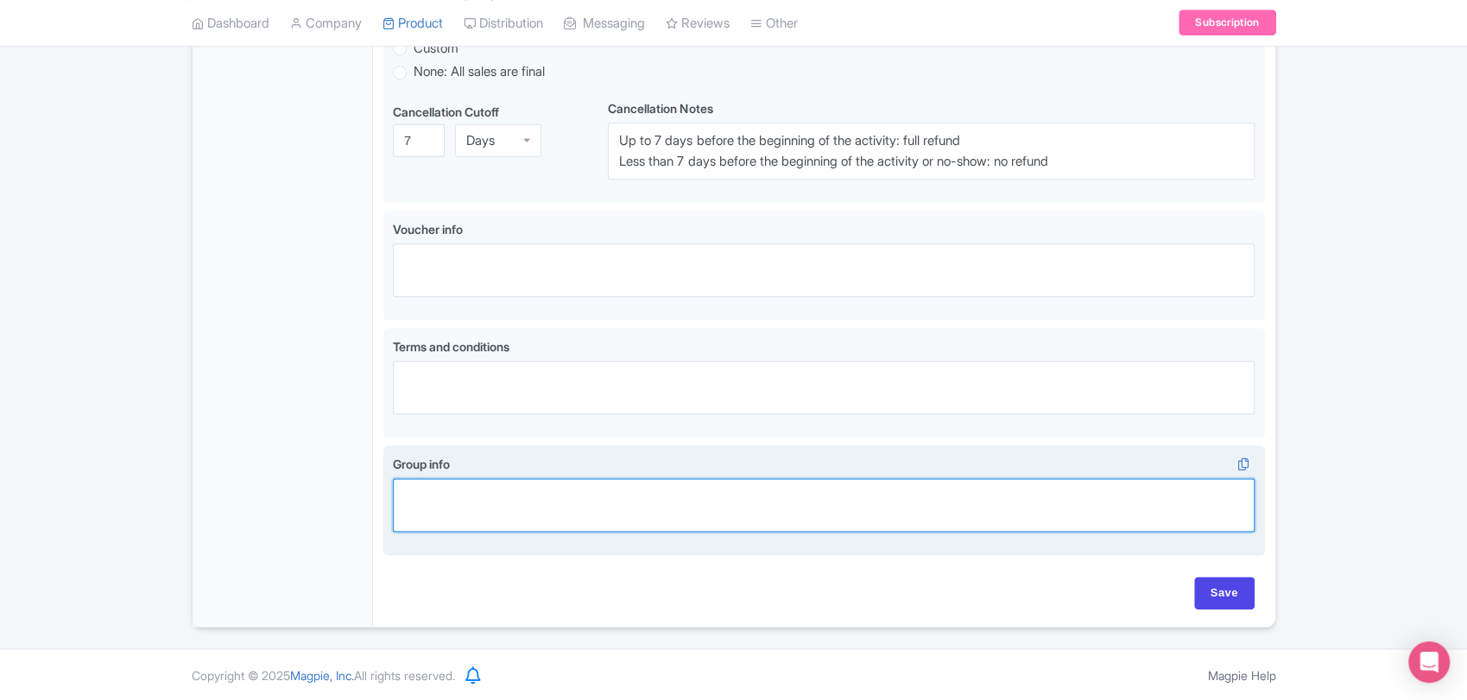
click at [611, 510] on textarea "Group info" at bounding box center [824, 505] width 863 height 54
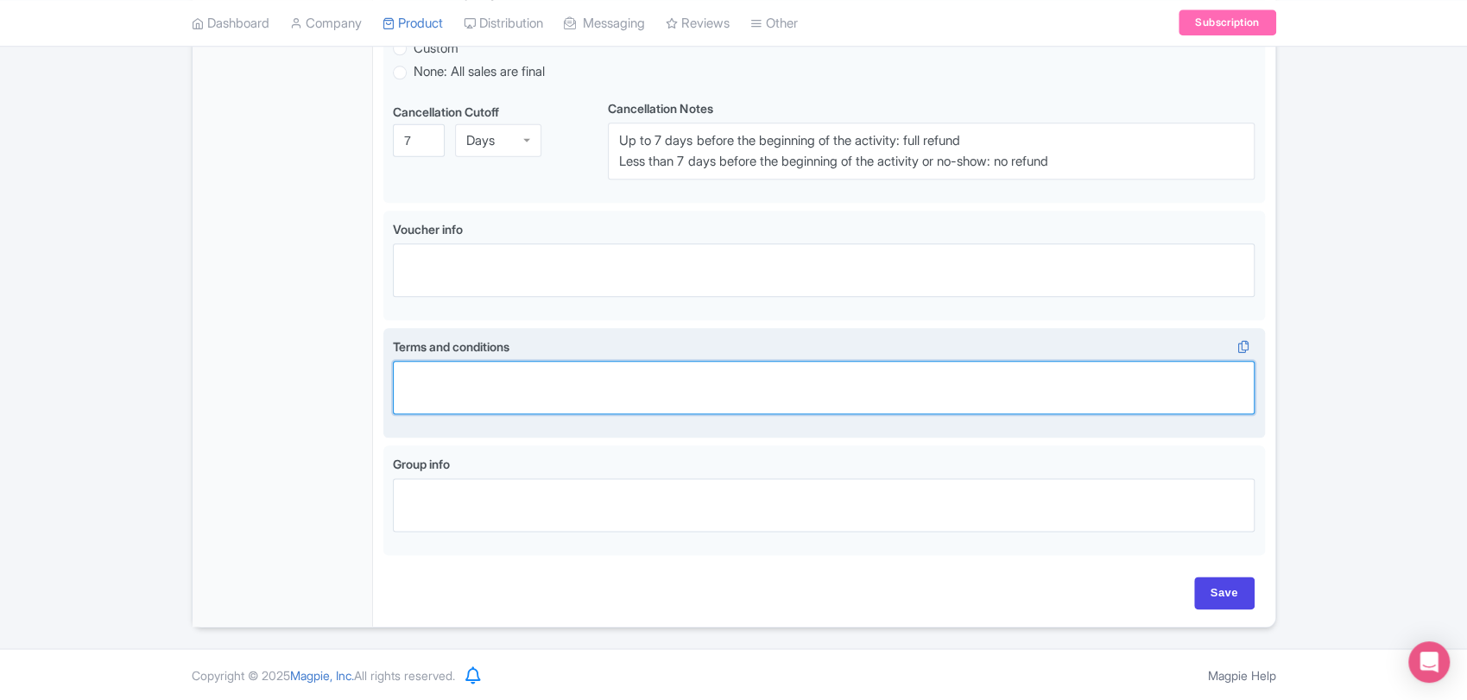
click at [547, 368] on textarea "Terms and conditions" at bounding box center [824, 388] width 863 height 54
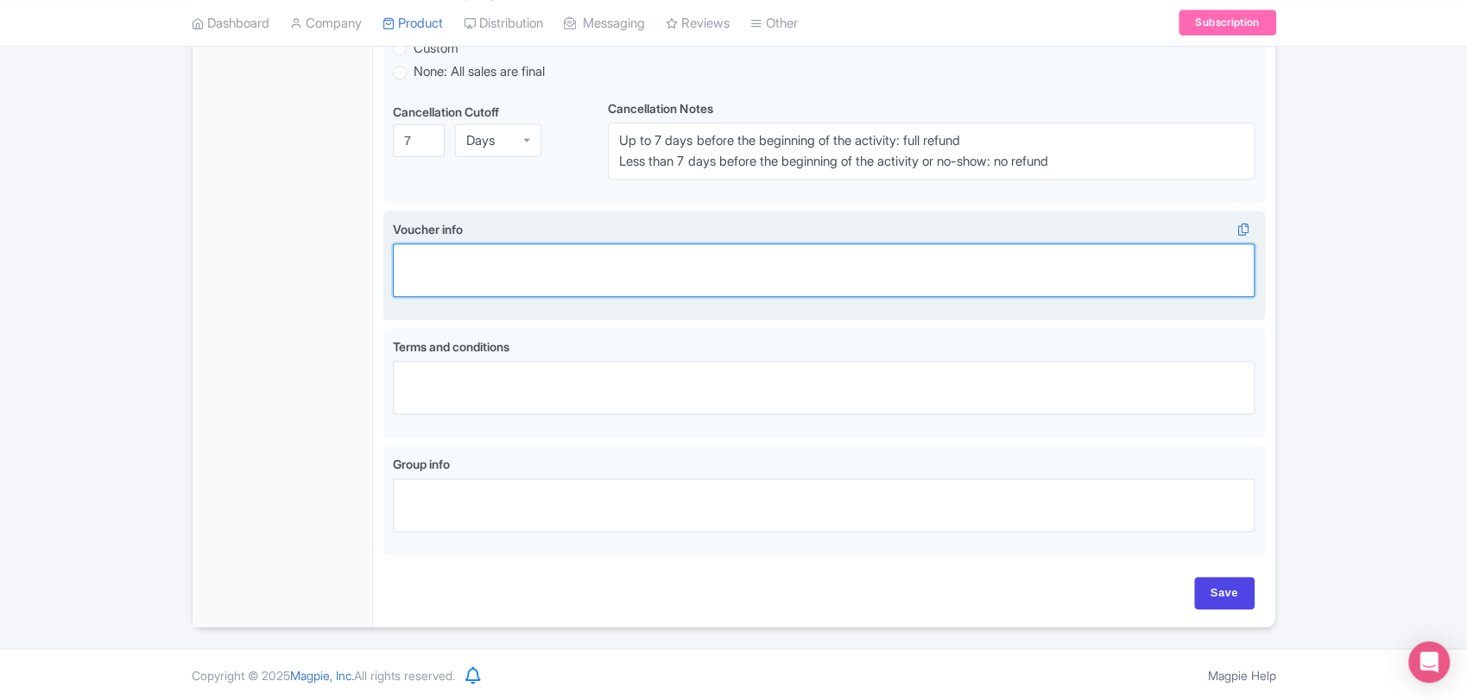
click at [513, 258] on textarea "Voucher info" at bounding box center [824, 271] width 863 height 54
paste textarea "Mobile tickets will be accepted"
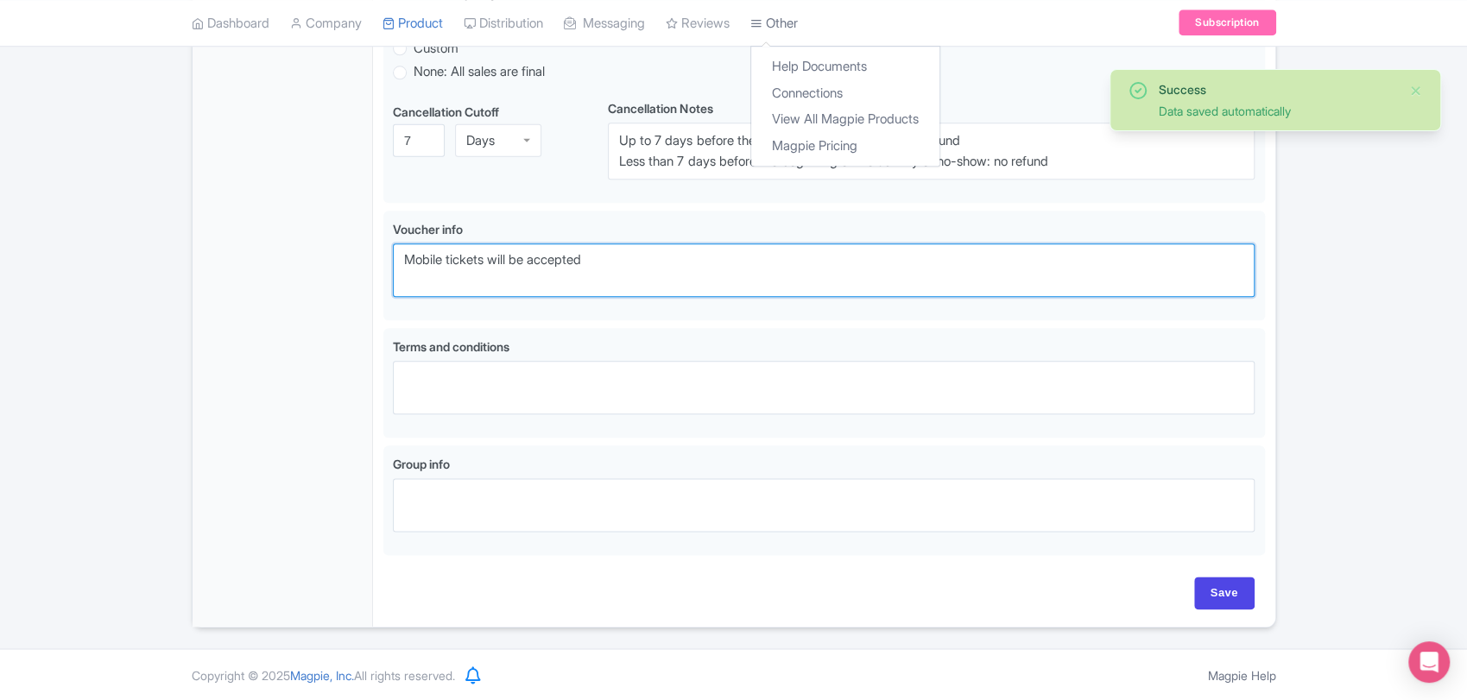
type textarea "Mobile tickets will be accepted"
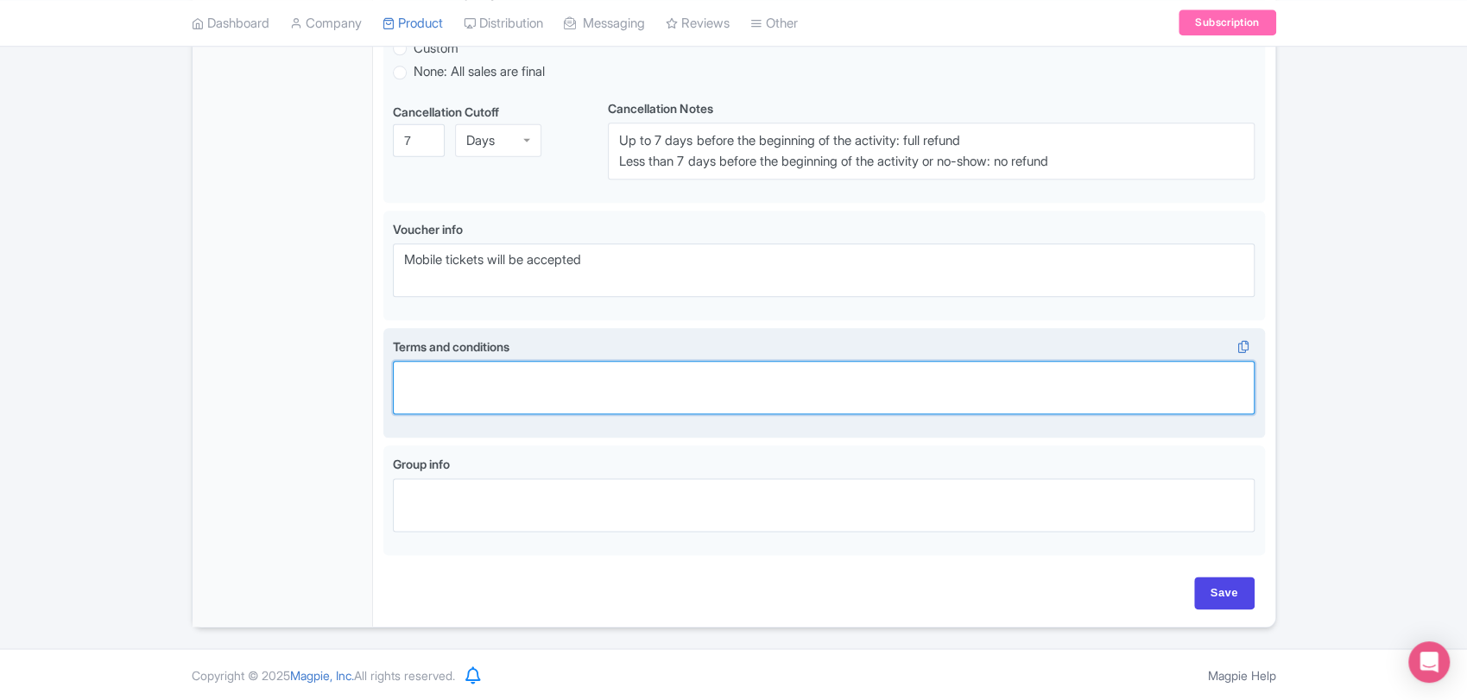
click at [519, 396] on textarea "Terms and conditions" at bounding box center [824, 388] width 863 height 54
paste textarea "Before you travel, please read the "Know Before You Go" section for essential i…"
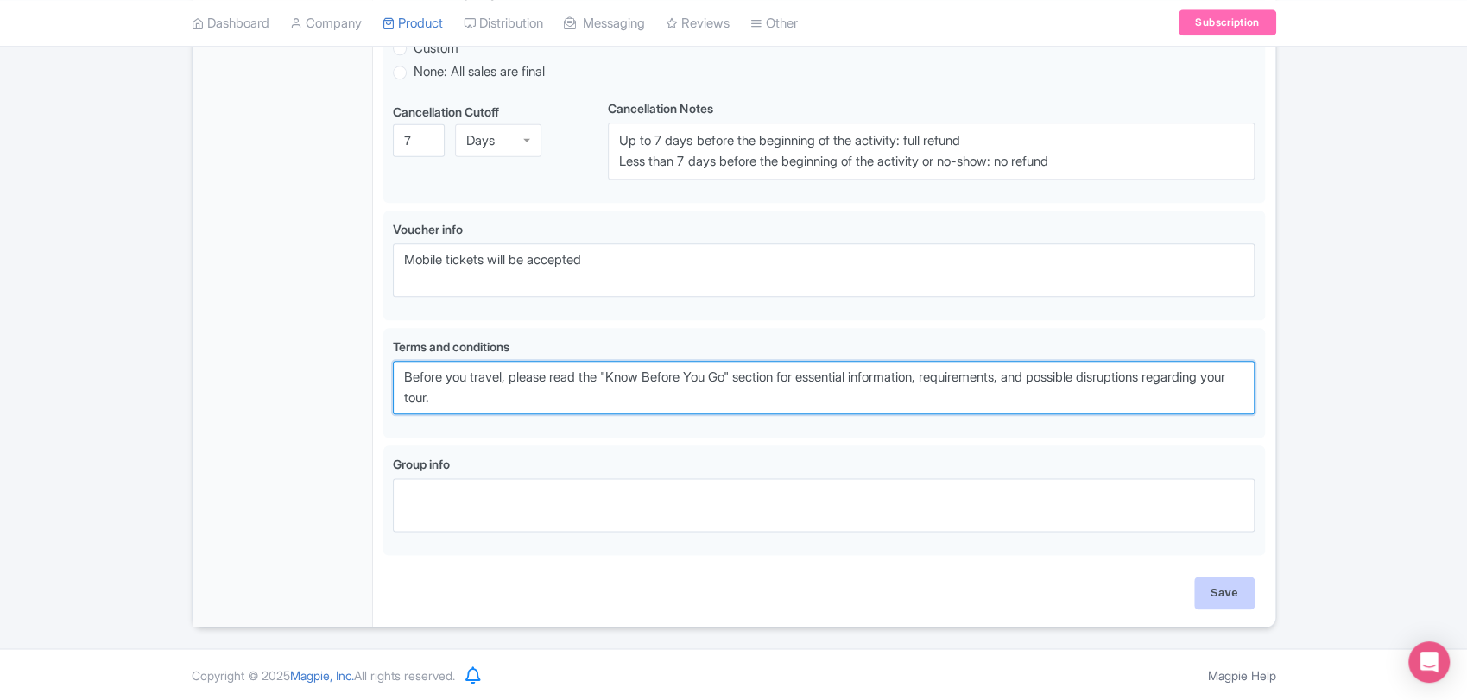
type textarea "Before you travel, please read the "Know Before You Go" section for essential i…"
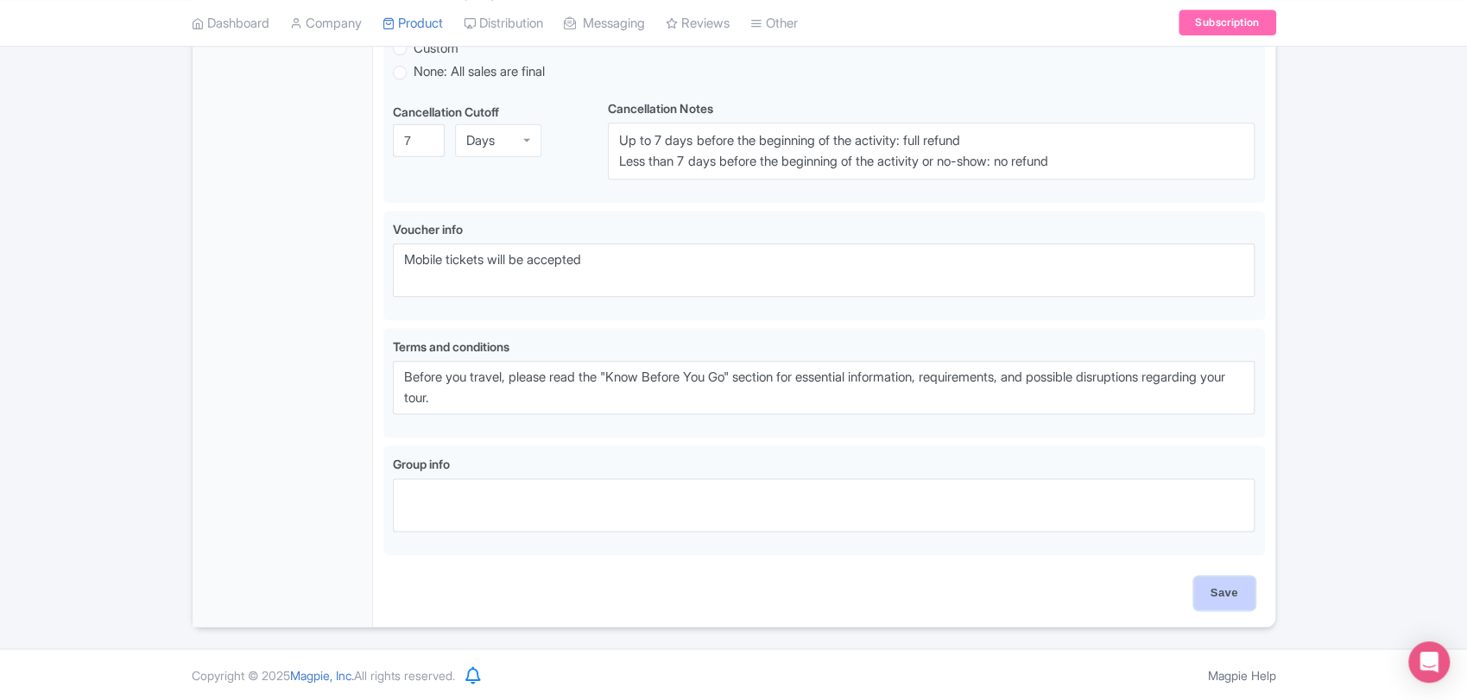
click at [1224, 582] on input "Save" at bounding box center [1224, 593] width 60 height 33
type input "Saving..."
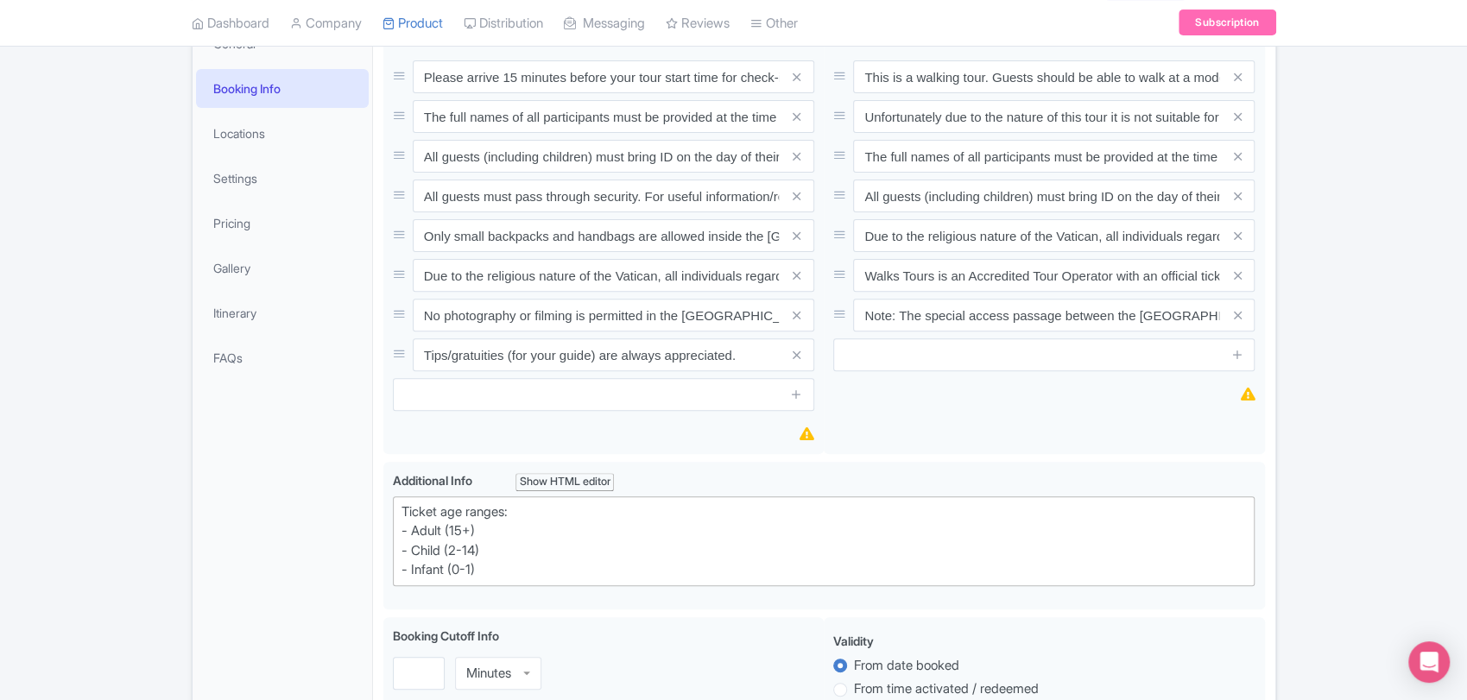
scroll to position [274, 0]
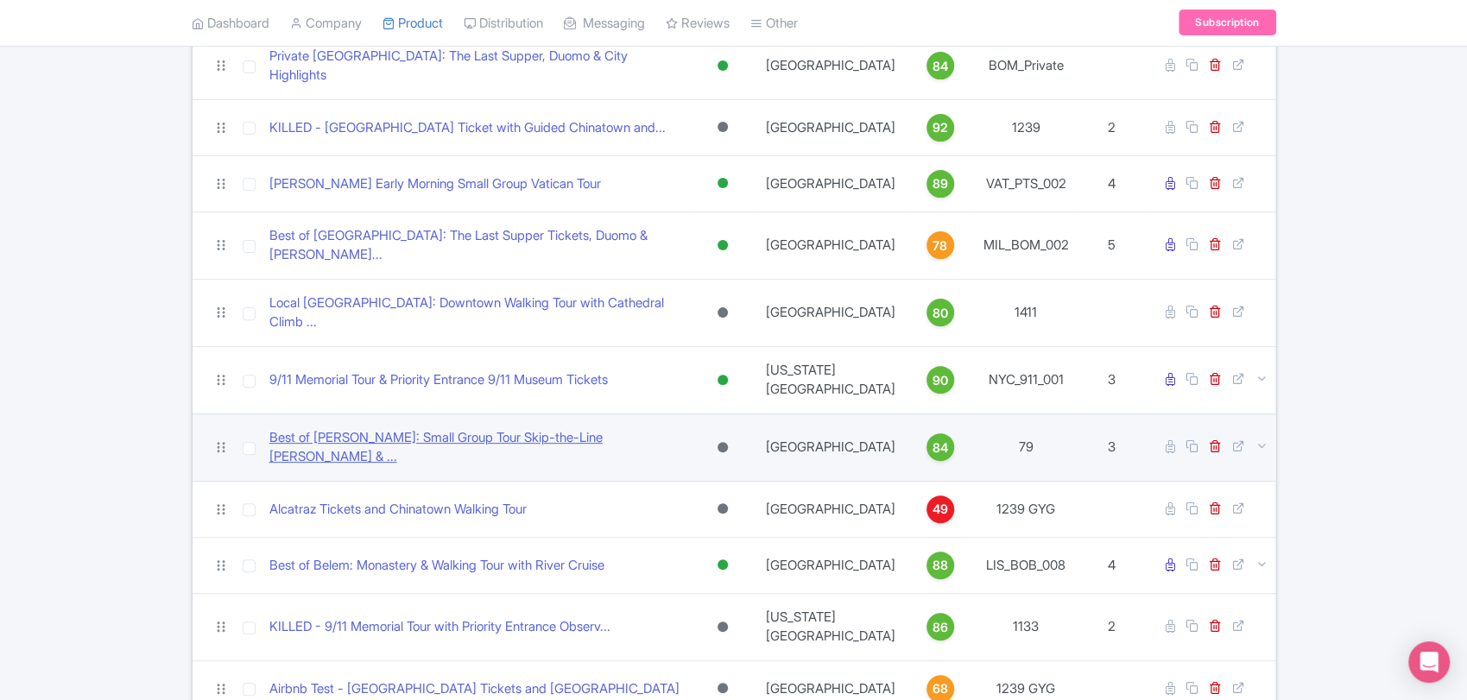
scroll to position [233, 0]
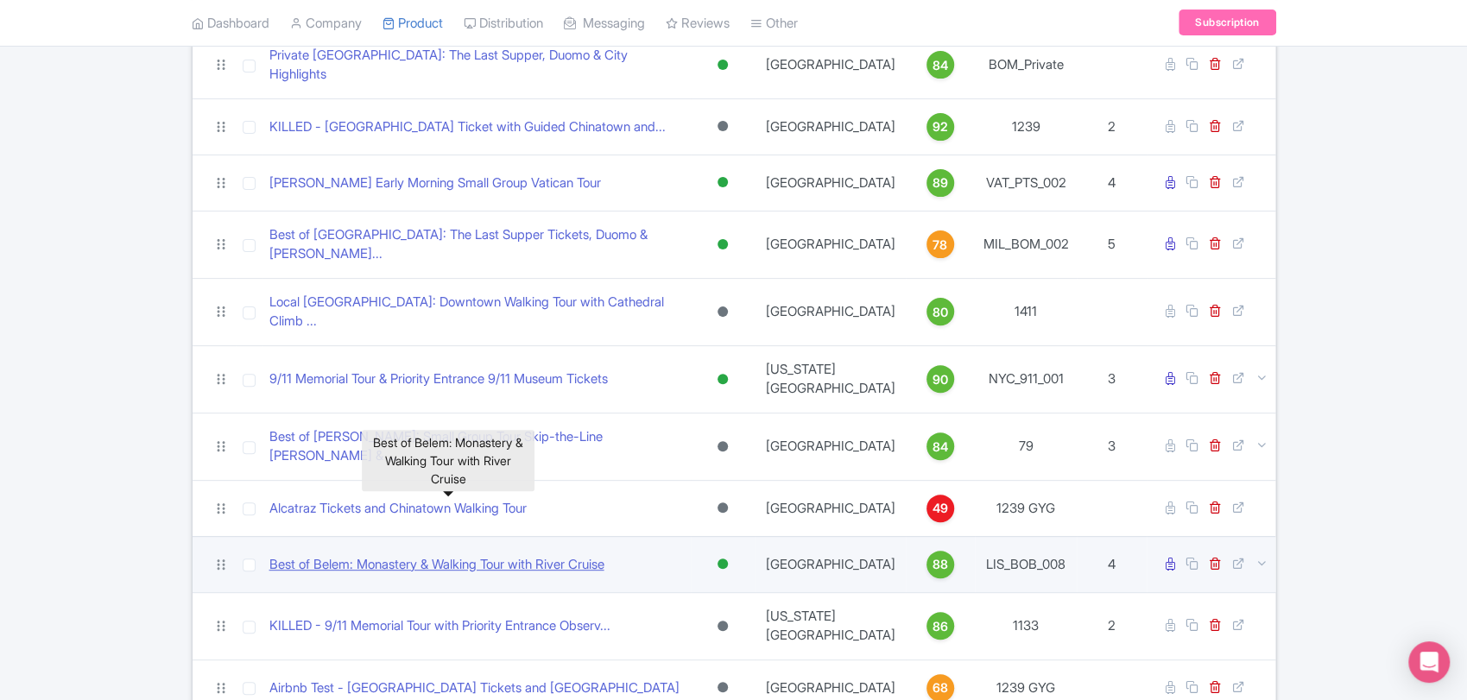
click at [415, 555] on link "Best of Belem: Monastery & Walking Tour with River Cruise" at bounding box center [436, 565] width 335 height 20
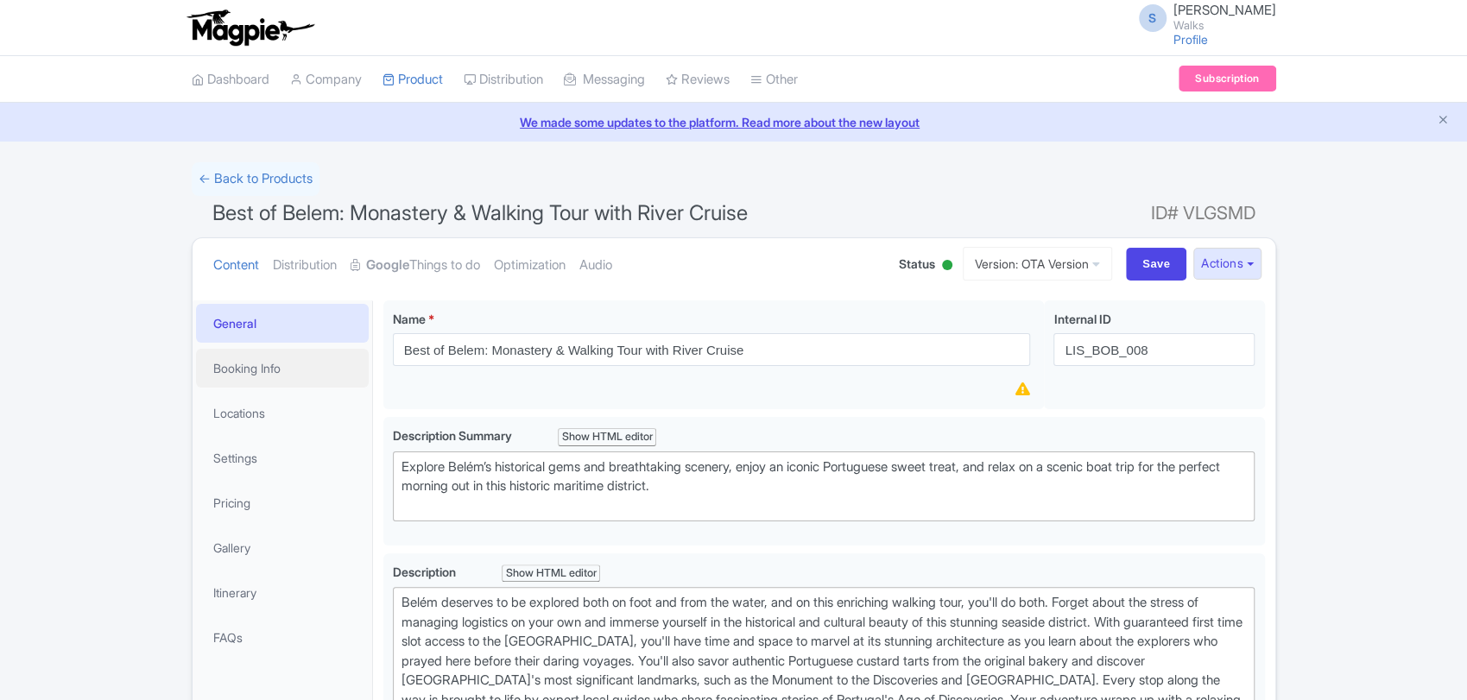
click at [316, 364] on link "Booking Info" at bounding box center [282, 368] width 173 height 39
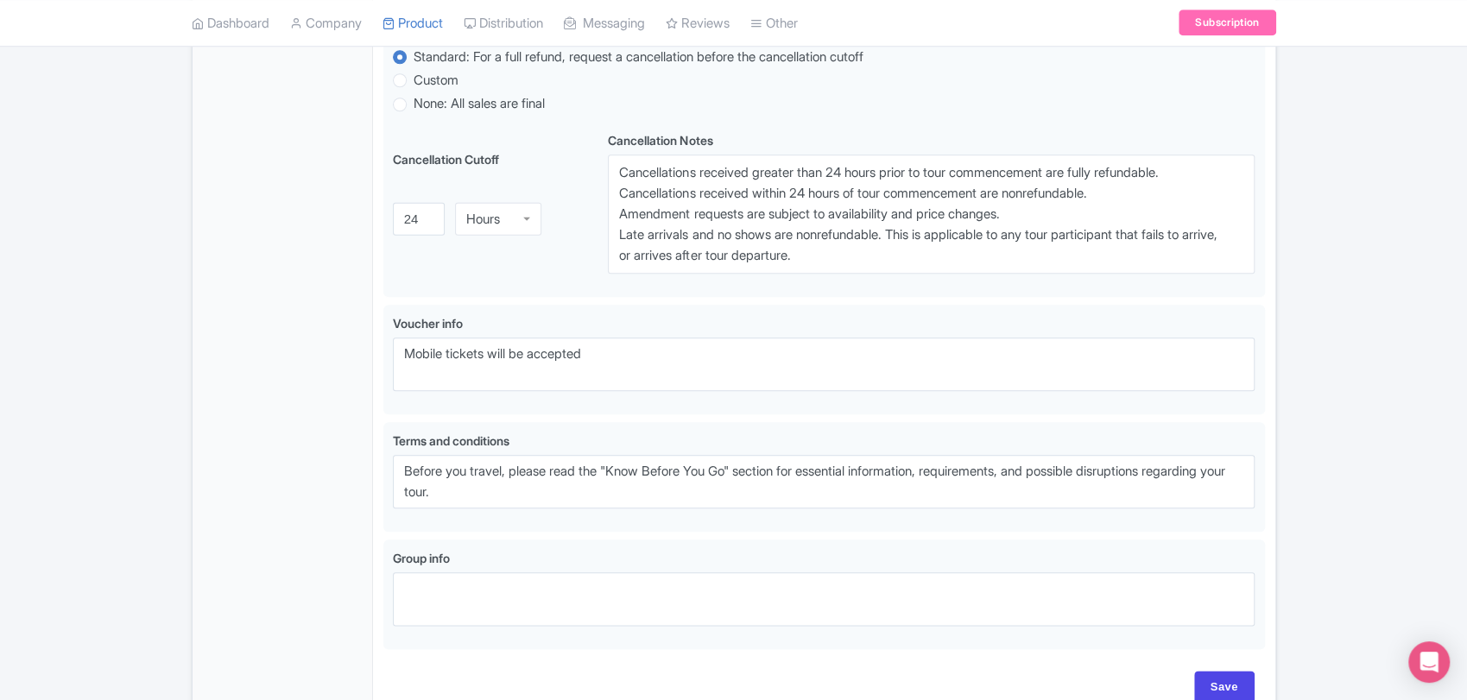
scroll to position [1073, 0]
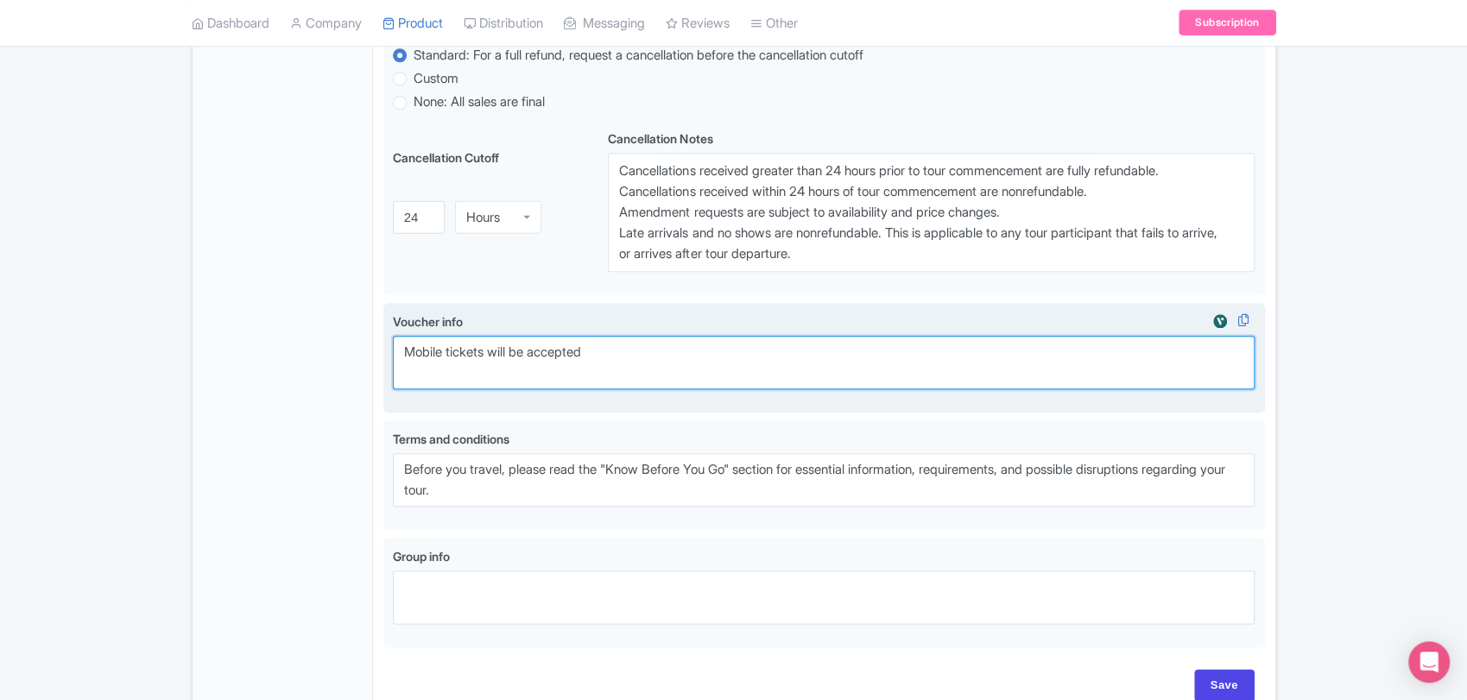
click at [603, 360] on textarea "Mobile tickets will be accepted" at bounding box center [824, 363] width 863 height 54
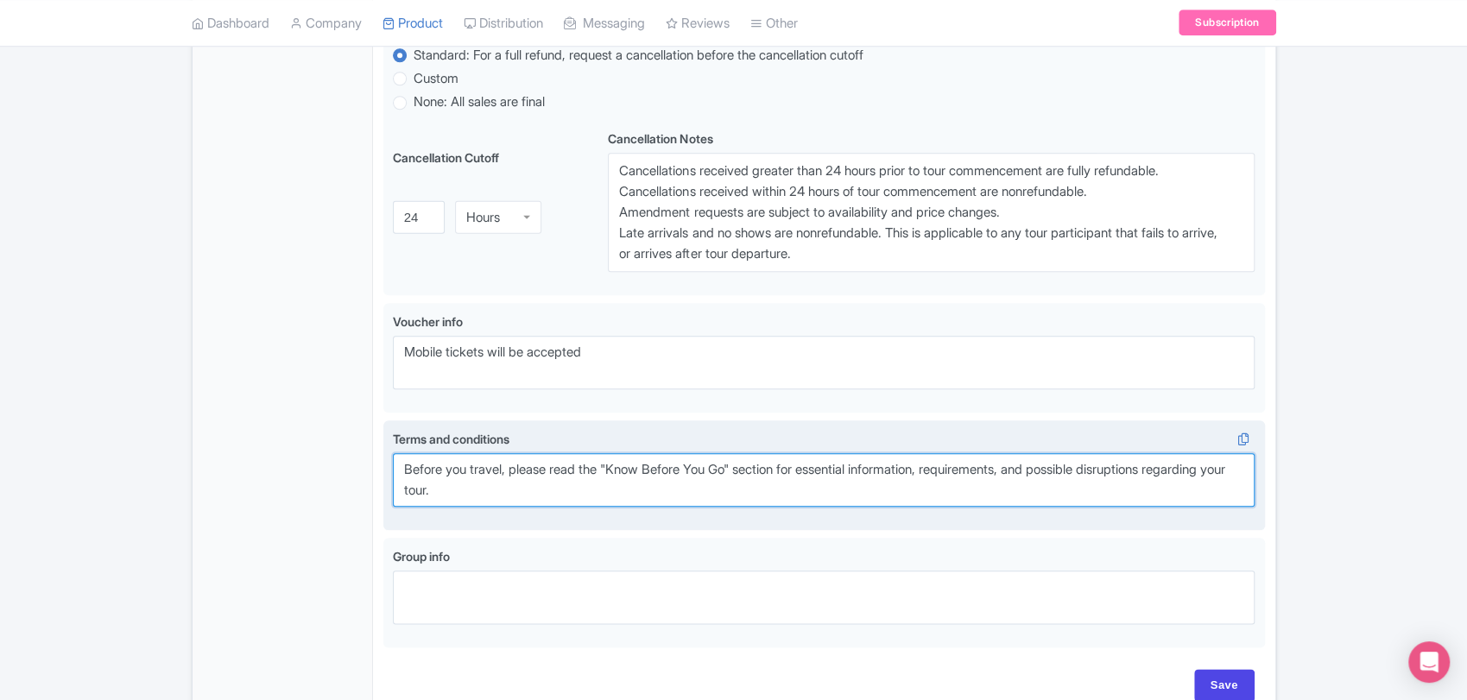
click at [580, 476] on textarea "Before you travel, please read the "Know Before You Go" section for essential i…" at bounding box center [824, 480] width 863 height 54
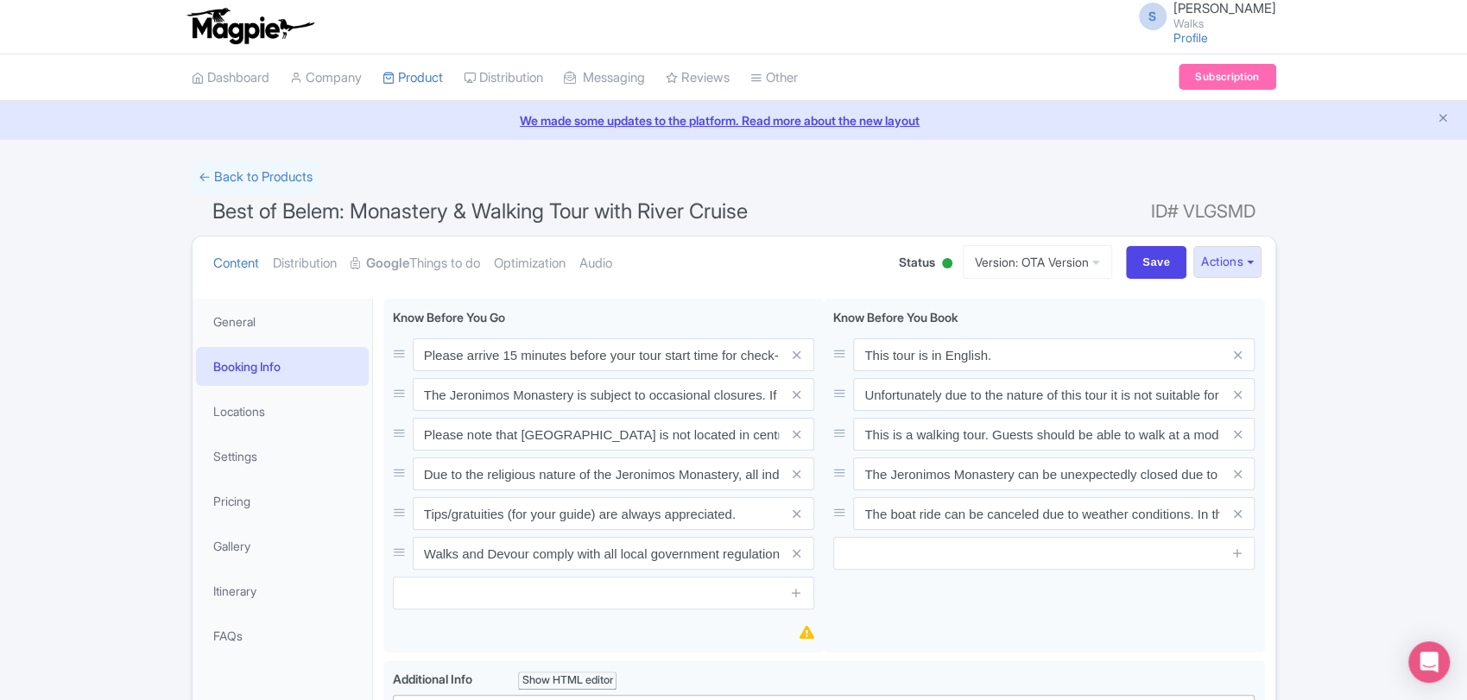
scroll to position [0, 0]
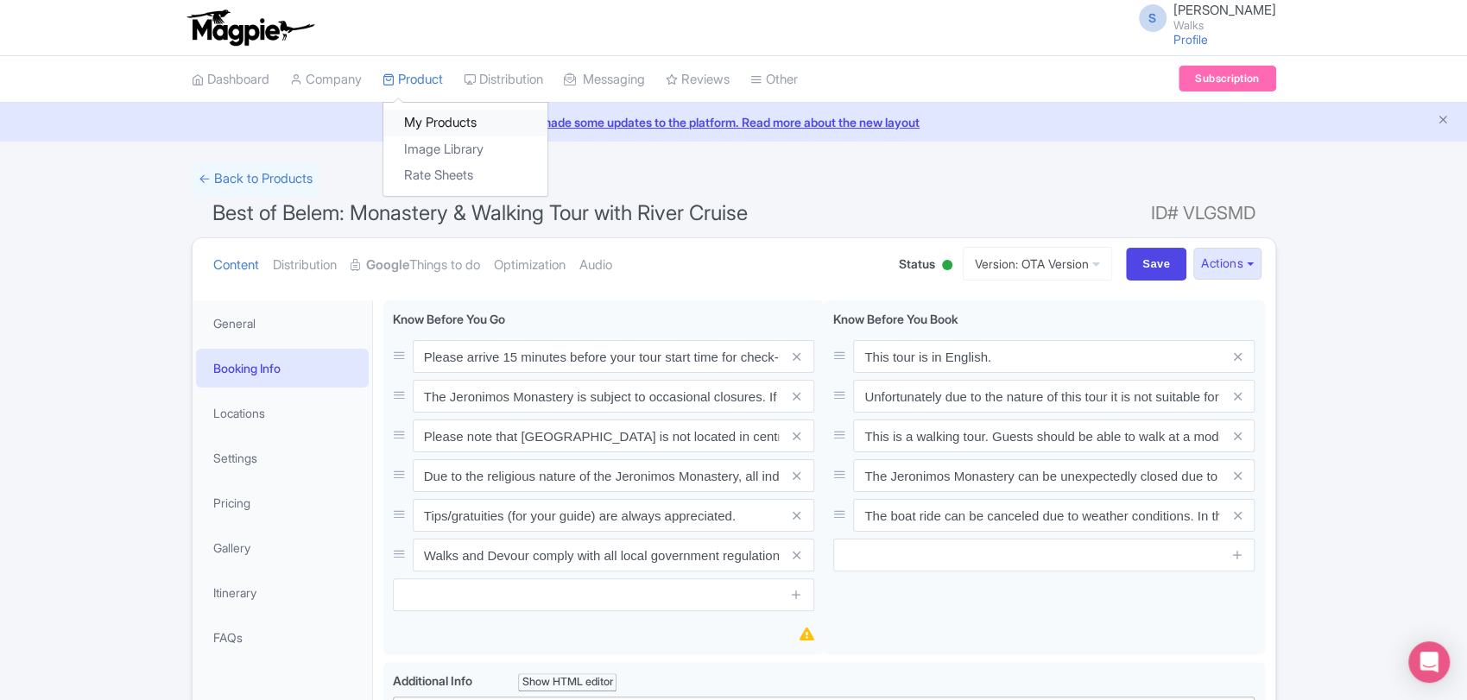
click at [424, 118] on link "My Products" at bounding box center [465, 123] width 164 height 27
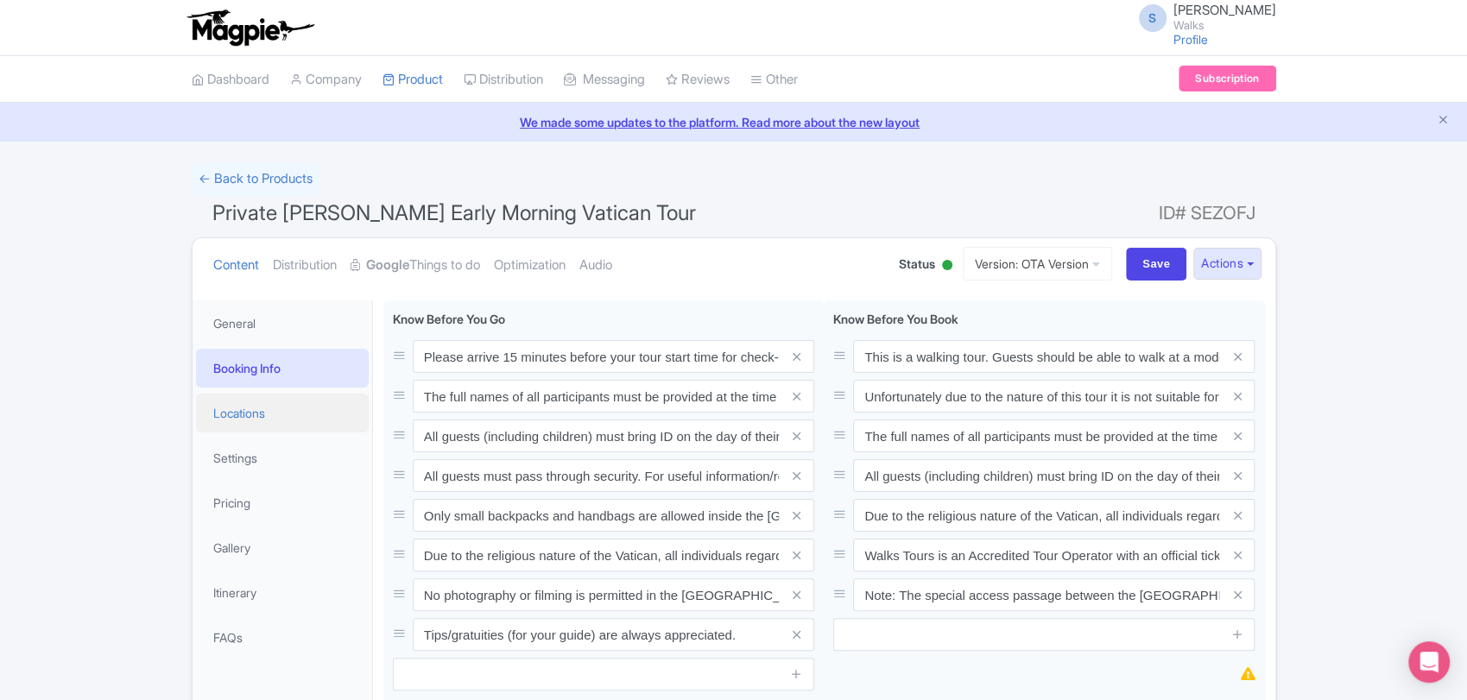
click at [224, 409] on link "Locations" at bounding box center [282, 413] width 173 height 39
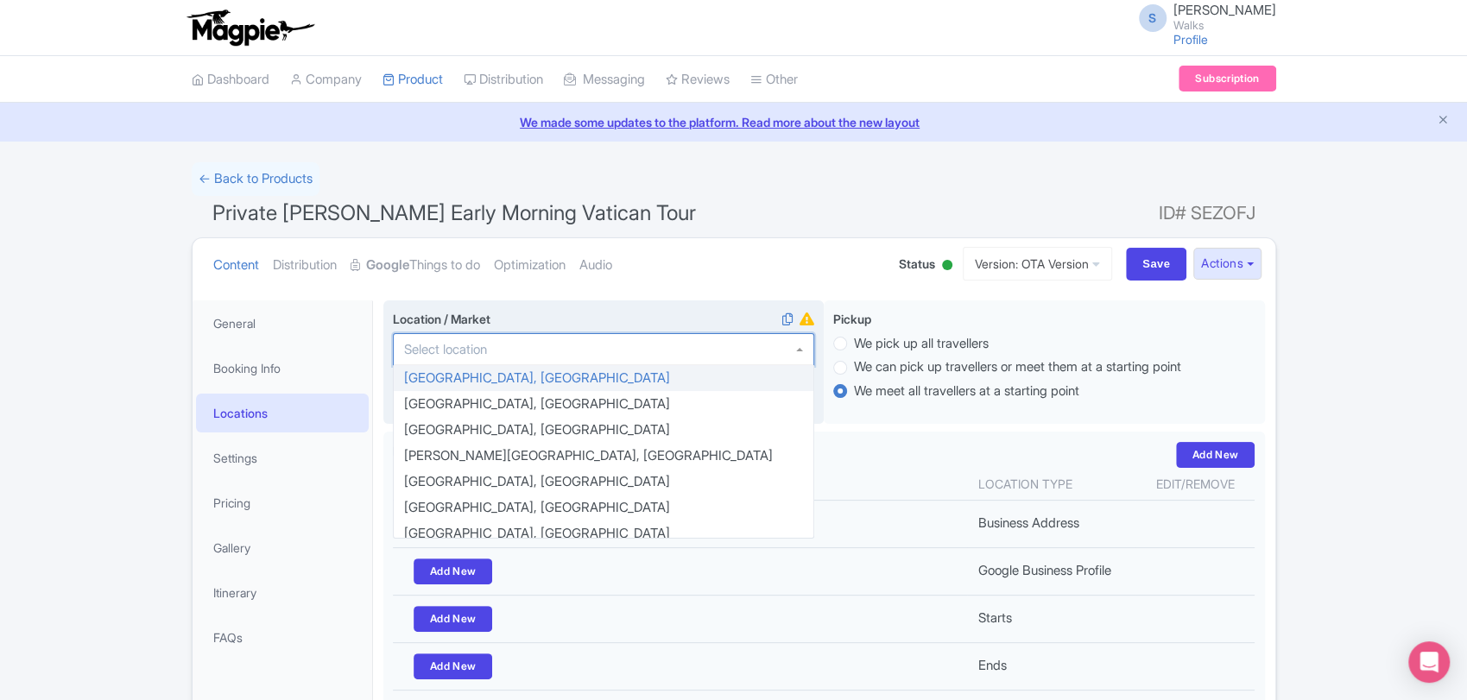
click at [582, 339] on div at bounding box center [603, 349] width 421 height 33
type input "м"
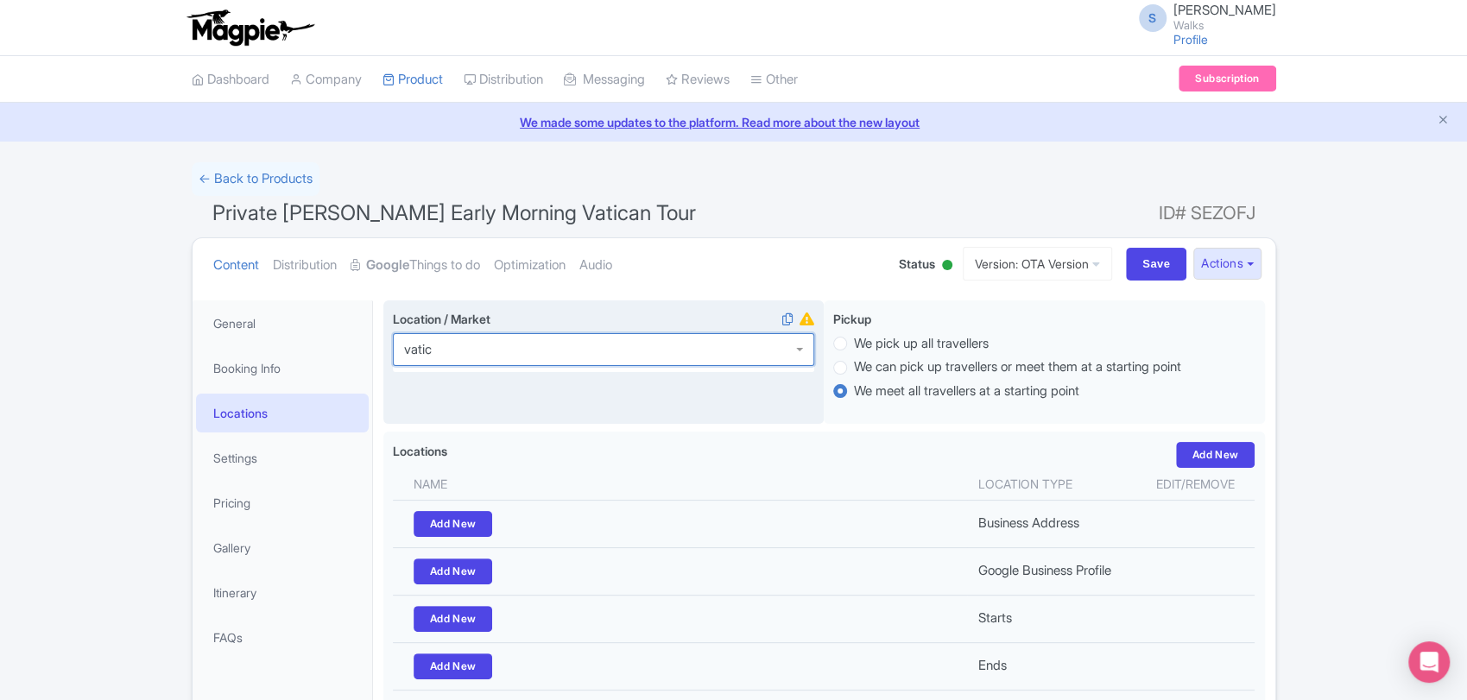
type input "vatica"
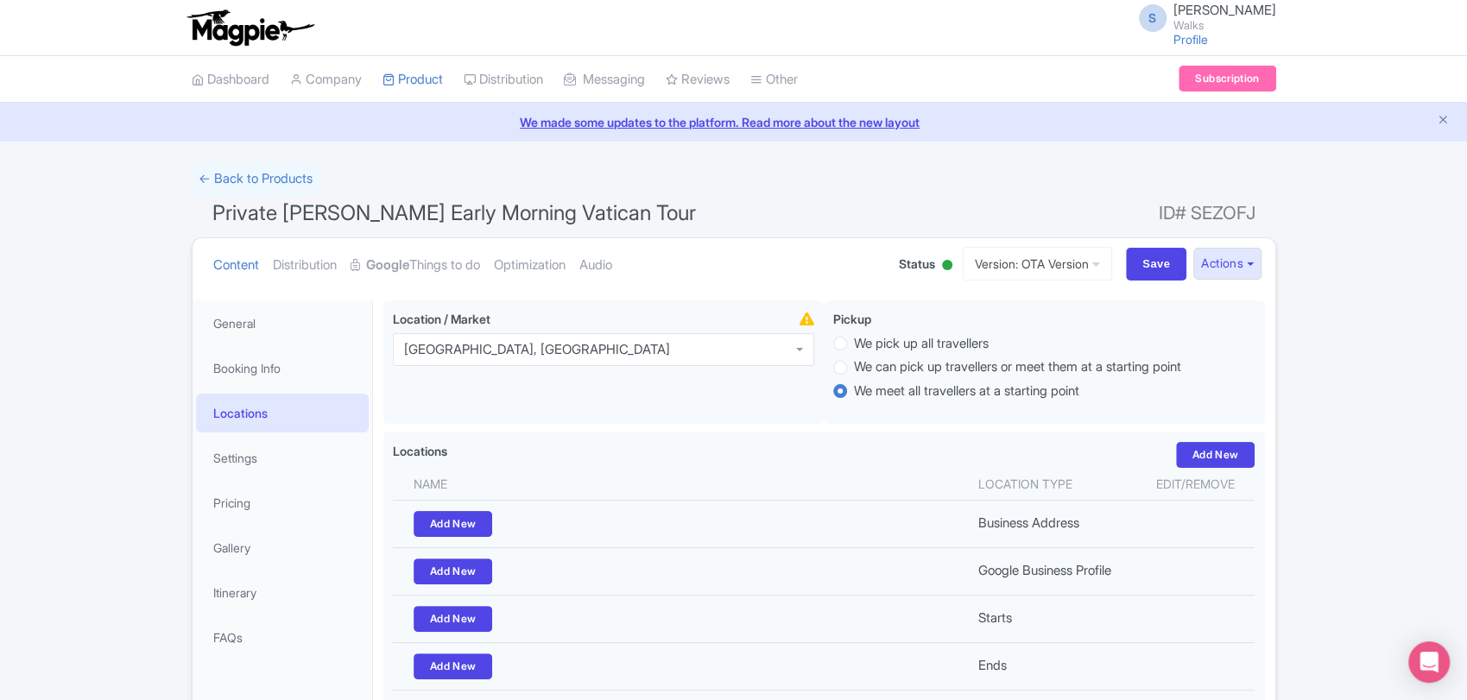
click at [732, 264] on ul "Content Distribution Google Things to do Optimization Audio" at bounding box center [538, 264] width 665 height 53
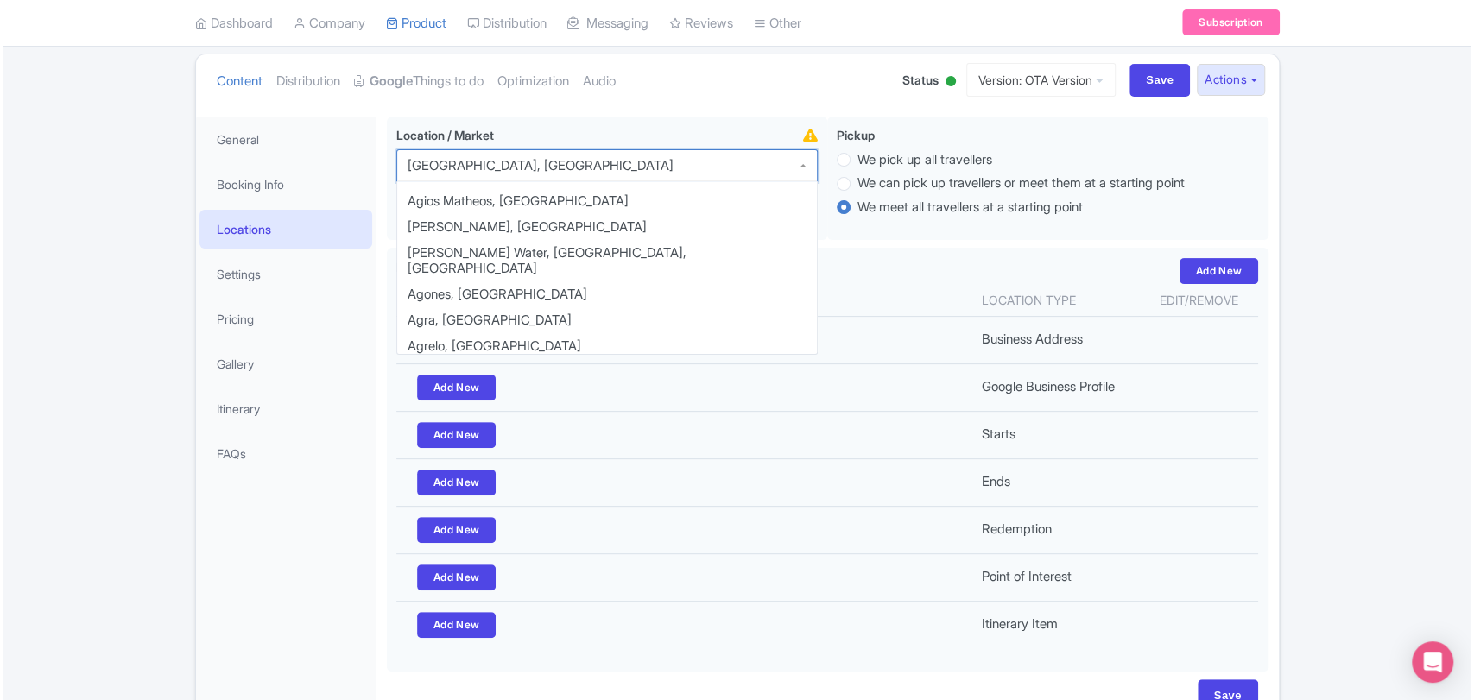
scroll to position [187, 0]
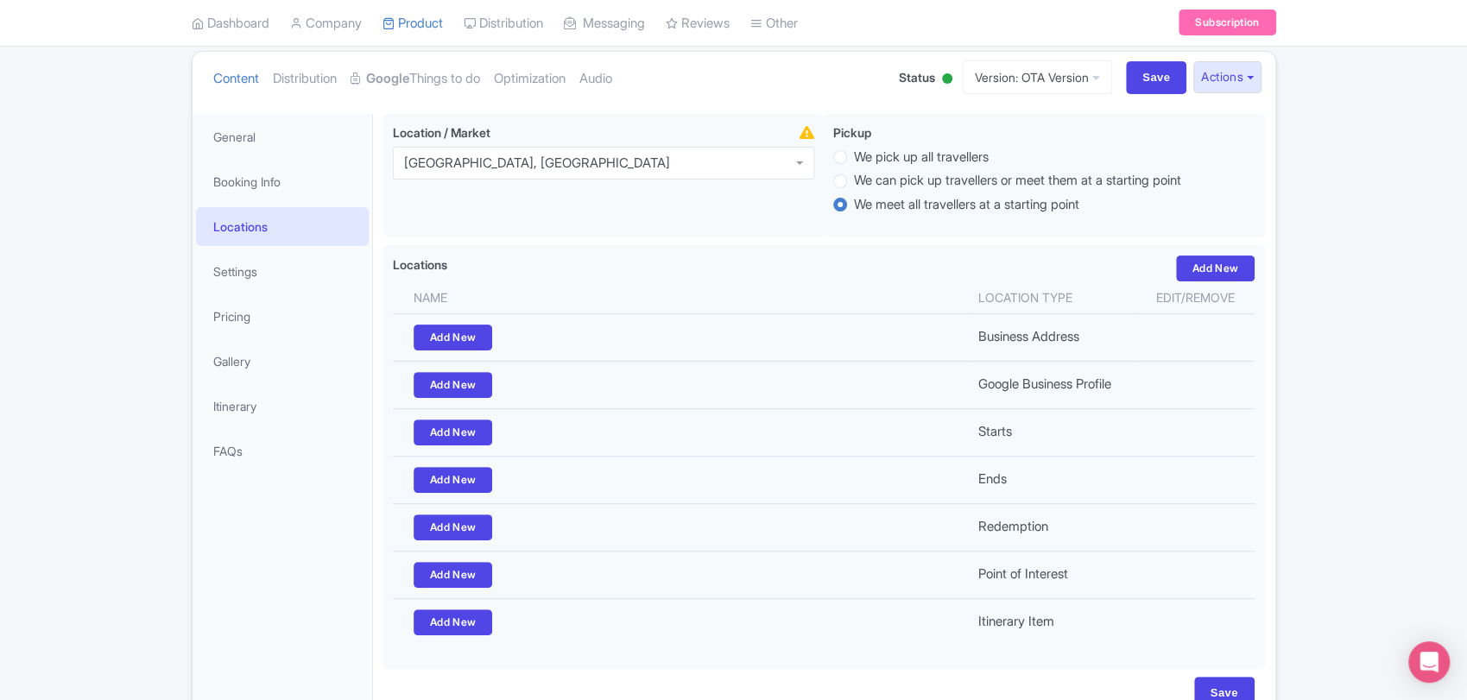
click at [1346, 303] on div "Success Product updated successfully ← Back to Products Private Pristine Sistin…" at bounding box center [733, 352] width 1467 height 752
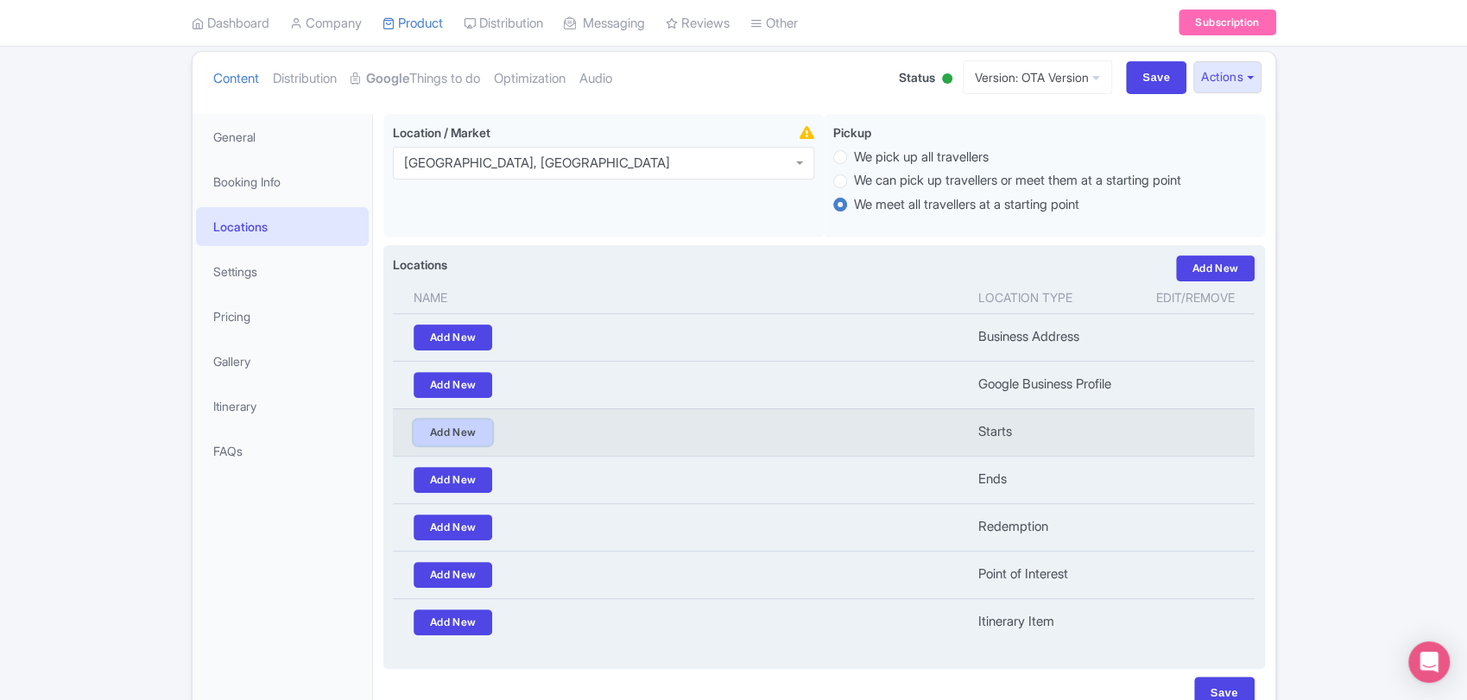
click at [457, 424] on link "Add New" at bounding box center [453, 433] width 79 height 26
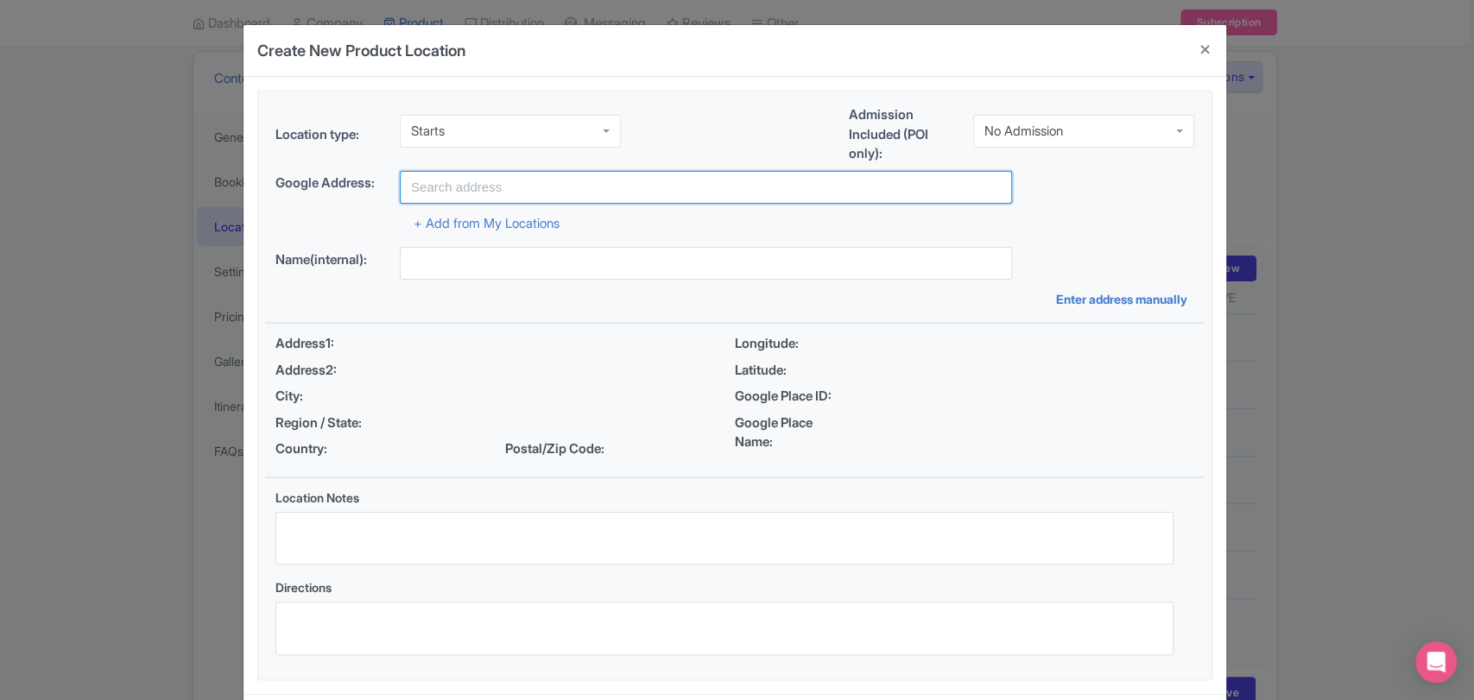
click at [500, 196] on input "text" at bounding box center [706, 187] width 612 height 33
paste input "153 Via Candia, Antico Caffè Candia, Roma, IT"
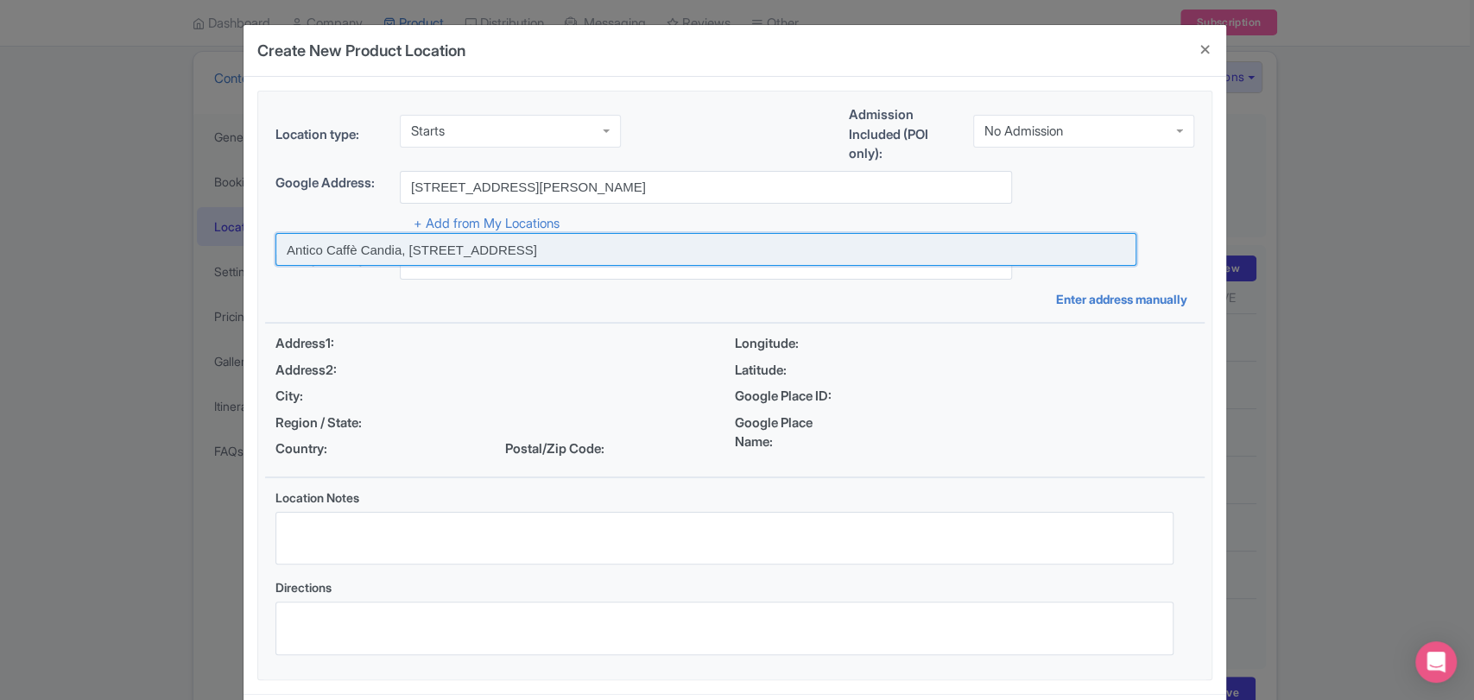
click at [636, 245] on input at bounding box center [706, 249] width 861 height 33
type input "Antico Caffè Candia, Via Candia, 153, Roma, Metropolitan City of Rome Capital, …"
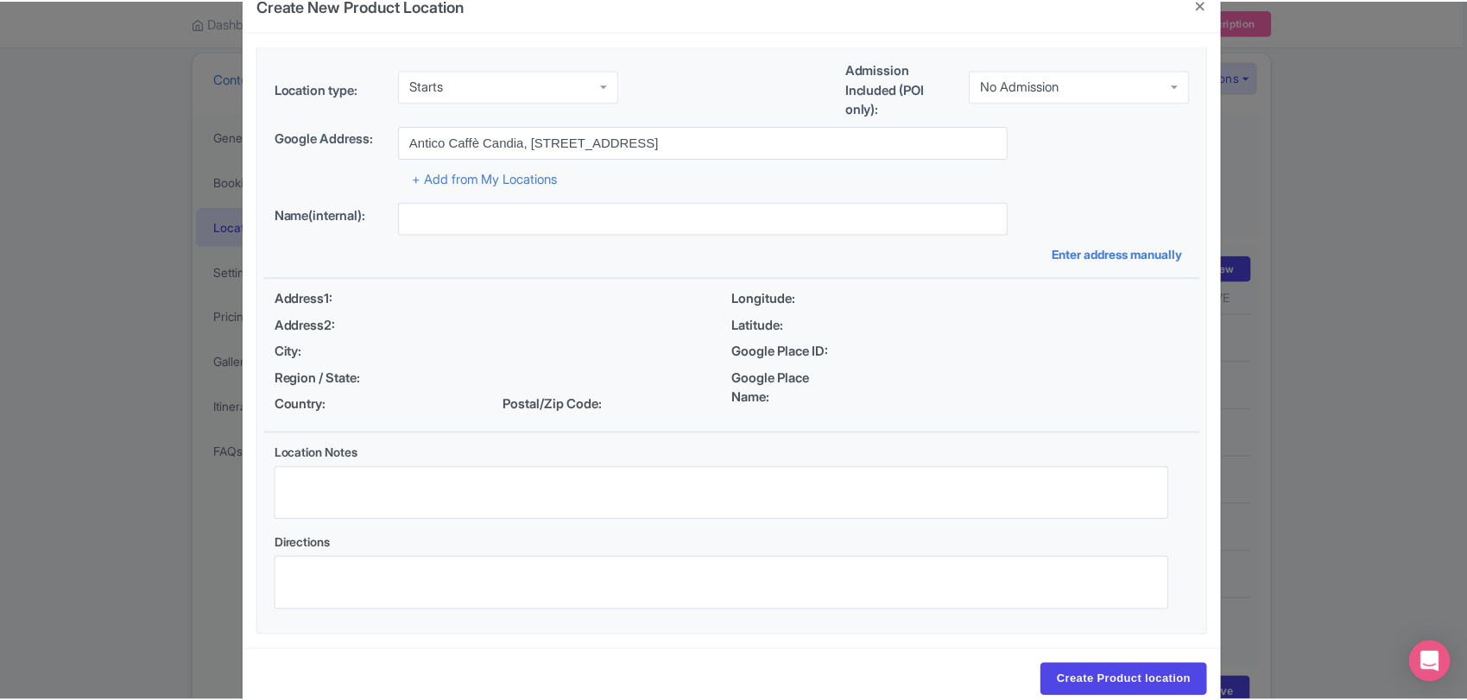
scroll to position [81, 0]
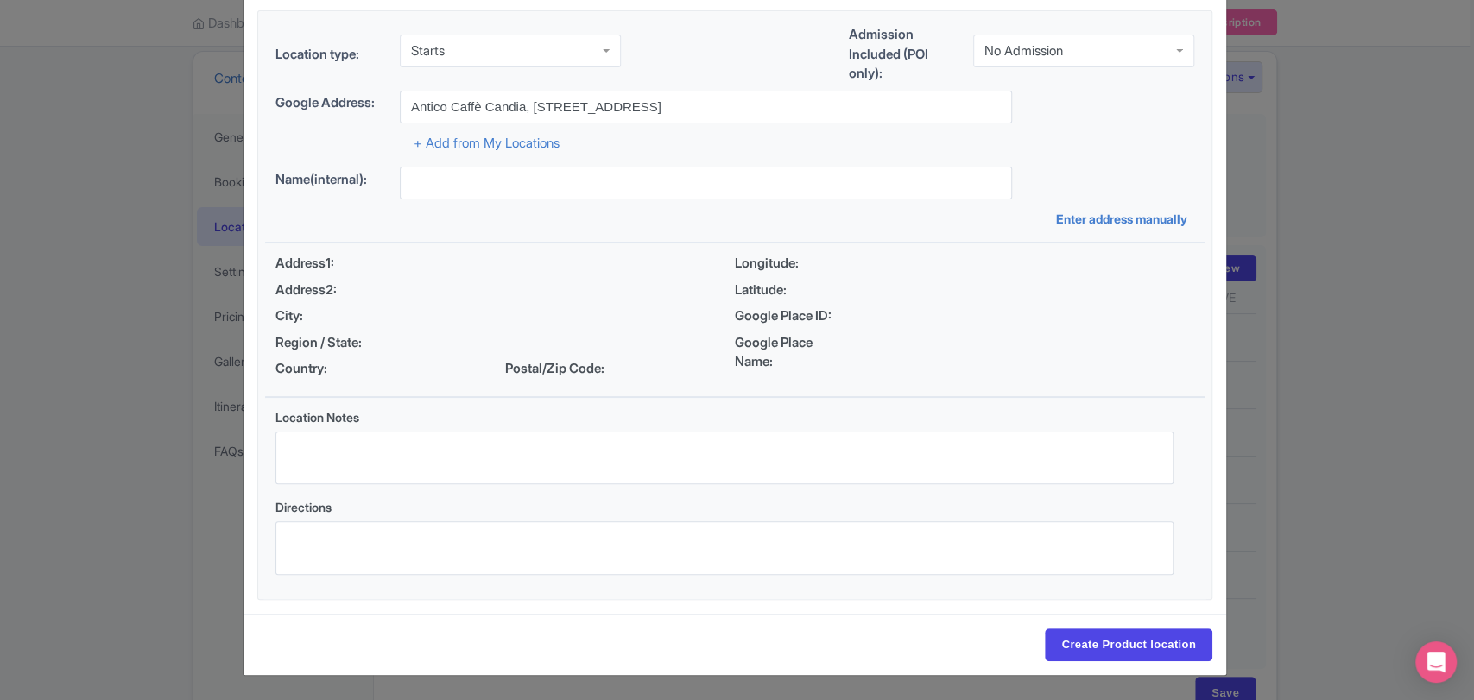
type input "Antico Caffè Candia, Via Candia, 153, Roma, Metropolitan City of Rome Capital, …"
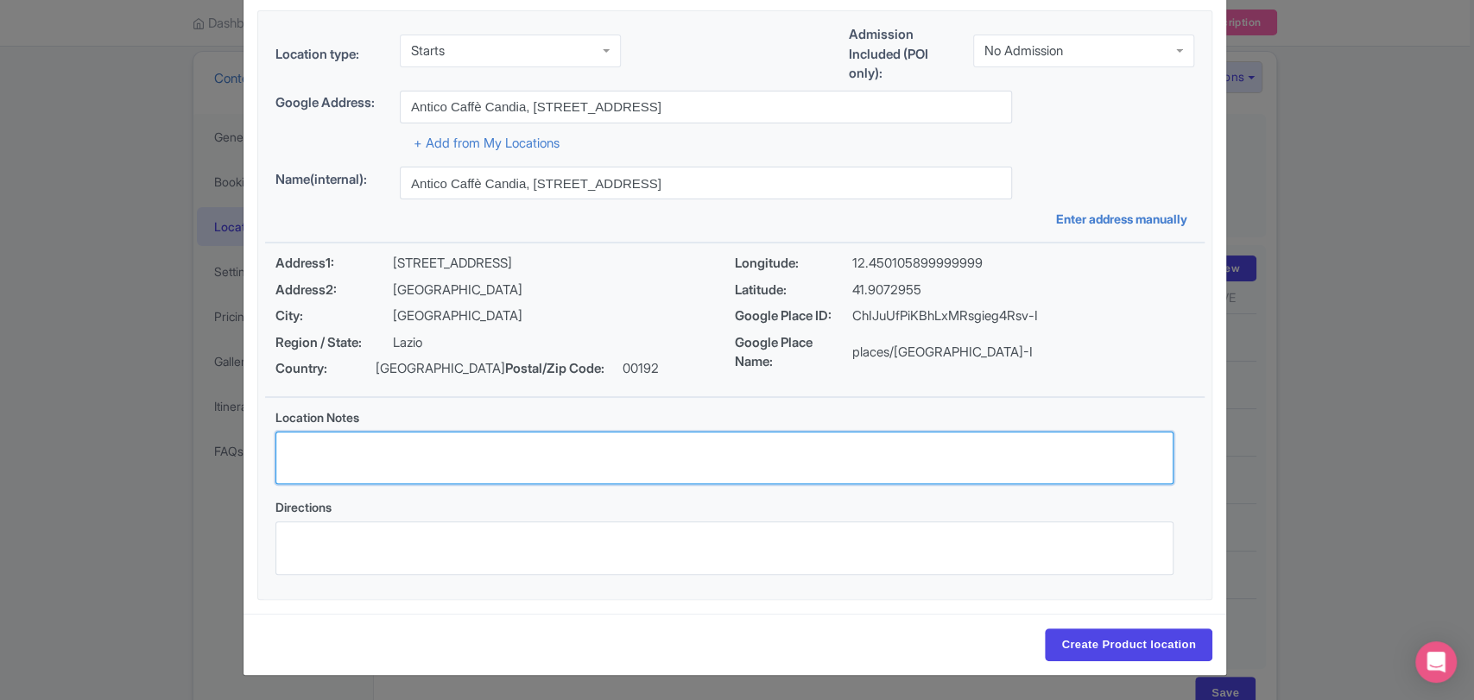
click at [386, 435] on textarea "Location Notes" at bounding box center [725, 459] width 898 height 54
paste textarea "Please arrive 15 minutes prior to the start of your tour, your guide will be ho…"
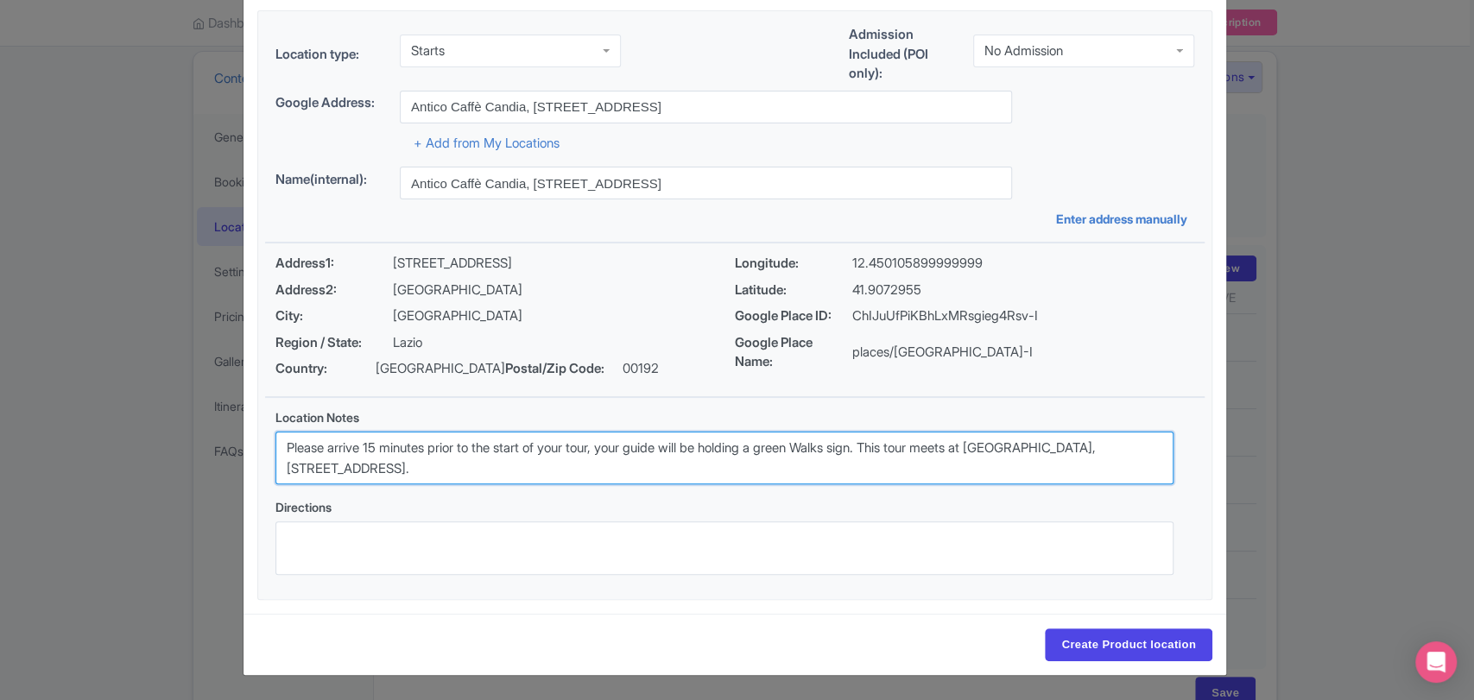
type textarea "Please arrive 15 minutes prior to the start of your tour, your guide will be ho…"
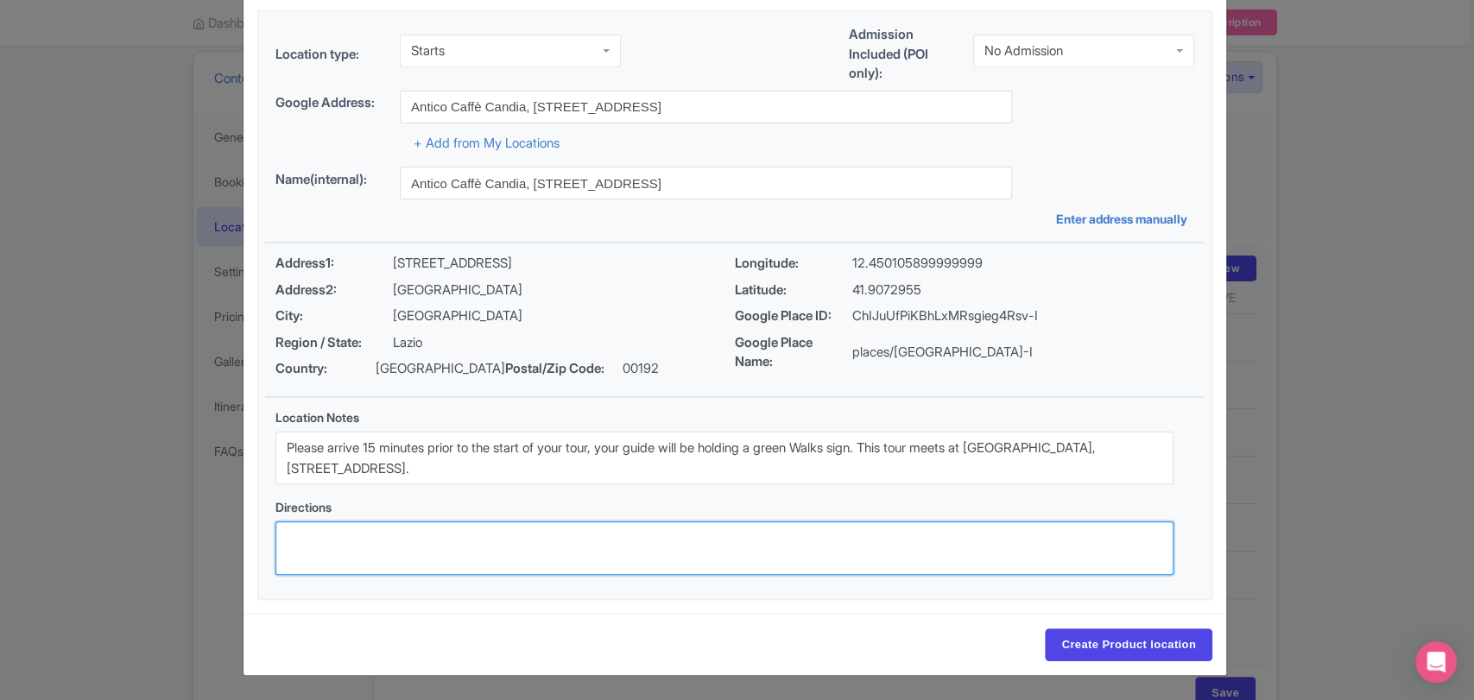
click at [489, 548] on textarea "Directions" at bounding box center [725, 549] width 898 height 54
paste textarea "https://goo.gl/maps/JJTREqmDXvy5TzweA"
type textarea "https://goo.gl/maps/JJTREqmDXvy5TzweA"
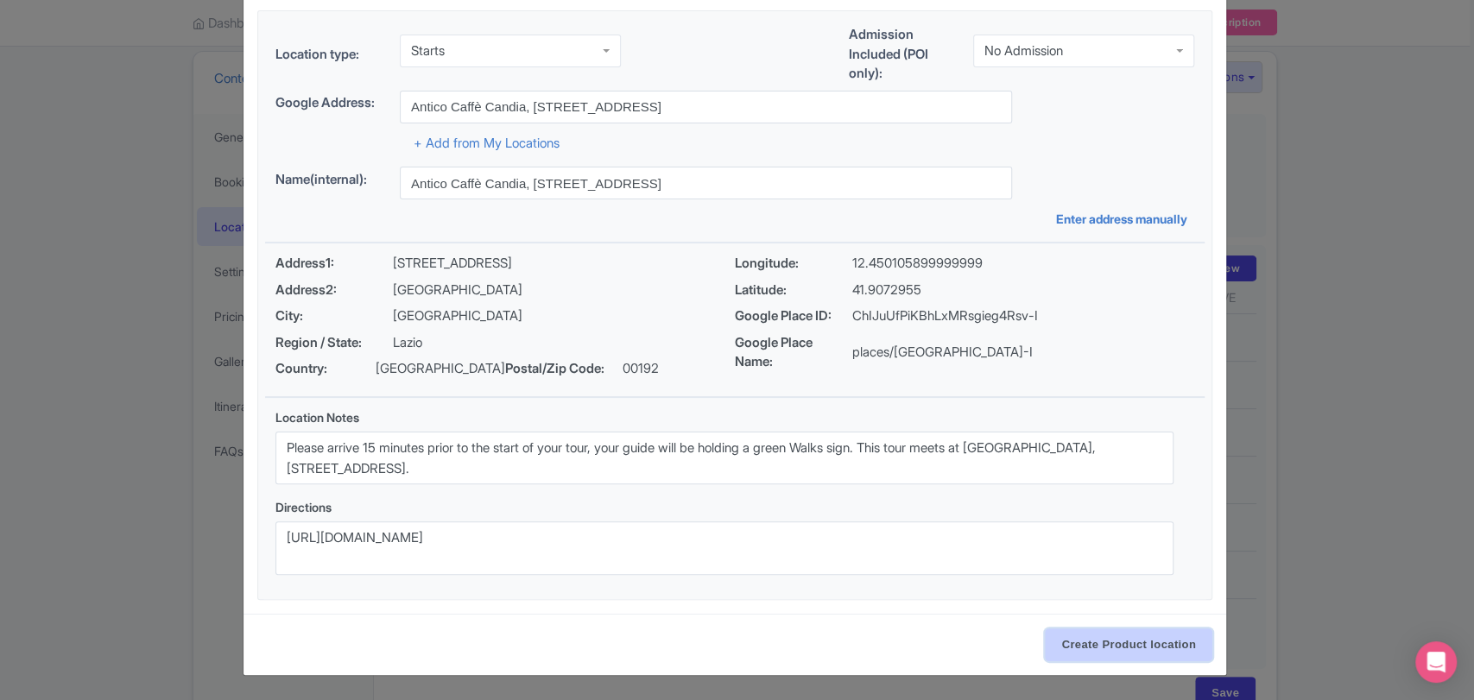
click at [1149, 649] on input "Create Product location" at bounding box center [1129, 645] width 168 height 33
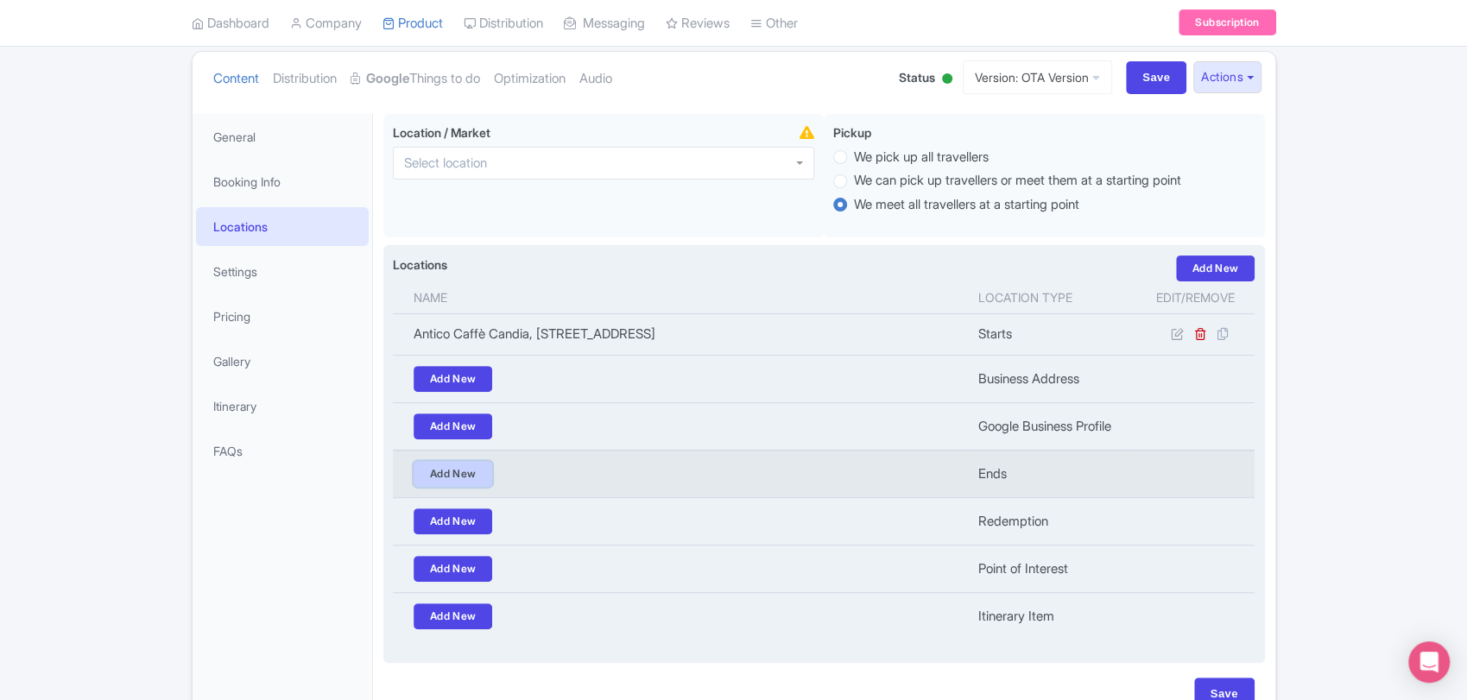
click at [477, 471] on link "Add New" at bounding box center [453, 474] width 79 height 26
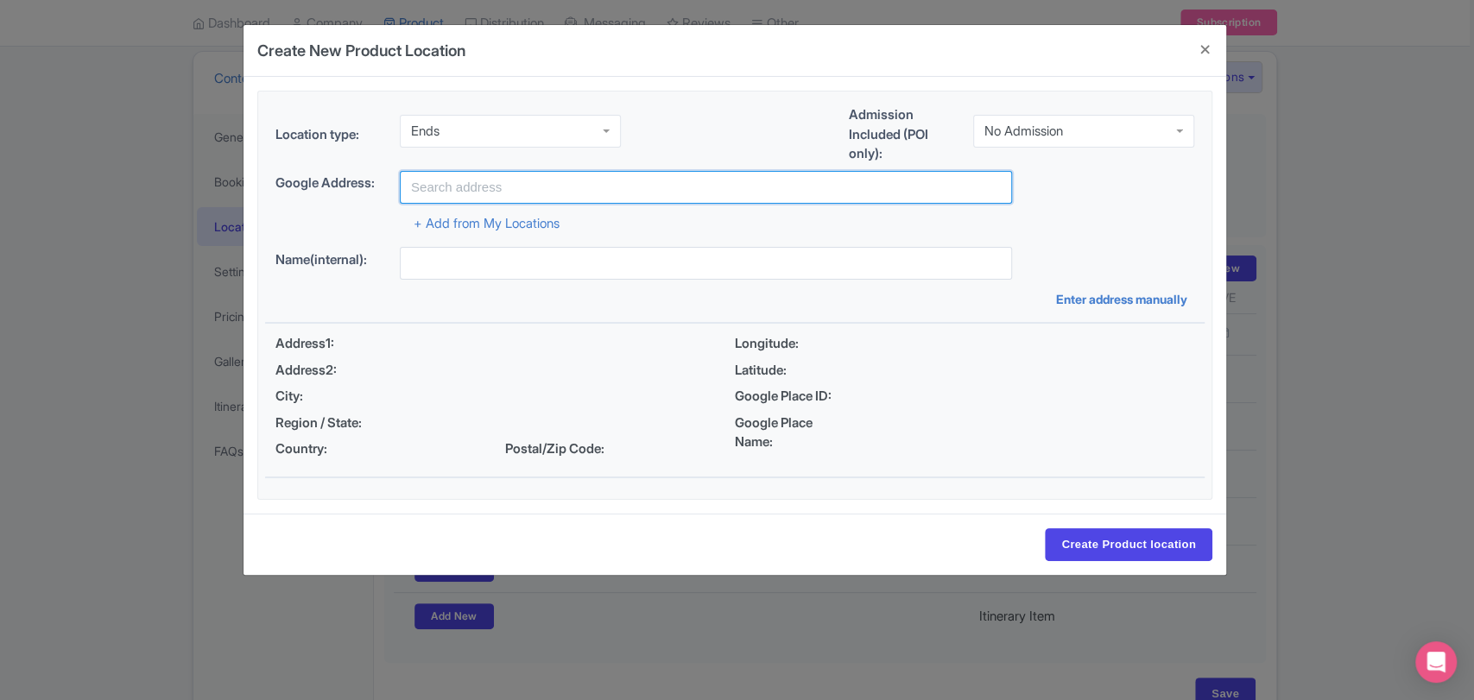
click at [590, 197] on input "text" at bounding box center [706, 187] width 612 height 33
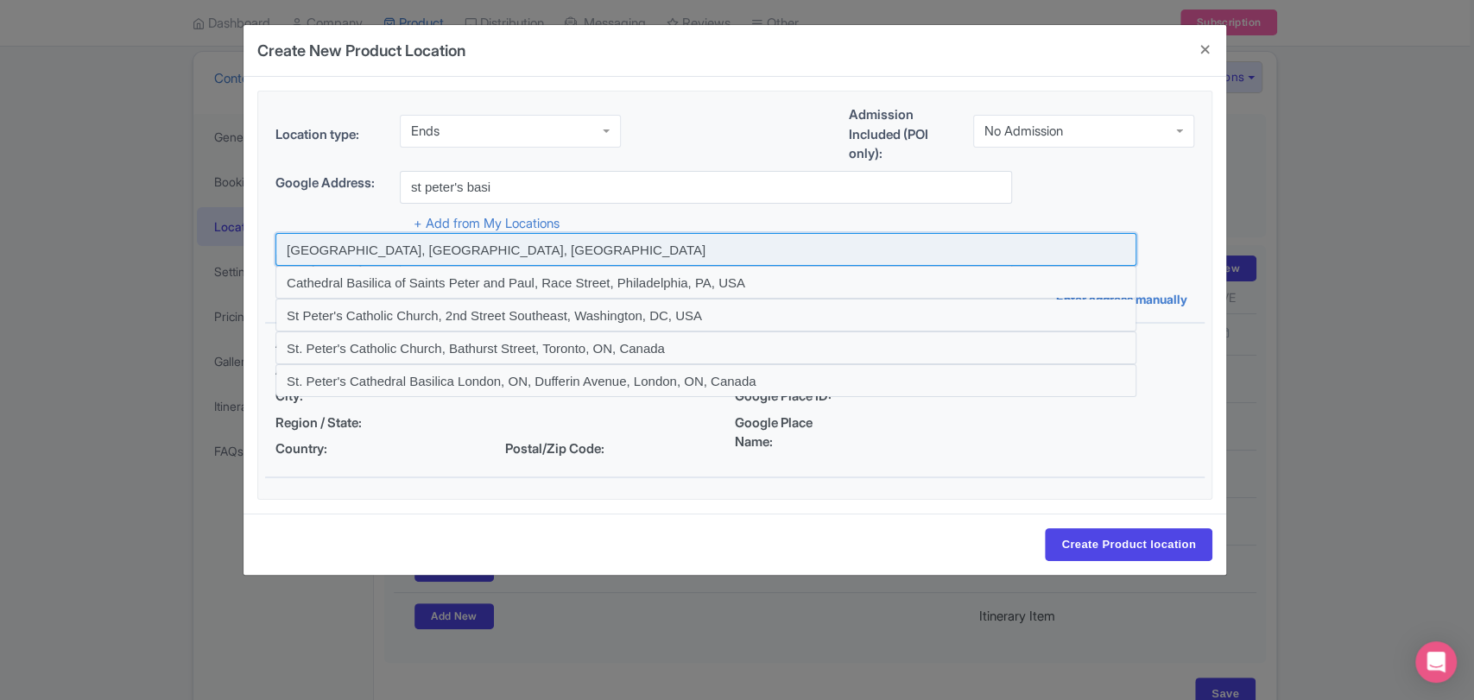
click at [537, 245] on input at bounding box center [706, 249] width 861 height 33
type input "[GEOGRAPHIC_DATA], [GEOGRAPHIC_DATA], [GEOGRAPHIC_DATA]"
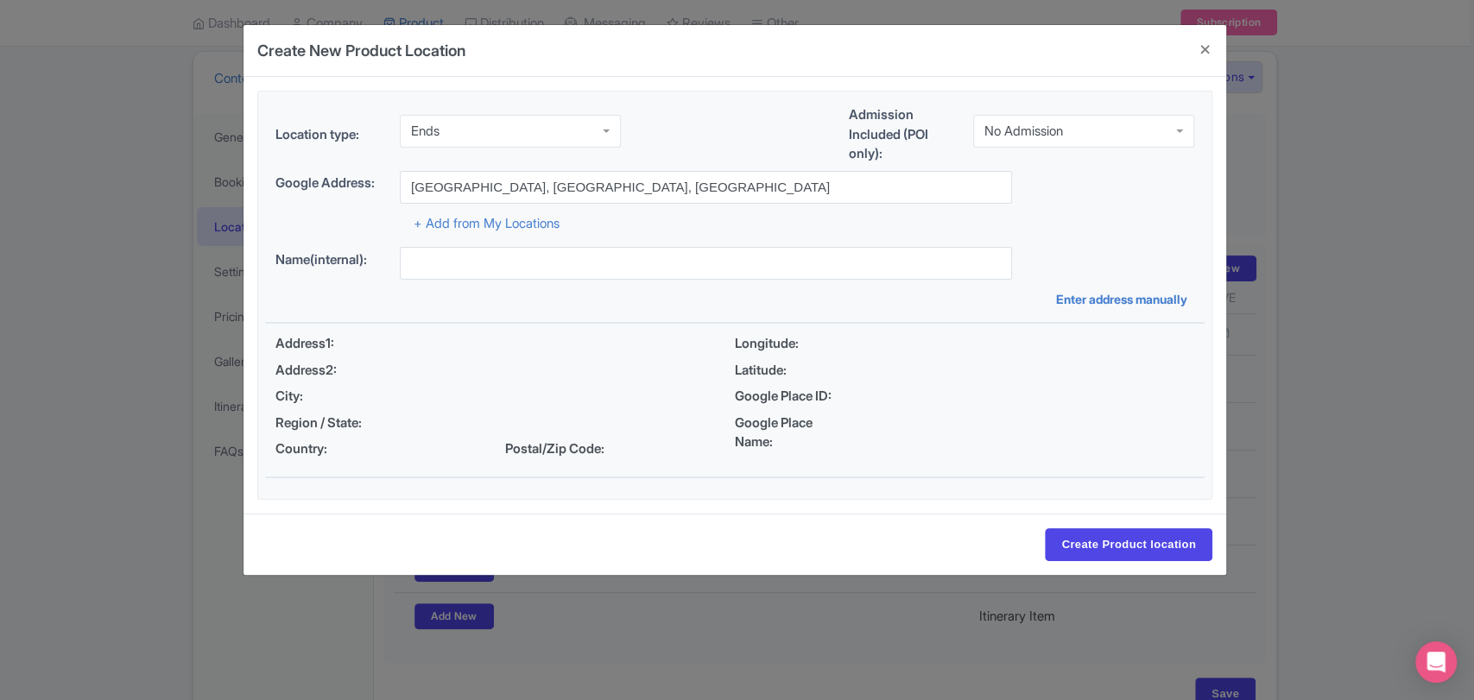
type input "[GEOGRAPHIC_DATA], [GEOGRAPHIC_DATA], [GEOGRAPHIC_DATA]"
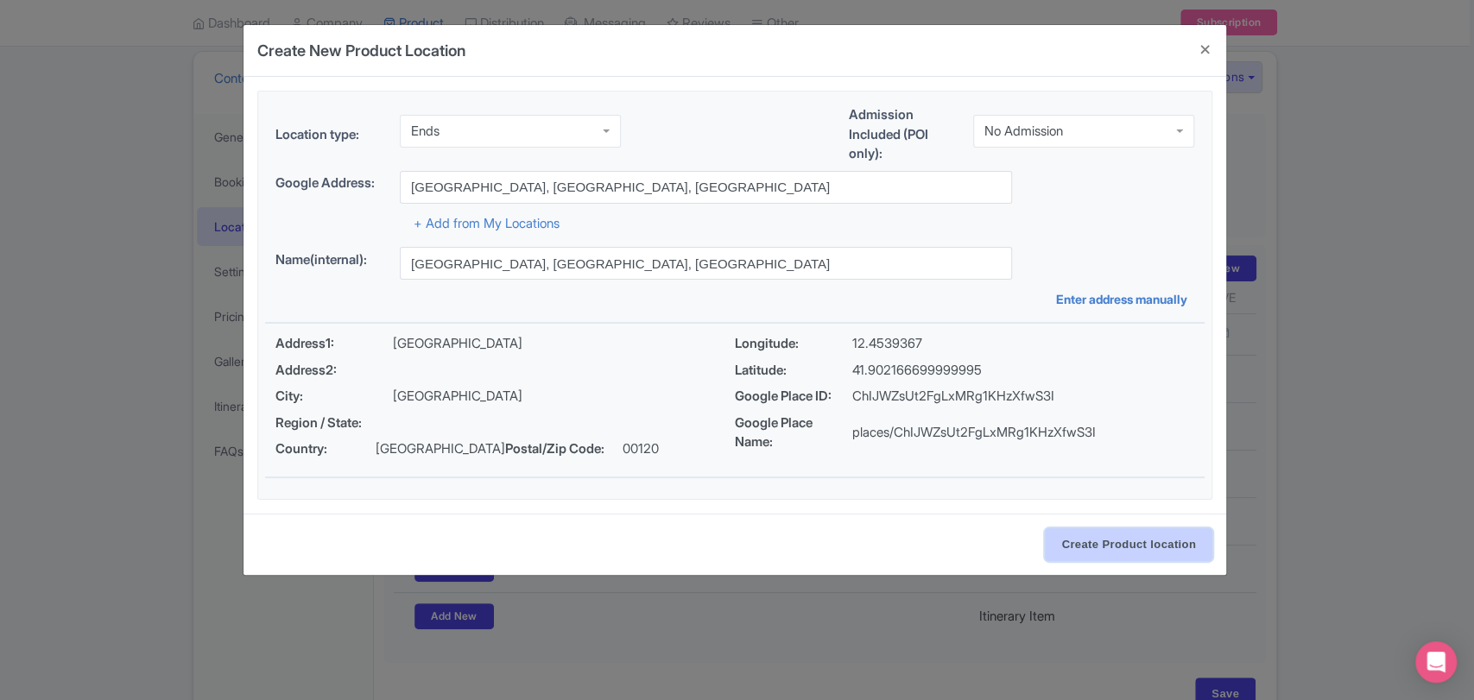
click at [1058, 538] on input "Create Product location" at bounding box center [1129, 545] width 168 height 33
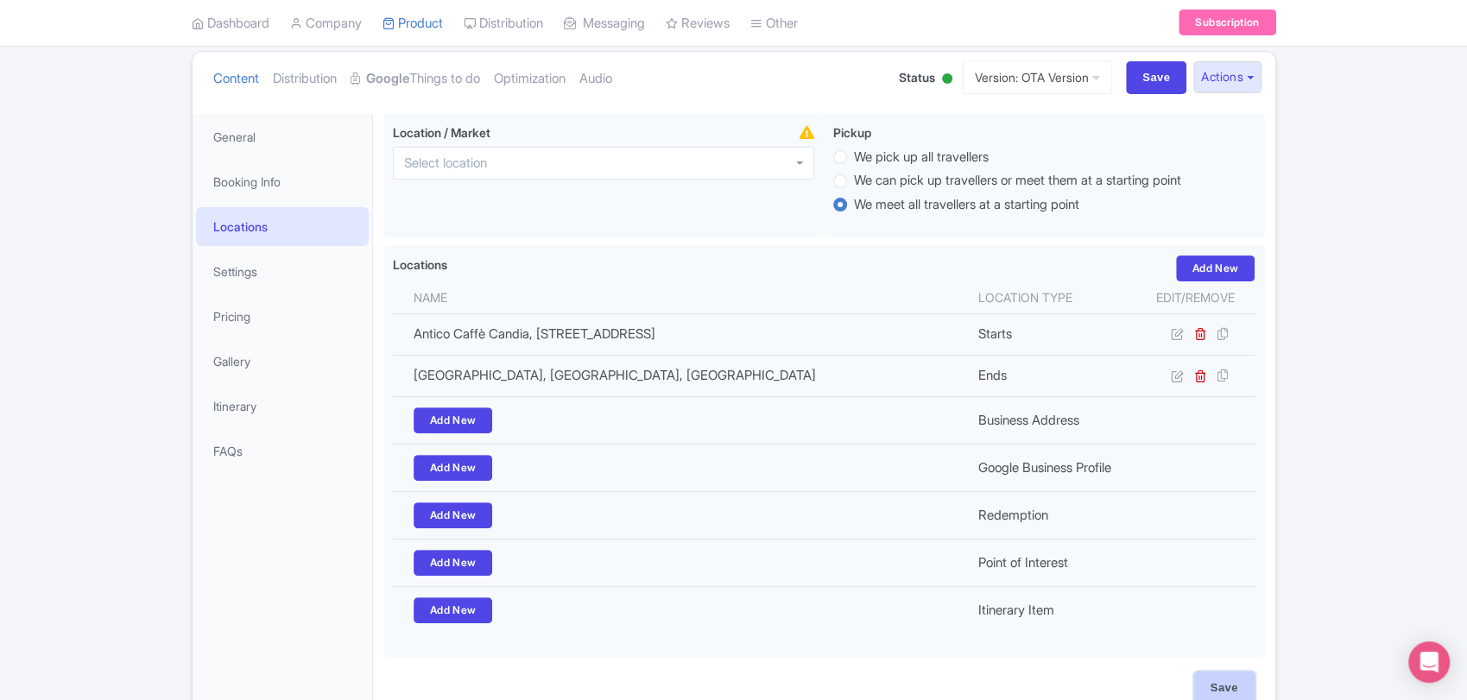
click at [1213, 681] on input "Save" at bounding box center [1224, 688] width 60 height 33
type input "Update Product"
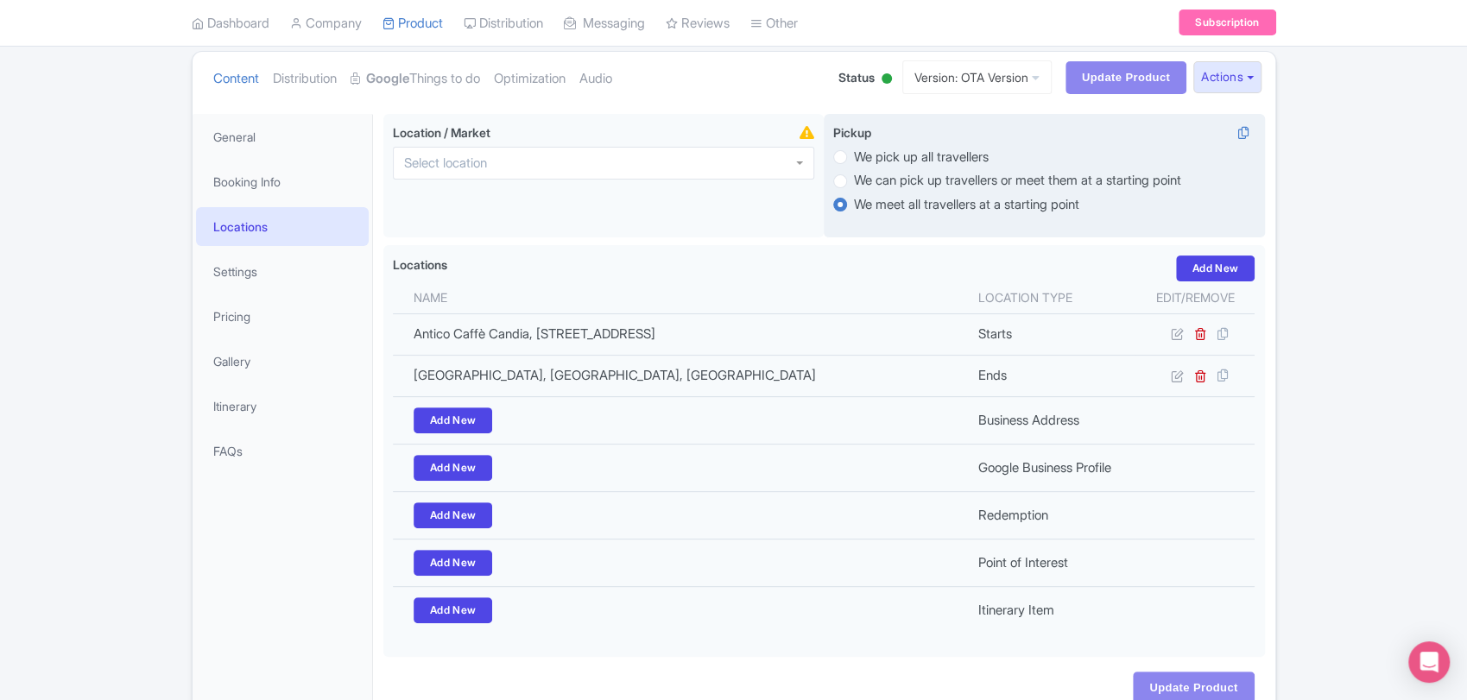
scroll to position [281, 0]
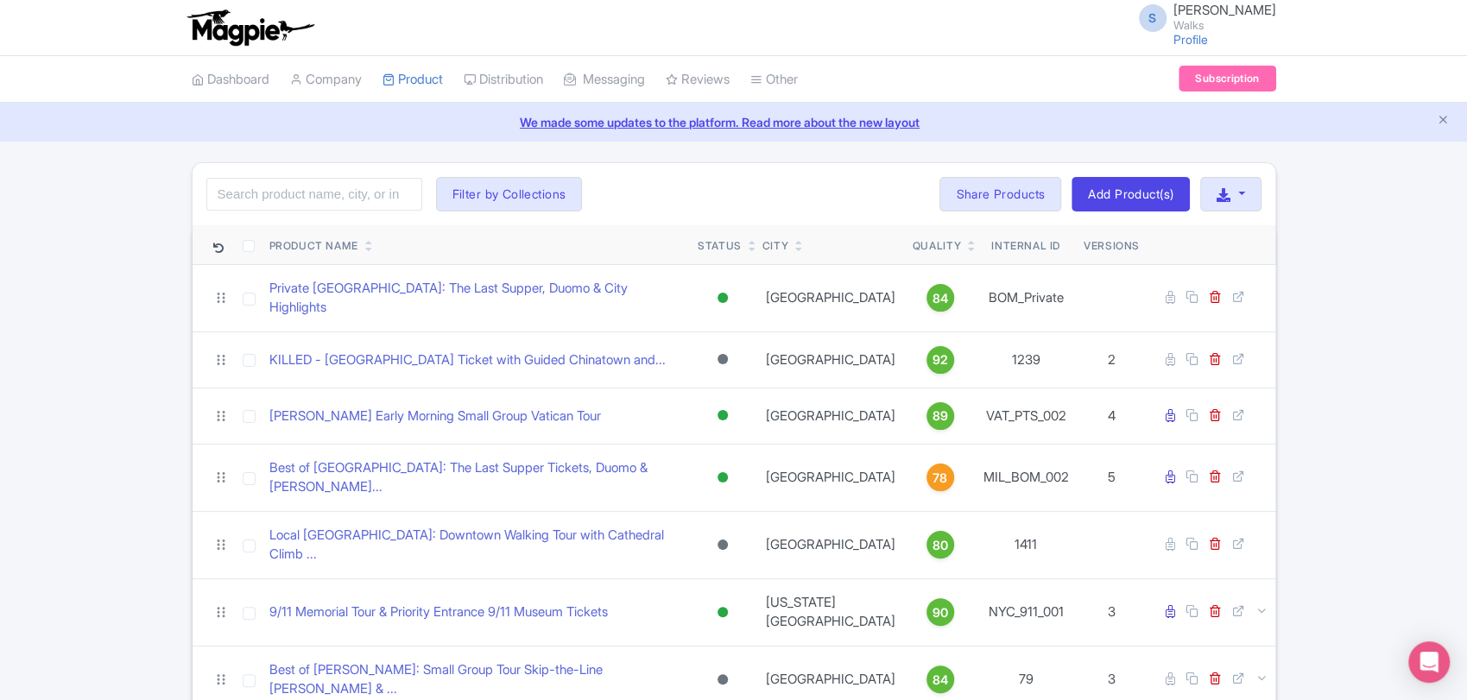
click at [345, 187] on input "search" at bounding box center [314, 194] width 216 height 33
type input "pristine"
click button "Search" at bounding box center [0, 0] width 0 height 0
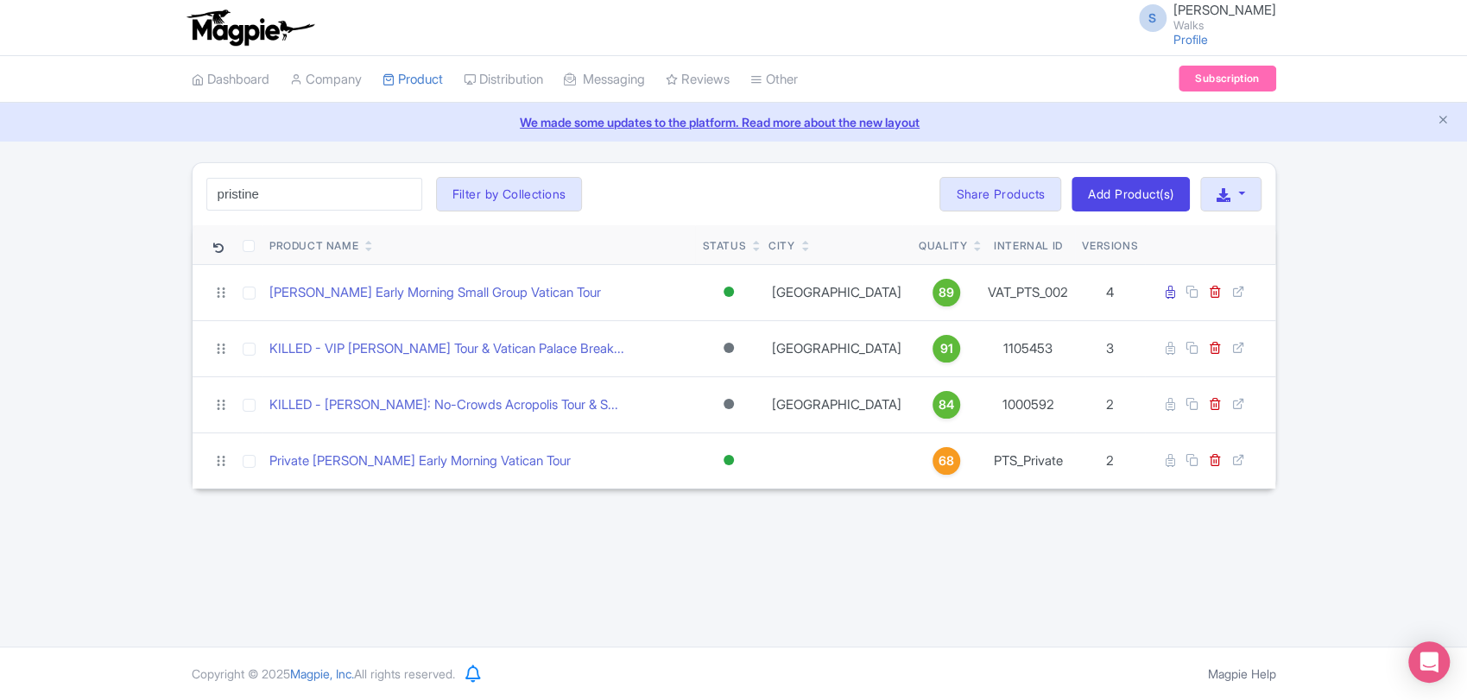
click at [720, 199] on div "pristine Search Filter by Collections Amsterdam Athens Barcelona Bologna Bordea…" at bounding box center [734, 194] width 1083 height 62
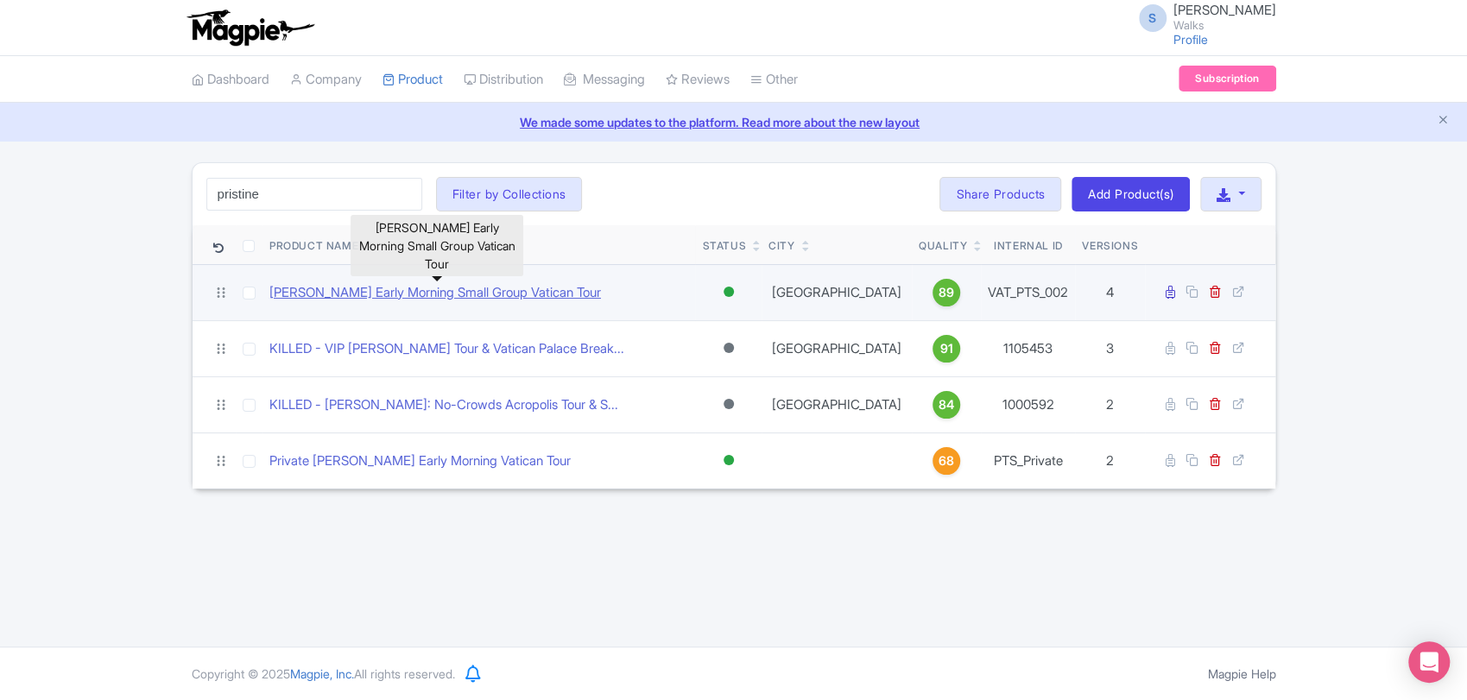
click at [529, 300] on link "[PERSON_NAME] Early Morning Small Group Vatican Tour" at bounding box center [435, 293] width 332 height 20
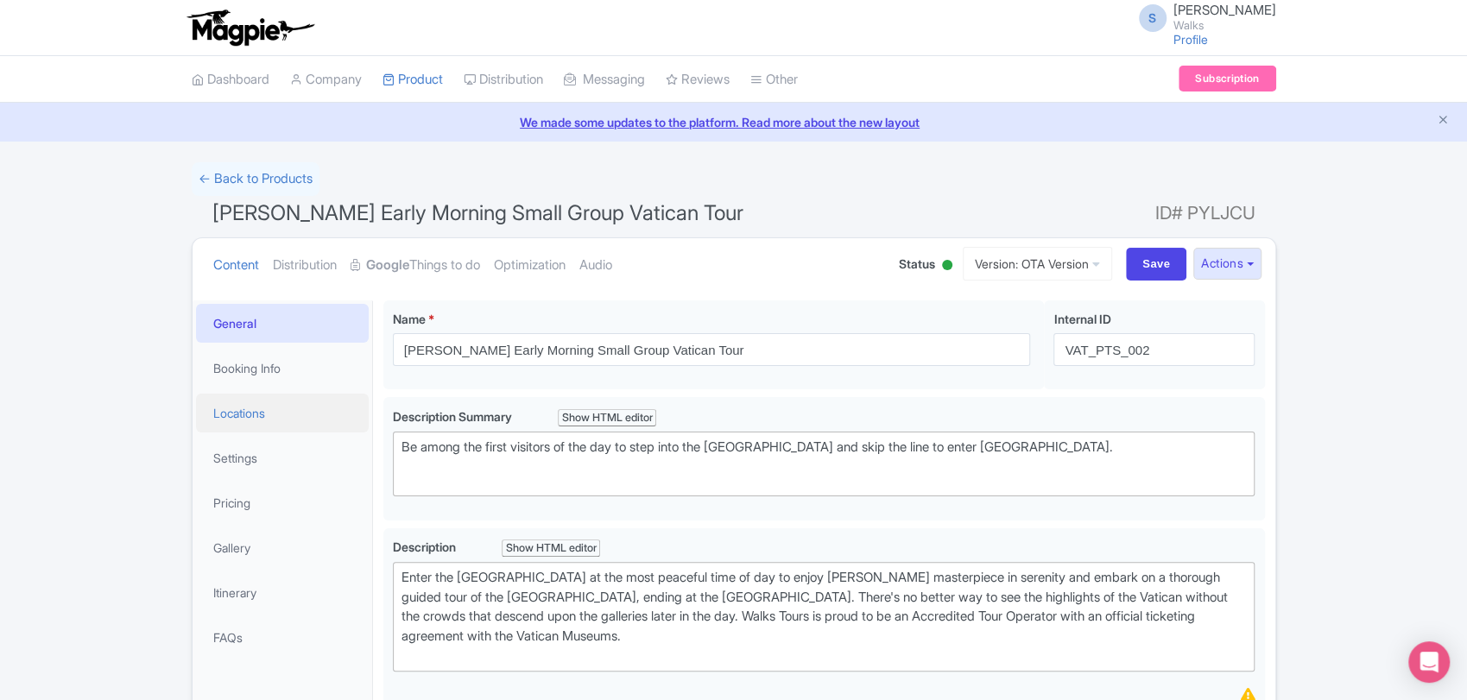
click at [256, 412] on link "Locations" at bounding box center [282, 413] width 173 height 39
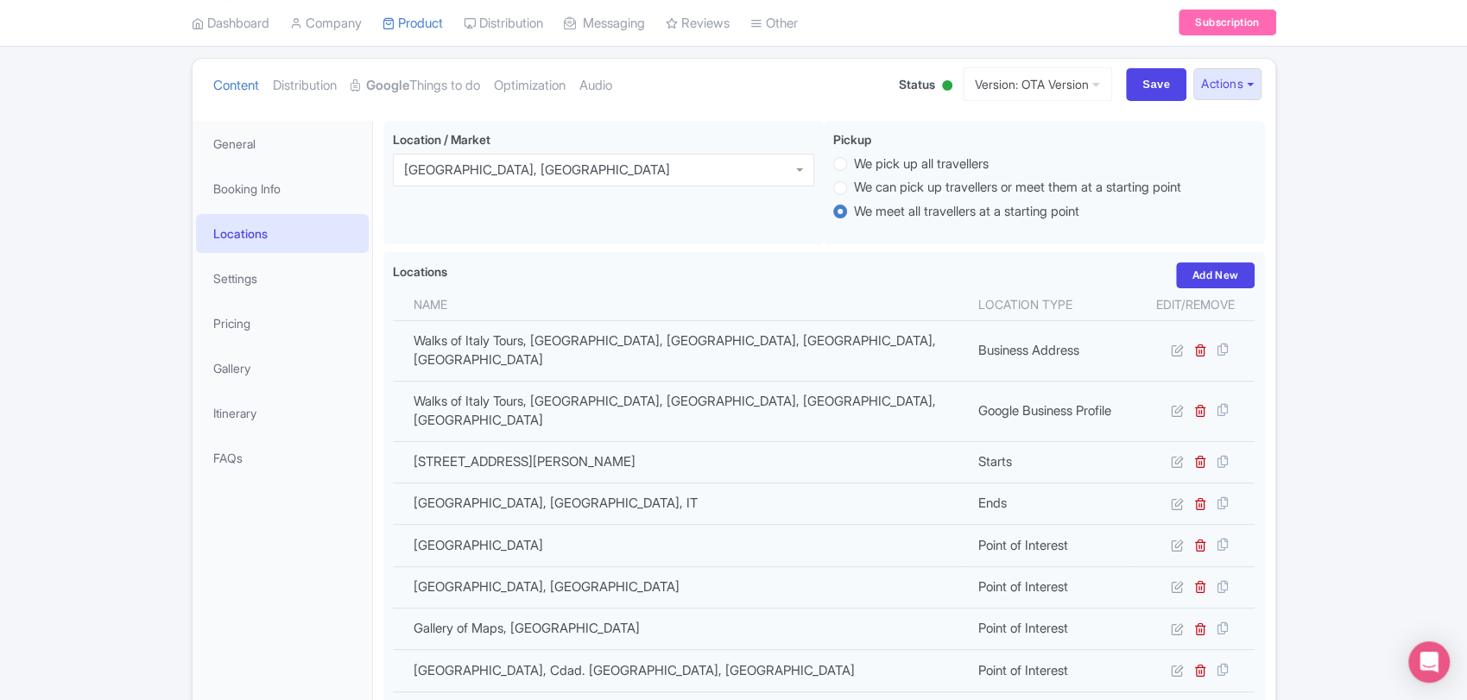
scroll to position [209, 0]
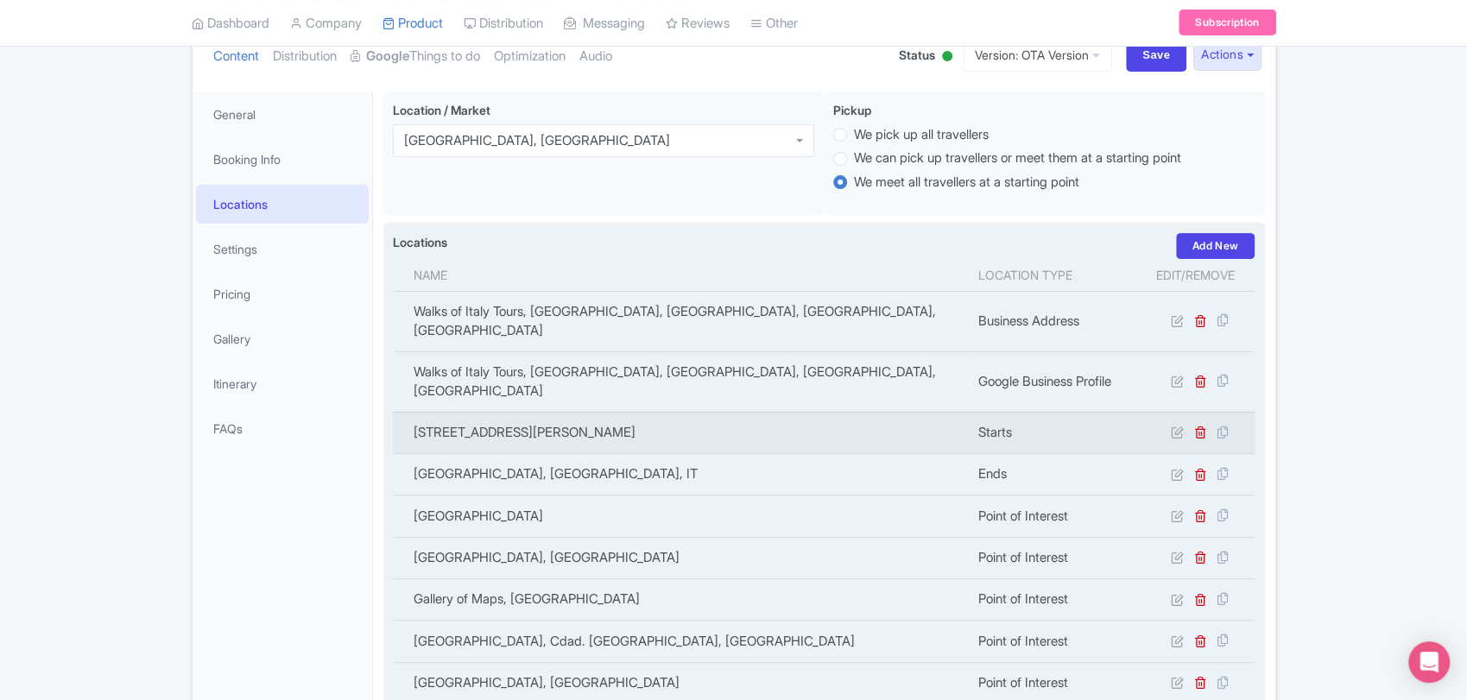
click at [599, 412] on td "153 Via Candia, Antico Caffè Candia, Roma, IT" at bounding box center [680, 432] width 575 height 41
copy tr "153 Via Candia, Antico Caffè Candia, Roma, IT"
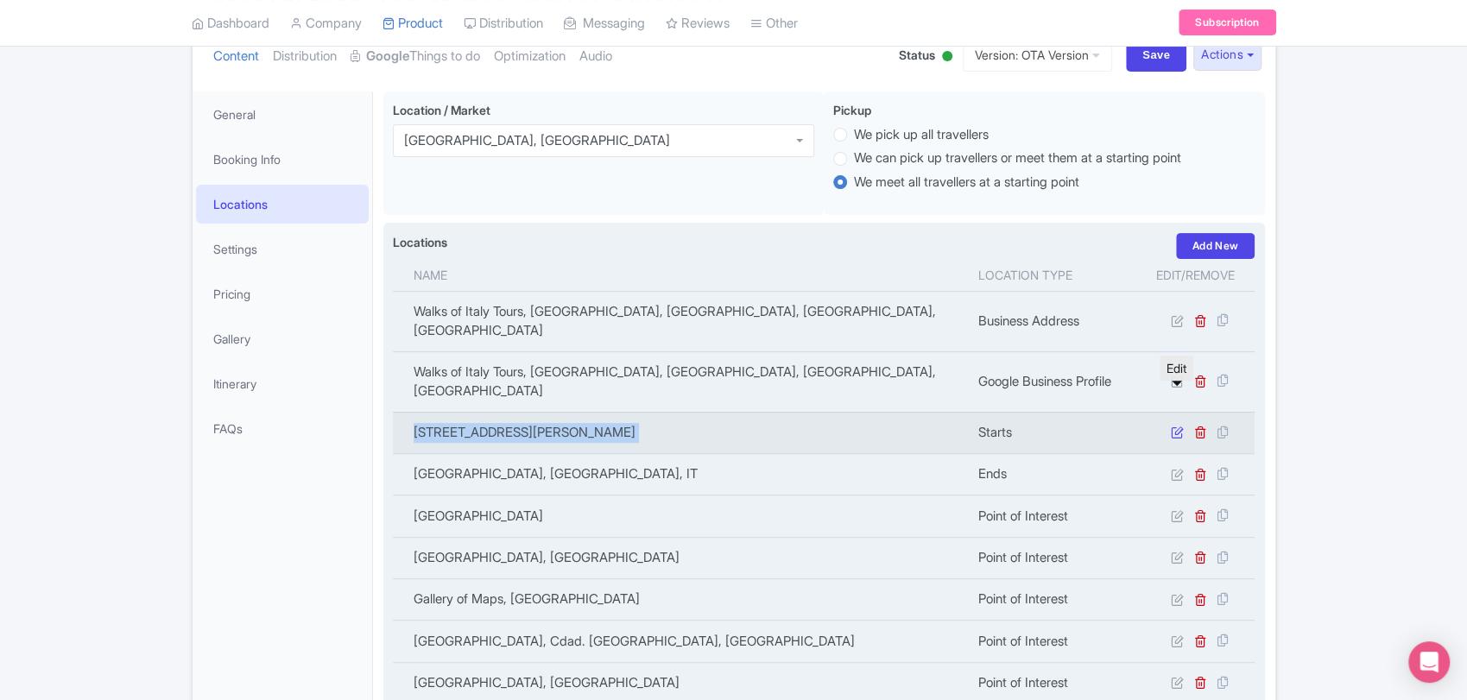
click at [1175, 426] on icon at bounding box center [1176, 432] width 13 height 13
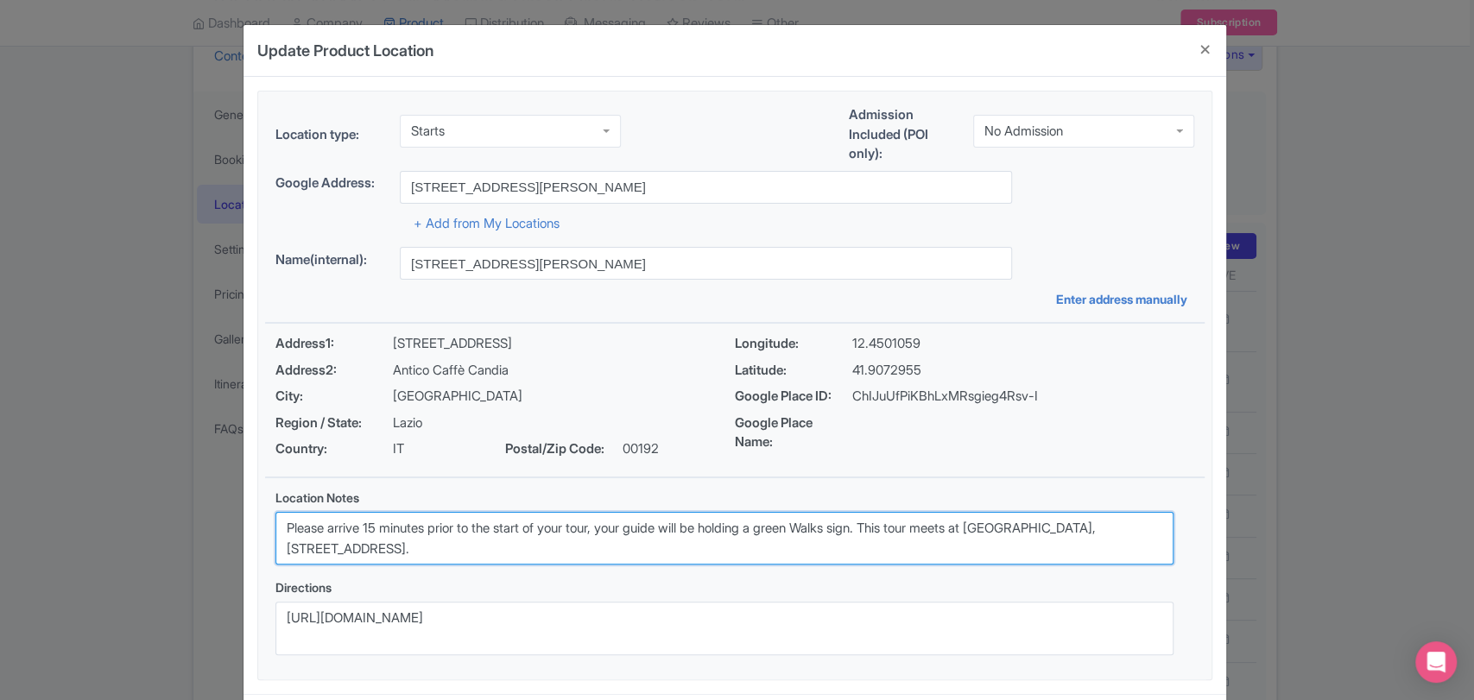
click at [446, 543] on textarea "Please arrive 15 minutes prior to the start of your tour, your guide will be ho…" at bounding box center [725, 539] width 898 height 54
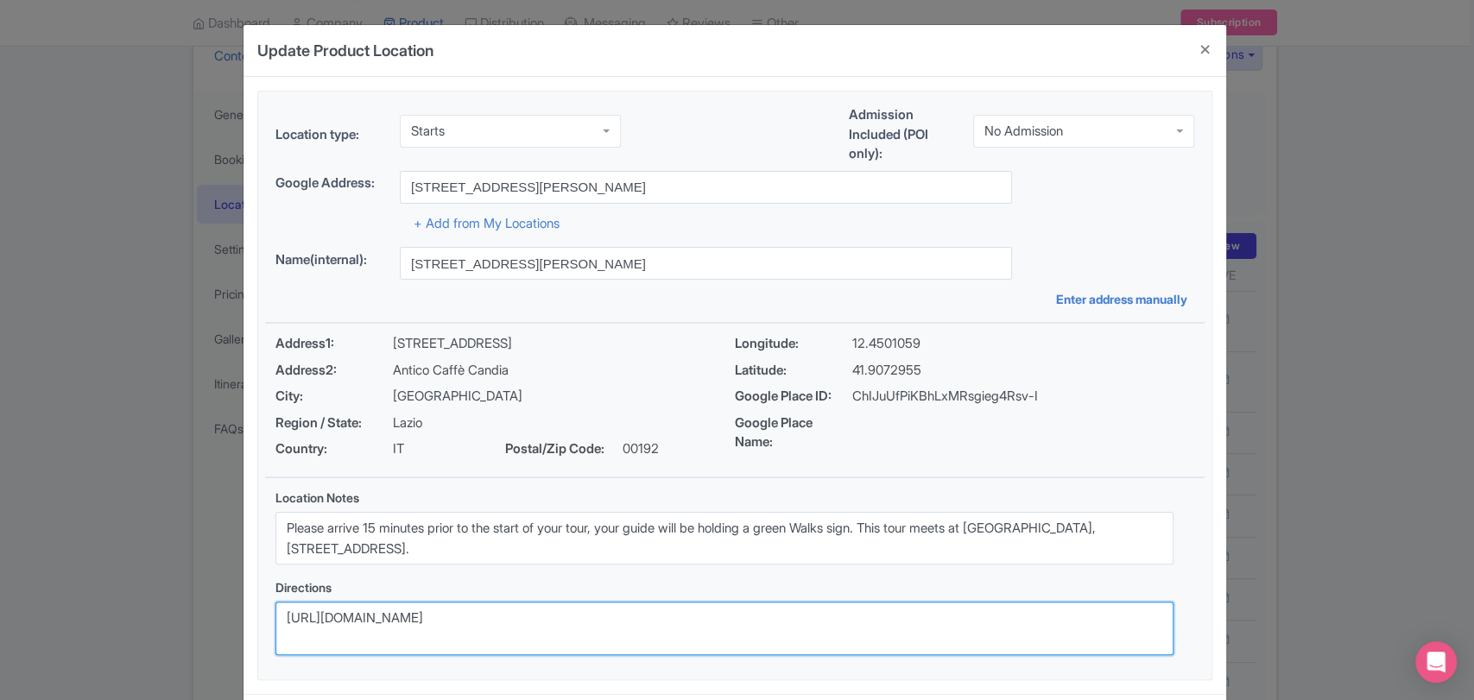
click at [532, 634] on textarea "https://goo.gl/maps/JJTREqmDXvy5TzweA" at bounding box center [725, 629] width 898 height 54
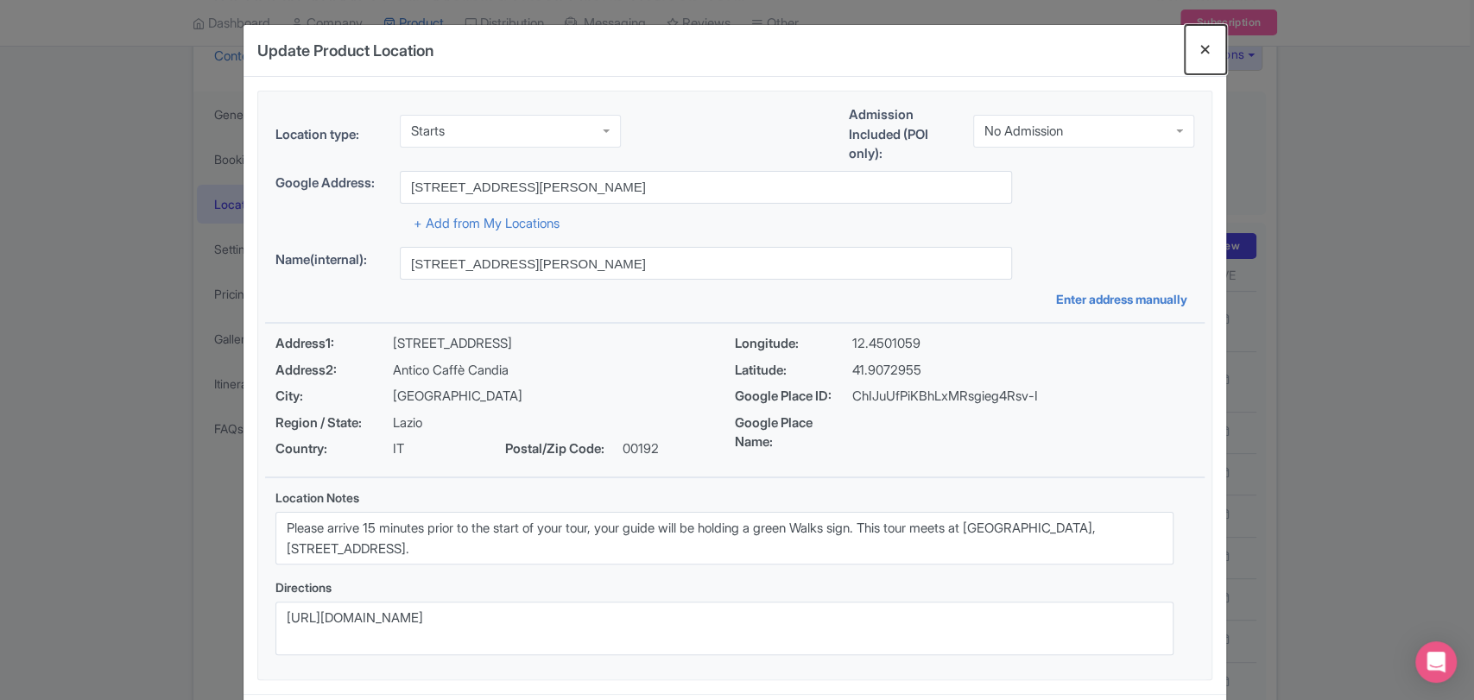
click at [1193, 48] on button "Close" at bounding box center [1205, 49] width 41 height 49
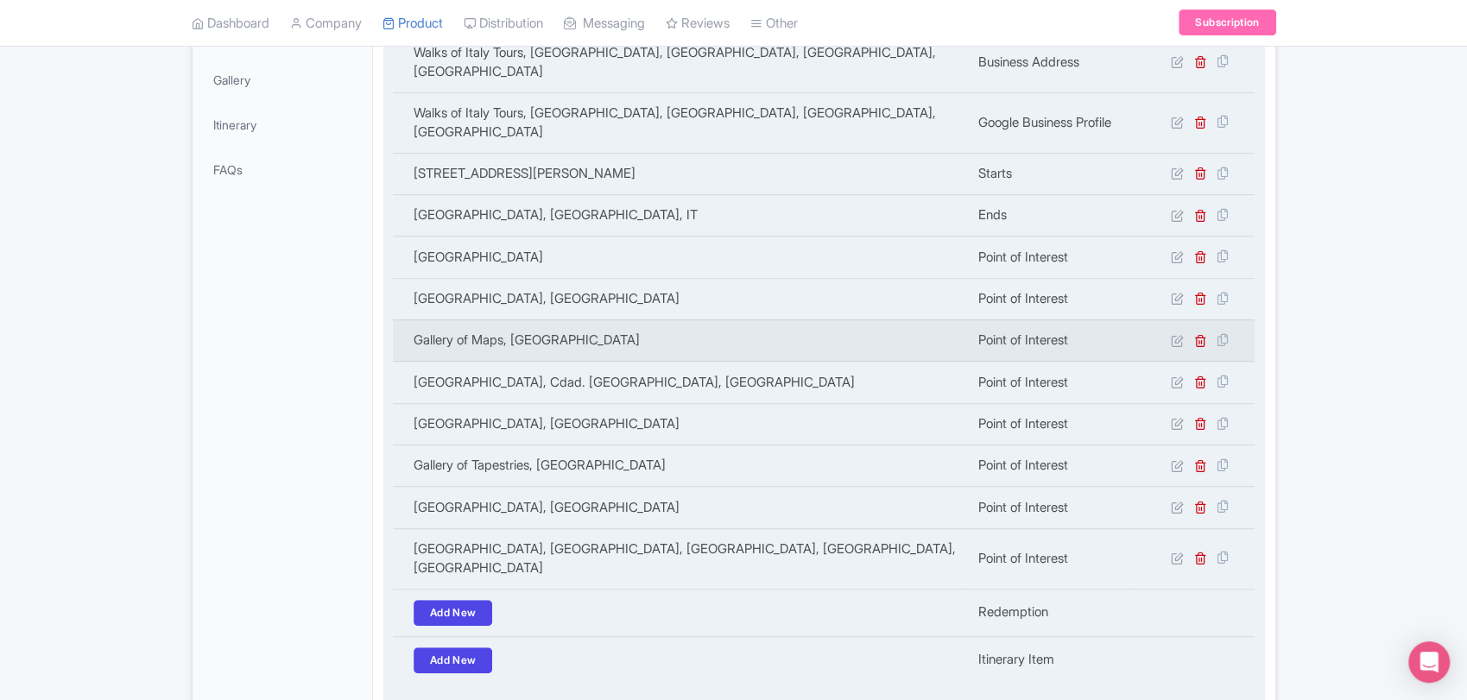
scroll to position [0, 0]
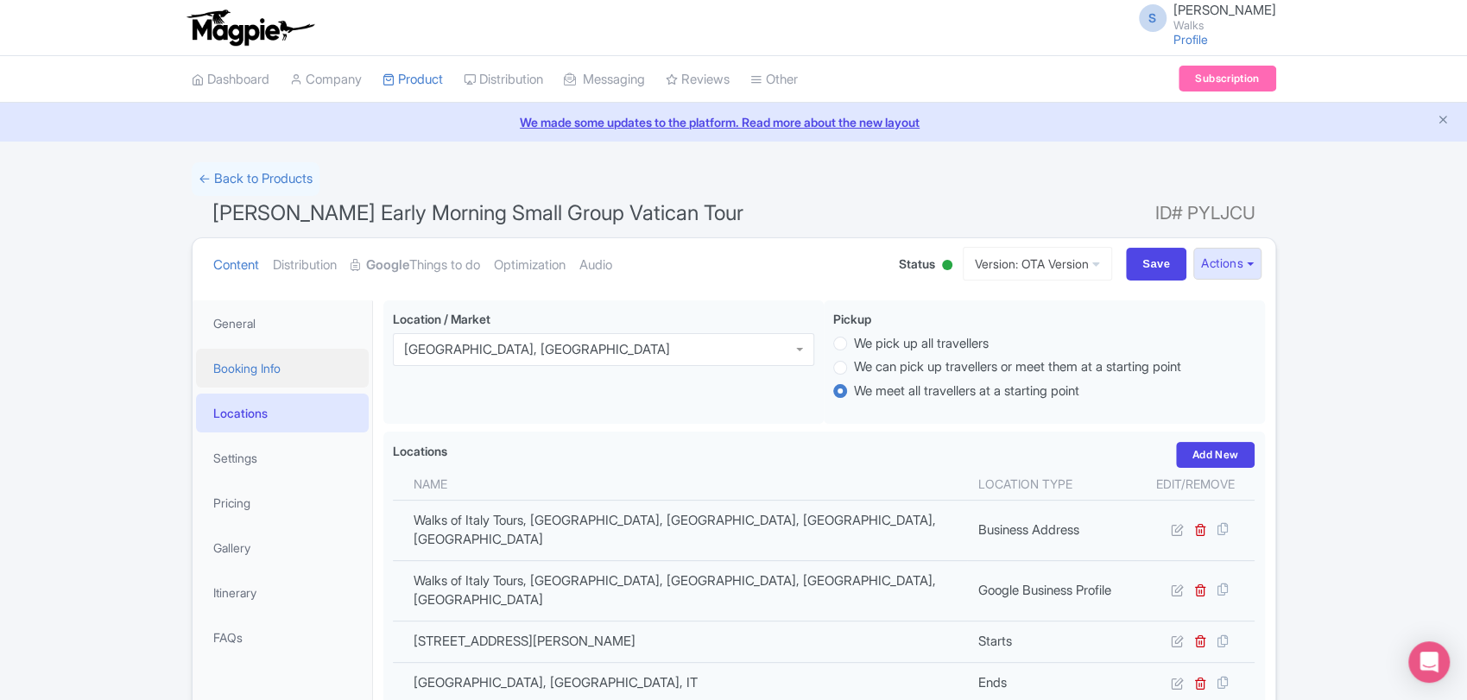
click at [228, 368] on link "Booking Info" at bounding box center [282, 368] width 173 height 39
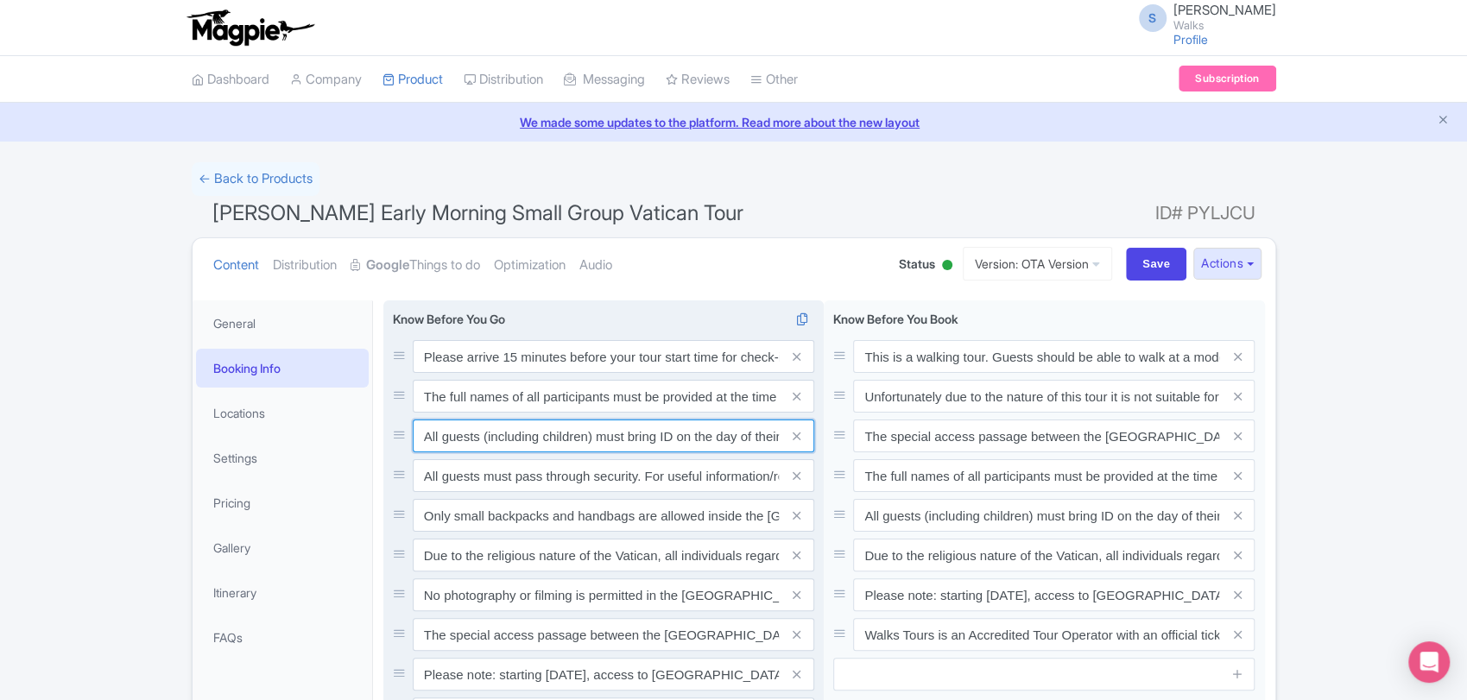
click at [622, 430] on input "All guests (including children) must bring ID on the day of their tour." at bounding box center [614, 436] width 402 height 33
click at [605, 481] on input "All guests must pass through security. For useful information/restrictions abou…" at bounding box center [614, 475] width 402 height 33
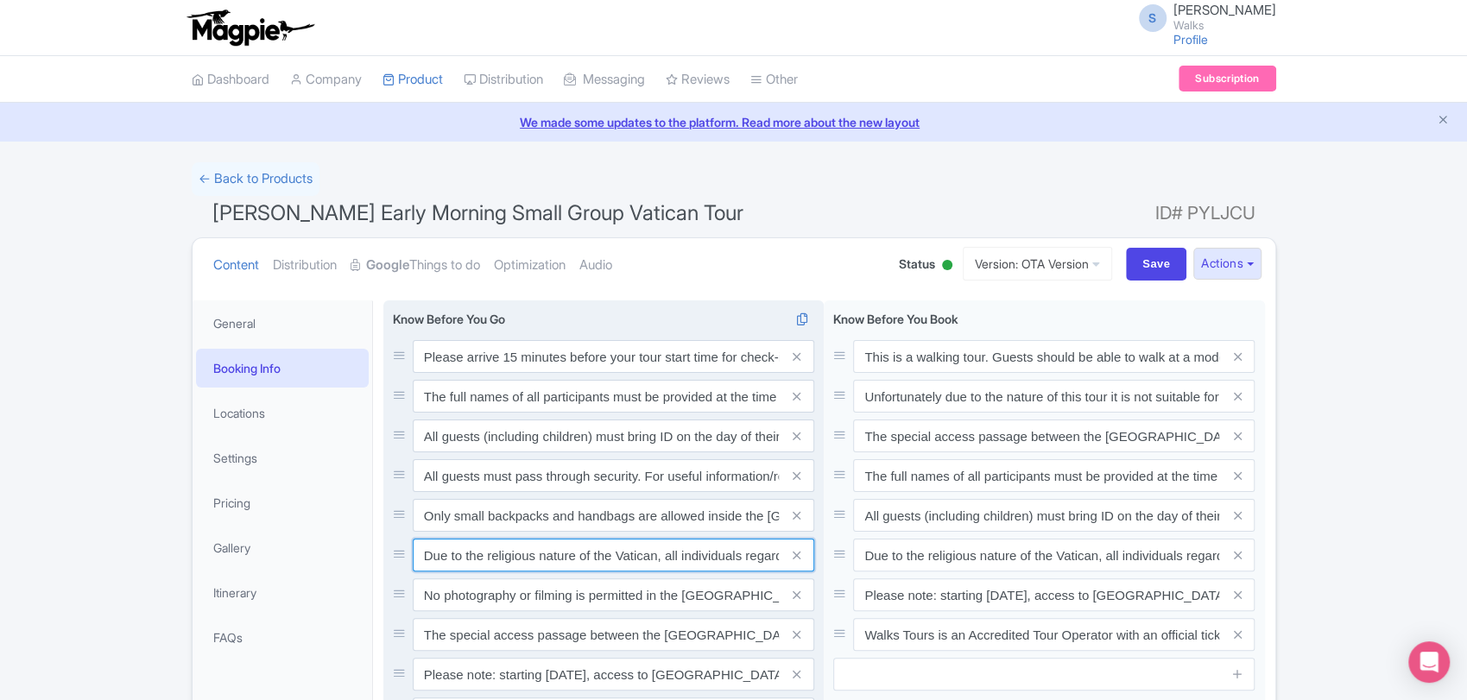
click at [577, 558] on input "Due to the religious nature of the Vatican, all individuals regardless of gende…" at bounding box center [614, 555] width 402 height 33
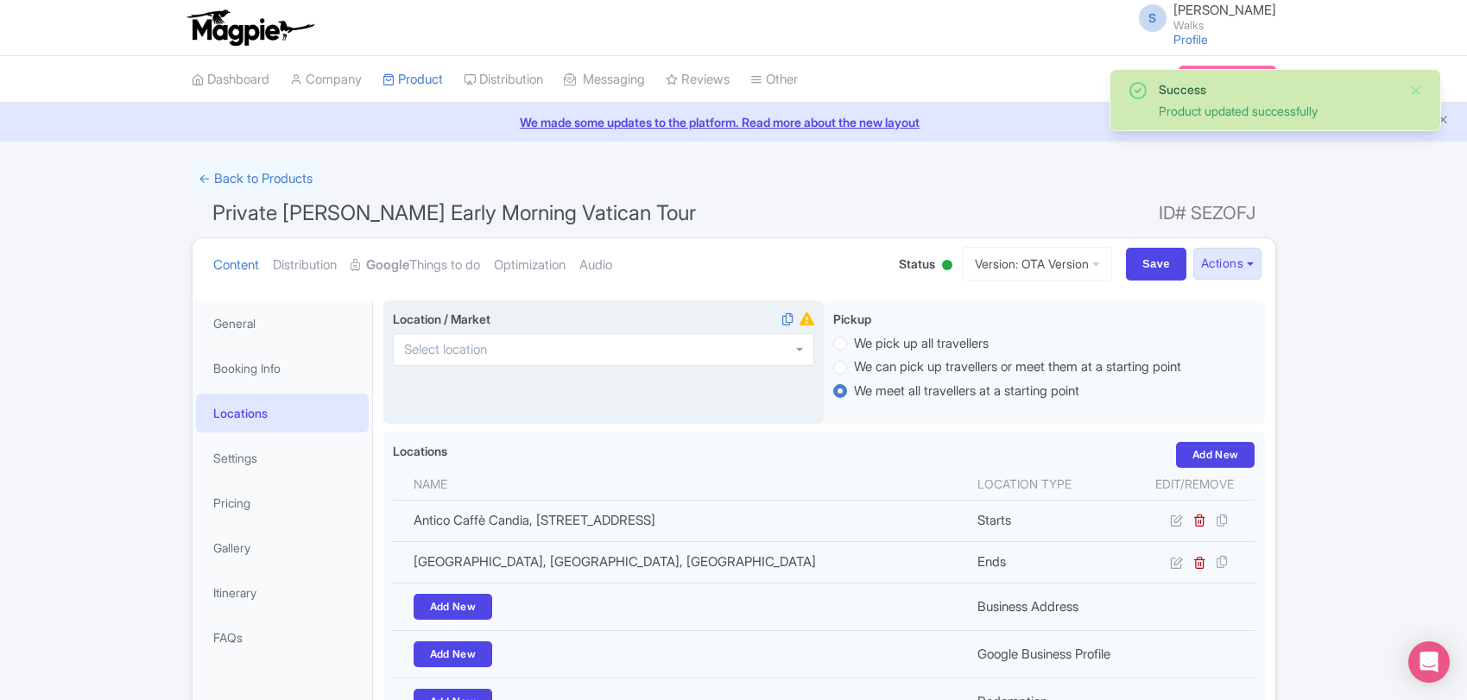
scroll to position [101, 0]
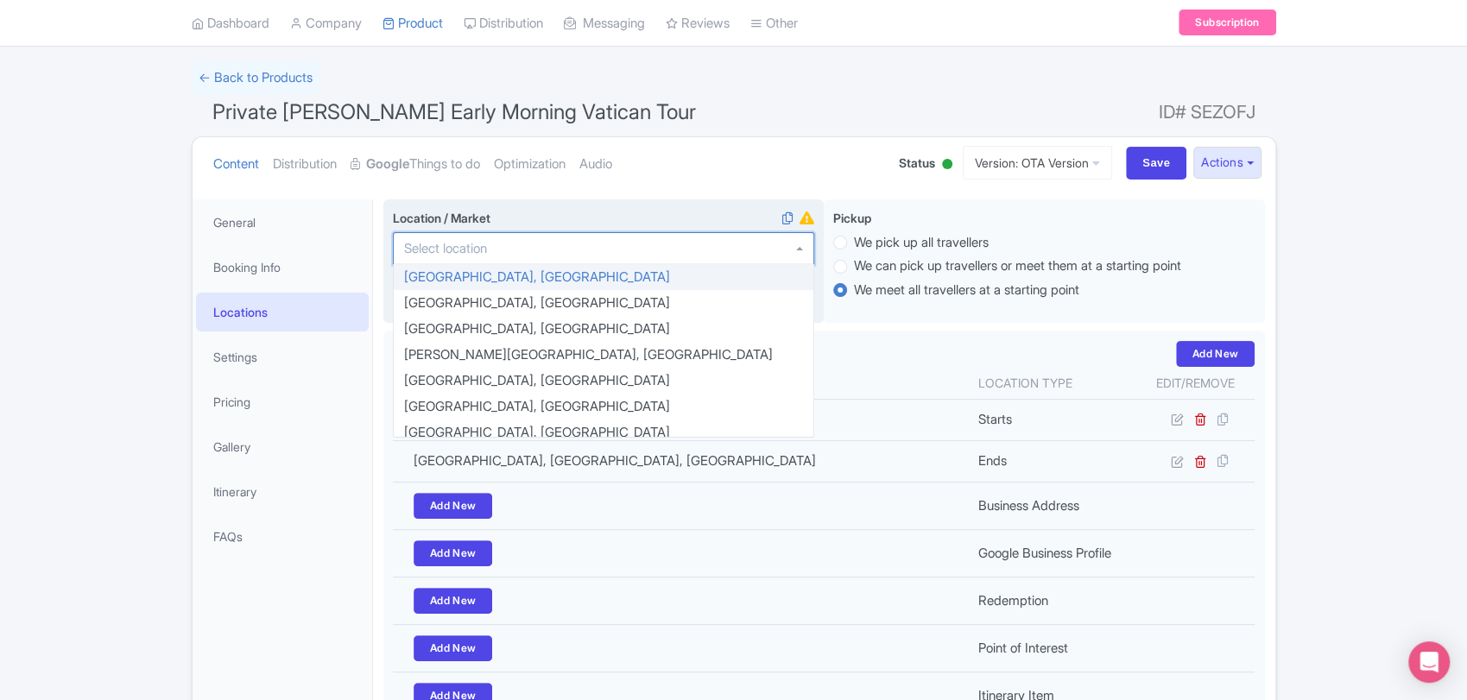
click at [500, 240] on div at bounding box center [603, 248] width 421 height 33
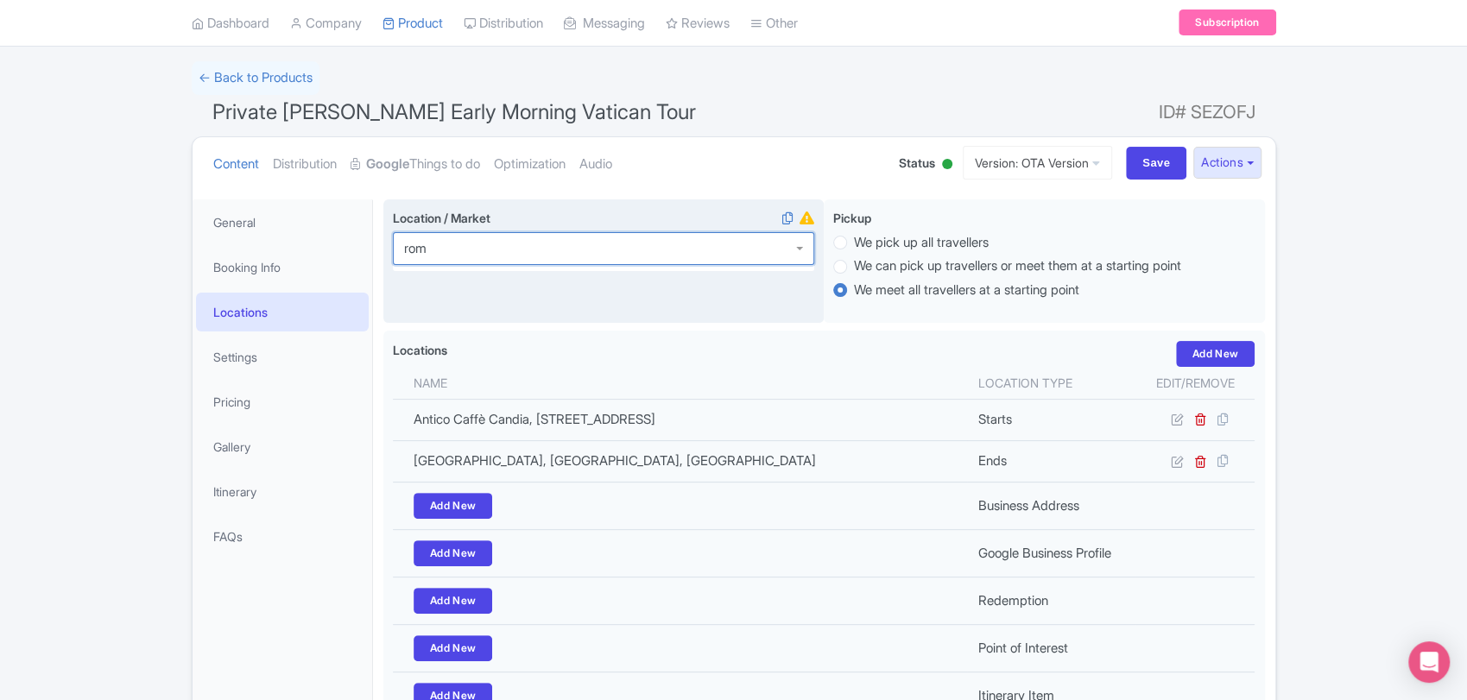
type input "[GEOGRAPHIC_DATA]"
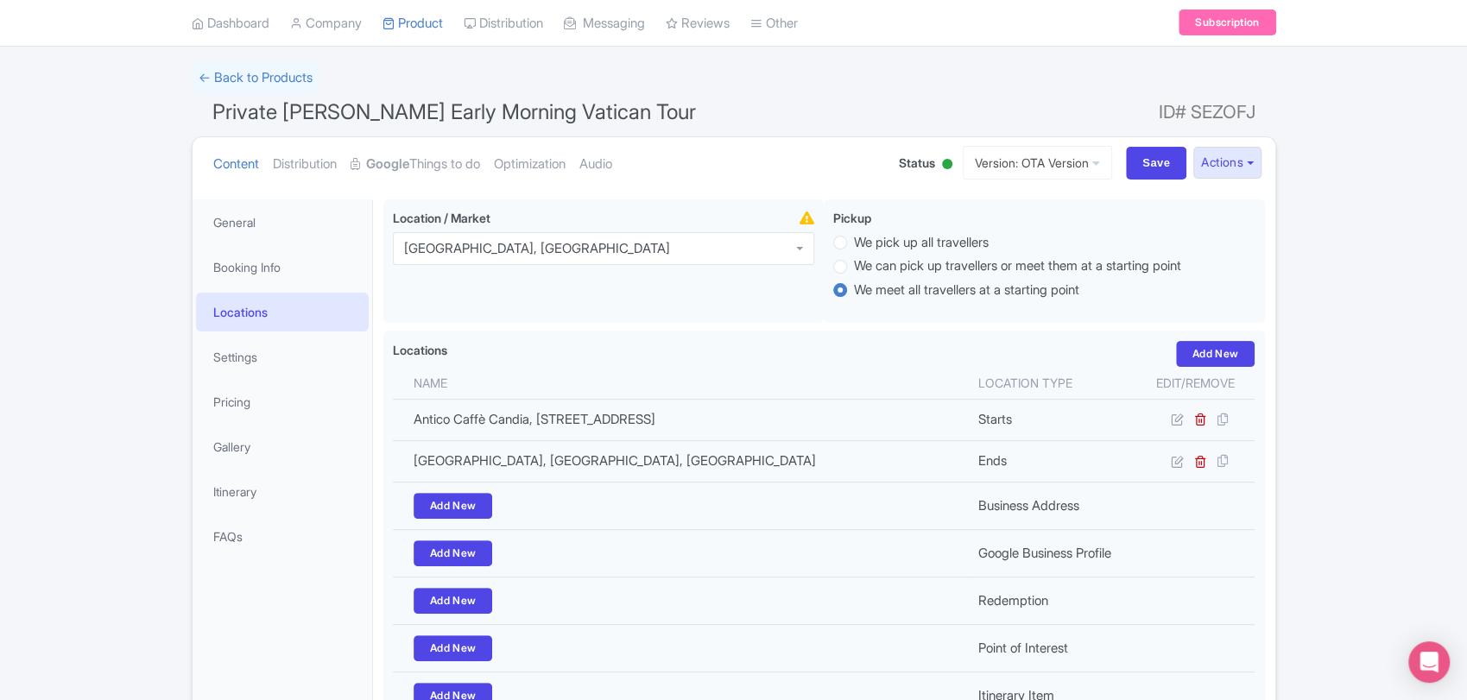
scroll to position [0, 0]
click at [1147, 157] on input "Save" at bounding box center [1156, 163] width 60 height 33
type input "Saving..."
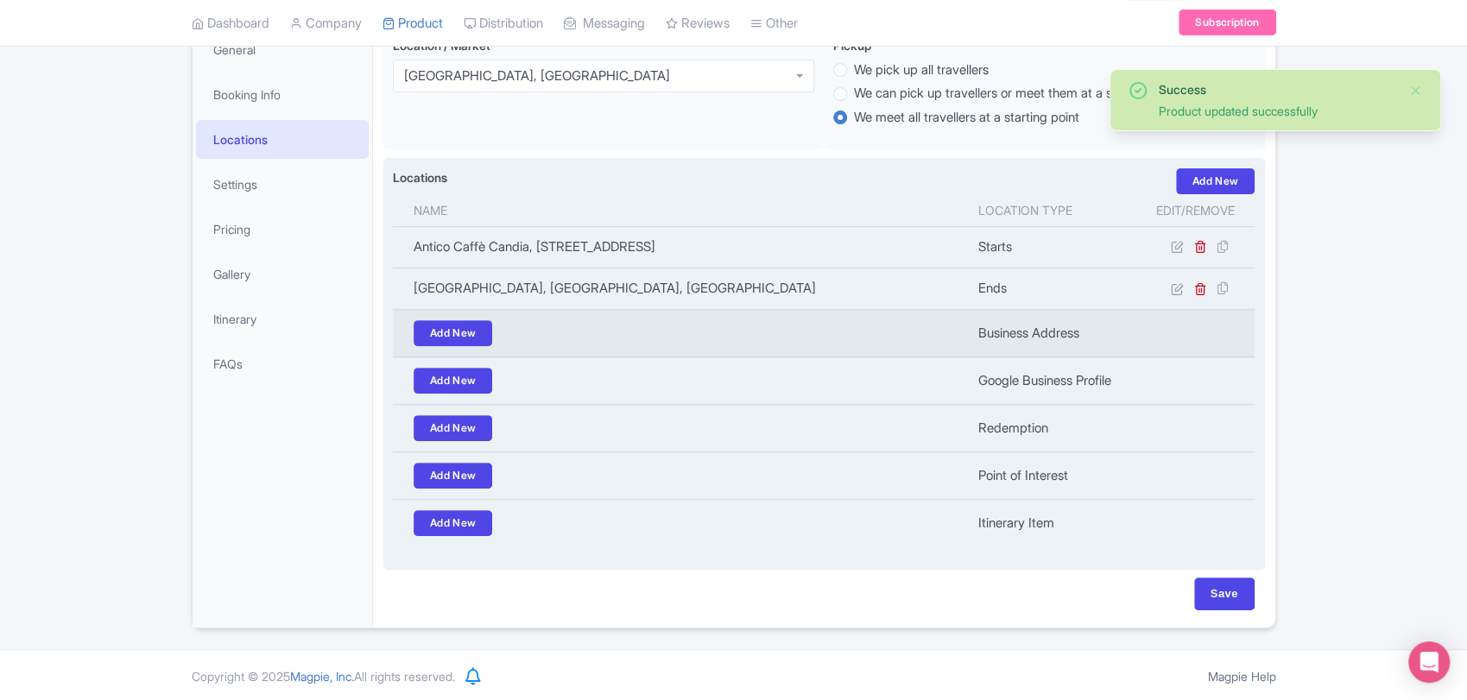
scroll to position [274, 0]
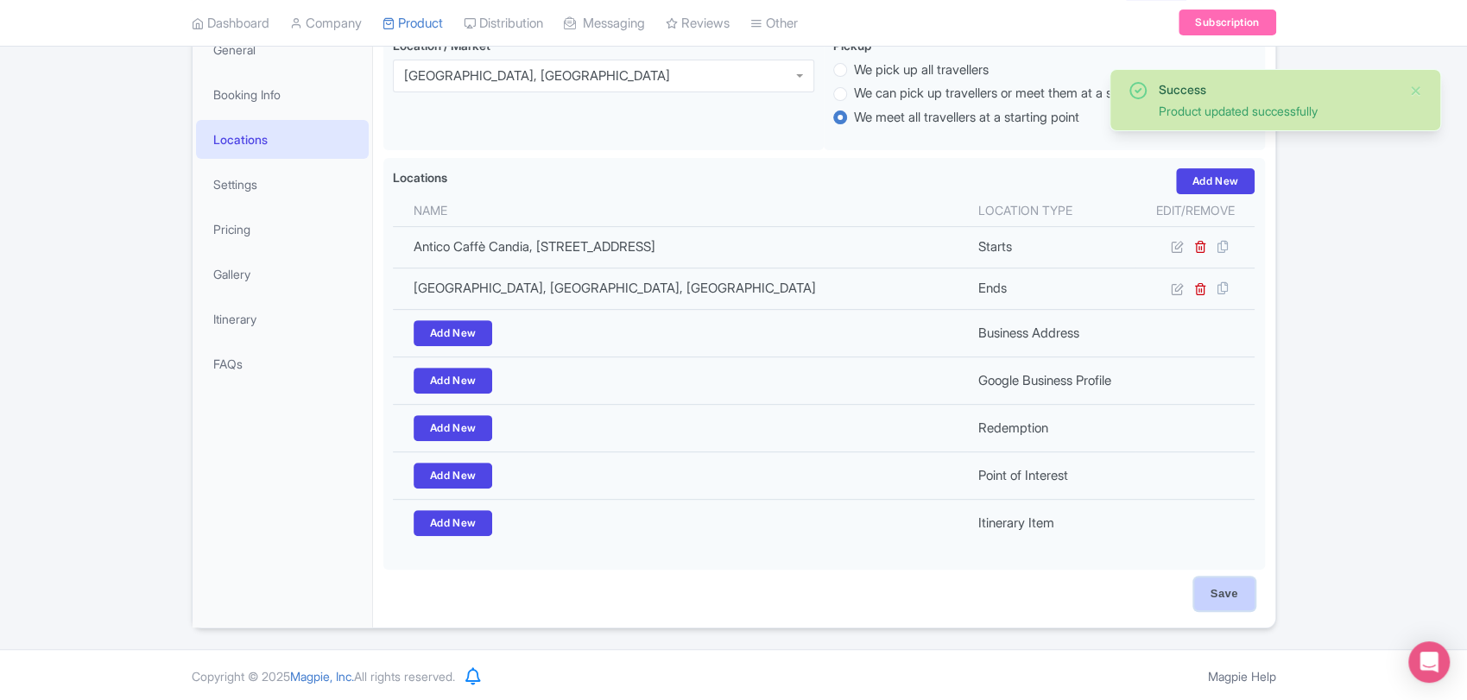
click at [1201, 587] on input "Save" at bounding box center [1224, 594] width 60 height 33
type input "Saving..."
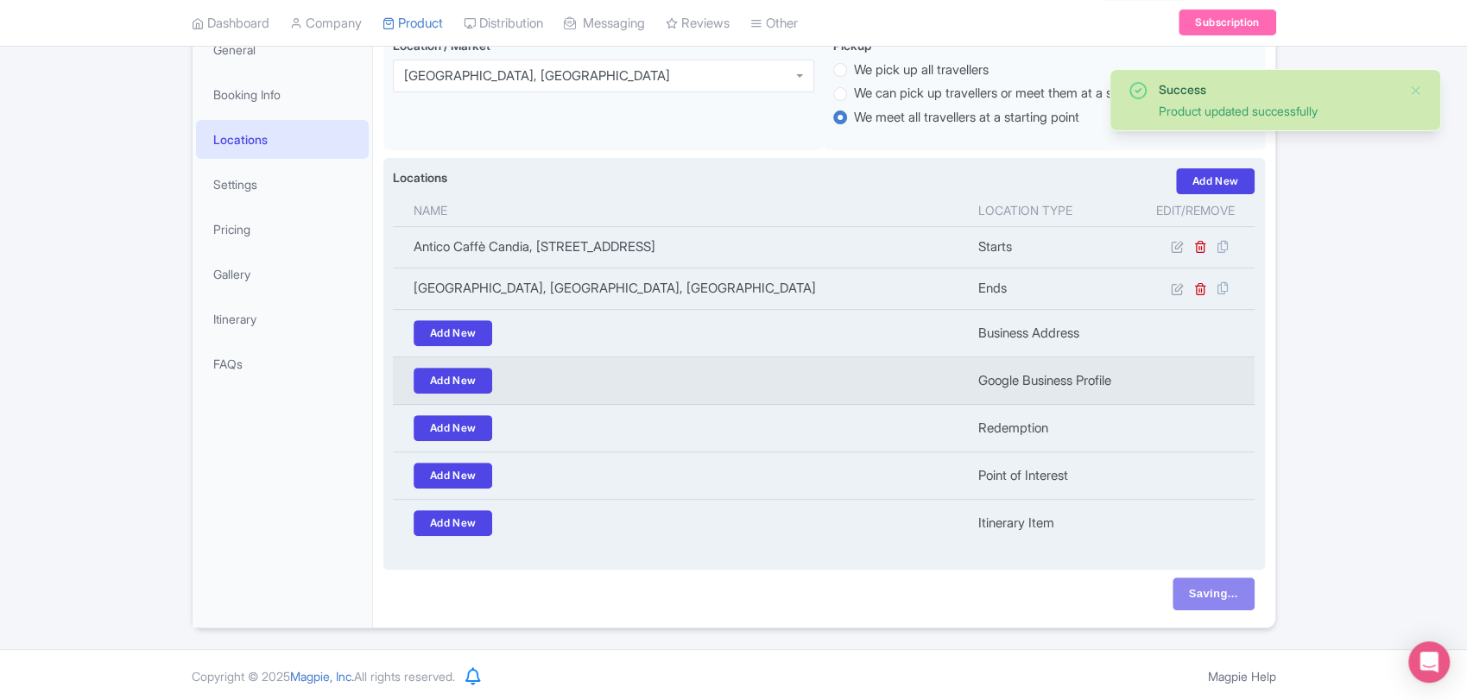
scroll to position [0, 0]
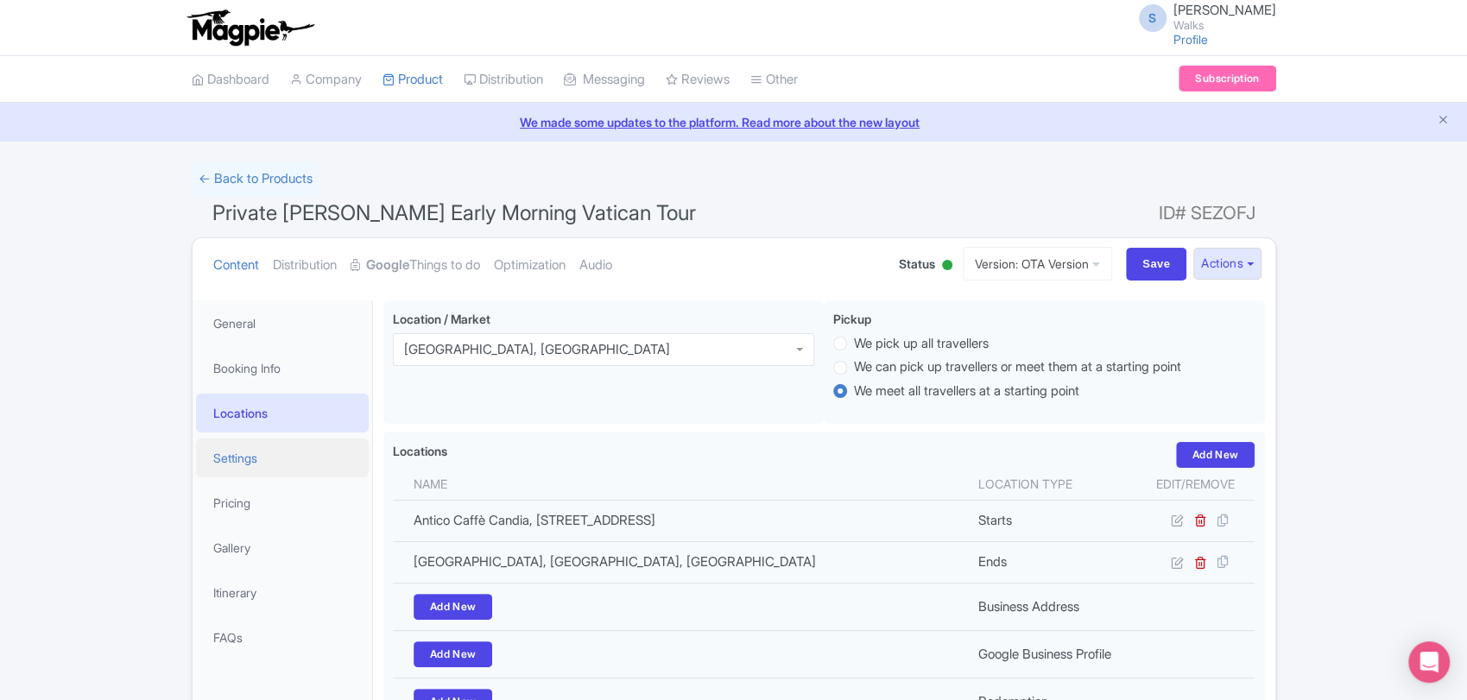
click at [267, 451] on link "Settings" at bounding box center [282, 458] width 173 height 39
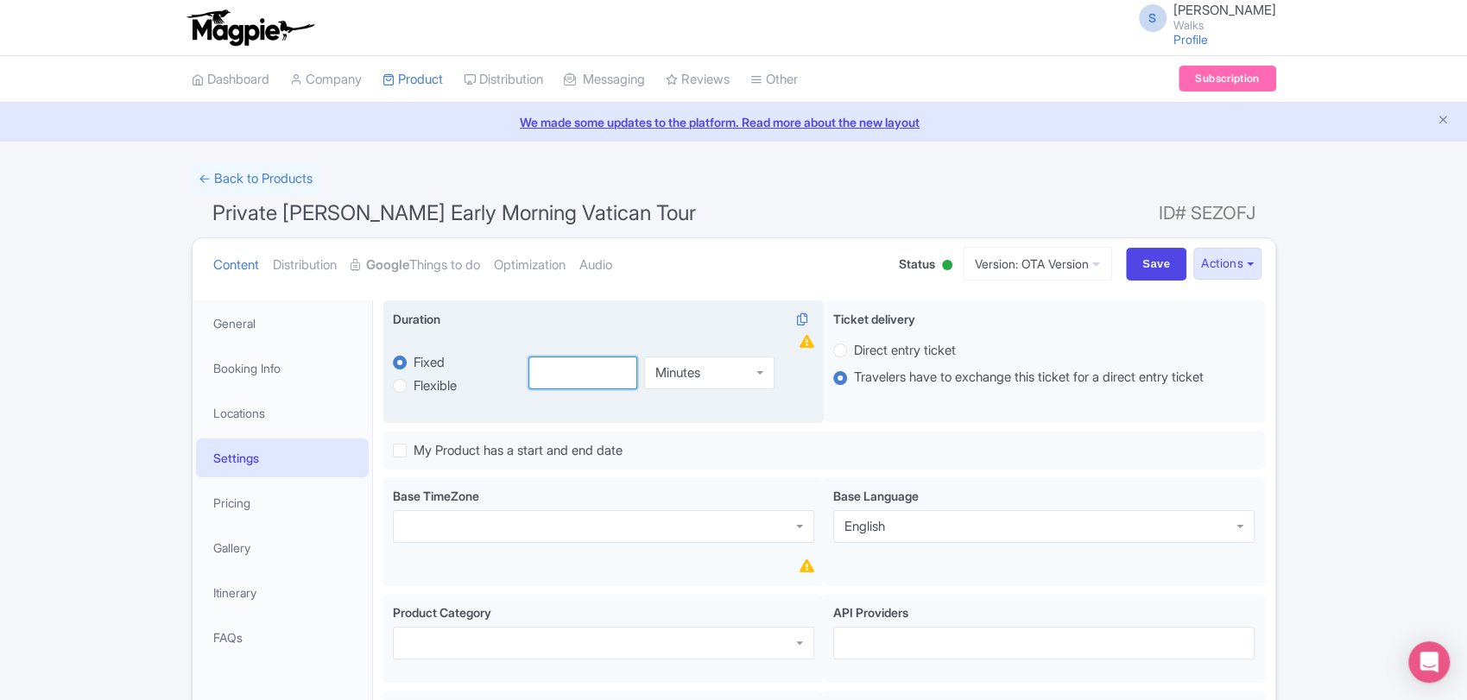
click at [540, 375] on input "number" at bounding box center [583, 373] width 109 height 33
type input "4"
click at [683, 382] on div "Minutes" at bounding box center [709, 369] width 130 height 33
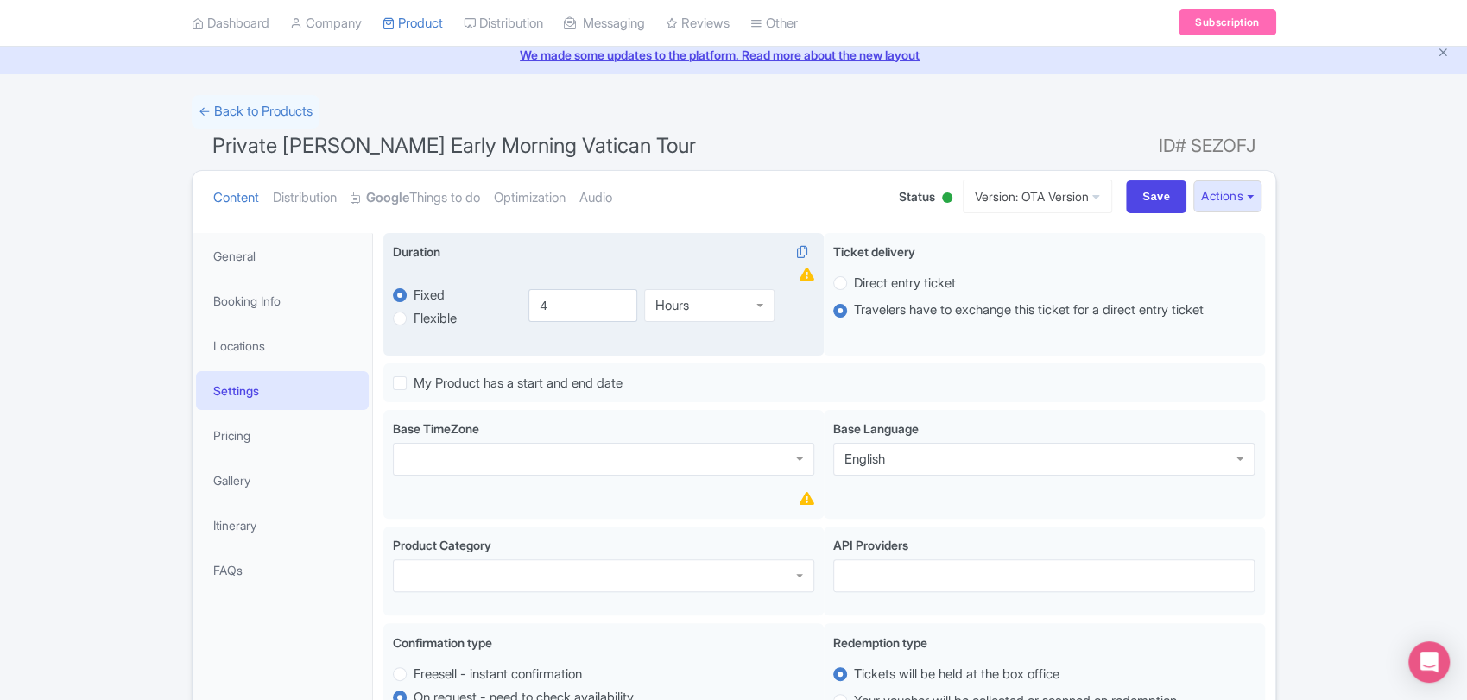
scroll to position [88, 0]
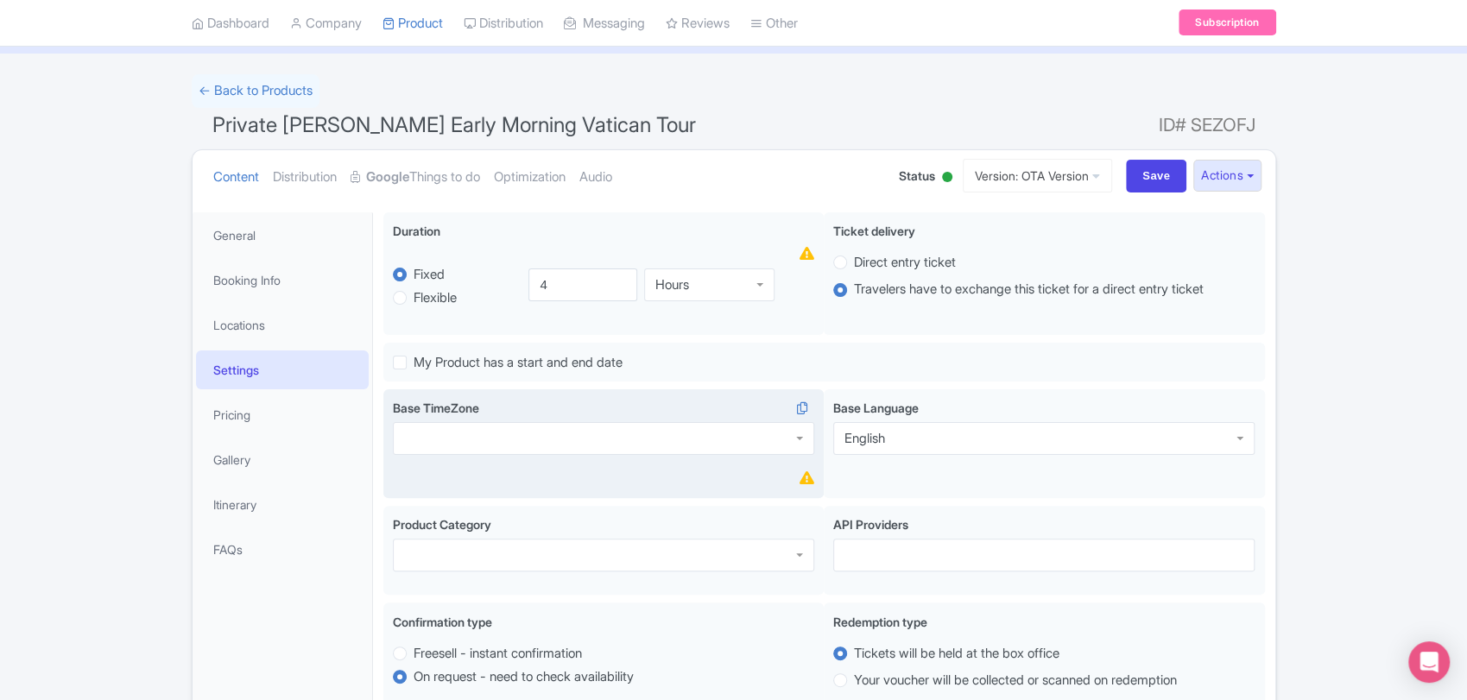
click at [659, 416] on div "Base TimeZone" at bounding box center [603, 427] width 421 height 56
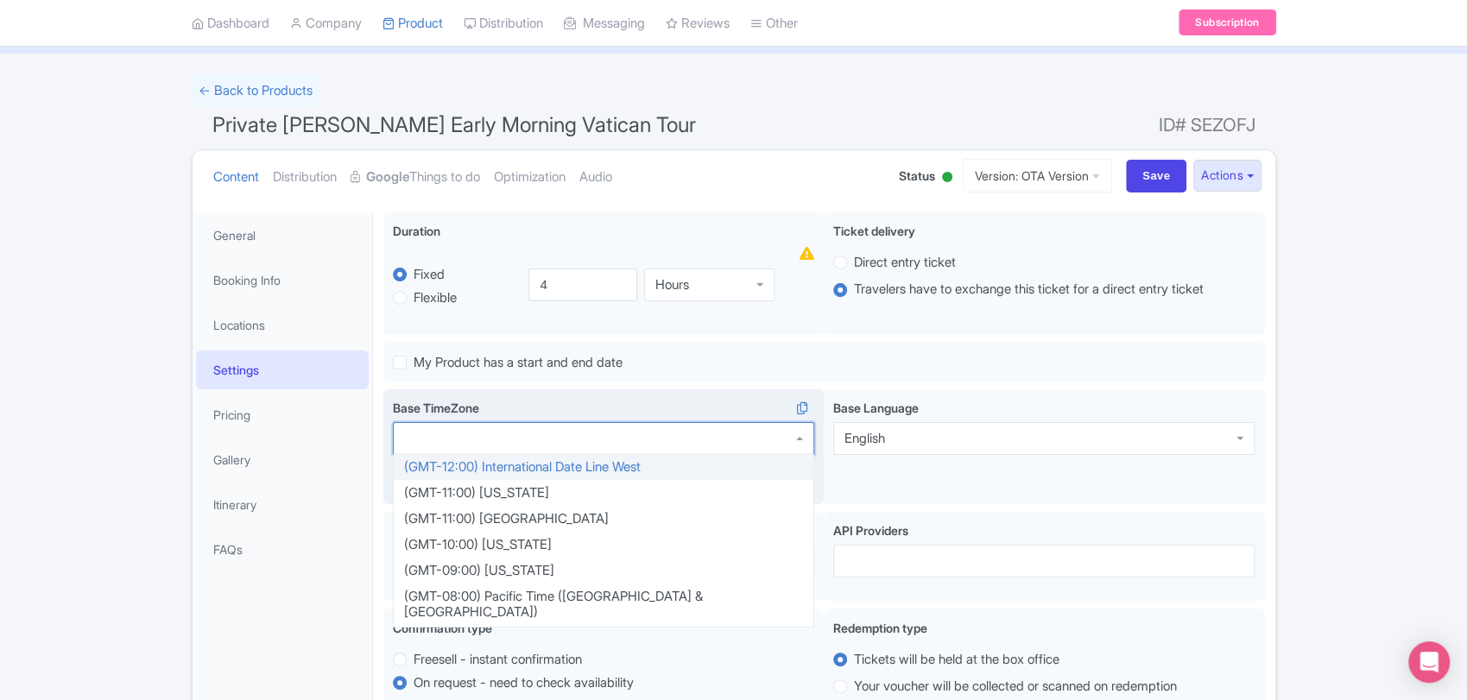
click at [656, 428] on div at bounding box center [603, 438] width 421 height 33
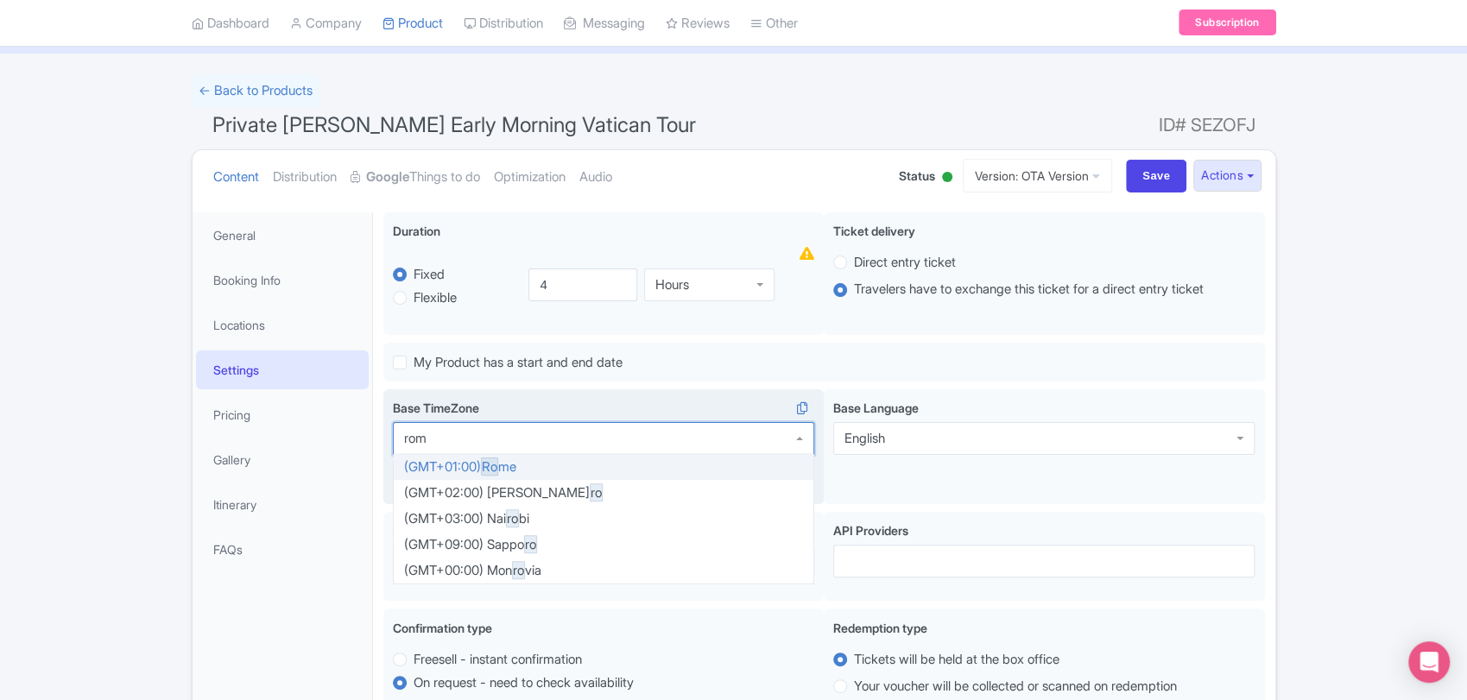
type input "[GEOGRAPHIC_DATA]"
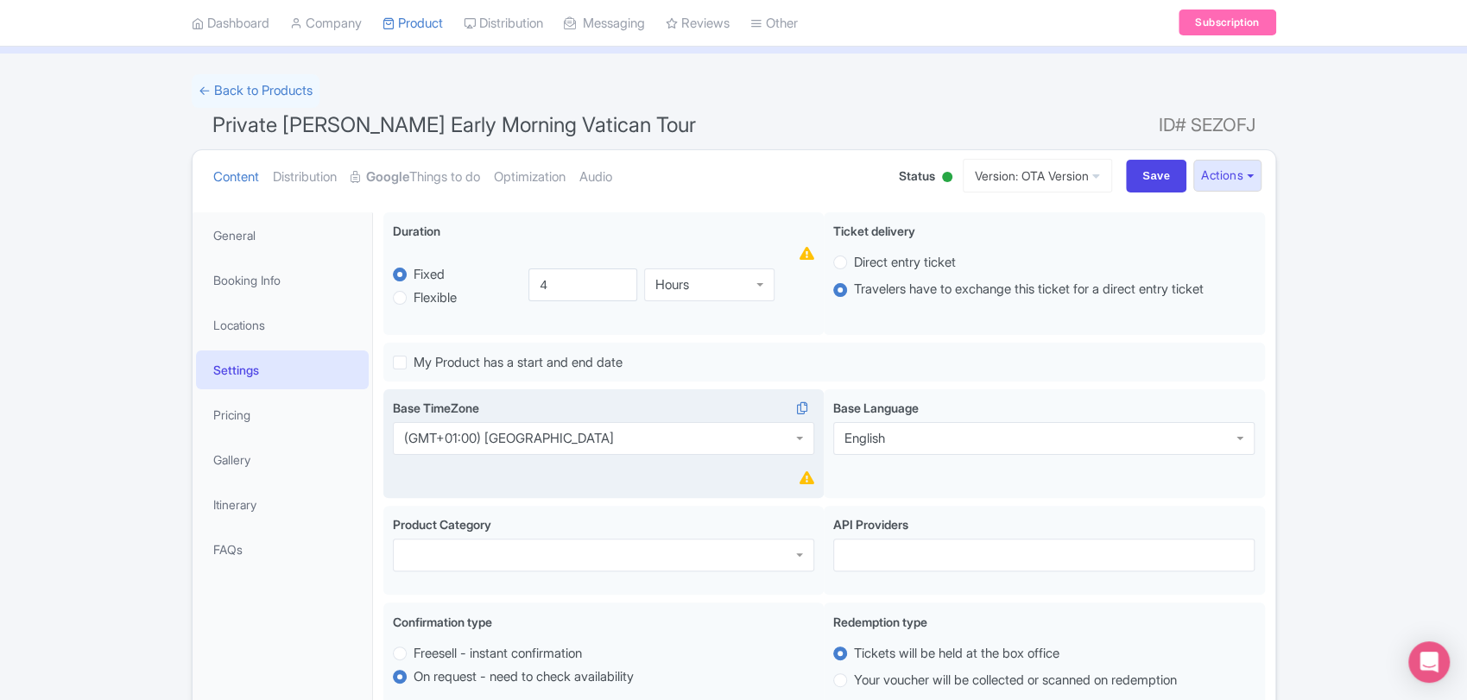
scroll to position [153, 0]
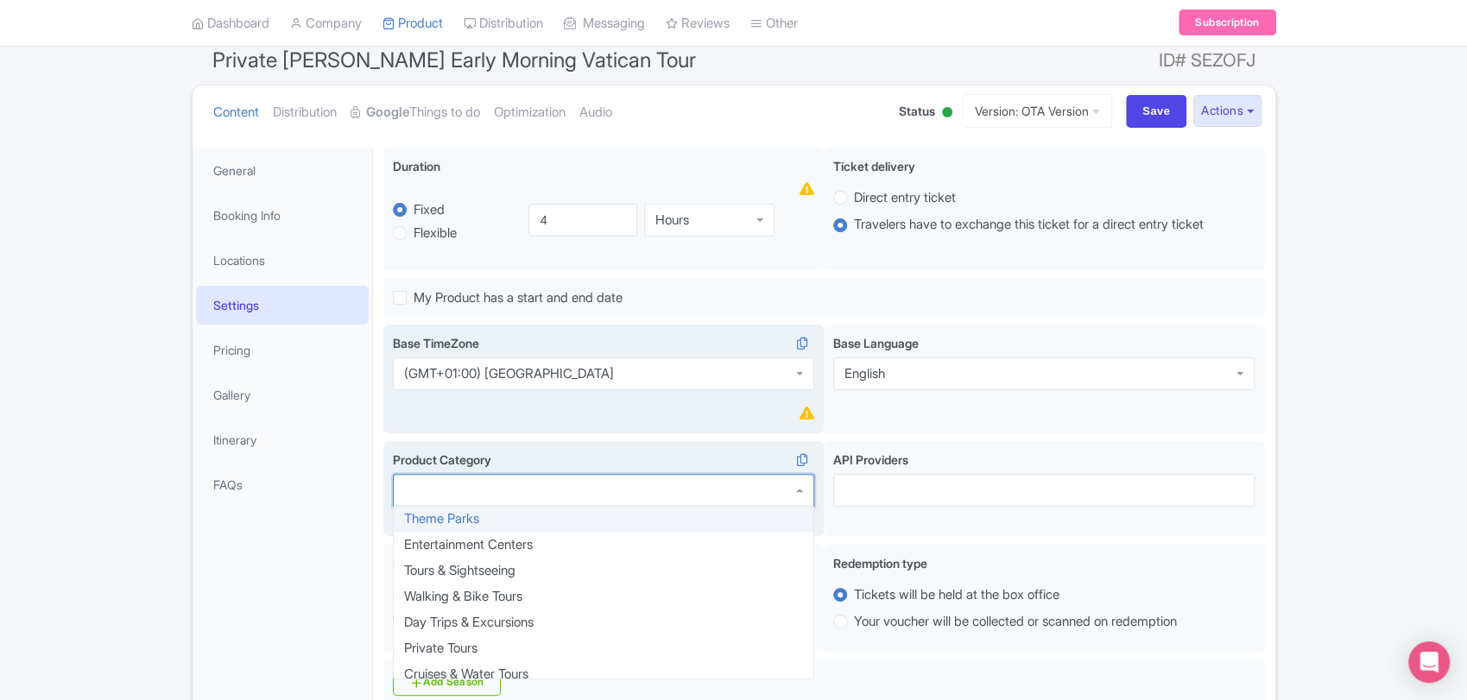
click at [638, 479] on div at bounding box center [603, 490] width 421 height 33
type input "tour"
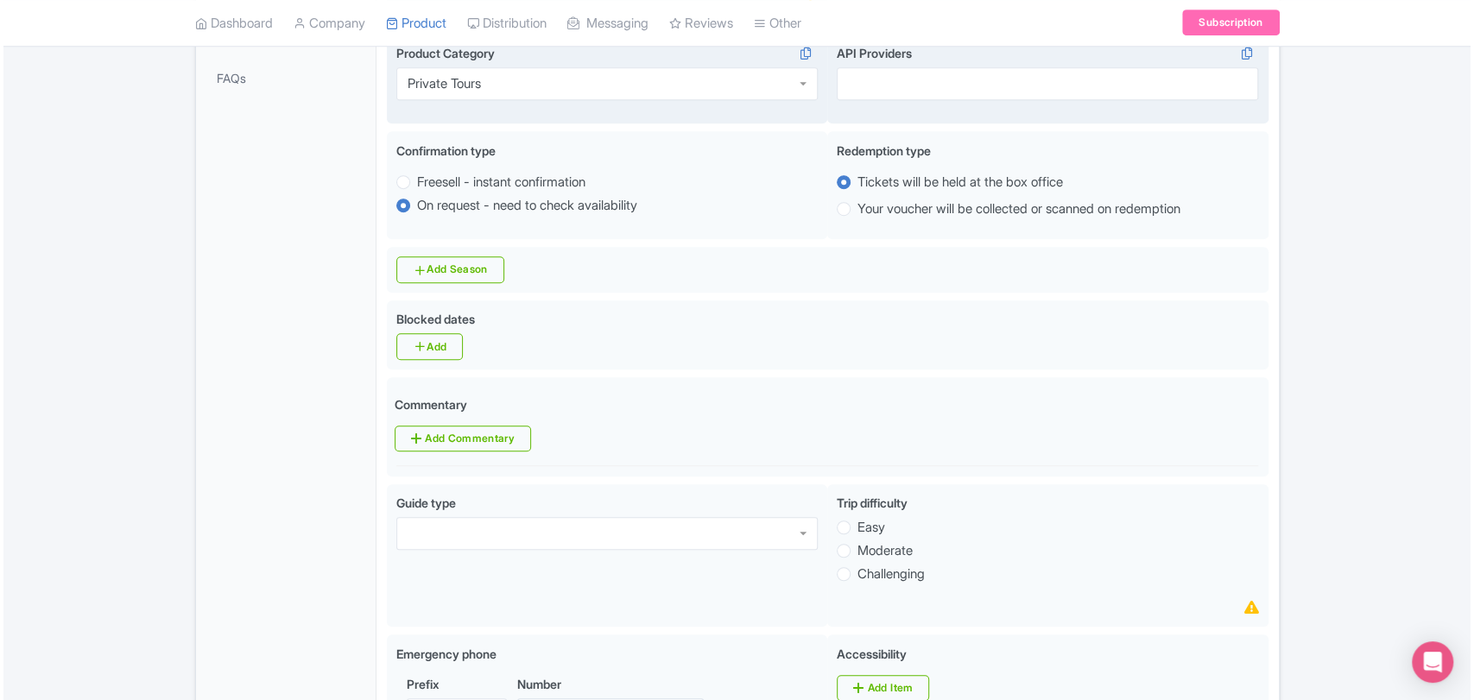
scroll to position [567, 0]
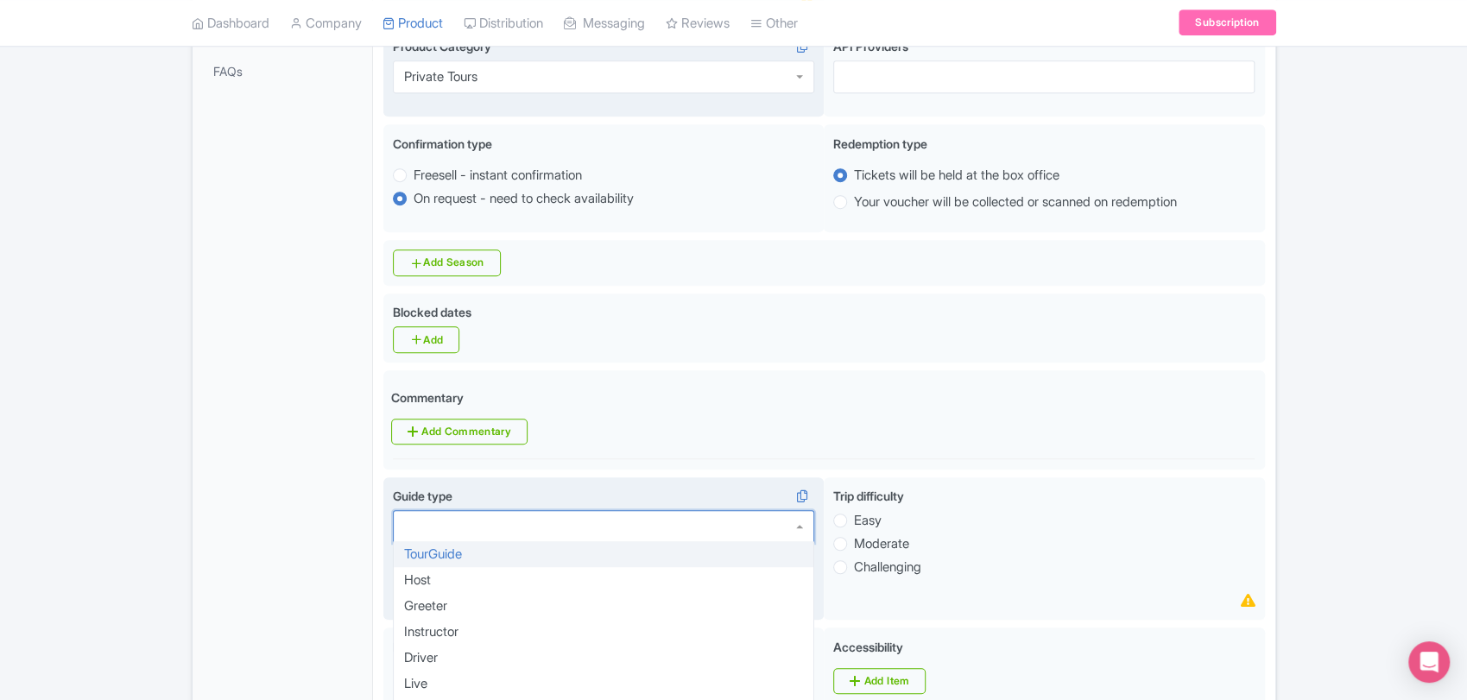
click at [663, 531] on div at bounding box center [603, 526] width 421 height 33
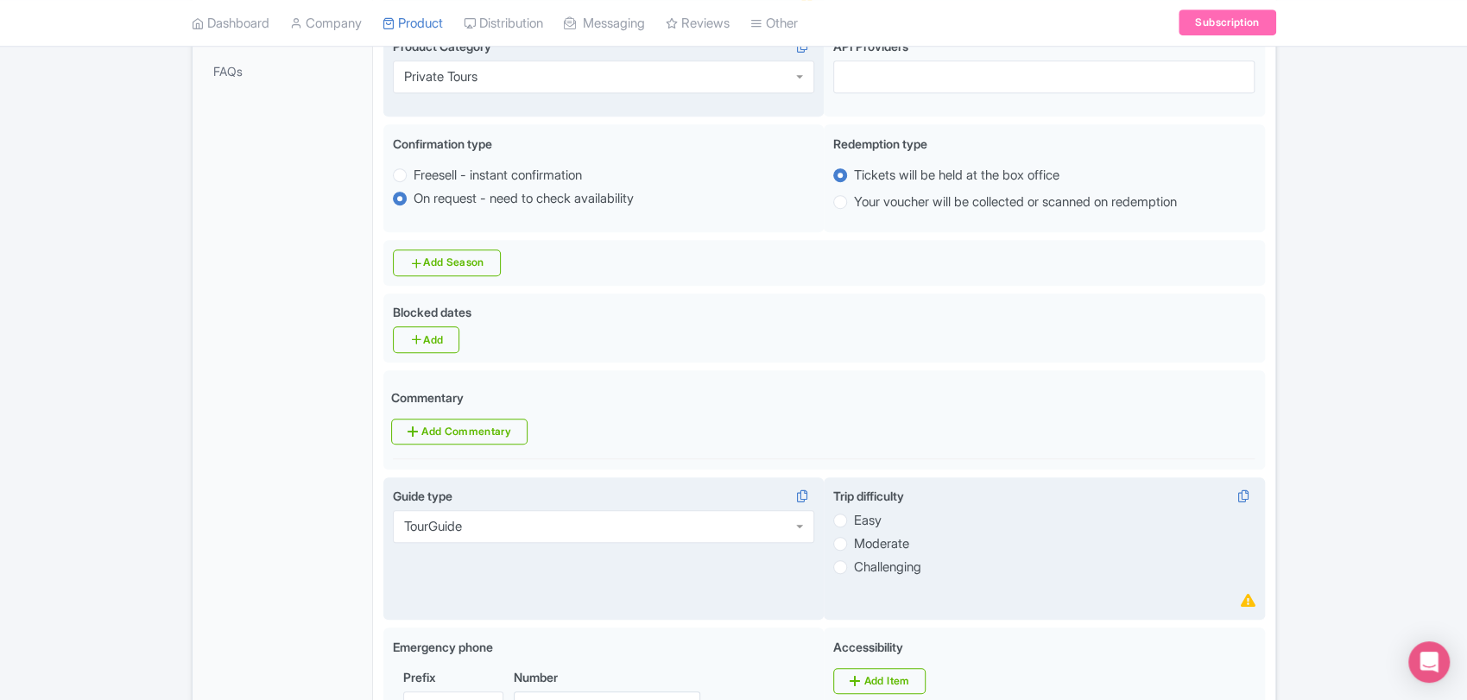
click at [854, 520] on label "Easy" at bounding box center [868, 521] width 28 height 20
click at [854, 520] on input "Easy" at bounding box center [862, 518] width 17 height 17
radio input "true"
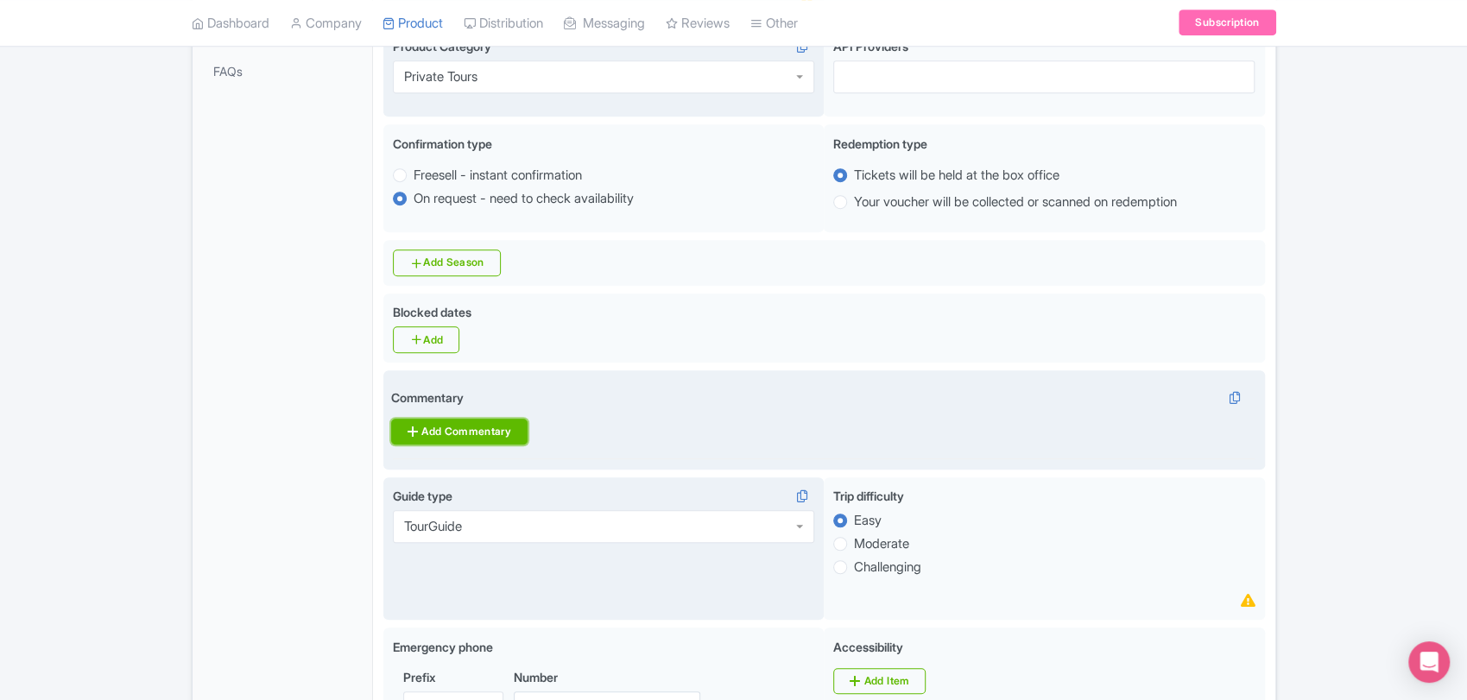
click at [493, 441] on link "Add Commentary" at bounding box center [459, 432] width 136 height 26
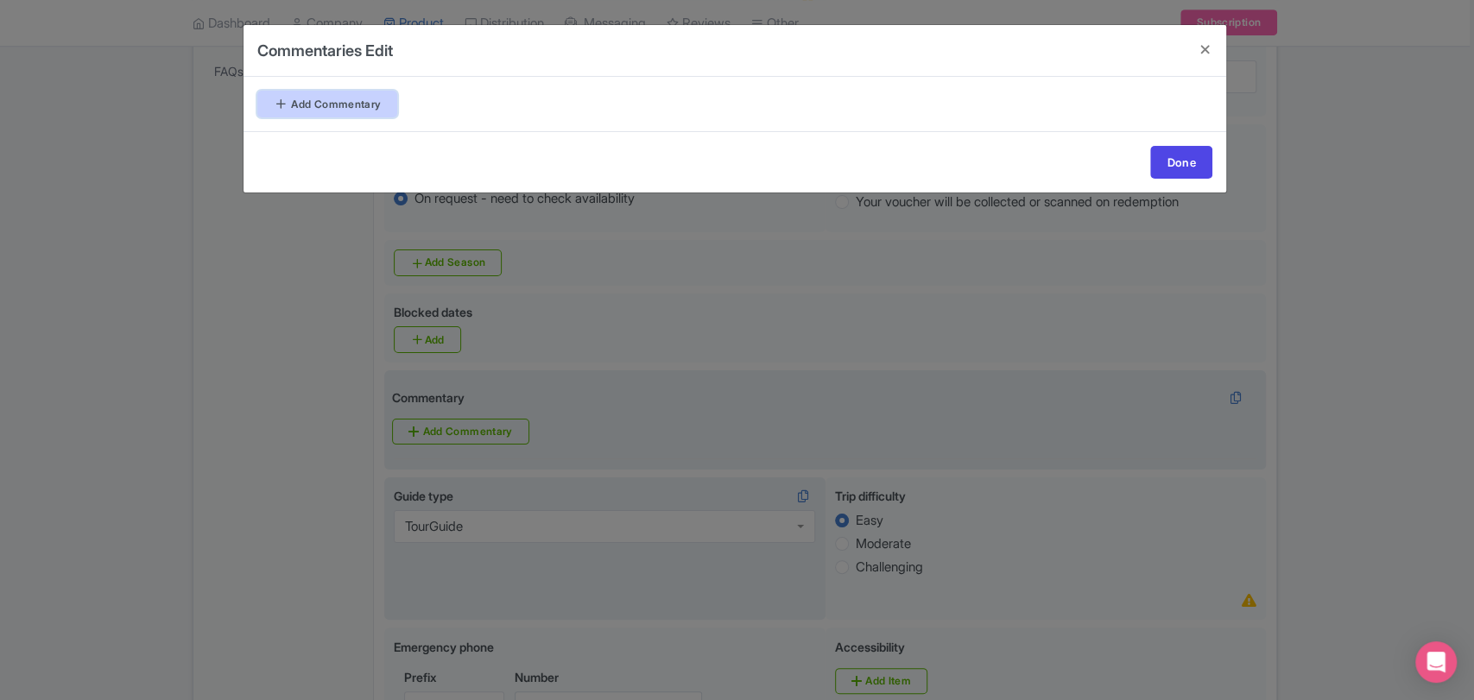
click at [377, 110] on link "Add Commentary" at bounding box center [327, 104] width 140 height 27
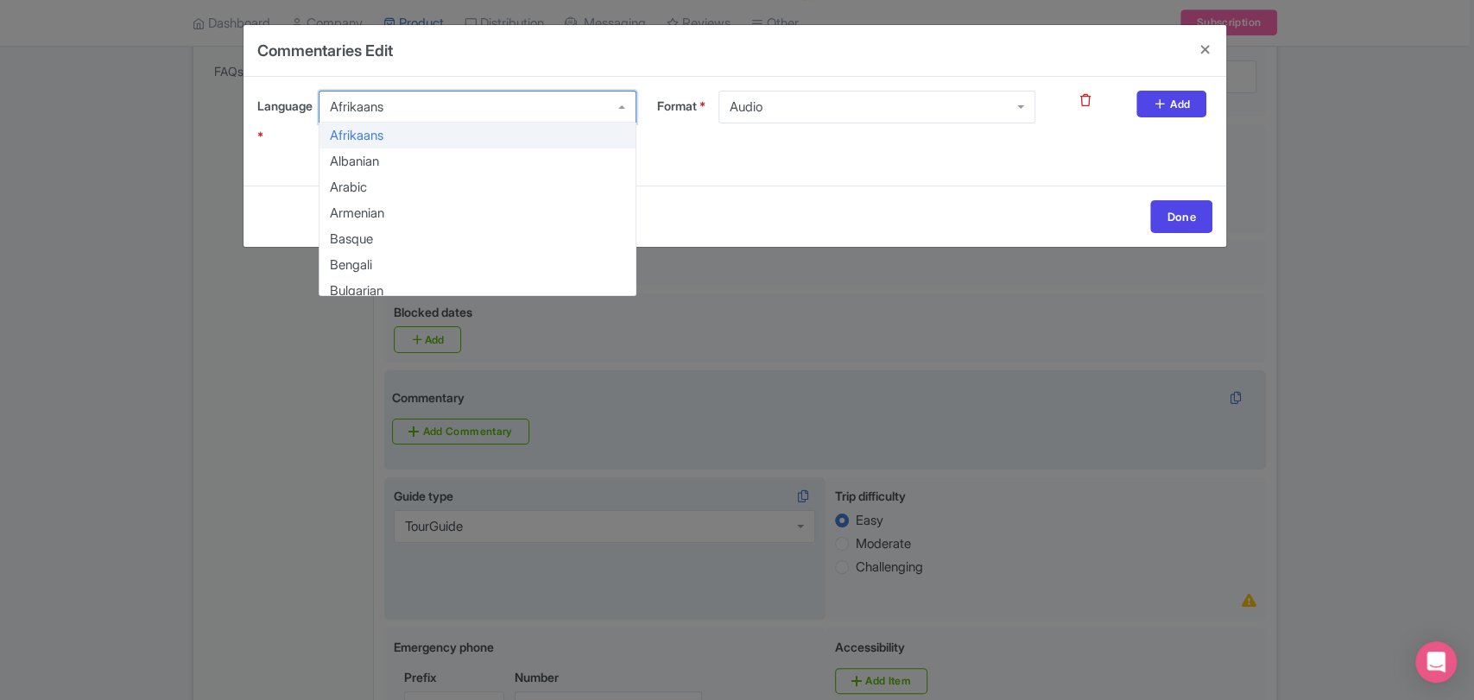
click at [409, 107] on div "Afrikaans" at bounding box center [477, 107] width 317 height 33
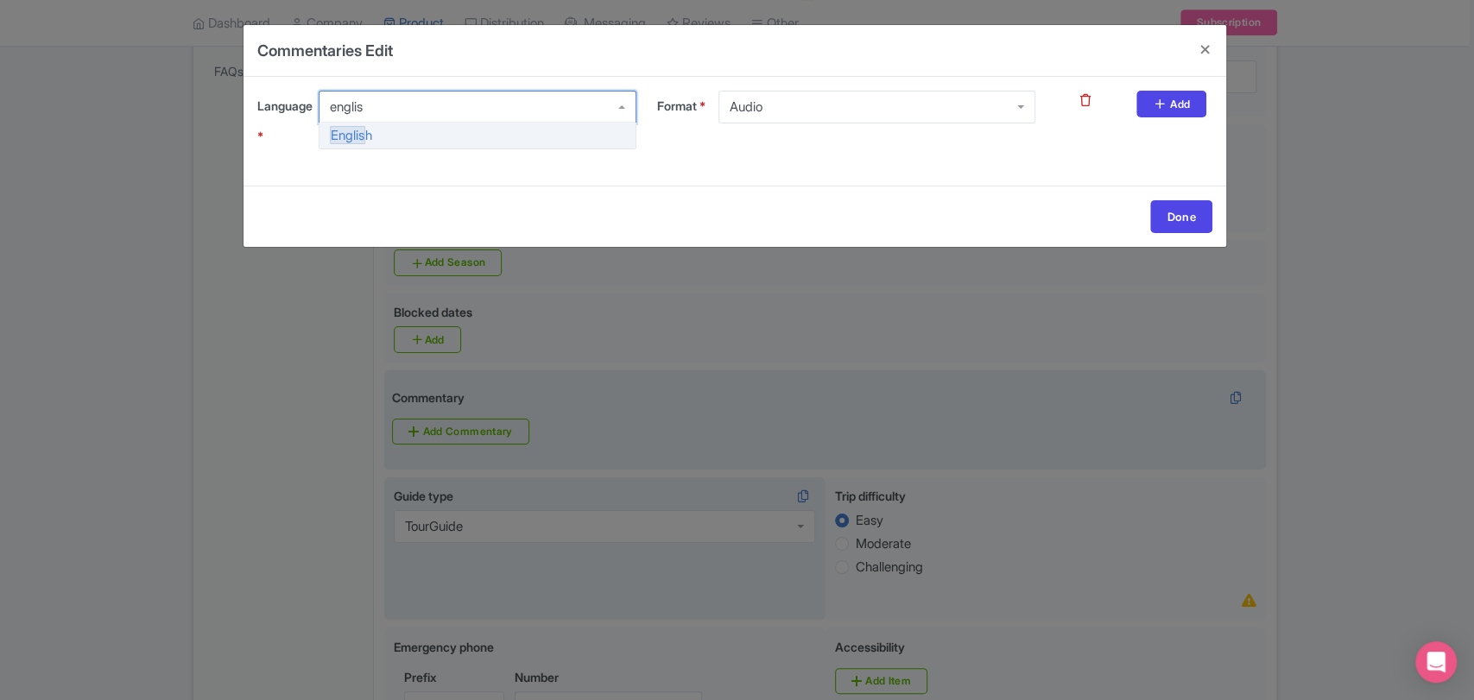
type input "englis"
click at [411, 149] on div "Englis h" at bounding box center [477, 121] width 317 height 60
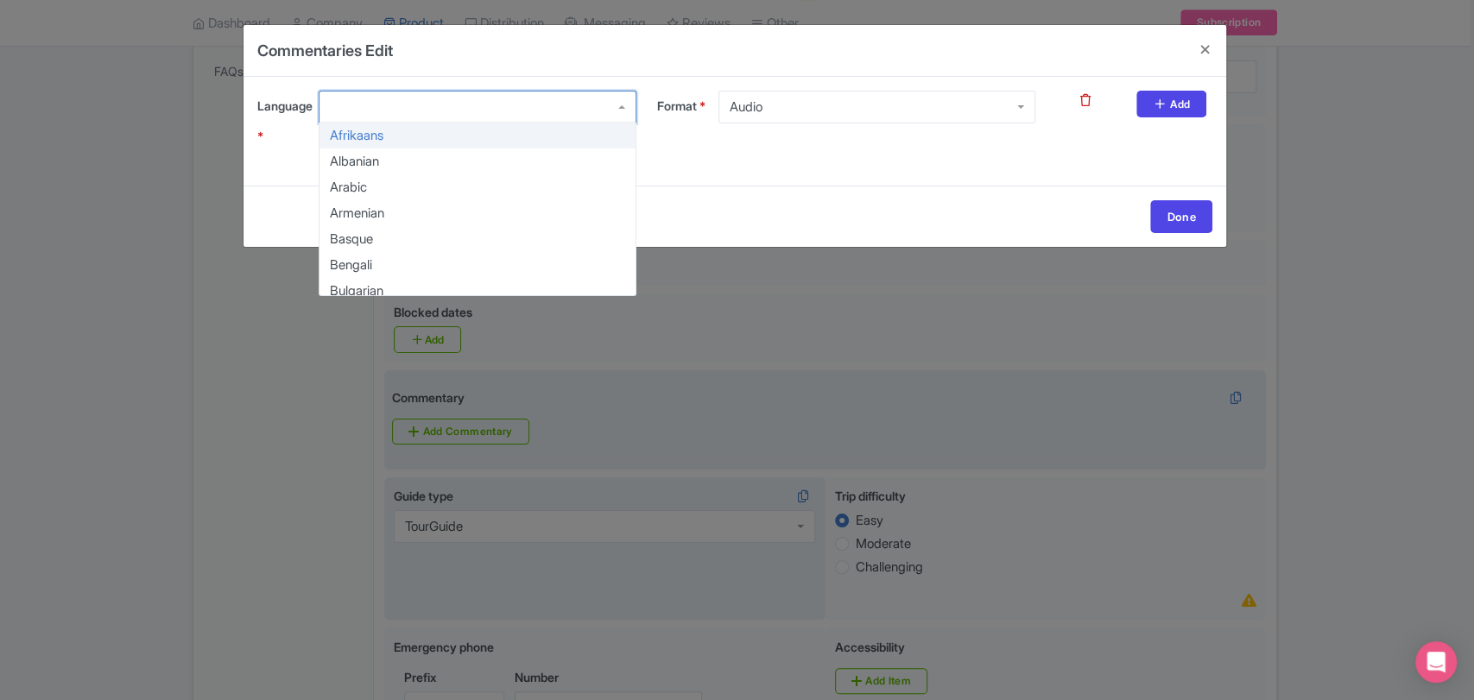
click at [573, 107] on div at bounding box center [477, 107] width 317 height 33
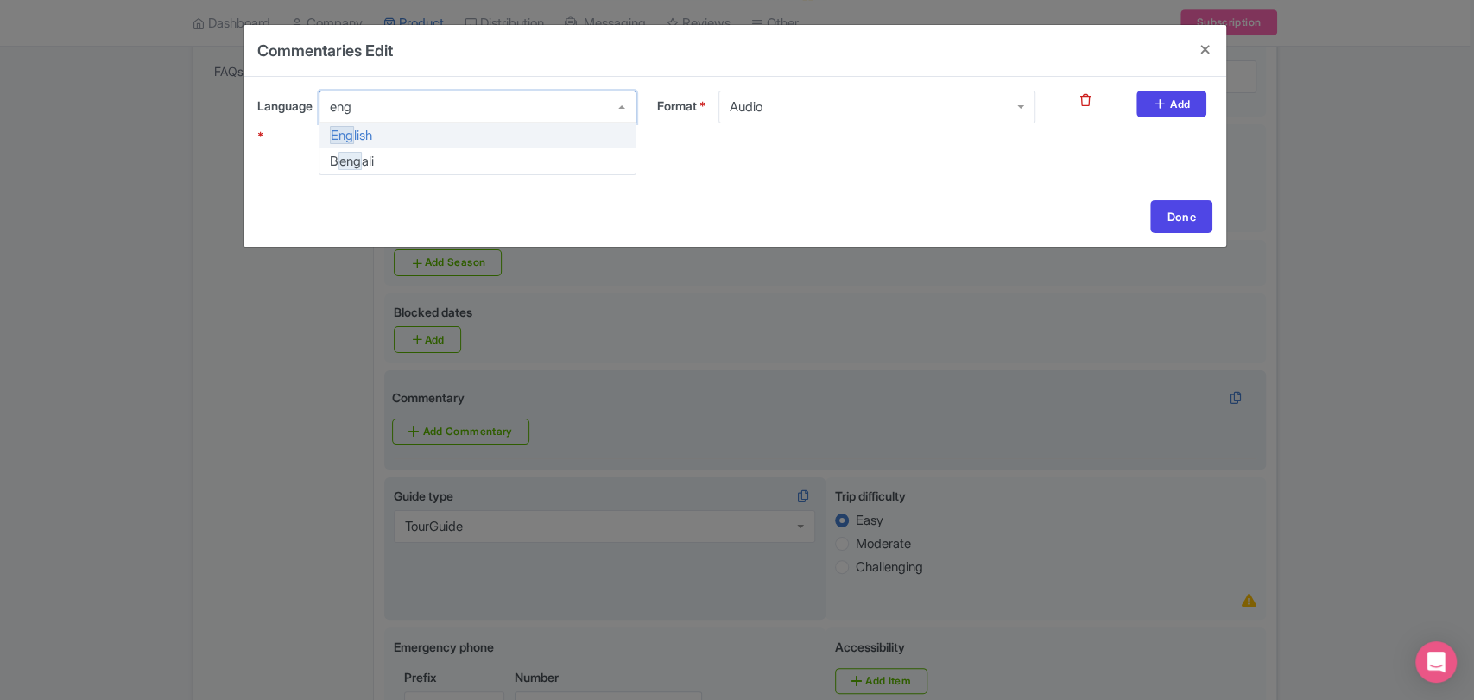
type input "engl"
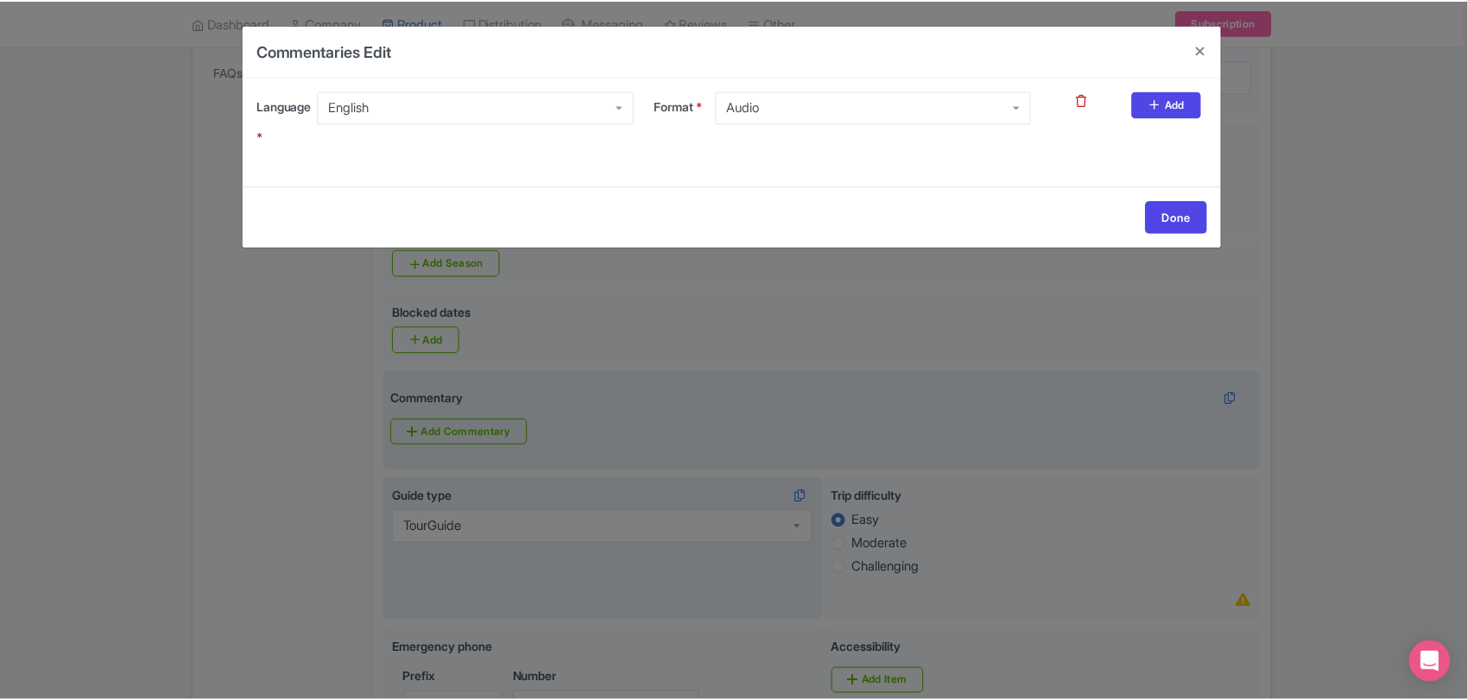
scroll to position [0, 0]
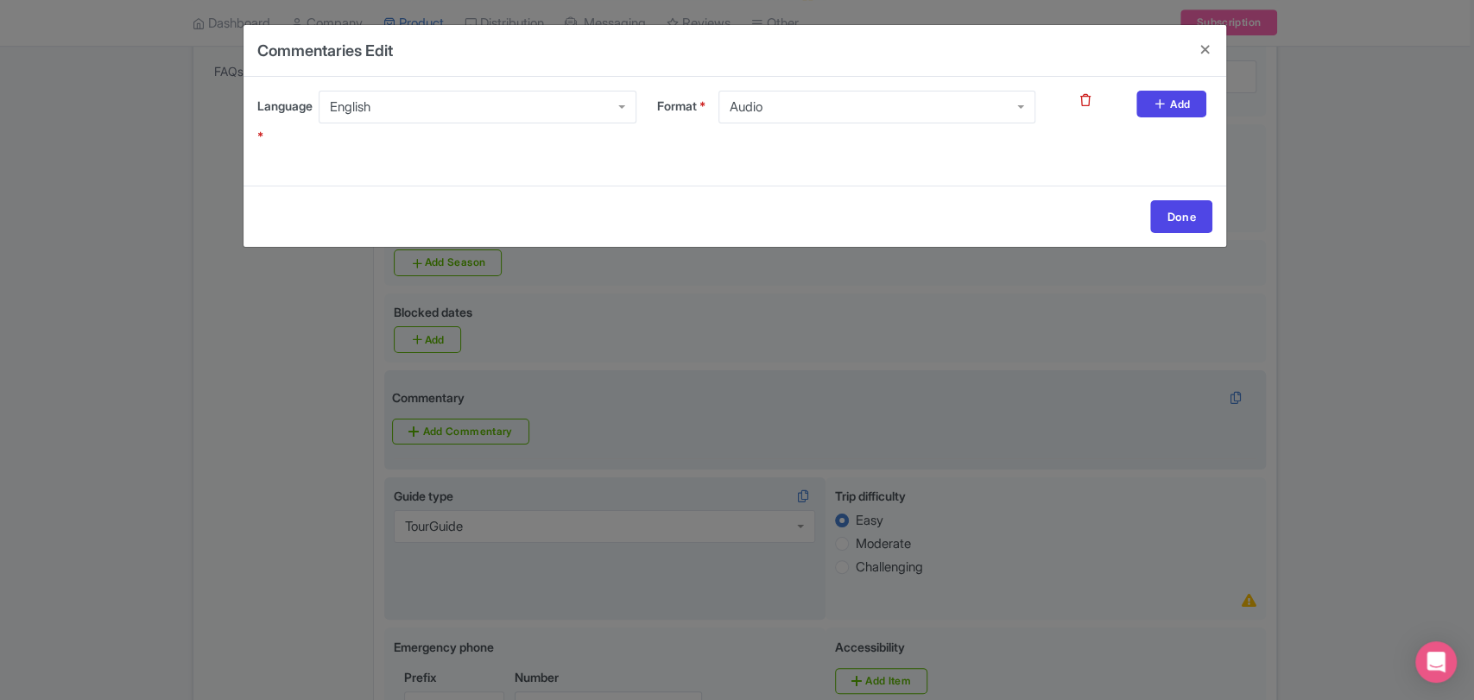
click at [765, 105] on input "Format *" at bounding box center [764, 107] width 3 height 16
click at [1174, 216] on link "Done" at bounding box center [1181, 216] width 62 height 33
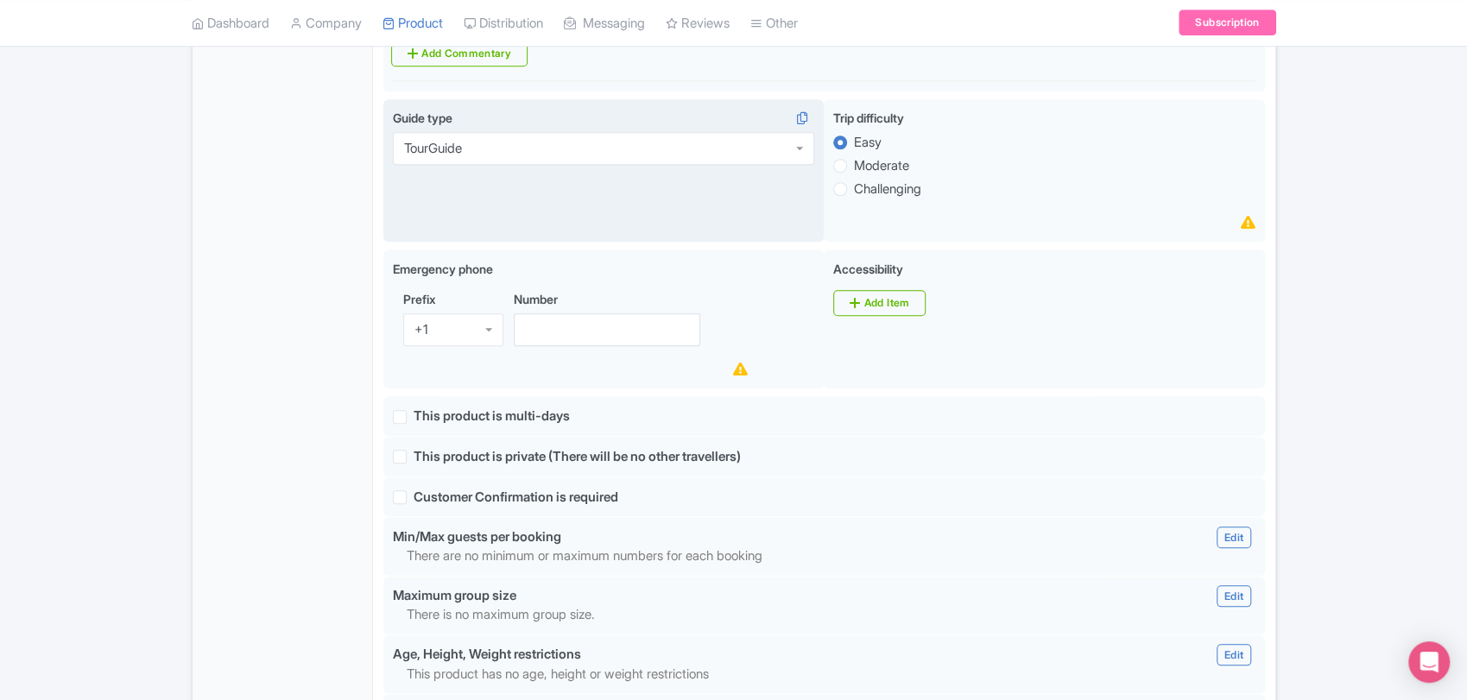
scroll to position [944, 0]
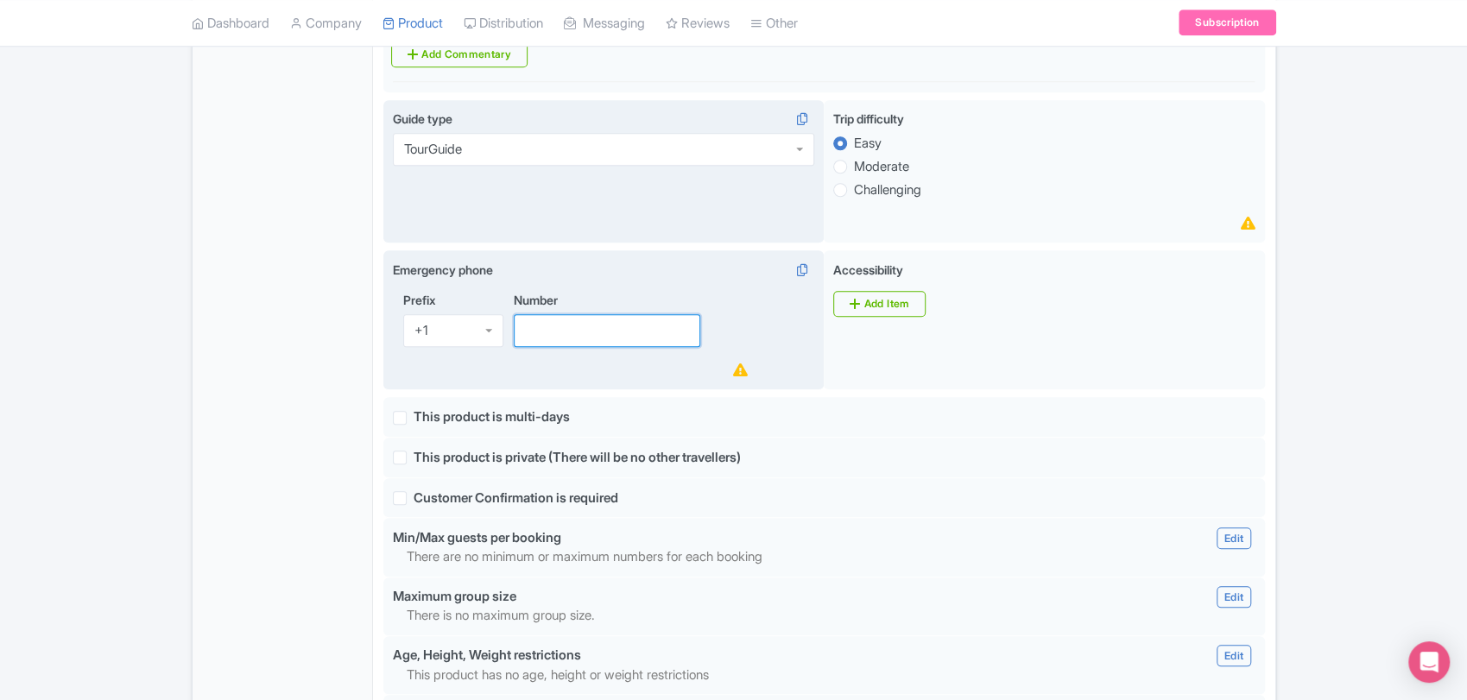
click at [638, 326] on input "Number" at bounding box center [607, 330] width 187 height 33
type input "[PHONE_NUMBER]"
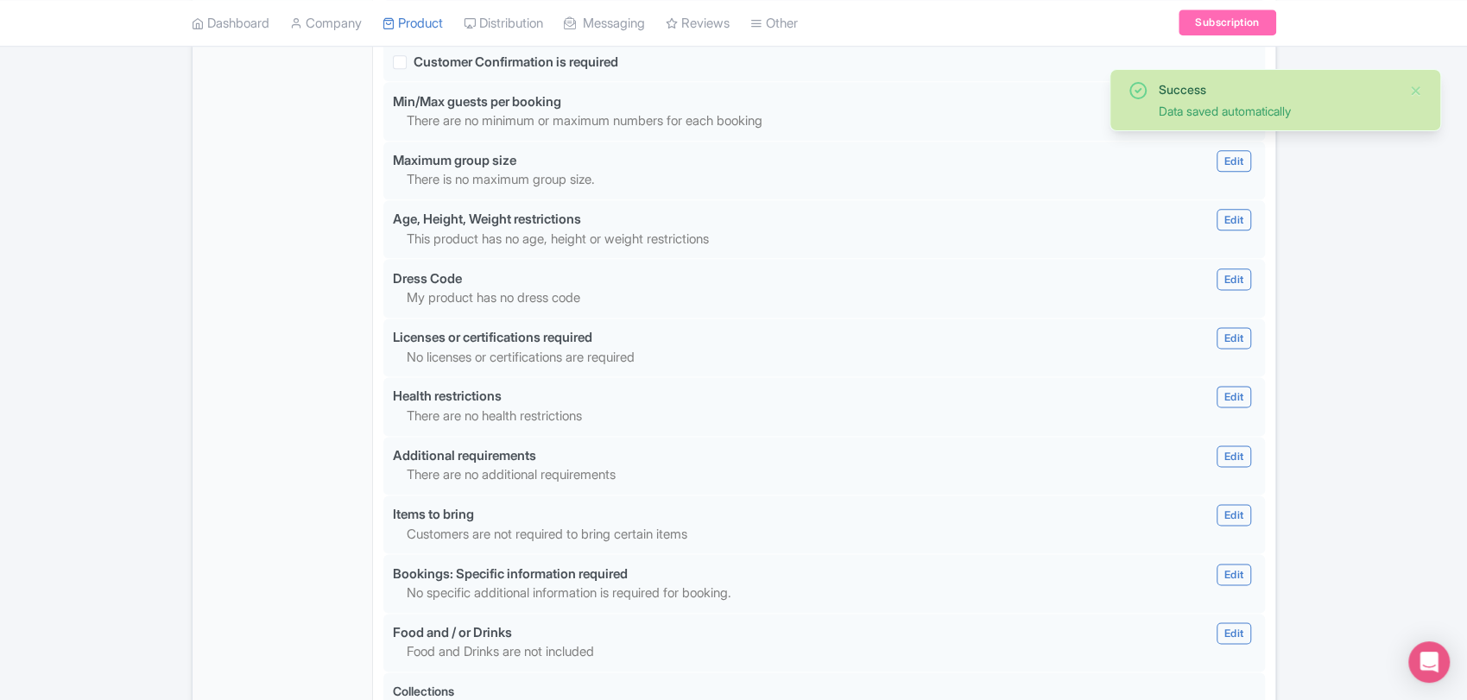
scroll to position [1587, 0]
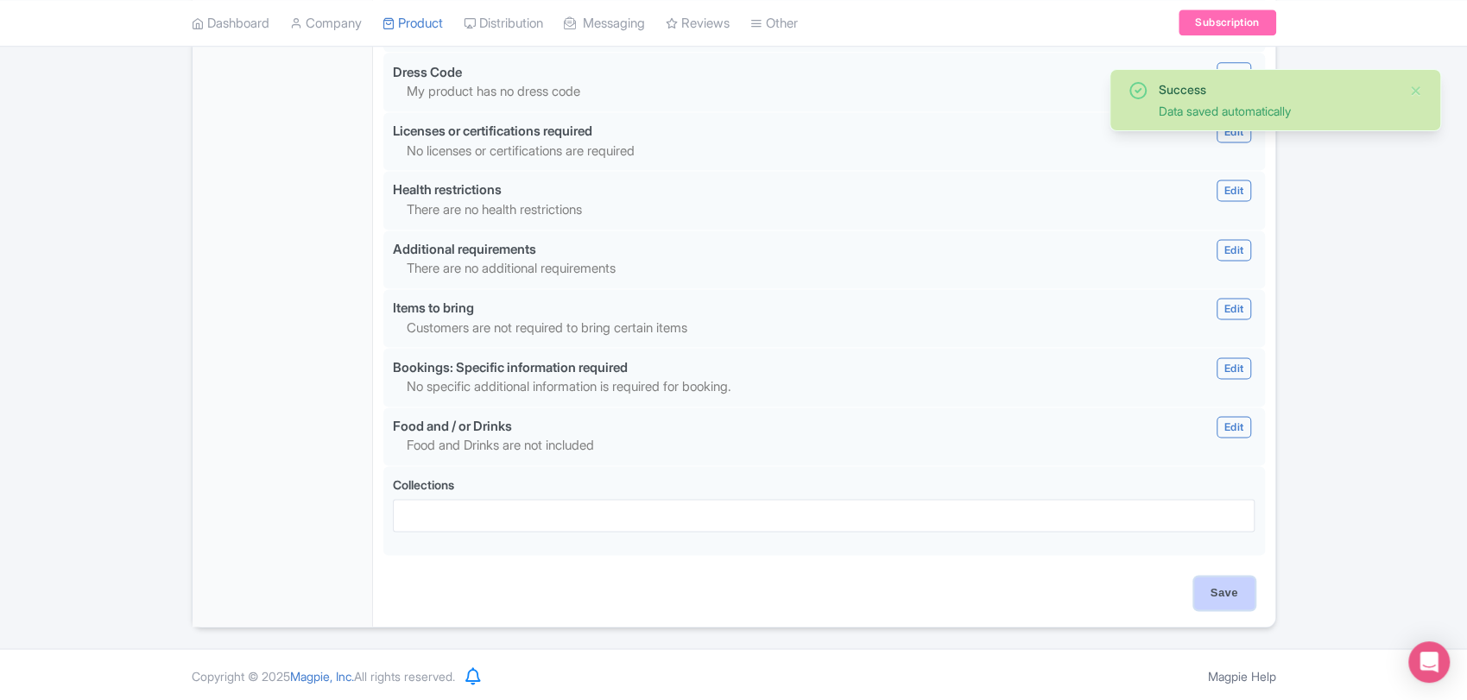
click at [1210, 594] on input "Save" at bounding box center [1224, 593] width 60 height 33
type input "Saving..."
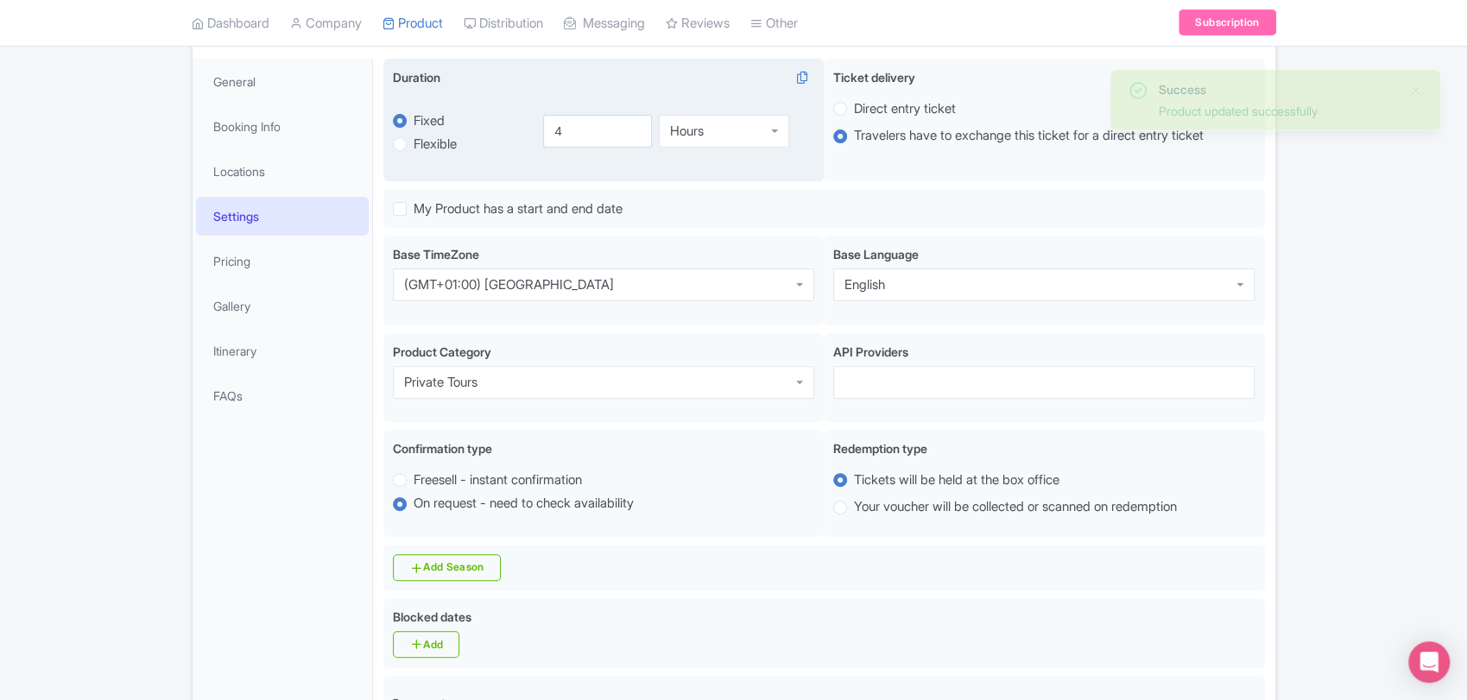
scroll to position [435, 0]
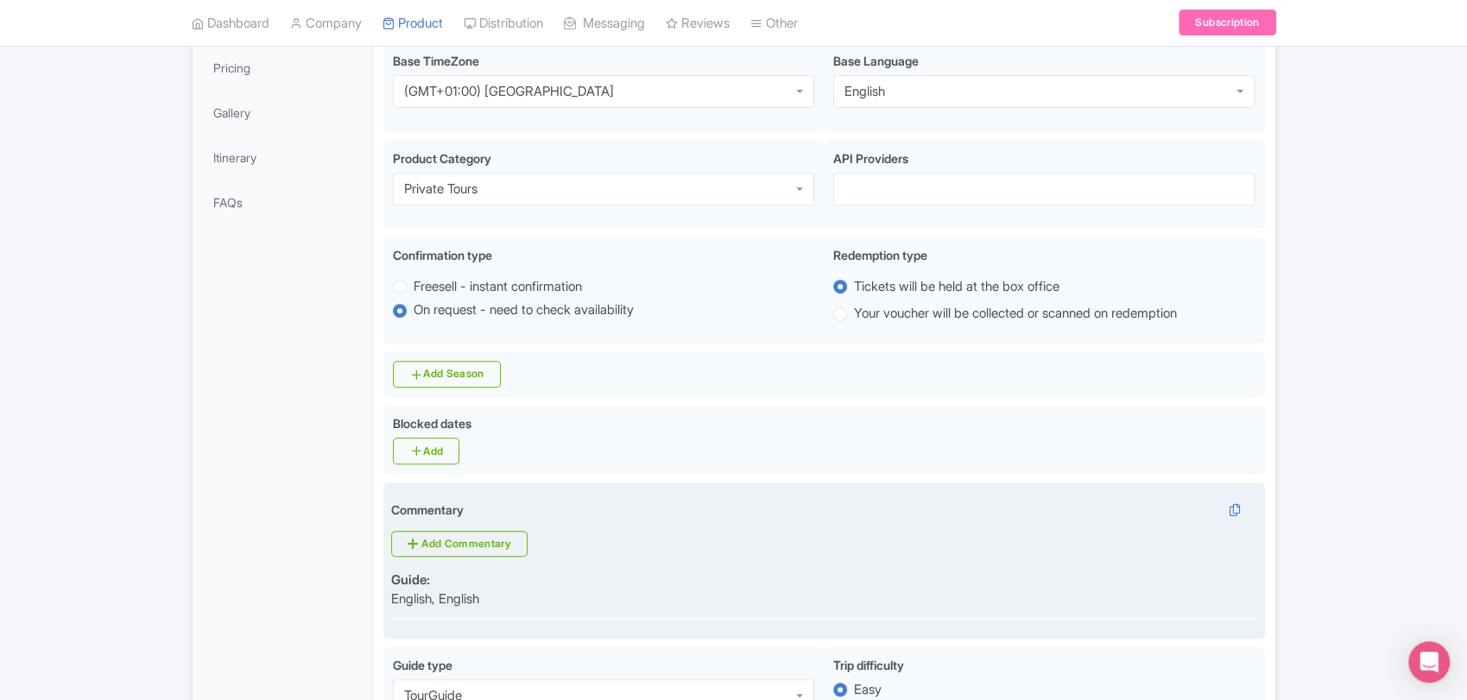
click at [476, 593] on p "English, English" at bounding box center [435, 600] width 88 height 20
click at [501, 548] on link "Add Commentary" at bounding box center [459, 544] width 136 height 26
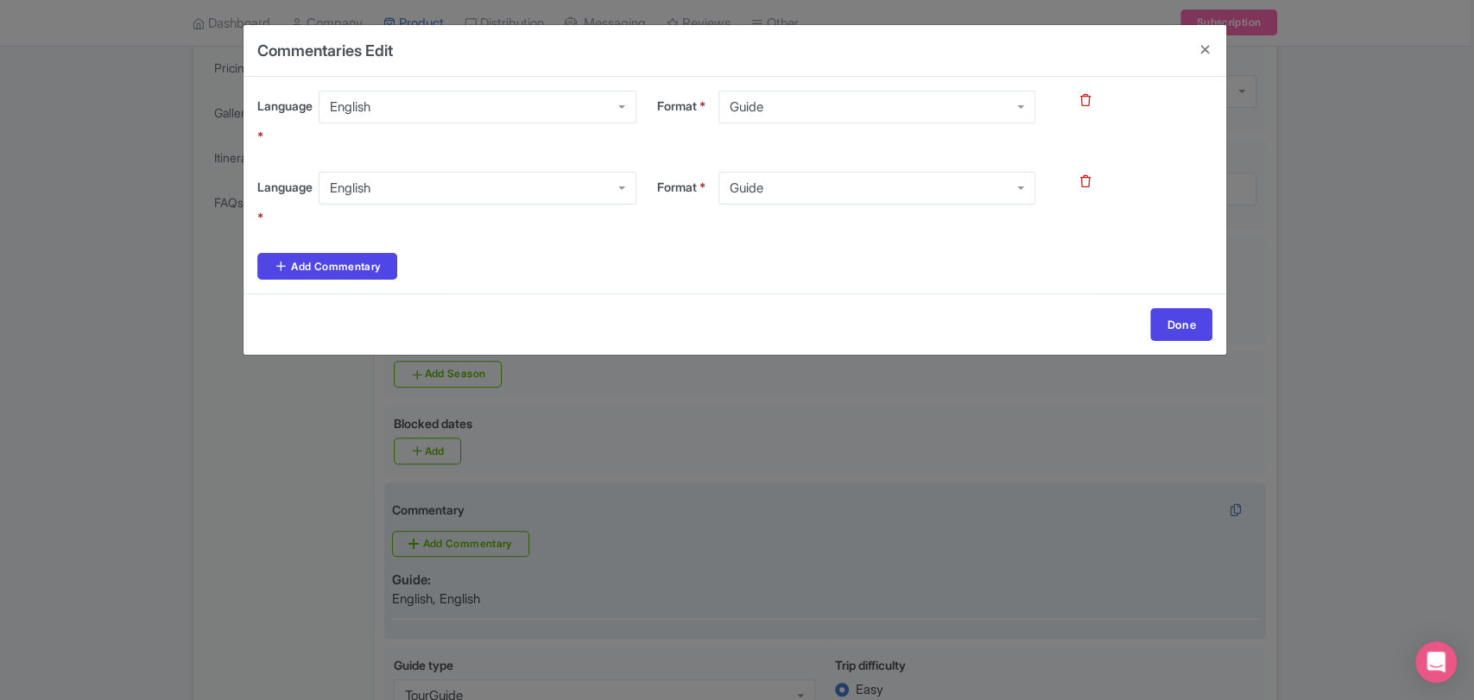
click at [1088, 181] on icon at bounding box center [1085, 181] width 10 height 12
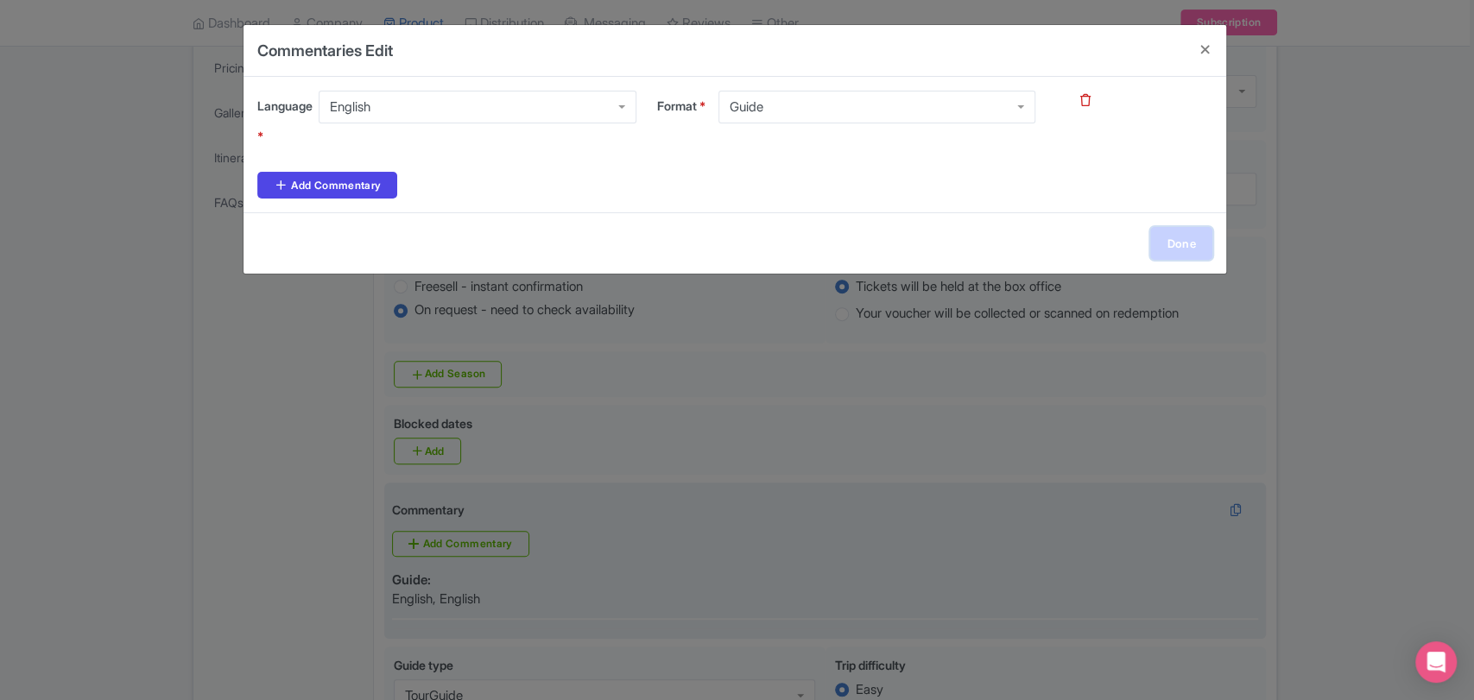
click at [1186, 243] on link "Done" at bounding box center [1181, 243] width 62 height 33
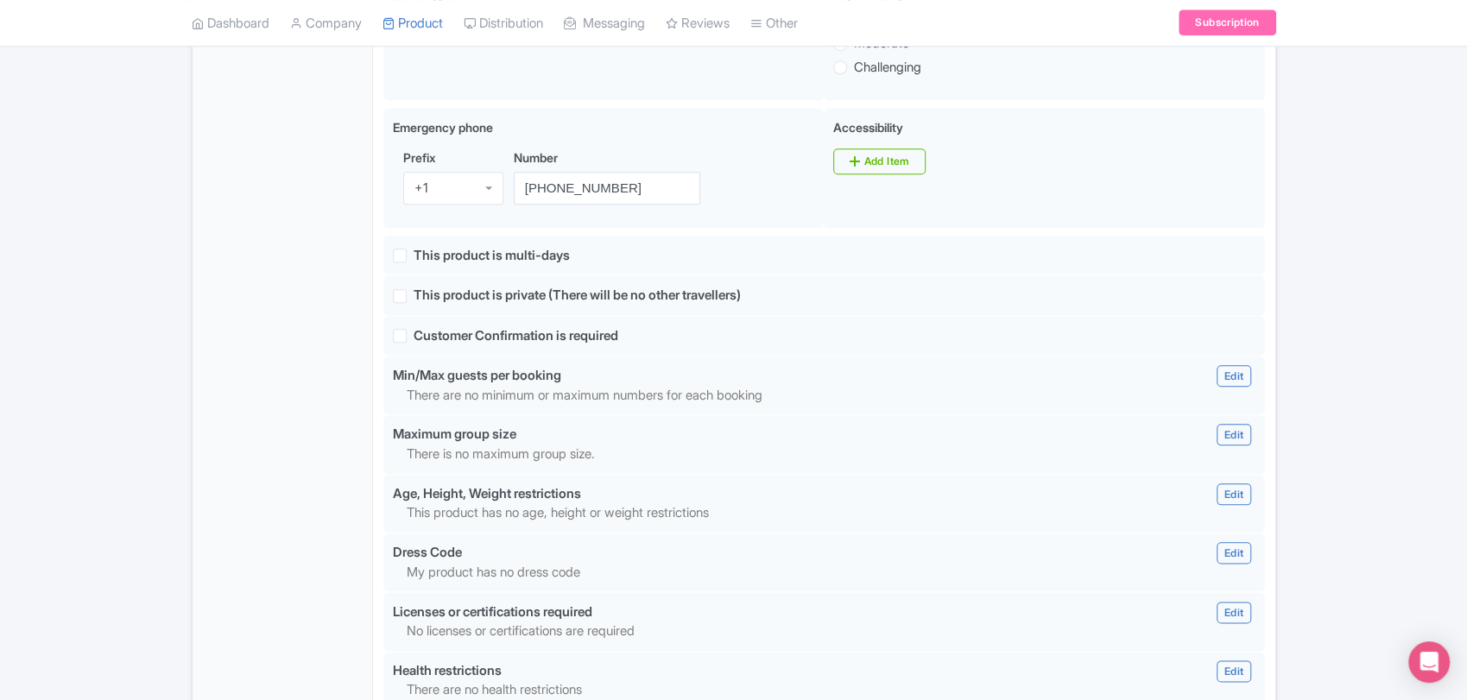
scroll to position [1205, 0]
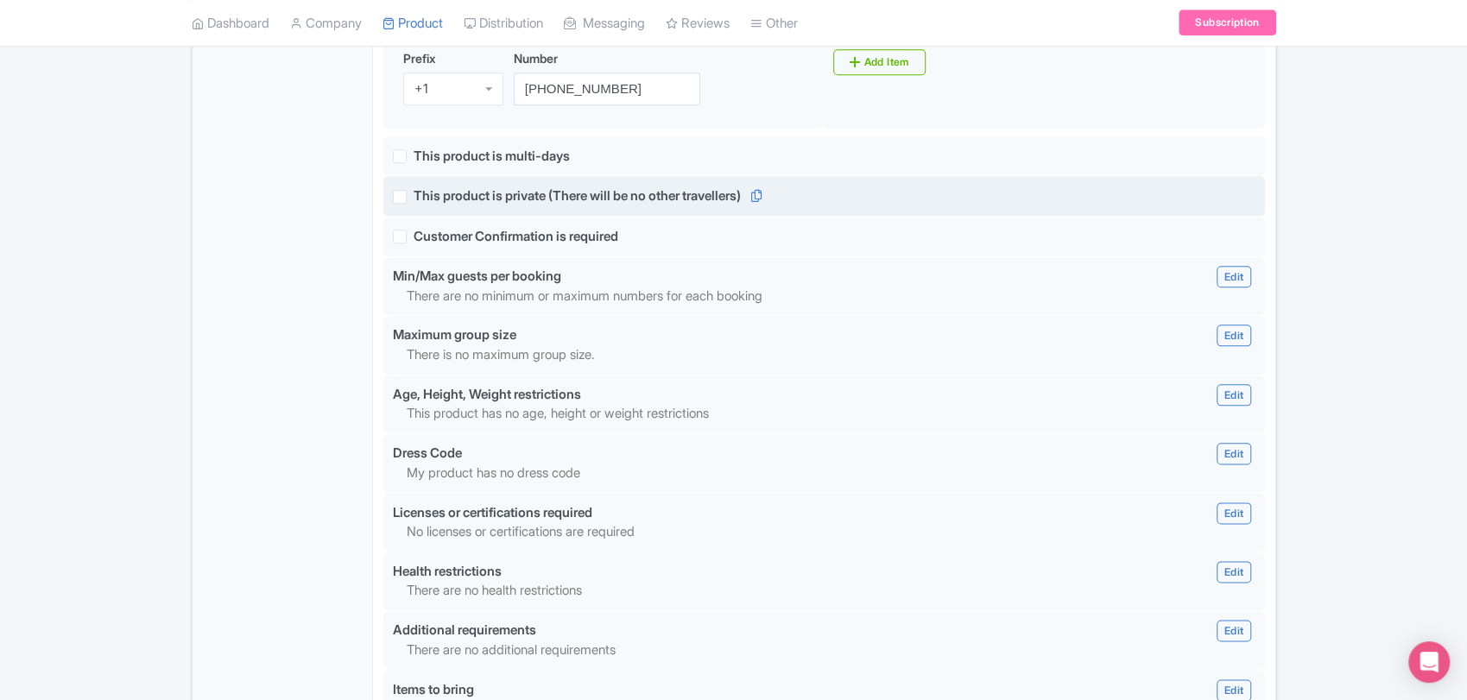
click at [414, 195] on label "This product is private (There will be no other travellers)" at bounding box center [577, 197] width 327 height 20
click at [414, 195] on input "This product is private (There will be no other travellers)" at bounding box center [419, 192] width 11 height 11
checkbox input "true"
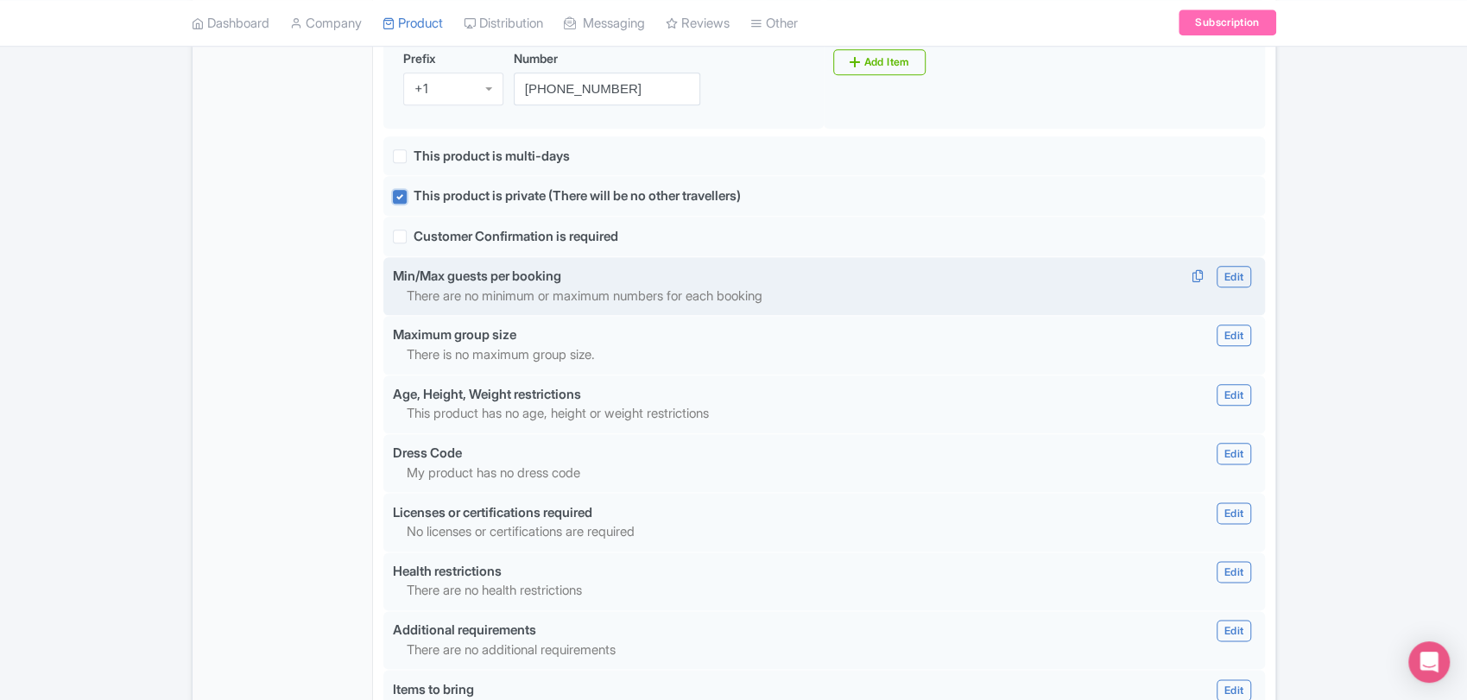
scroll to position [1246, 0]
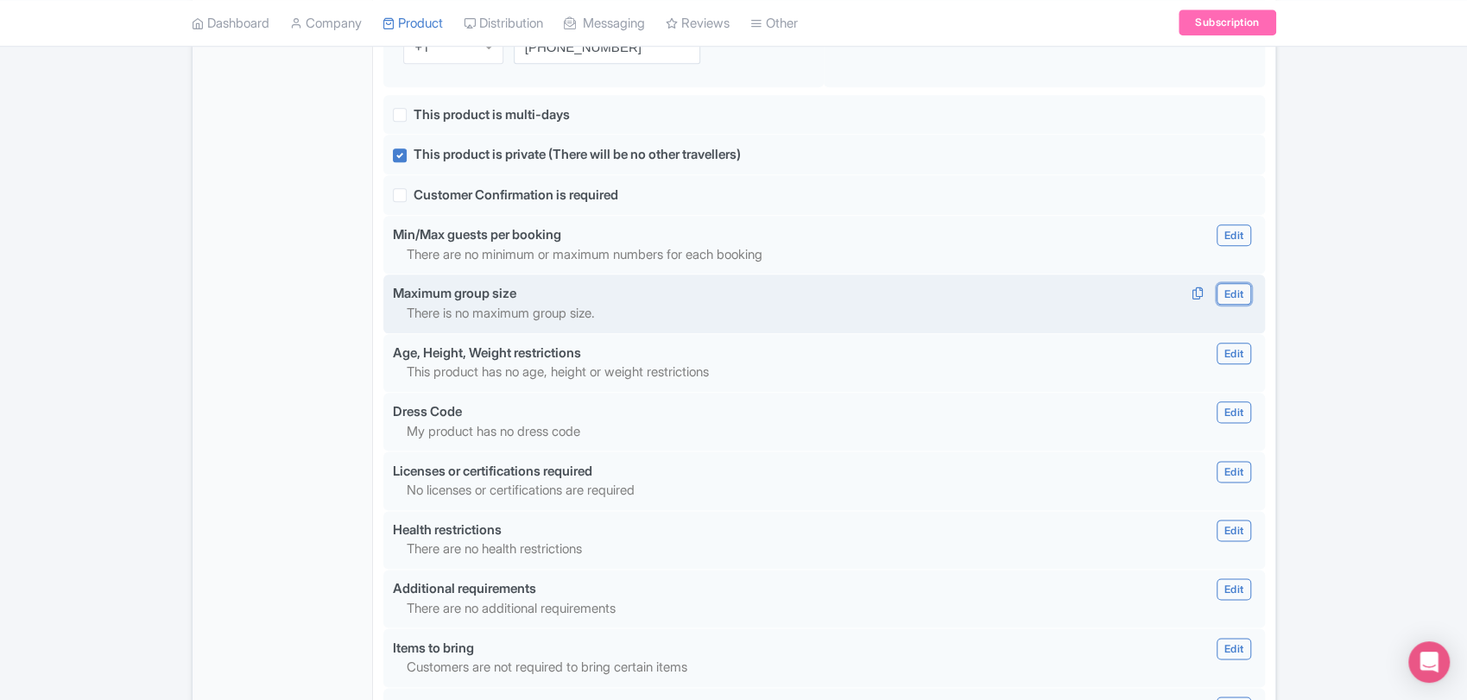
click at [1237, 291] on link "Edit" at bounding box center [1234, 294] width 35 height 22
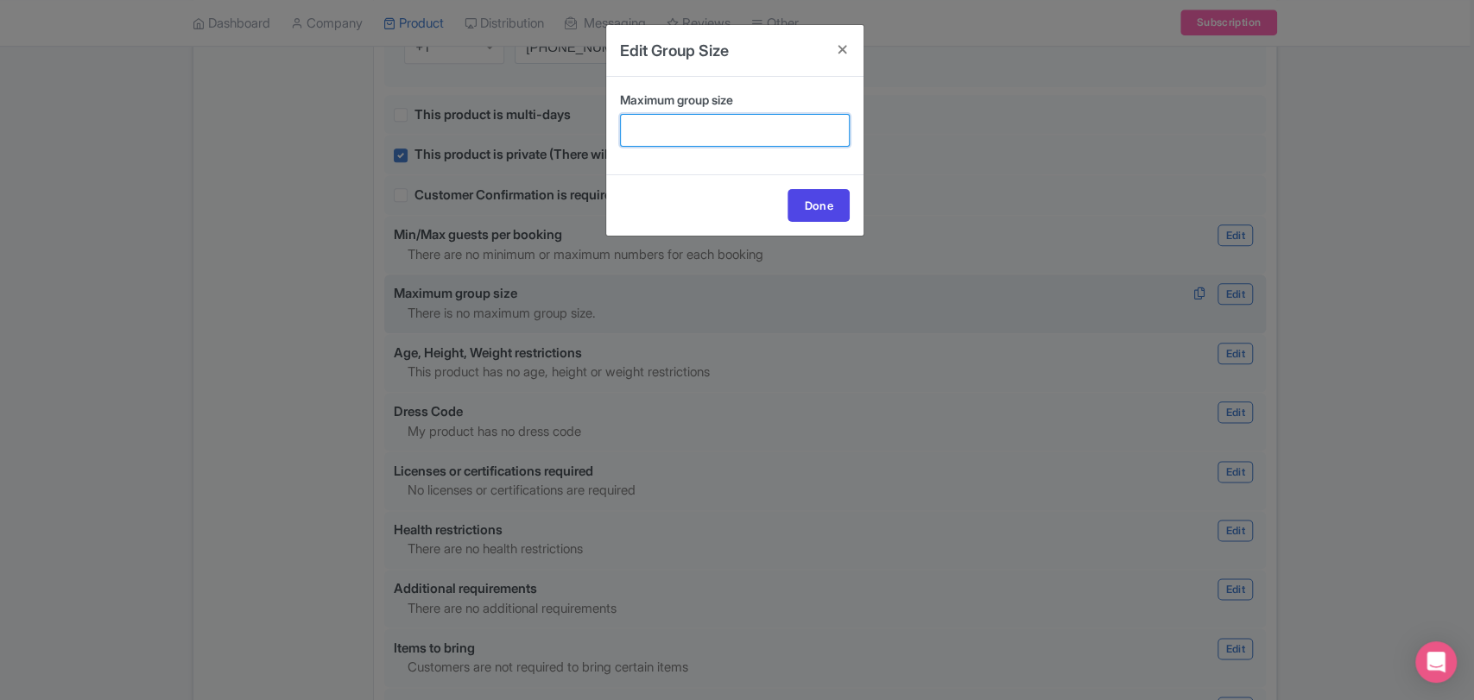
click at [747, 132] on input "Maximum group size" at bounding box center [735, 130] width 230 height 33
type input "6"
click at [815, 210] on link "Done" at bounding box center [819, 205] width 62 height 33
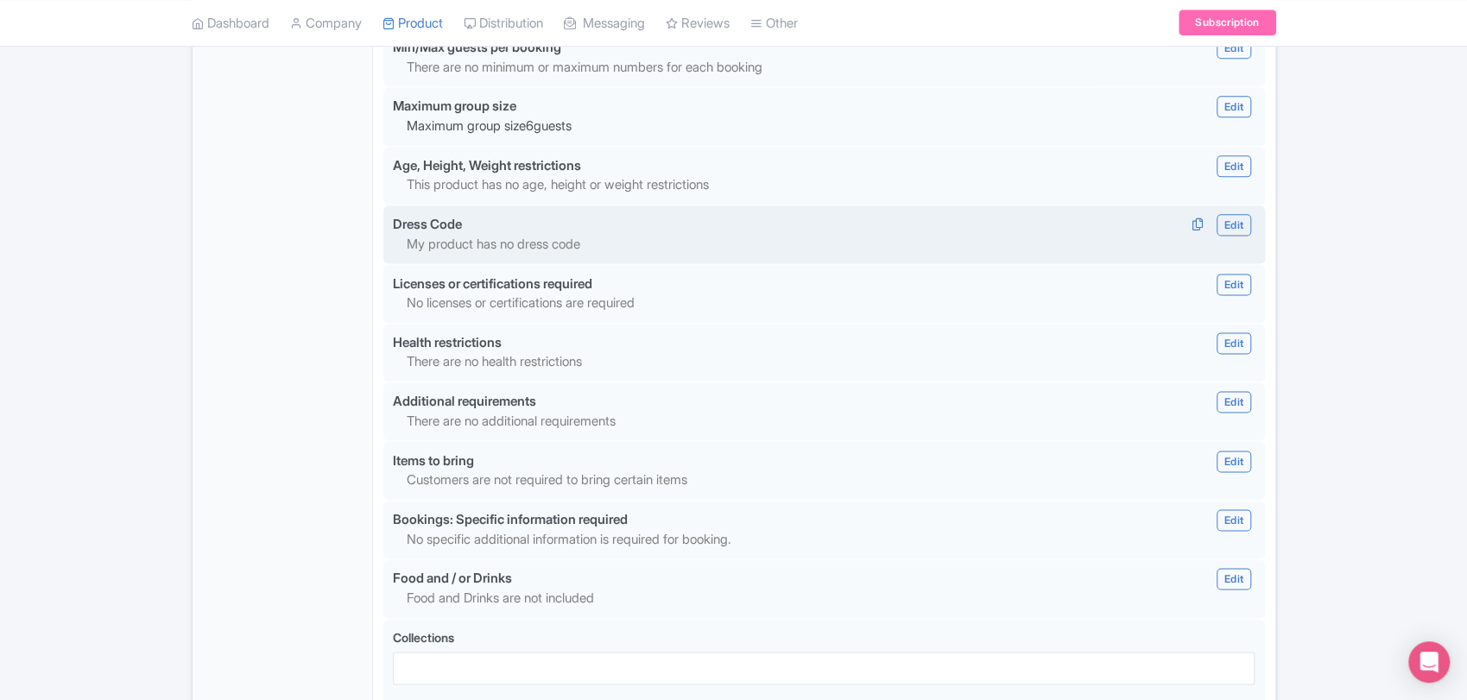
scroll to position [1439, 0]
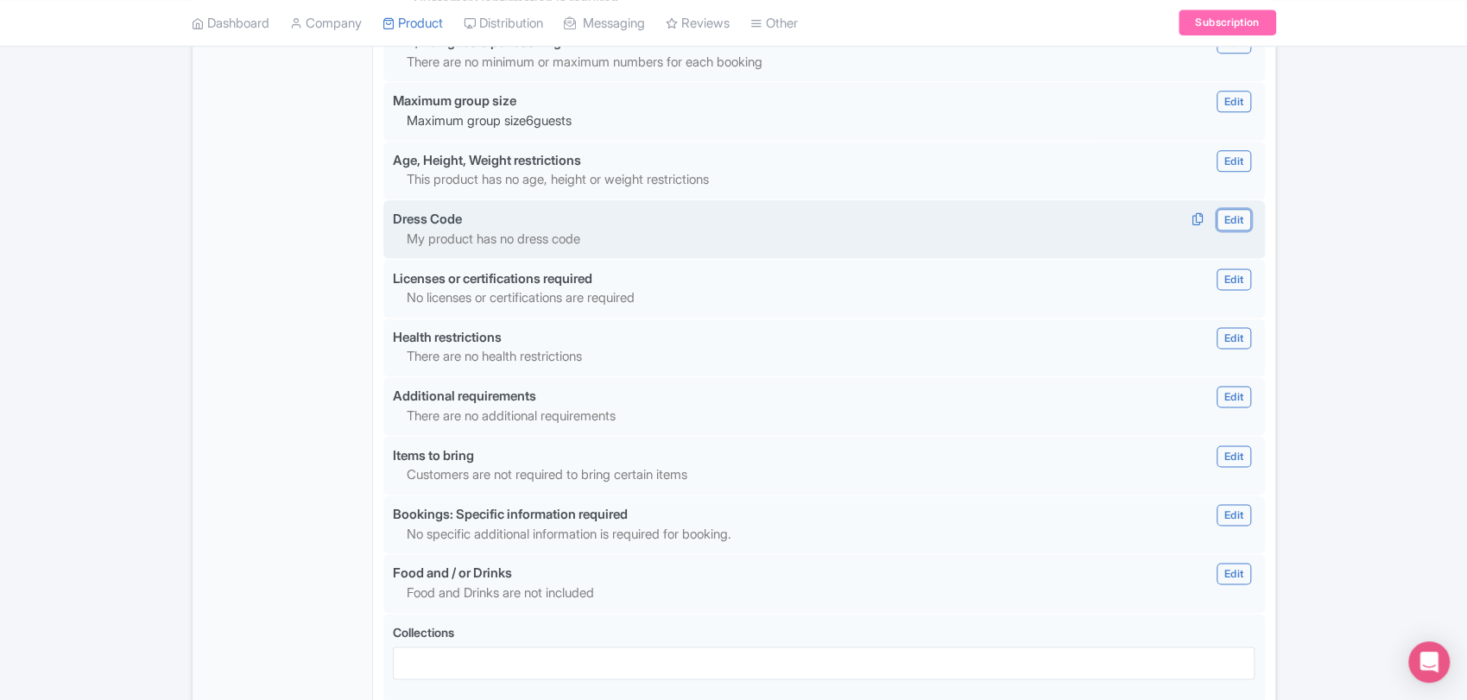
click at [1244, 215] on link "Edit" at bounding box center [1234, 220] width 35 height 22
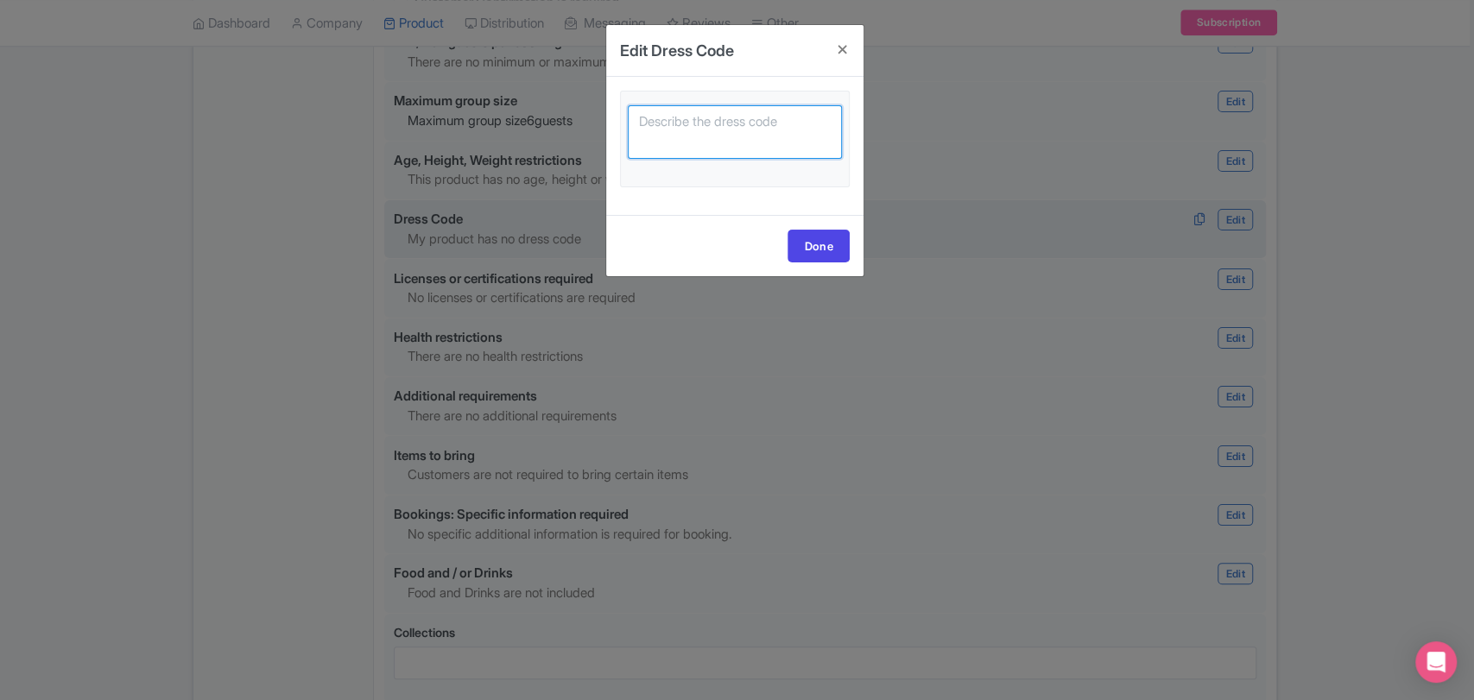
click at [697, 126] on textarea at bounding box center [735, 132] width 214 height 54
paste textarea "Due to the religious nature of the Vatican, all individuals regardless of gende…"
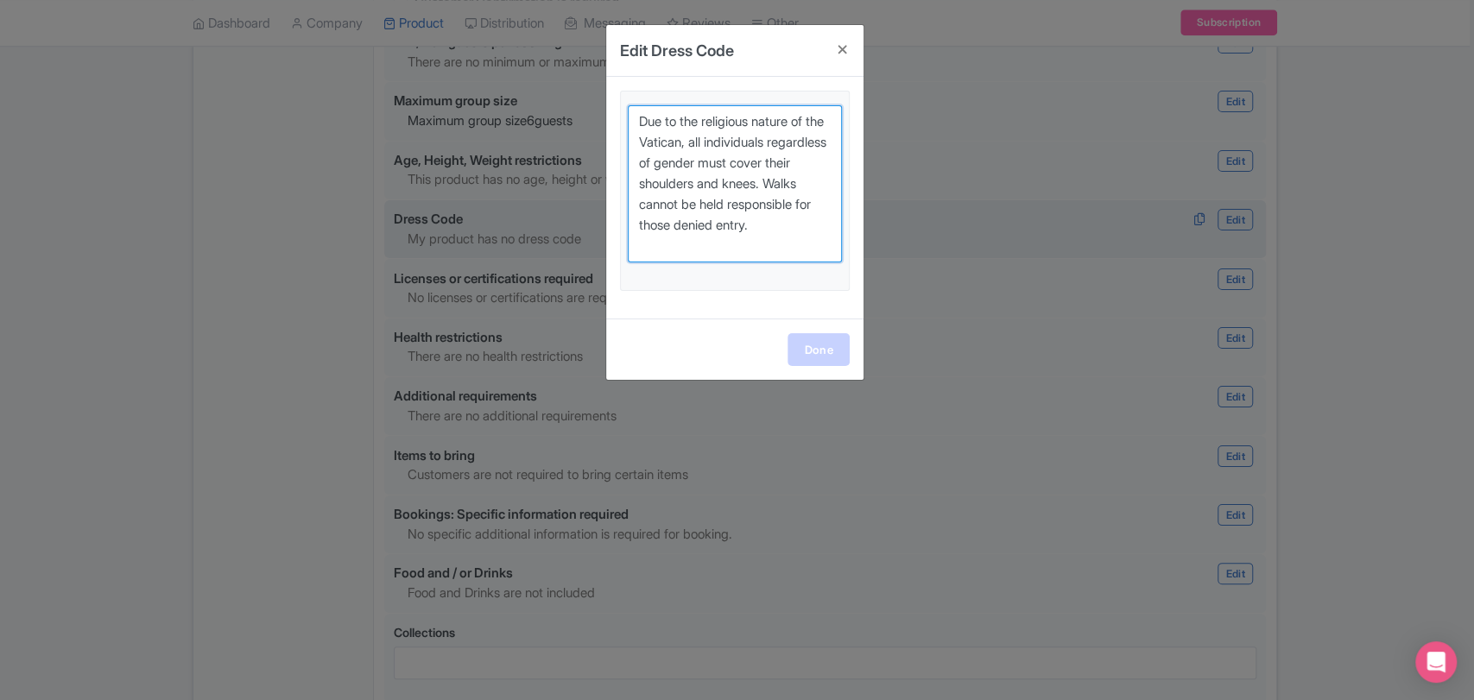
type textarea "Due to the religious nature of the Vatican, all individuals regardless of gende…"
click at [820, 347] on link "Done" at bounding box center [819, 349] width 62 height 33
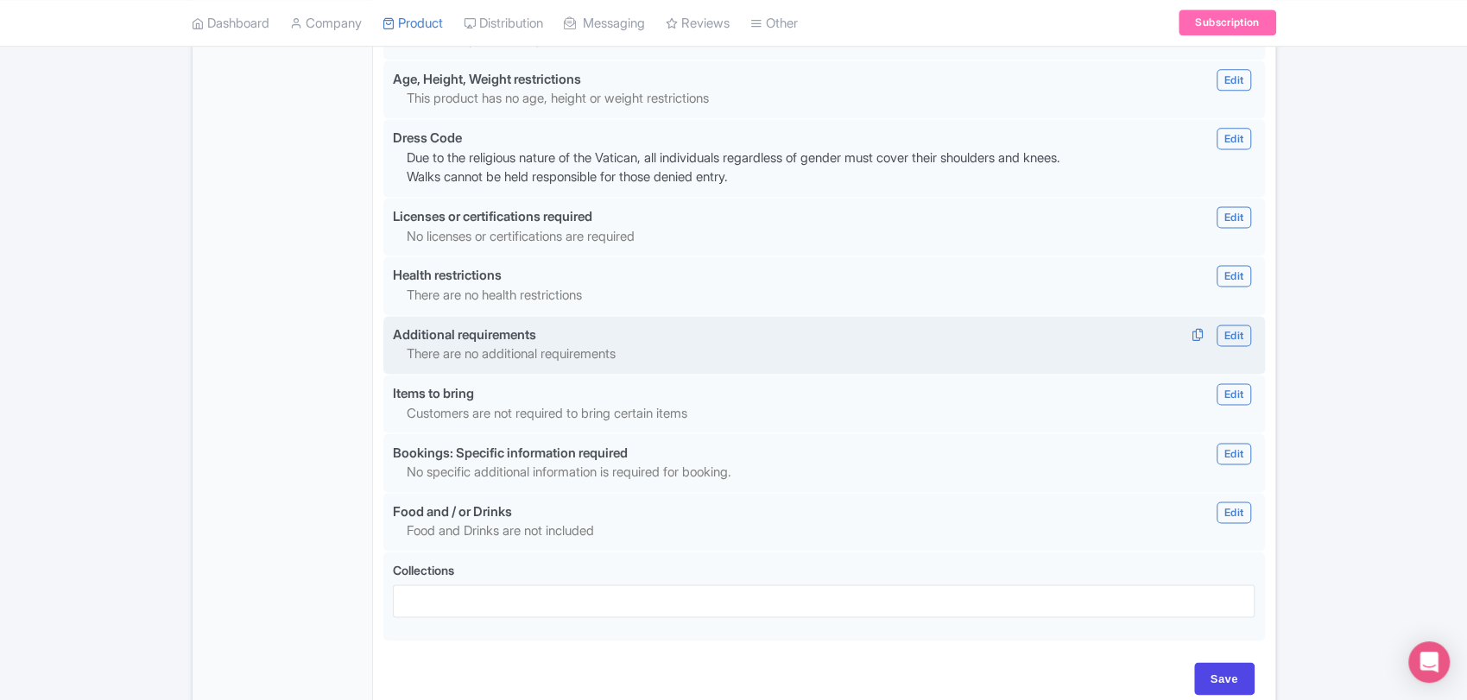
scroll to position [1522, 0]
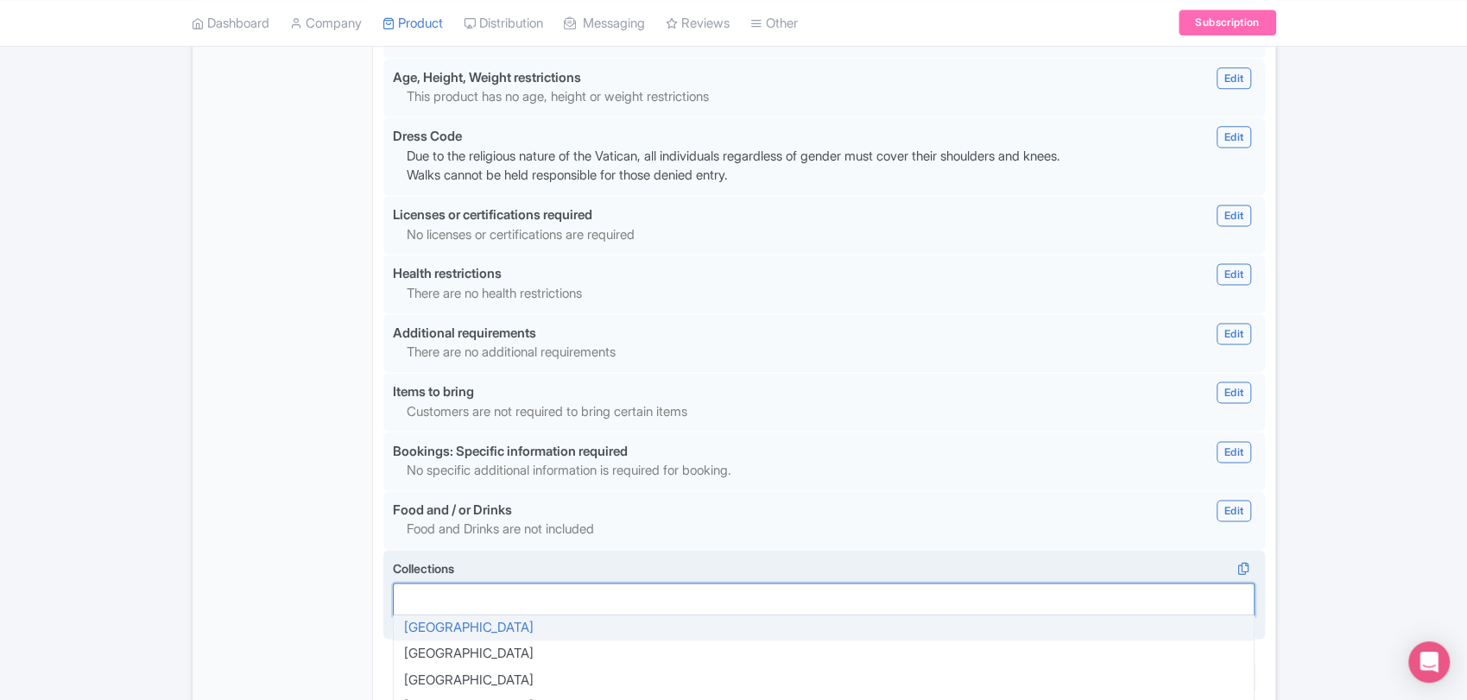
click at [570, 603] on div at bounding box center [824, 599] width 863 height 33
type input "va"
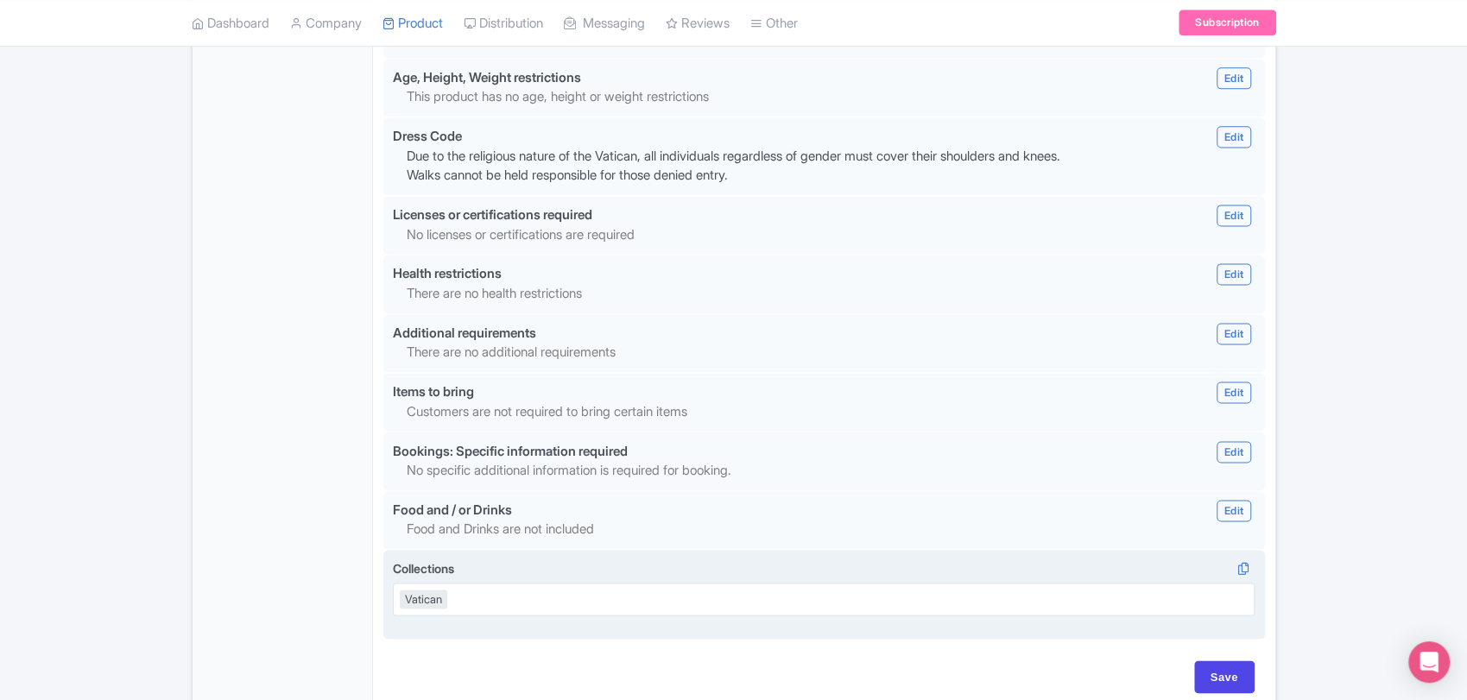
click at [1219, 681] on input "Save" at bounding box center [1224, 677] width 60 height 33
type input "Saving..."
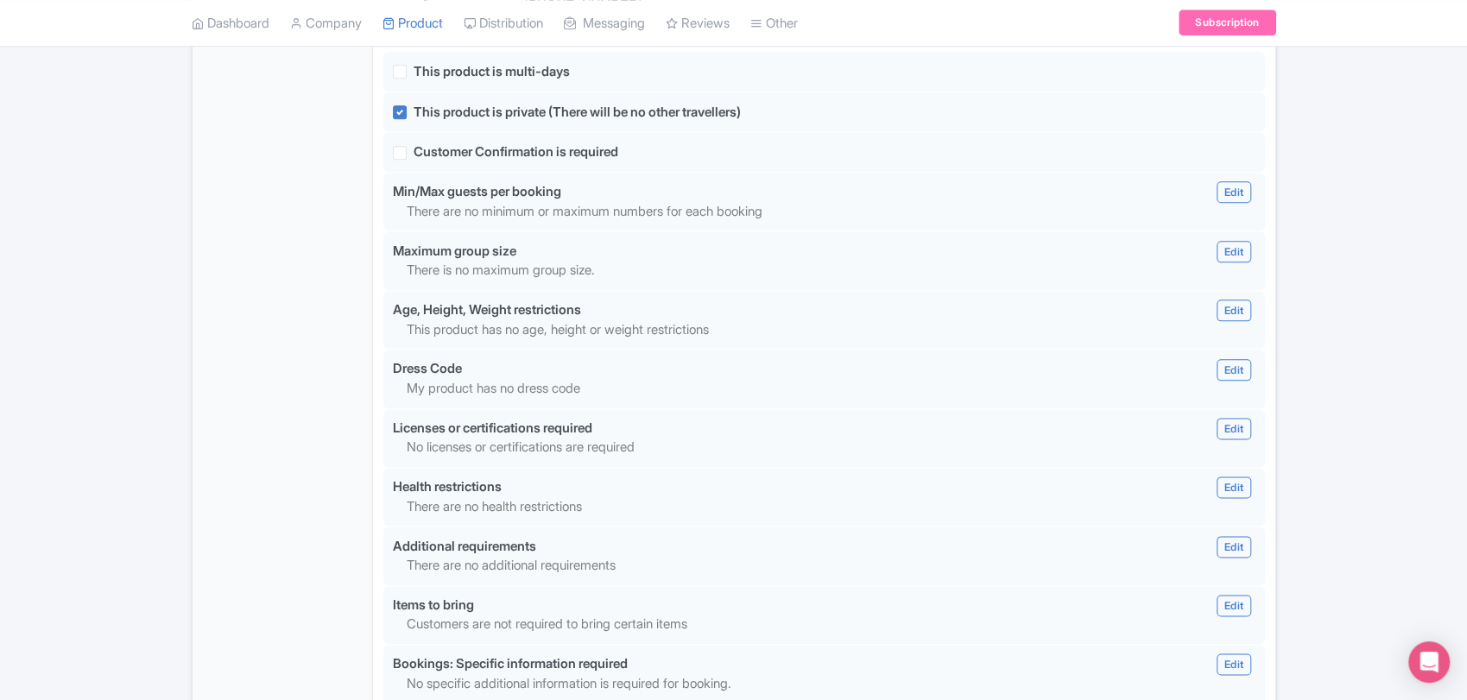
scroll to position [1285, 0]
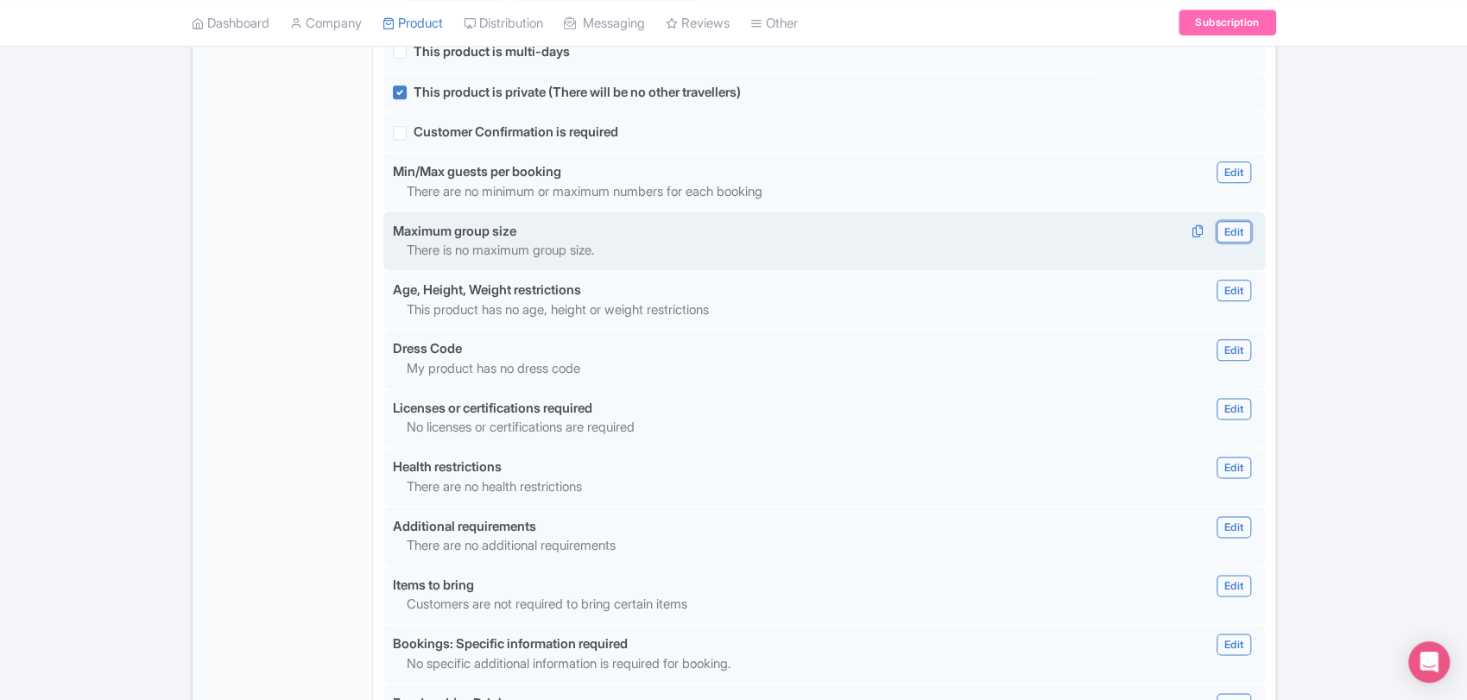
click at [1244, 225] on link "Edit" at bounding box center [1234, 232] width 35 height 22
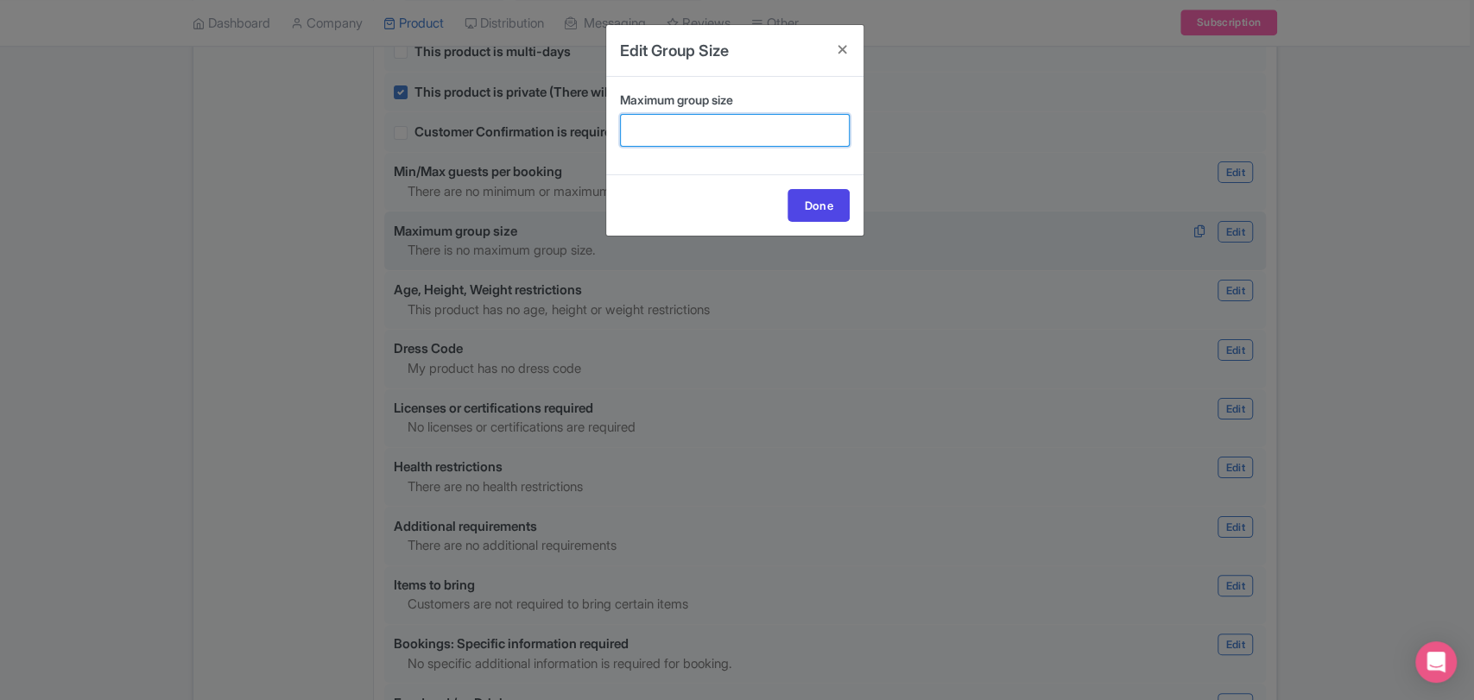
click at [717, 123] on input "Maximum group size" at bounding box center [735, 130] width 230 height 33
type input "6"
click at [814, 203] on link "Done" at bounding box center [819, 205] width 62 height 33
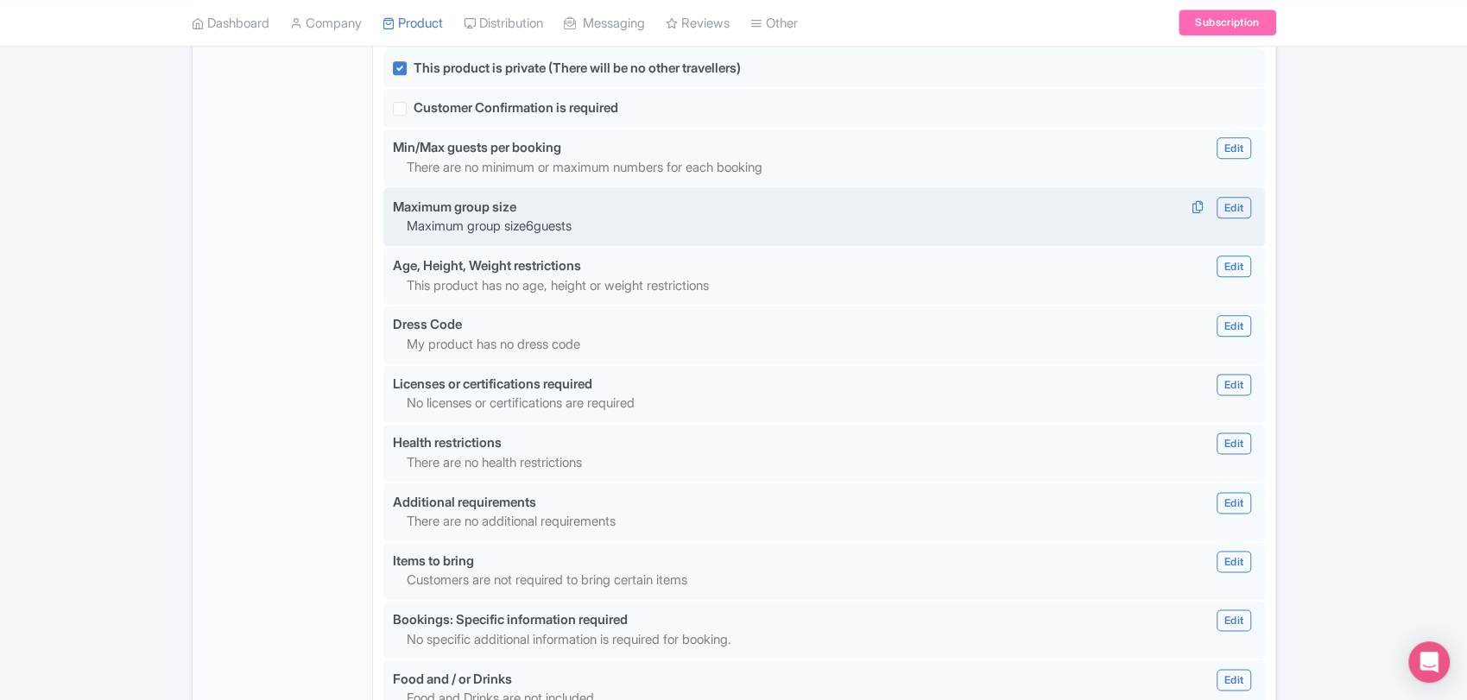
scroll to position [1562, 0]
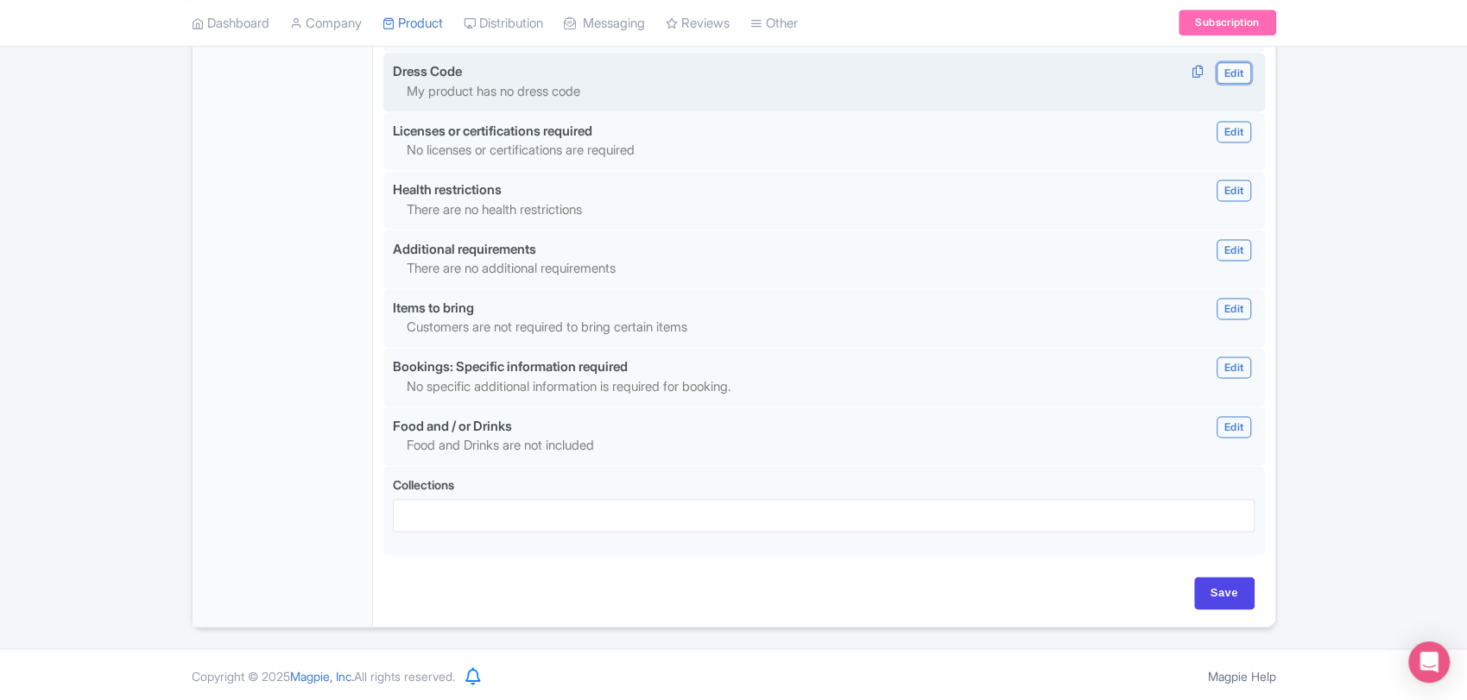
click at [1237, 69] on link "Edit" at bounding box center [1234, 73] width 35 height 22
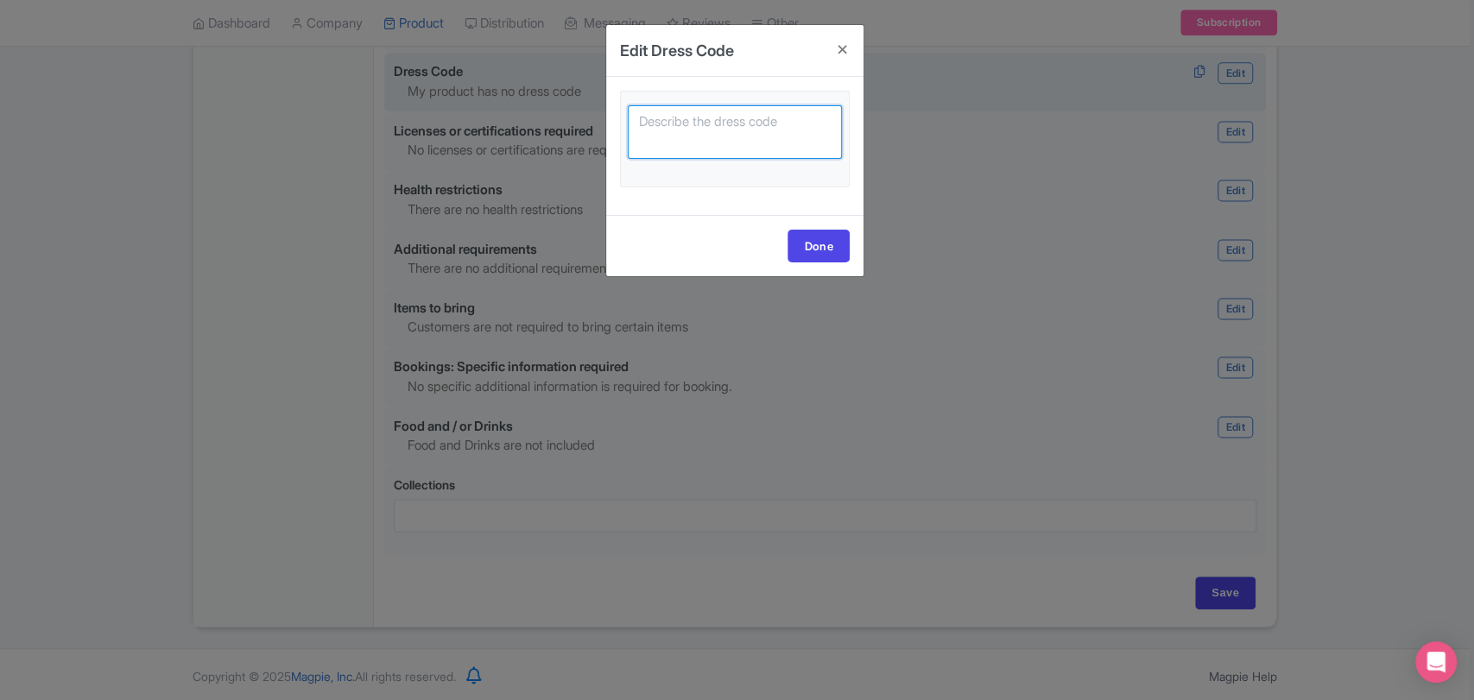
click at [715, 118] on textarea at bounding box center [735, 132] width 214 height 54
paste textarea "Due to the religious nature of the Vatican, all individuals regardless of gende…"
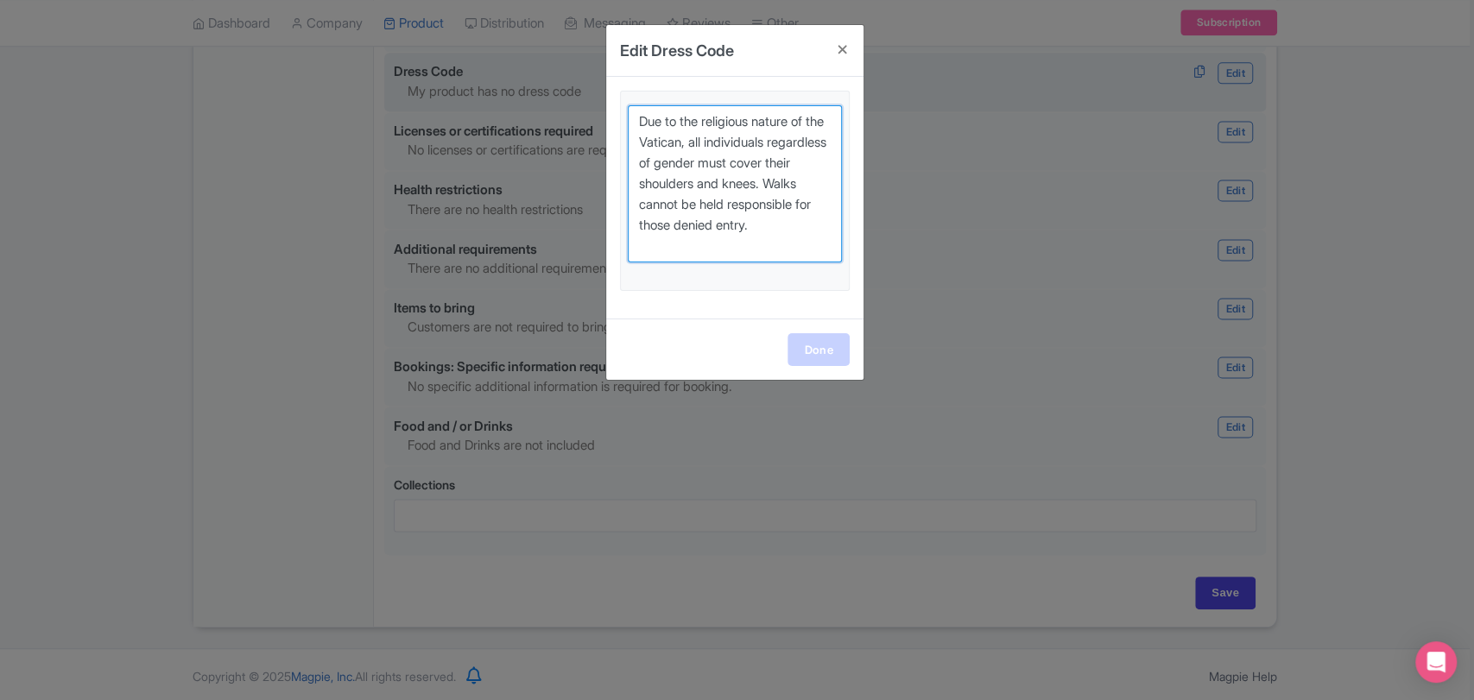
type textarea "Due to the religious nature of the Vatican, all individuals regardless of gende…"
click at [811, 343] on link "Done" at bounding box center [819, 349] width 62 height 33
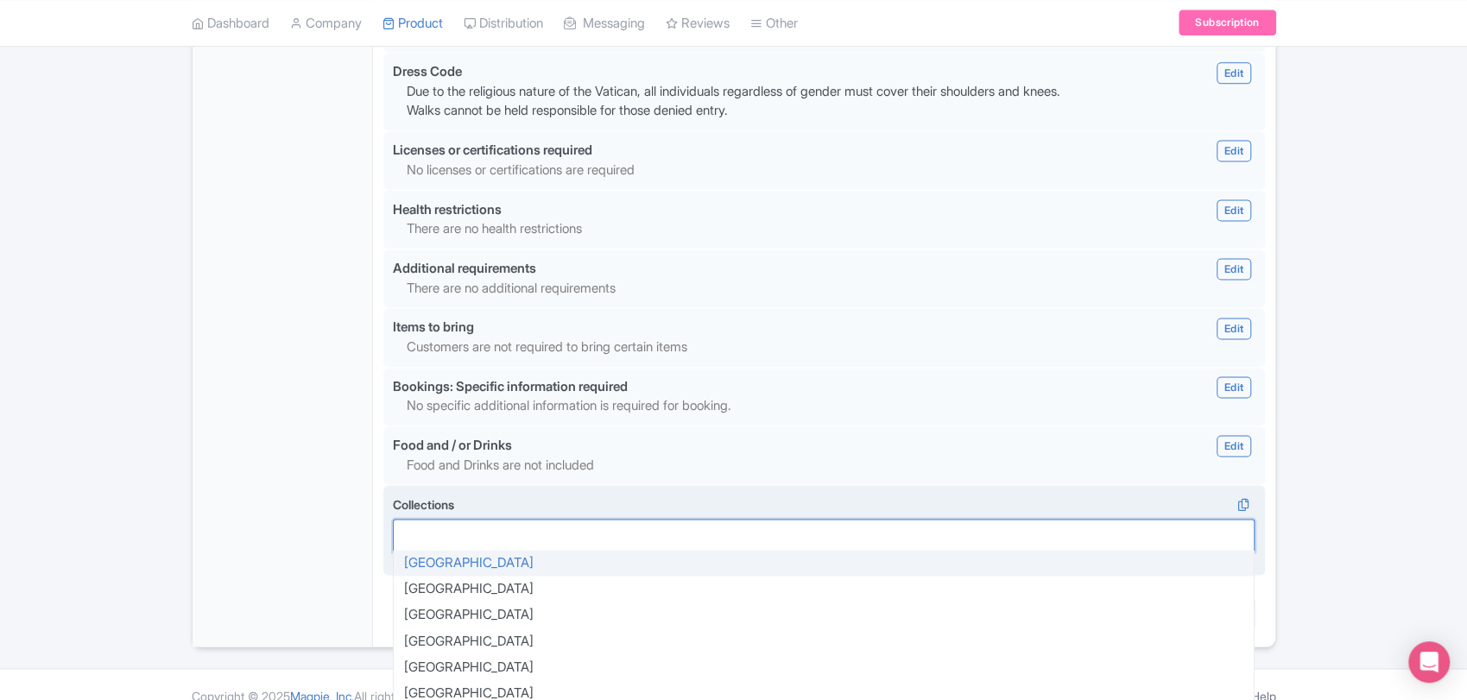
click at [947, 534] on div at bounding box center [824, 535] width 863 height 33
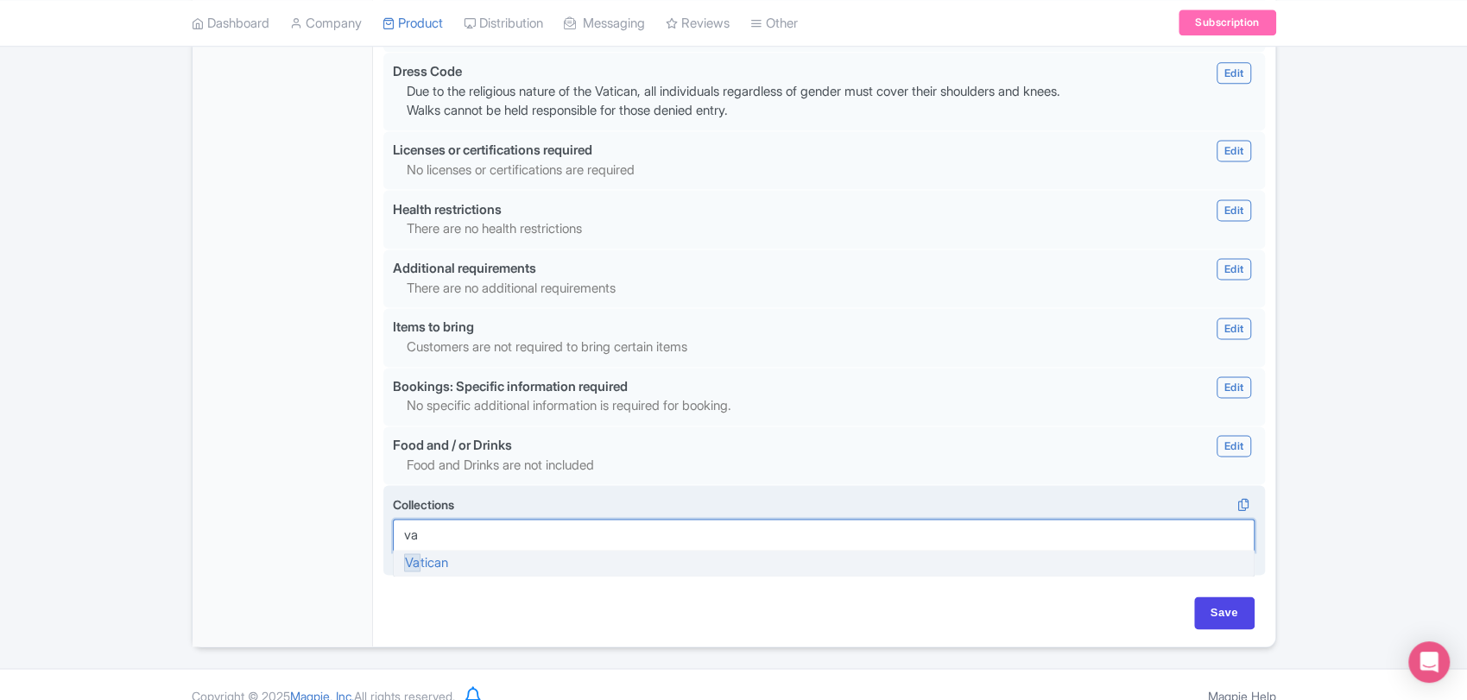
type input "vat"
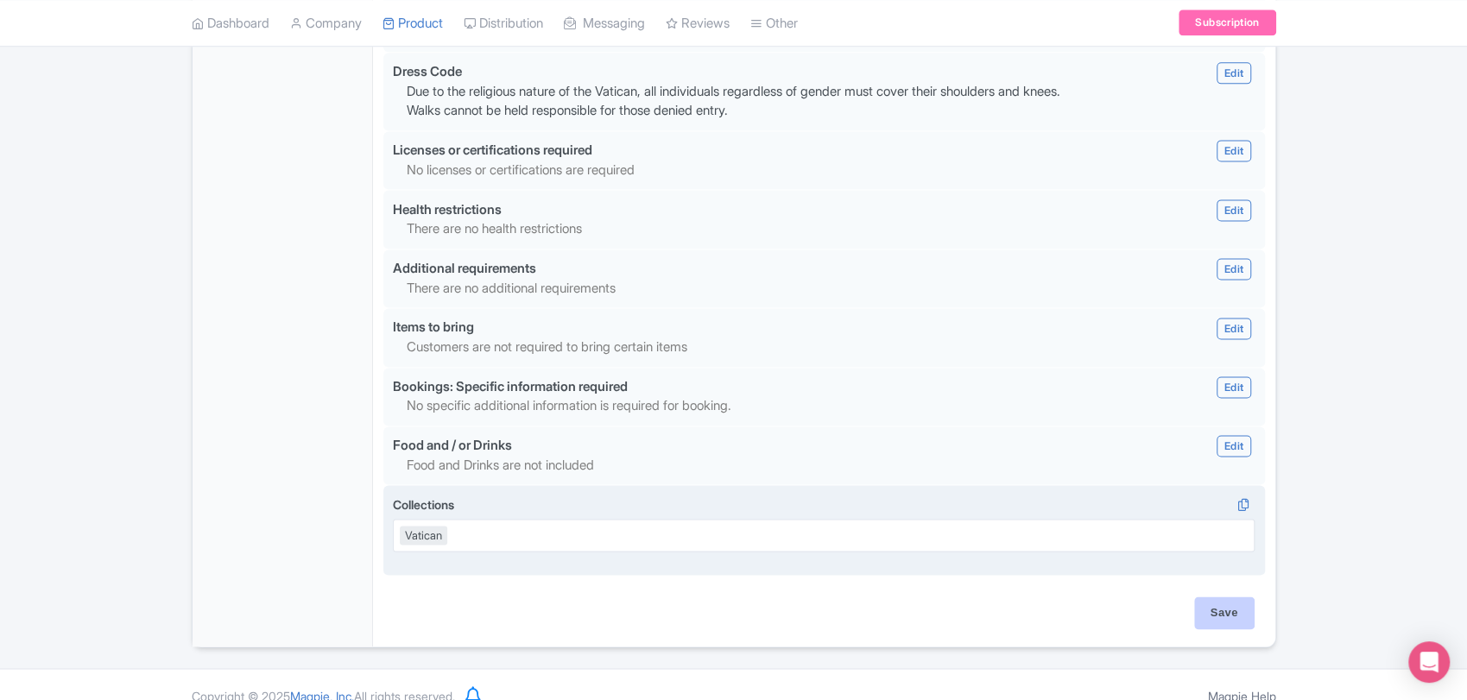
drag, startPoint x: 1270, startPoint y: 584, endPoint x: 1223, endPoint y: 604, distance: 51.5
click at [1223, 604] on input "Save" at bounding box center [1224, 613] width 60 height 33
type input "Update Product"
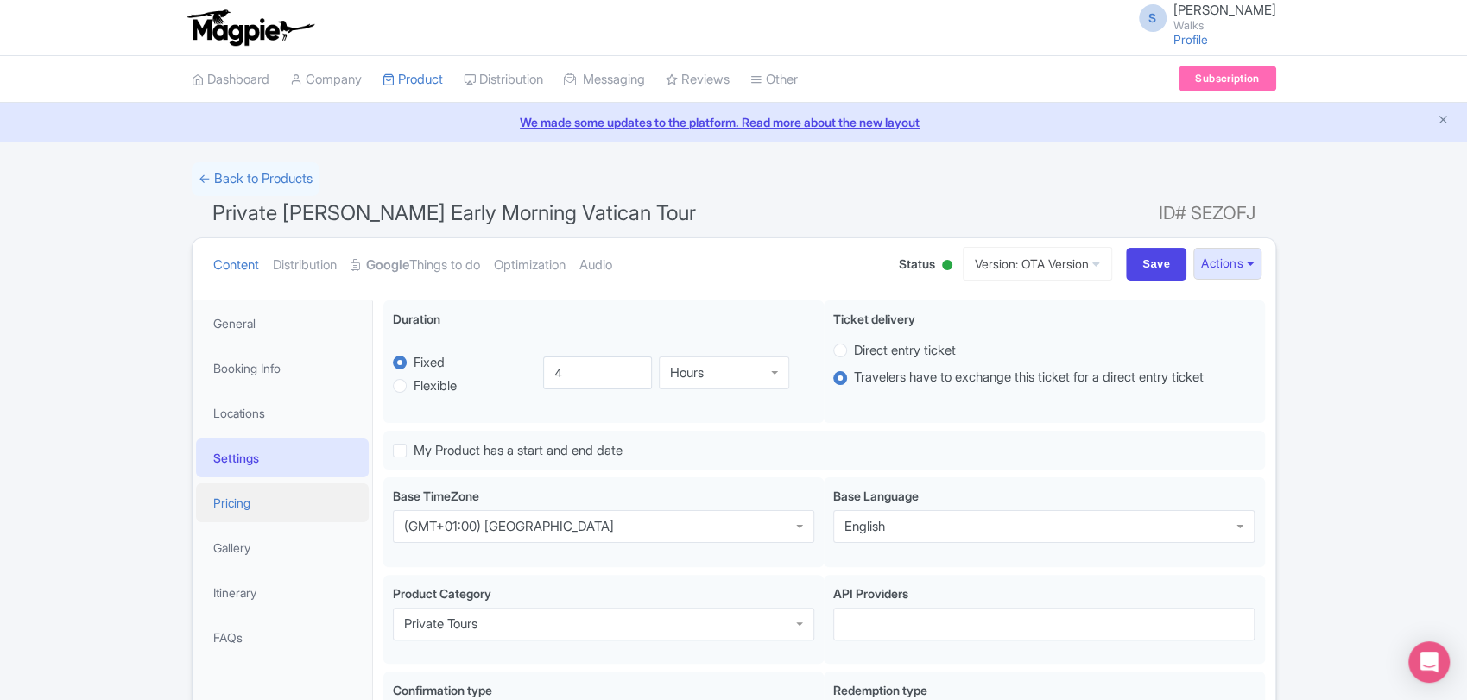
click at [288, 489] on link "Pricing" at bounding box center [282, 503] width 173 height 39
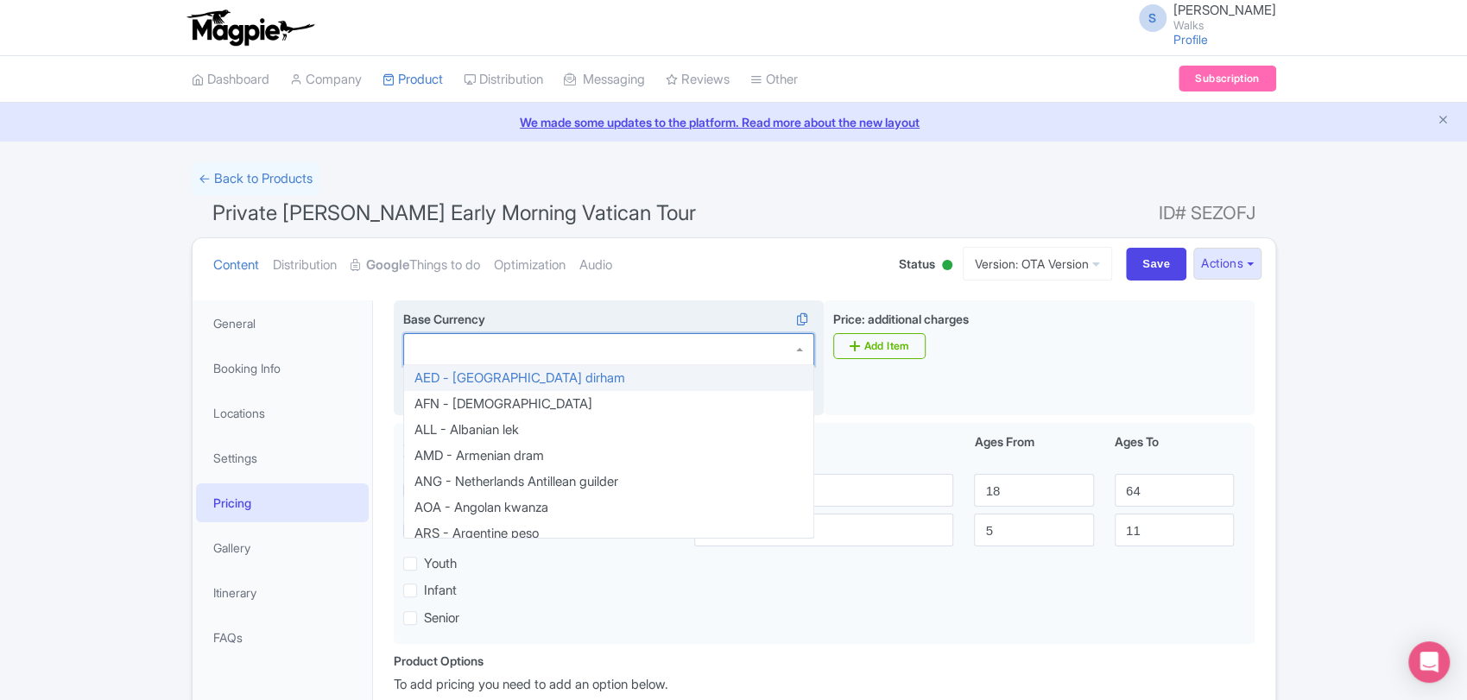
click at [506, 354] on div at bounding box center [608, 349] width 411 height 33
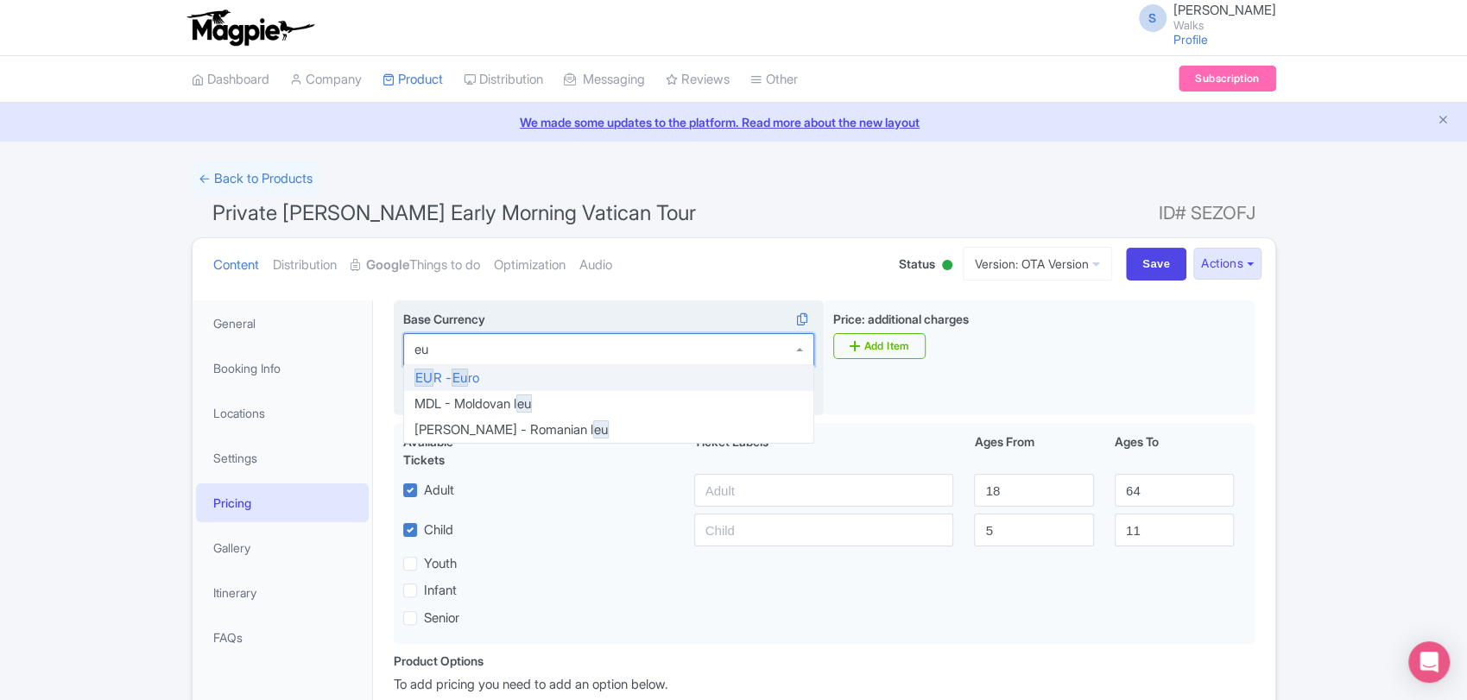
type input "eur"
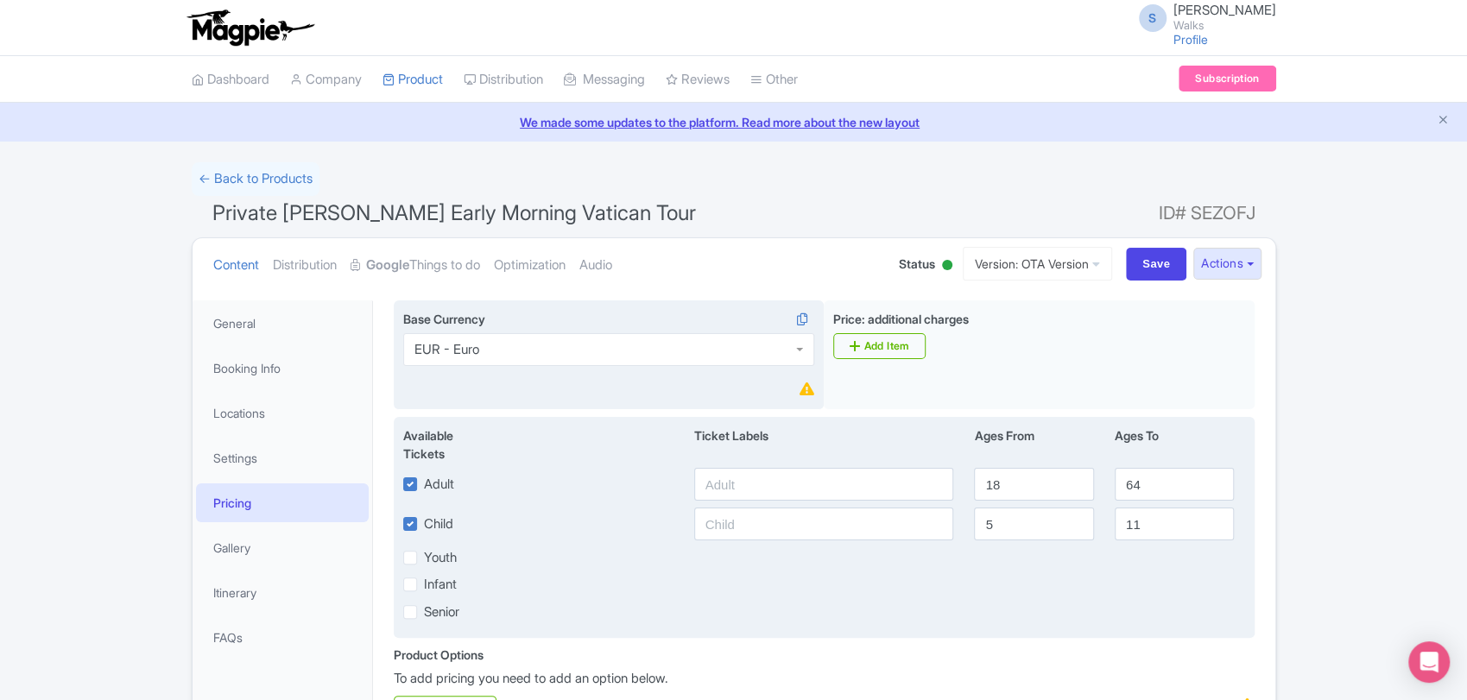
click at [417, 585] on div "Infant" at bounding box center [430, 584] width 54 height 20
click at [424, 587] on label "Infant" at bounding box center [440, 585] width 33 height 20
click at [424, 586] on input "Infant" at bounding box center [429, 579] width 11 height 11
checkbox input "true"
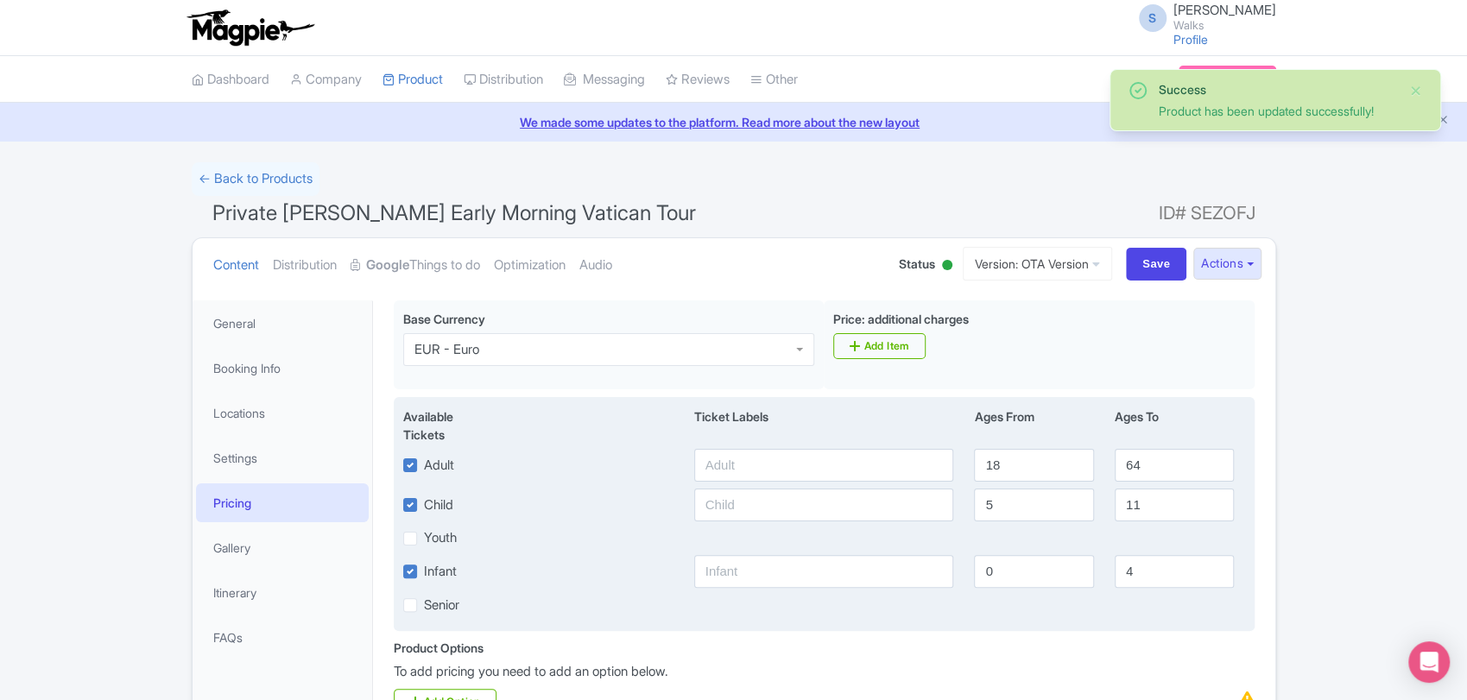
scroll to position [168, 0]
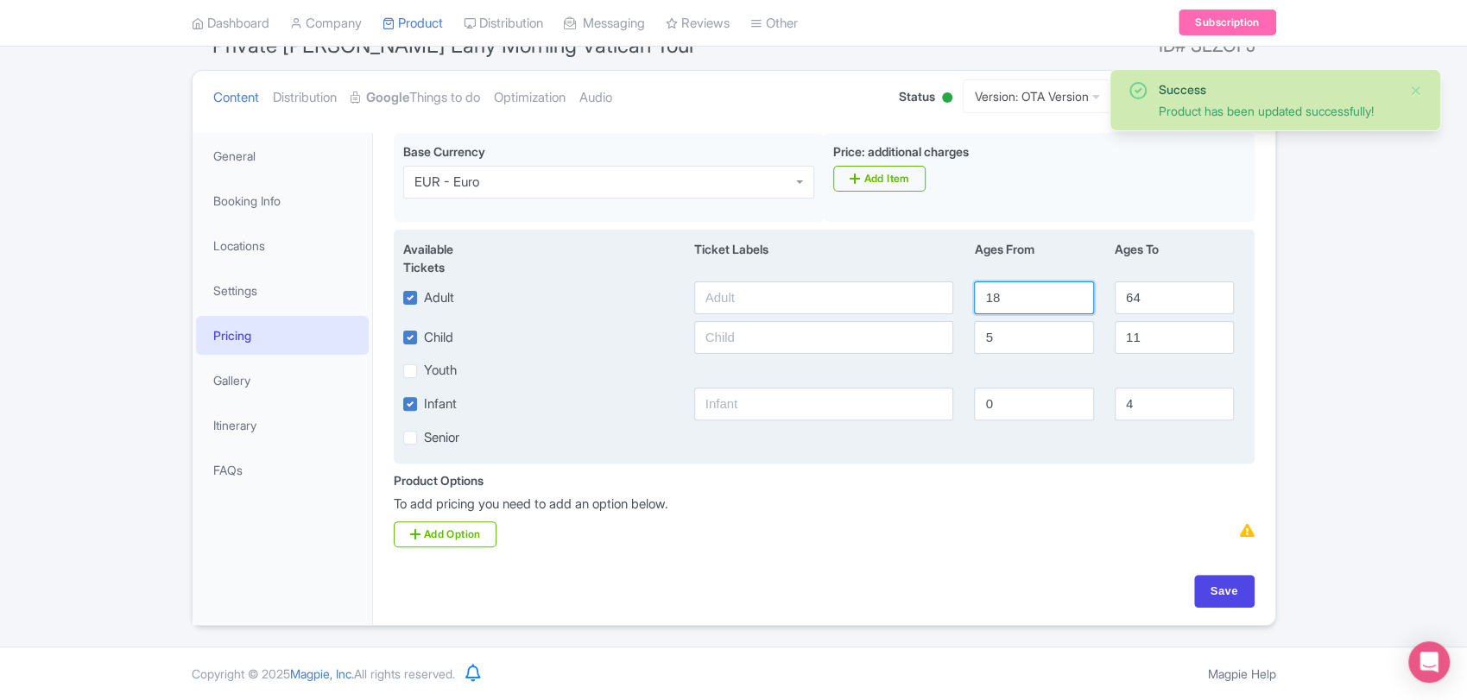
click at [1016, 298] on input "18" at bounding box center [1033, 298] width 119 height 33
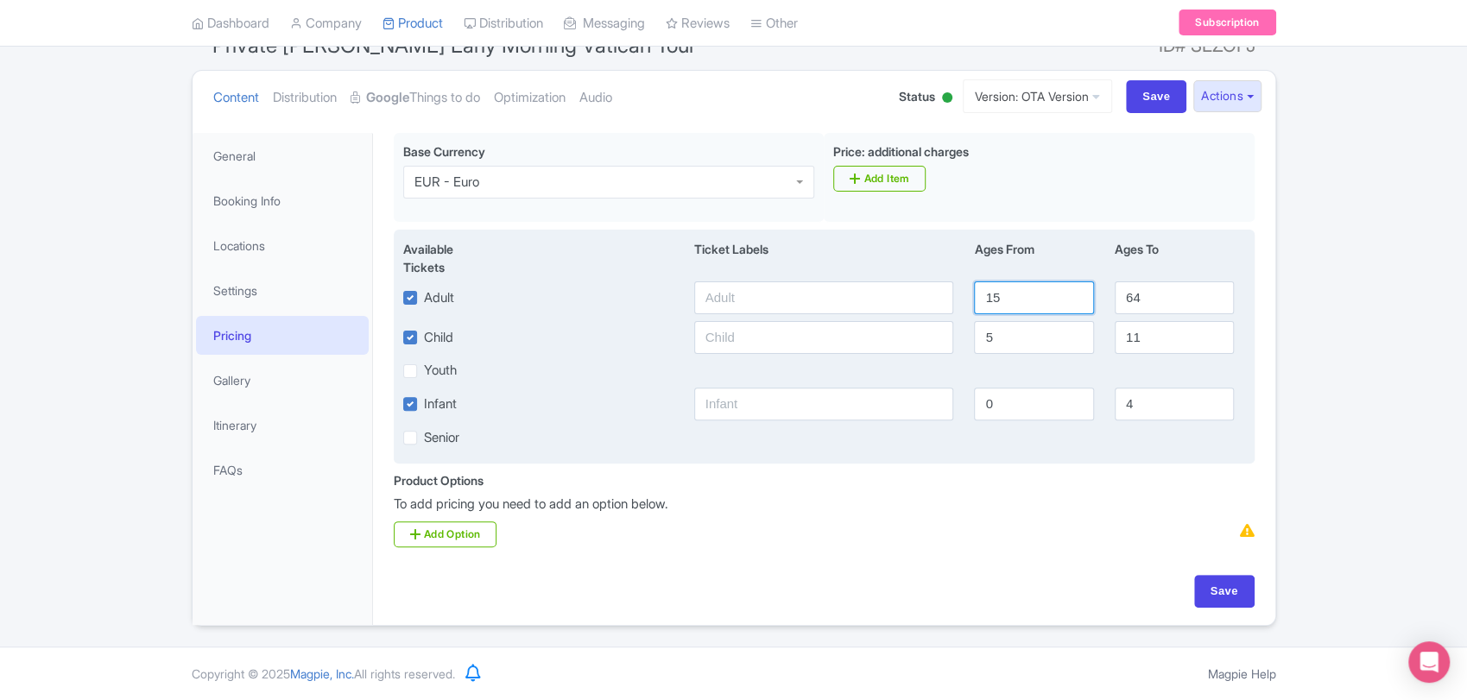
type input "15"
type input "99"
type input "2"
type input "14"
type input "1"
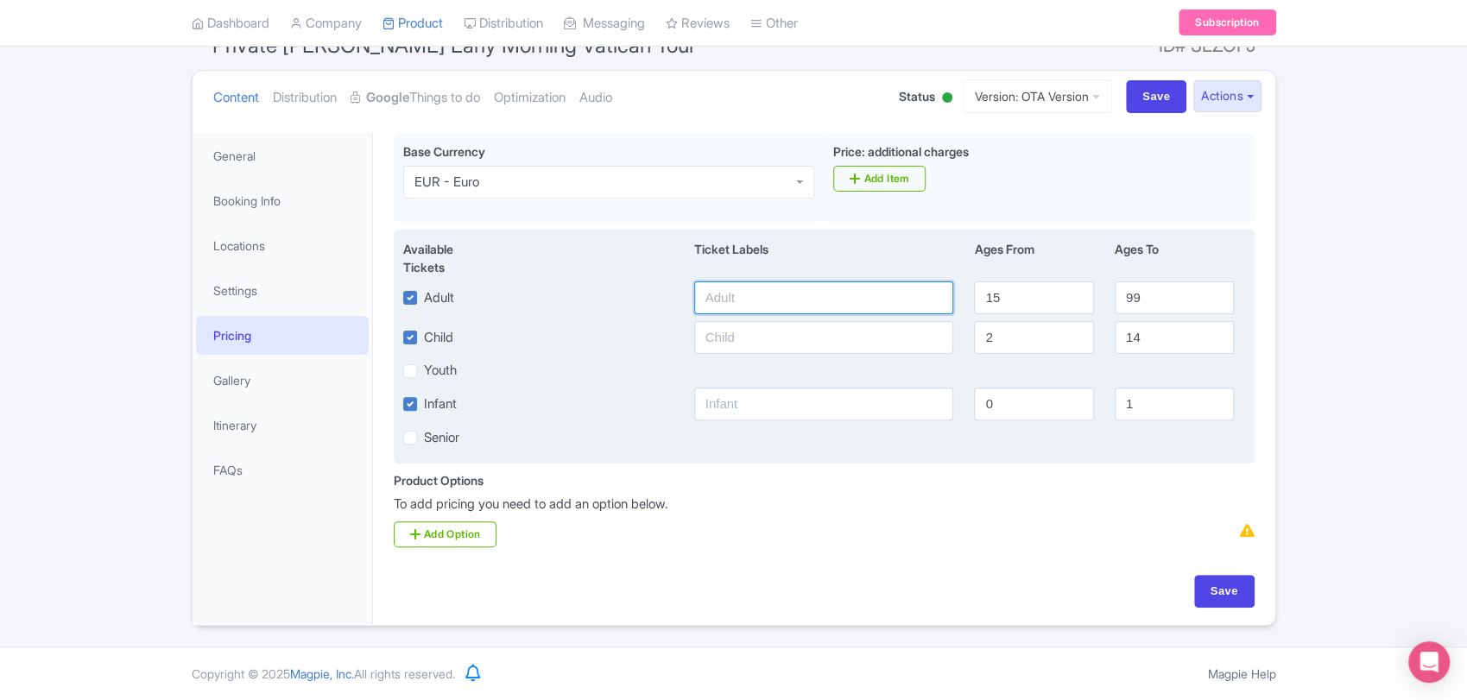
click at [833, 295] on input "text" at bounding box center [824, 298] width 260 height 33
type input "Adult (15+)"
click at [795, 333] on input "text" at bounding box center [824, 337] width 260 height 33
type input "Child (2-14)"
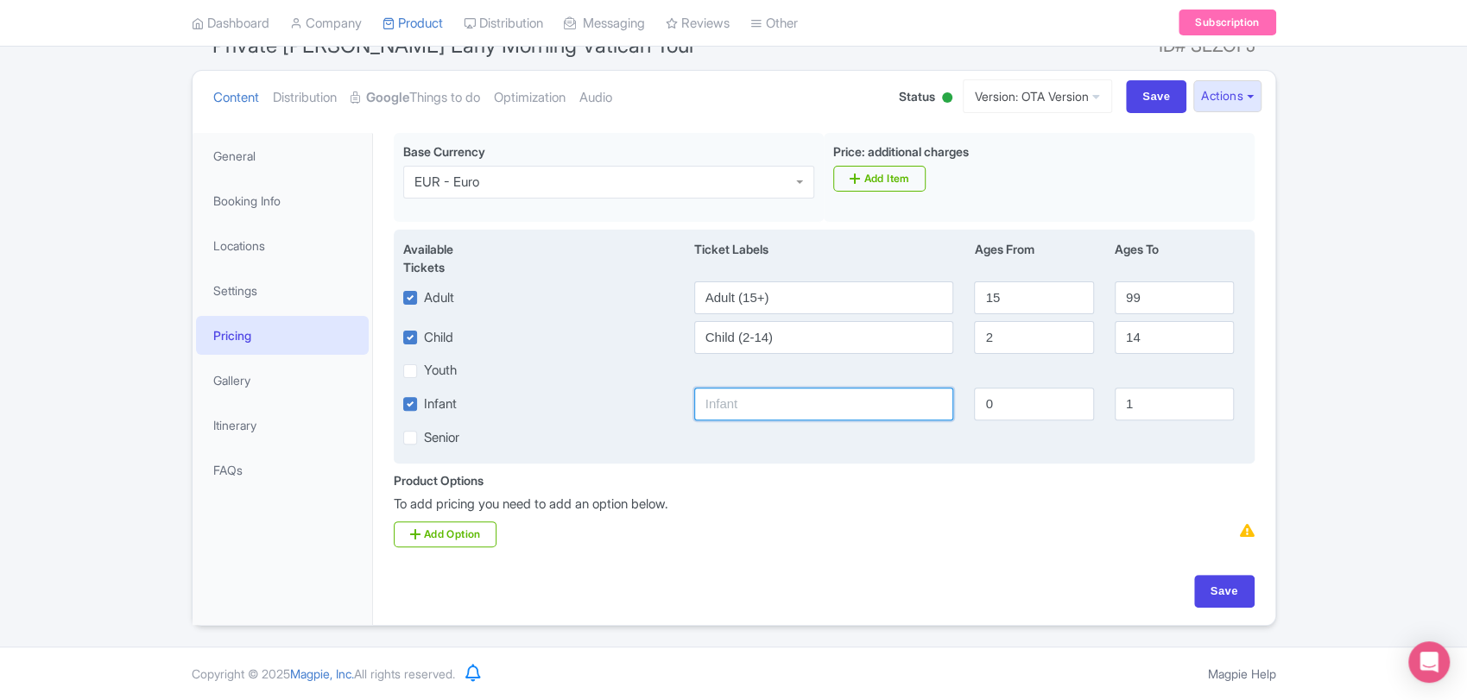
click at [799, 411] on input "text" at bounding box center [824, 404] width 260 height 33
type input "Infant (0-1)"
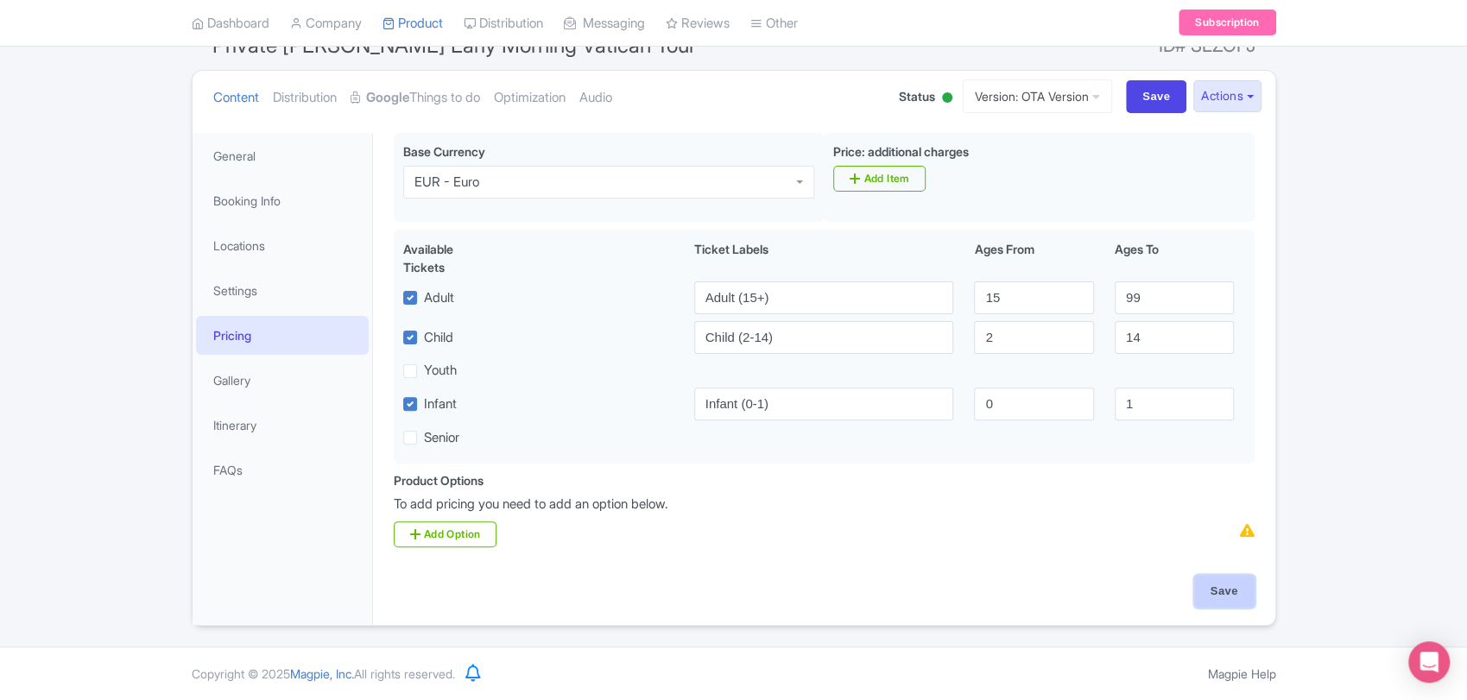
click at [1220, 581] on input "Save" at bounding box center [1224, 591] width 60 height 33
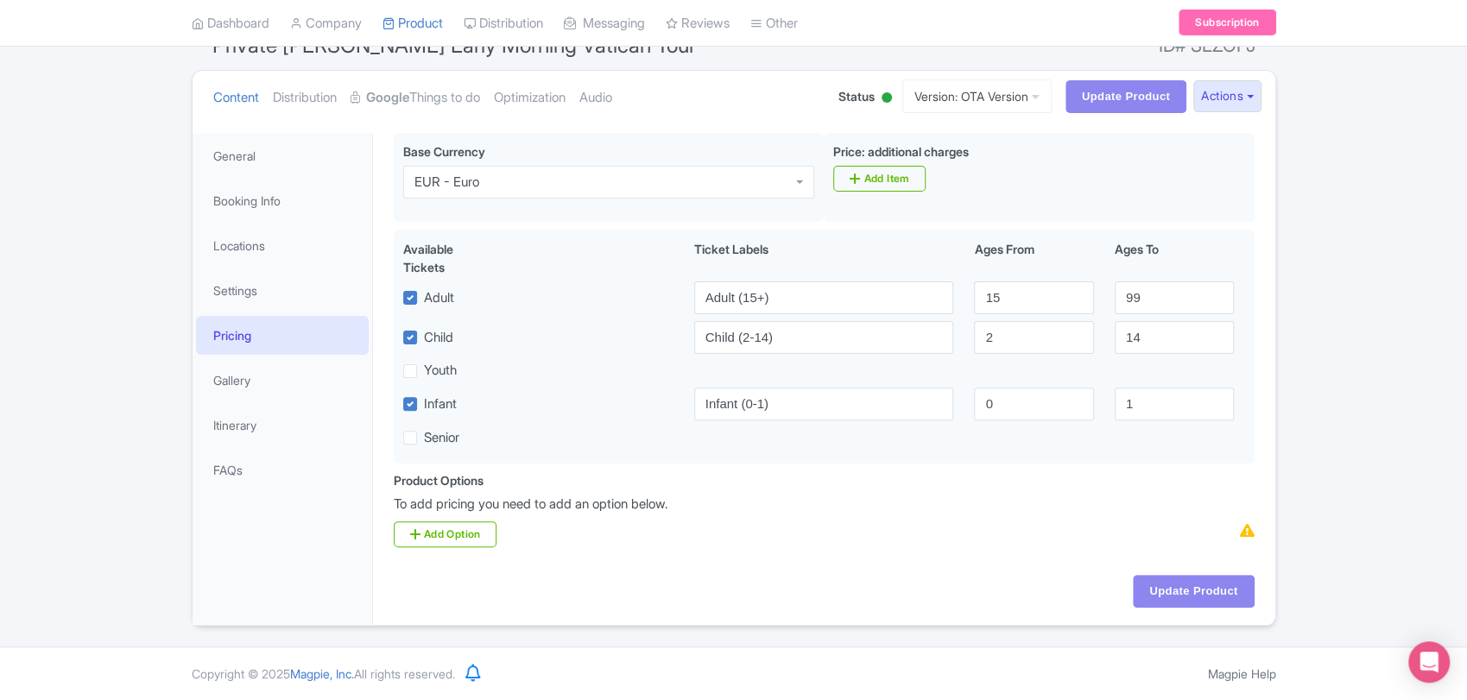
type input "Update Product"
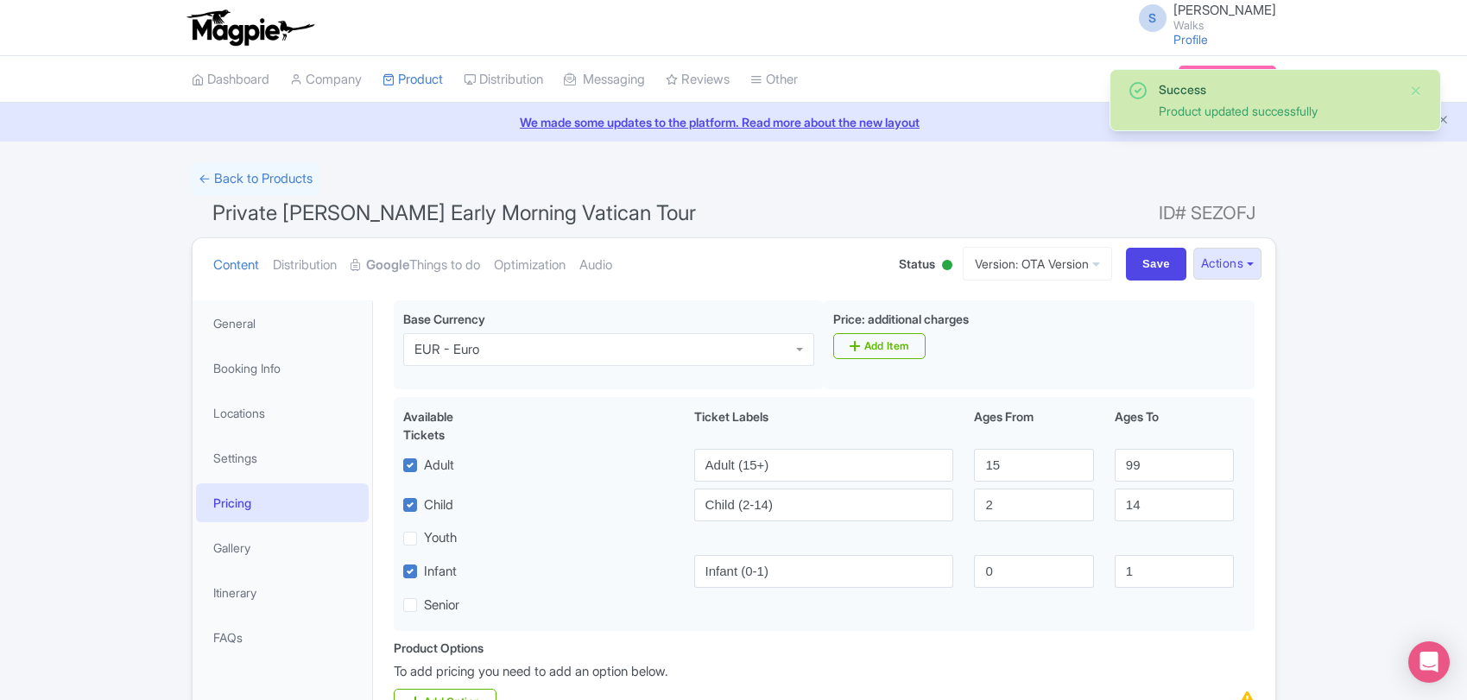
scroll to position [168, 0]
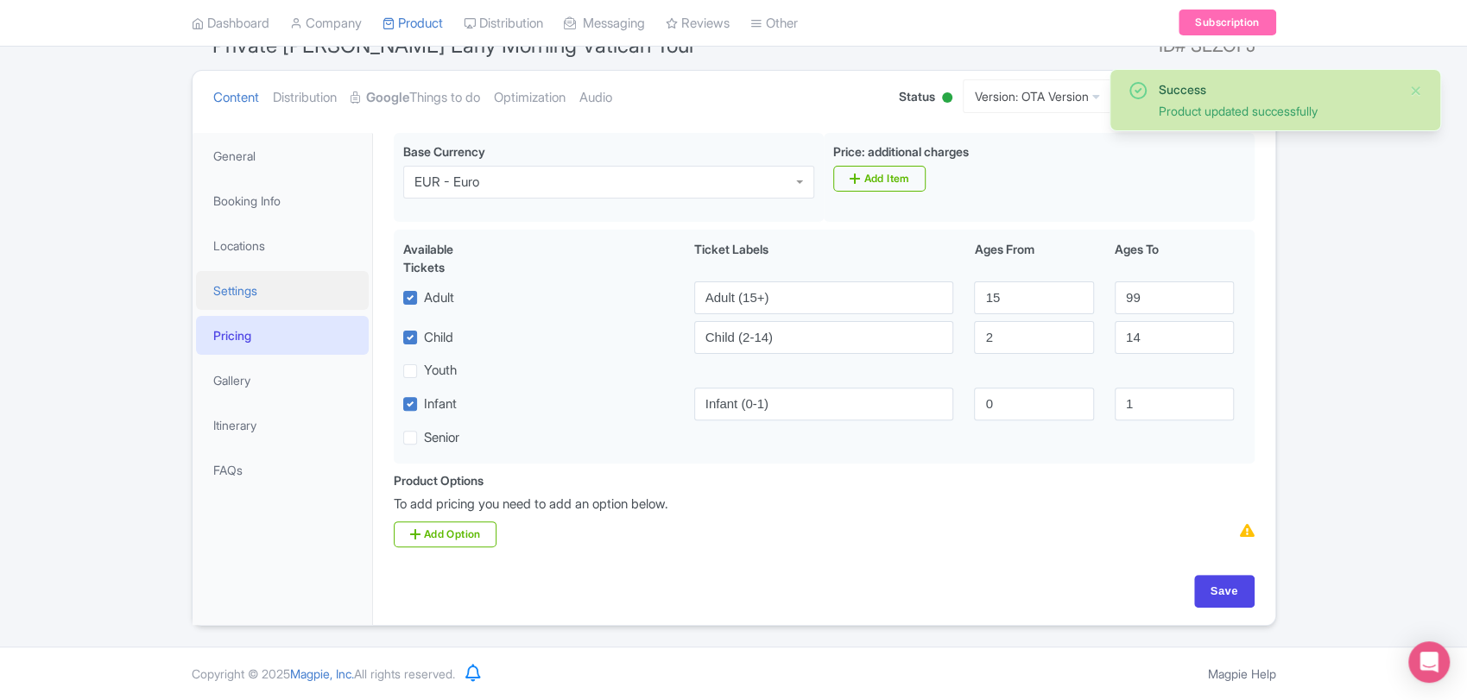
click at [249, 283] on link "Settings" at bounding box center [282, 290] width 173 height 39
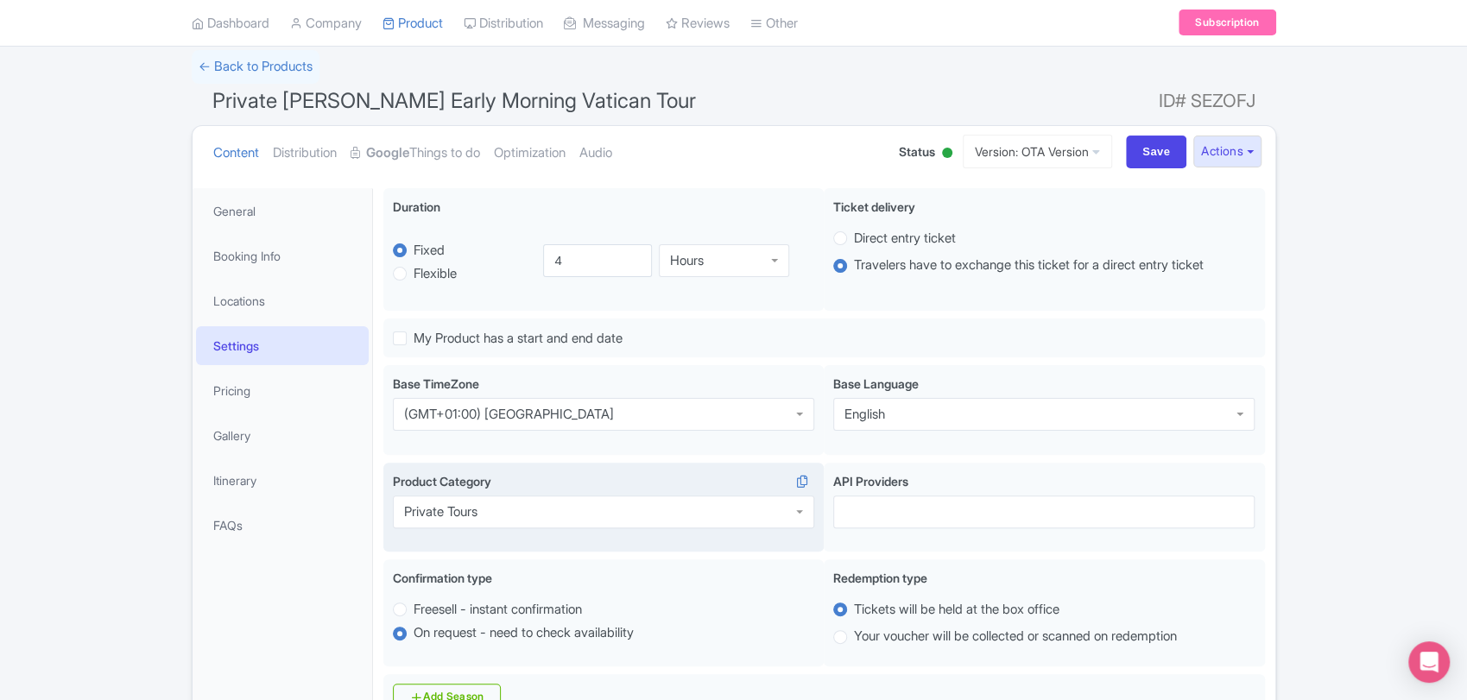
scroll to position [0, 0]
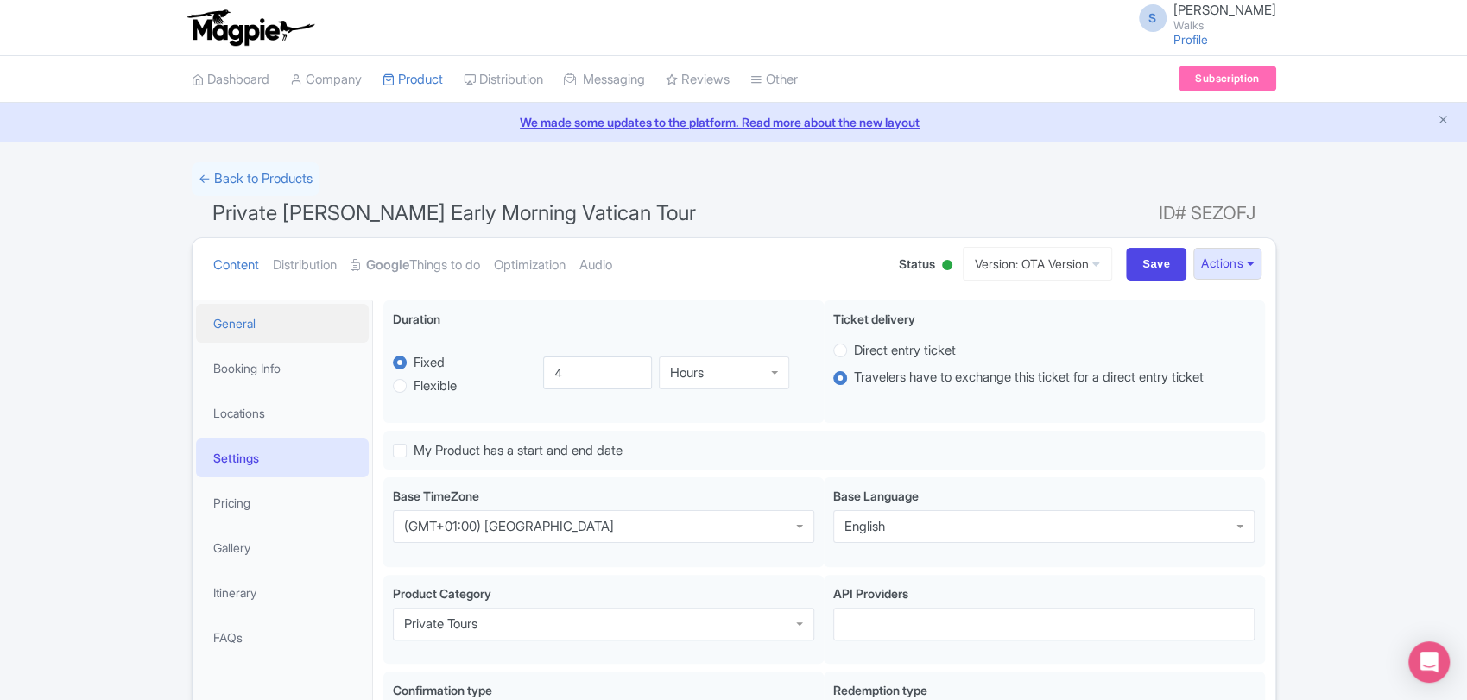
click at [279, 317] on link "General" at bounding box center [282, 323] width 173 height 39
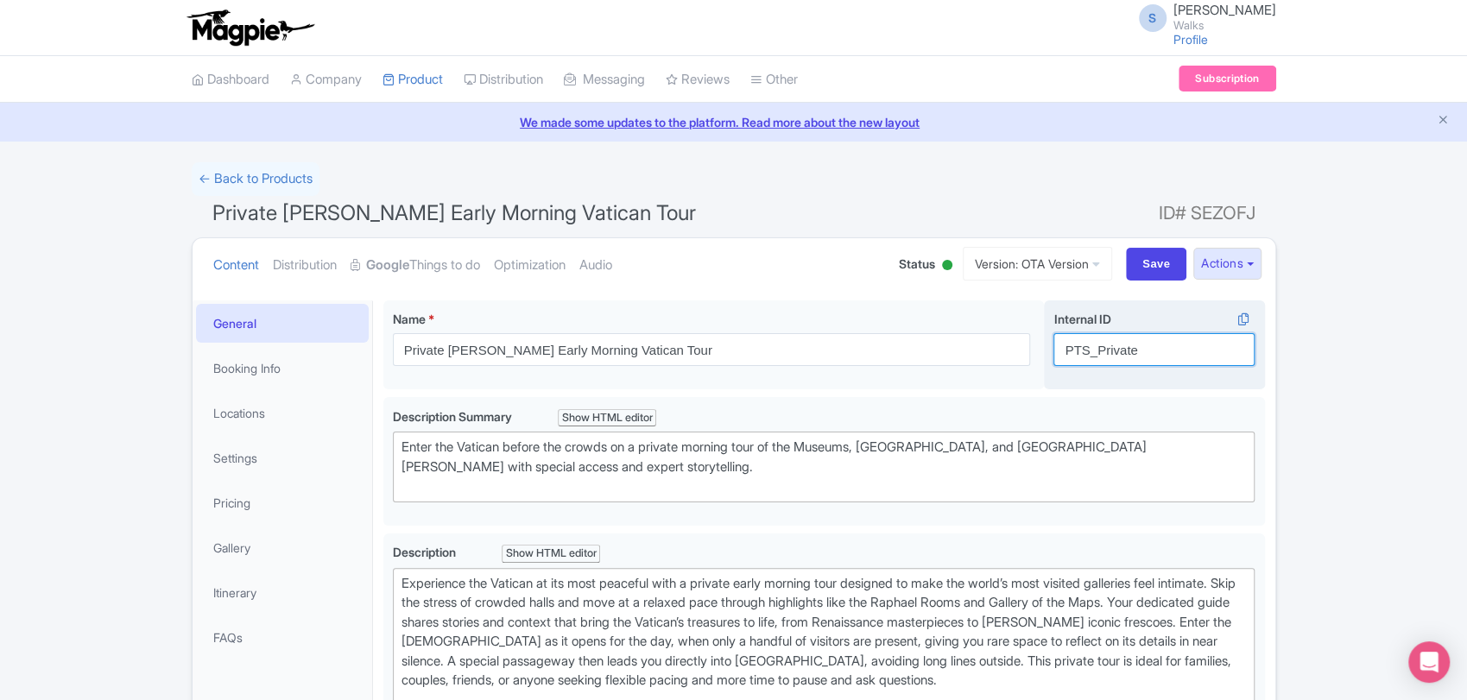
click at [1195, 343] on input "PTS_Private" at bounding box center [1154, 349] width 201 height 33
click at [381, 209] on span "Private [PERSON_NAME] Early Morning Vatican Tour" at bounding box center [454, 212] width 484 height 25
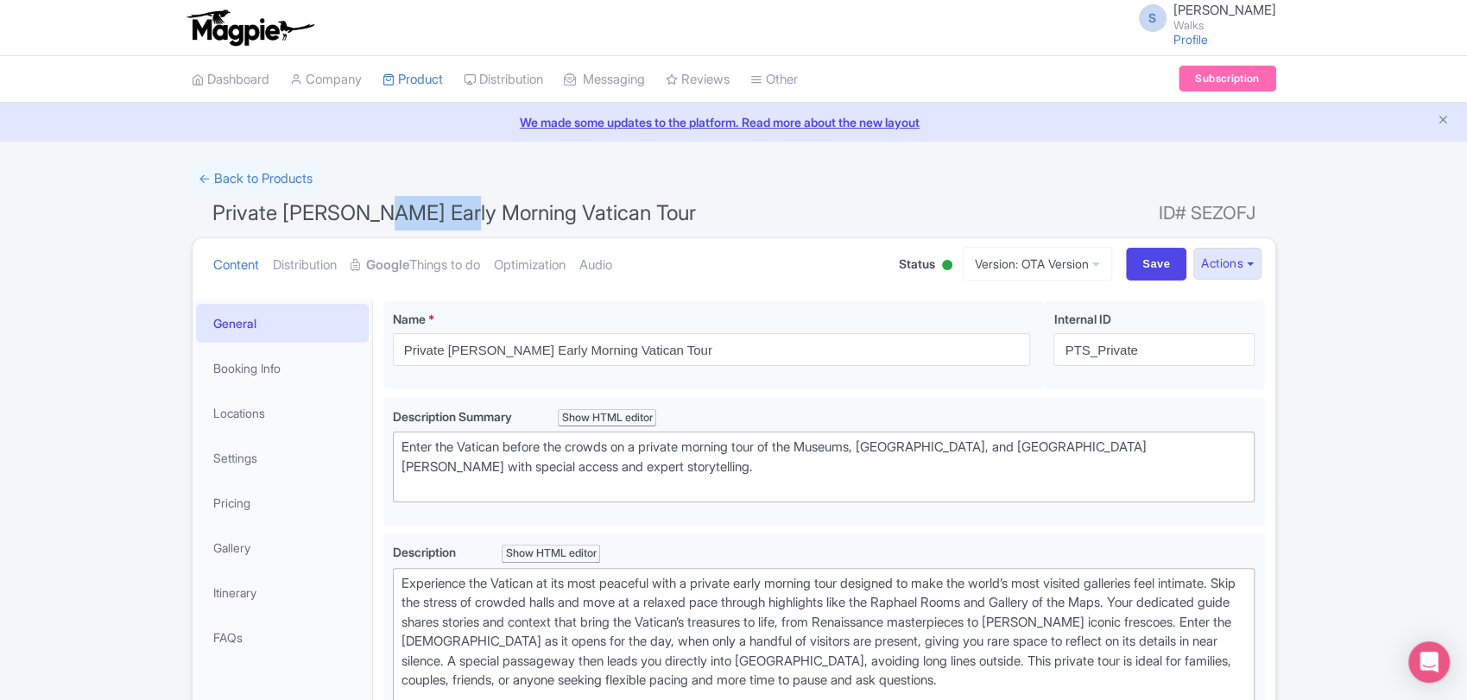
click at [381, 209] on span "Private [PERSON_NAME] Early Morning Vatican Tour" at bounding box center [454, 212] width 484 height 25
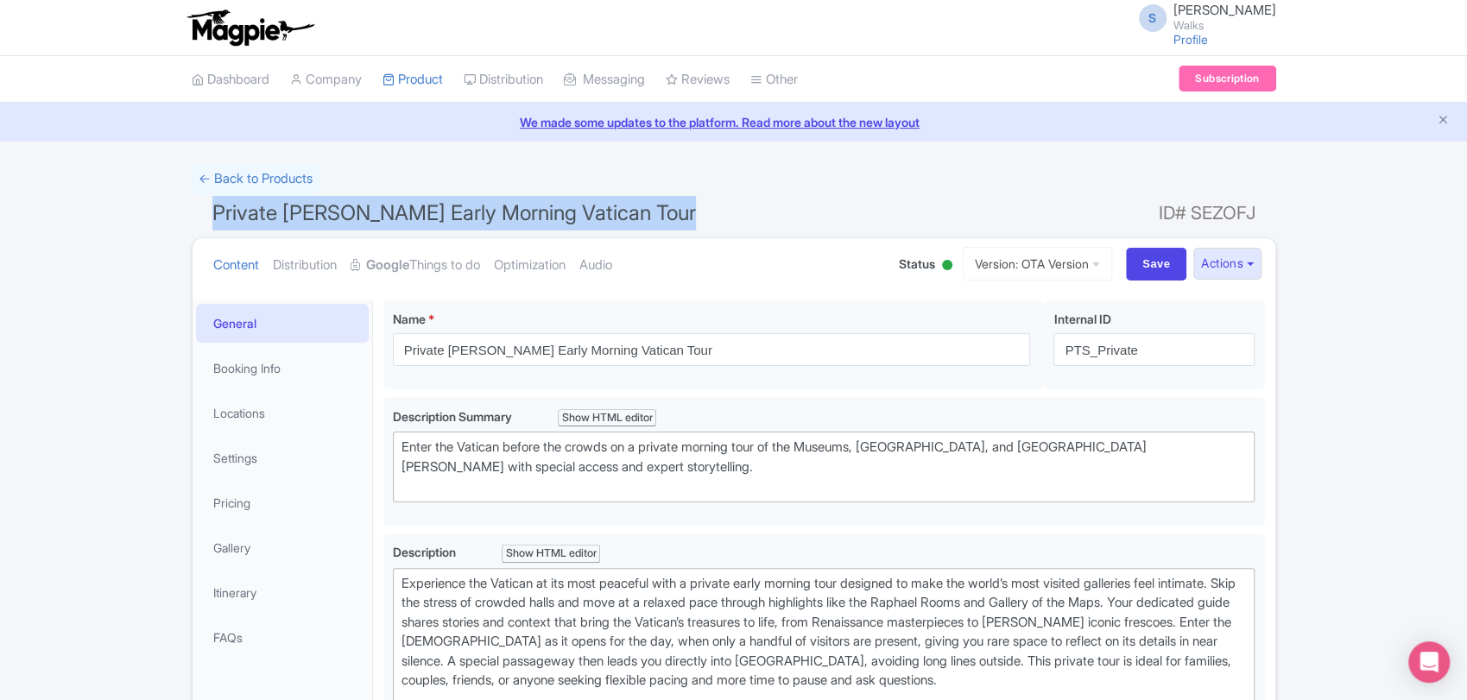
click at [381, 209] on span "Private [PERSON_NAME] Early Morning Vatican Tour" at bounding box center [454, 212] width 484 height 25
copy h1 "Private [PERSON_NAME] Early Morning Vatican Tour"
